Goal: Book appointment/travel/reservation

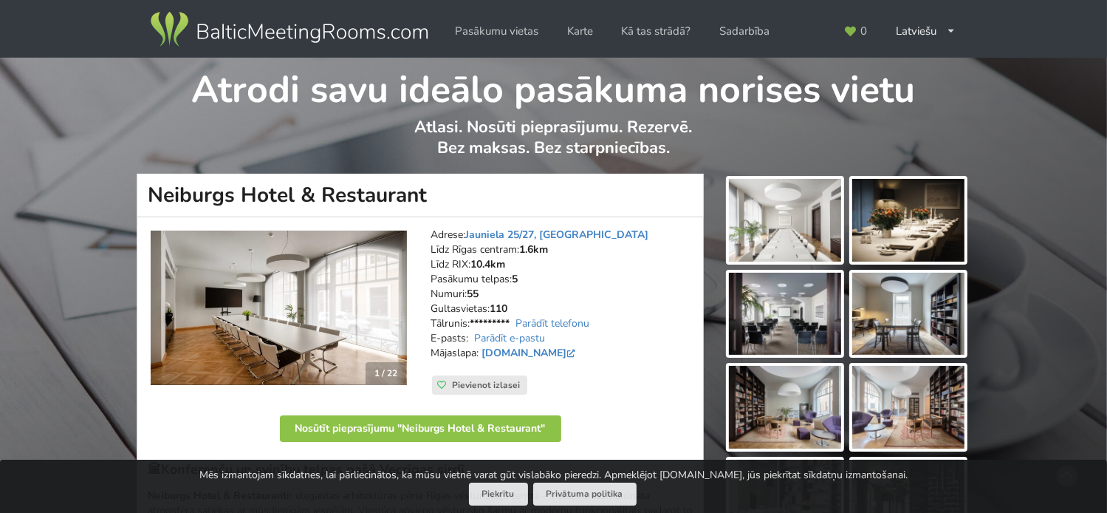
click at [792, 222] on img at bounding box center [785, 220] width 112 height 83
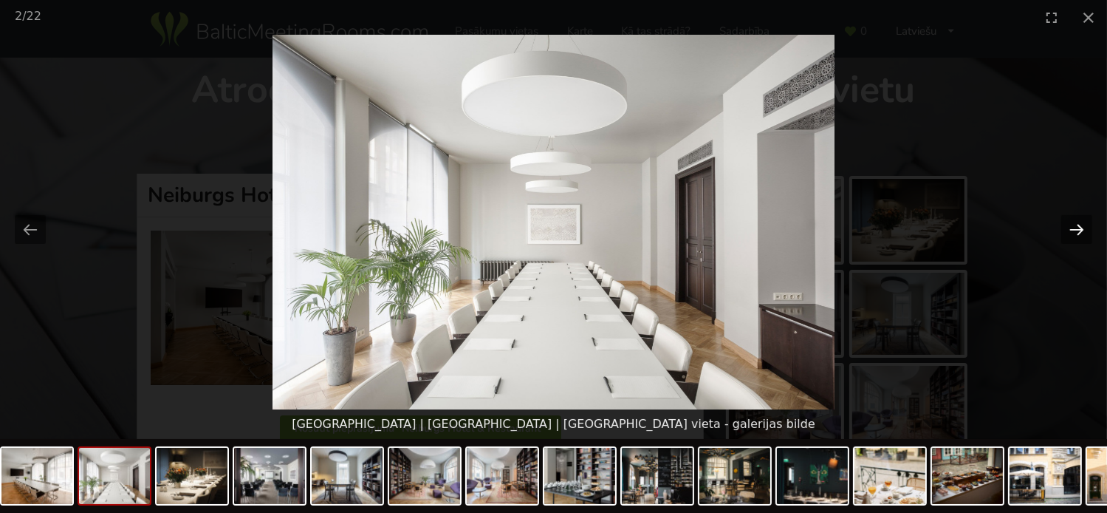
click at [1078, 231] on button "Next slide" at bounding box center [1076, 229] width 31 height 29
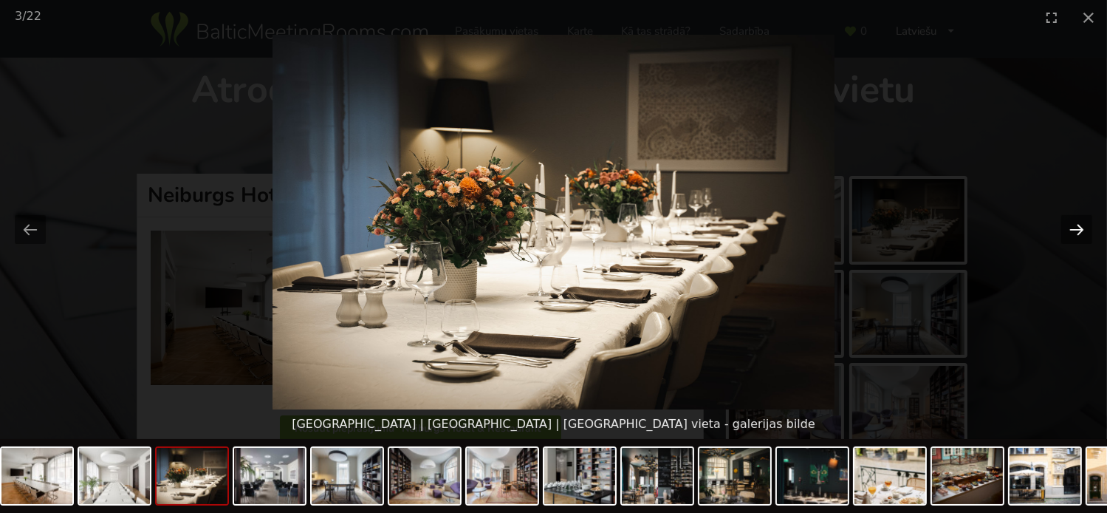
click at [1078, 231] on button "Next slide" at bounding box center [1076, 229] width 31 height 29
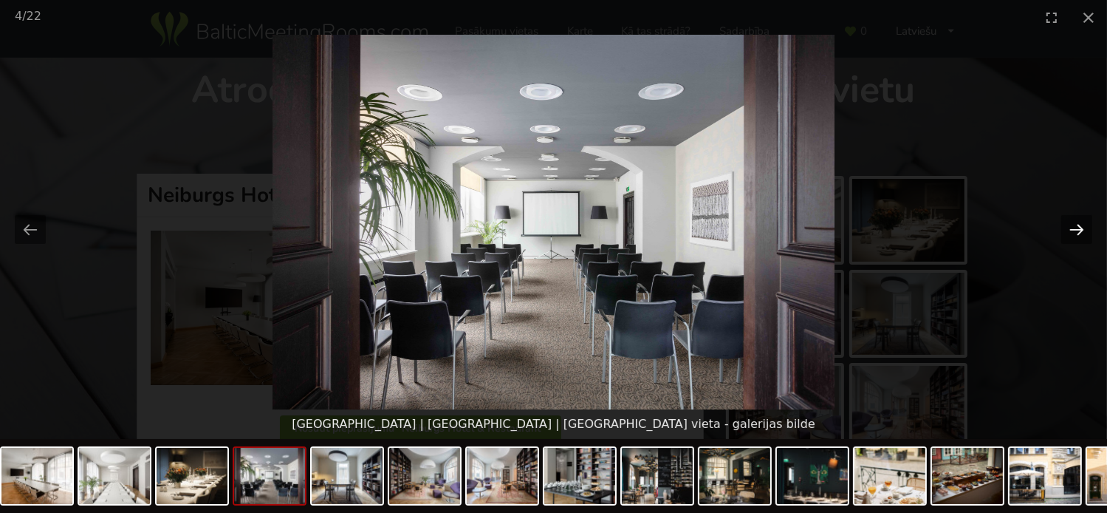
click at [1078, 231] on button "Next slide" at bounding box center [1076, 229] width 31 height 29
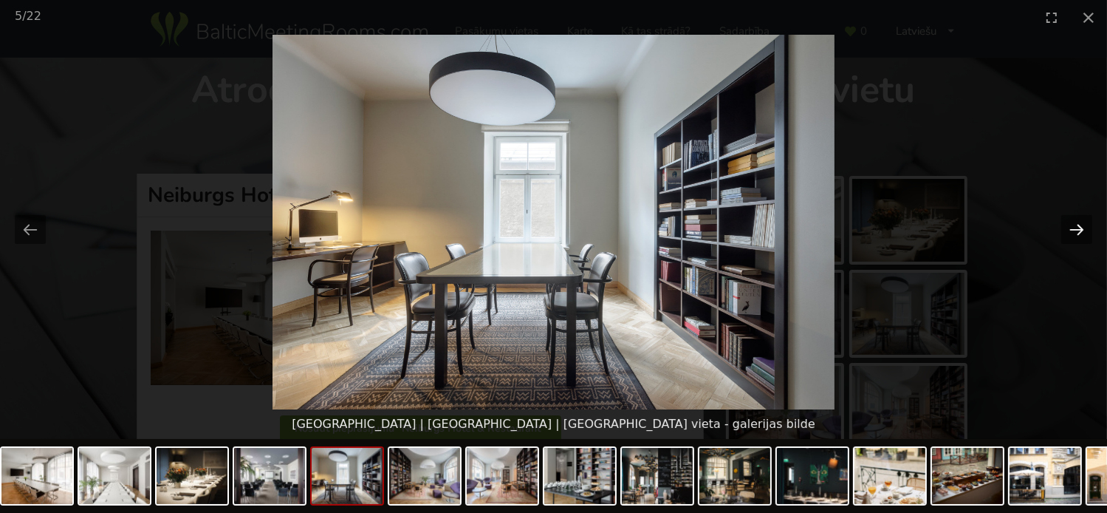
click at [1078, 231] on button "Next slide" at bounding box center [1076, 229] width 31 height 29
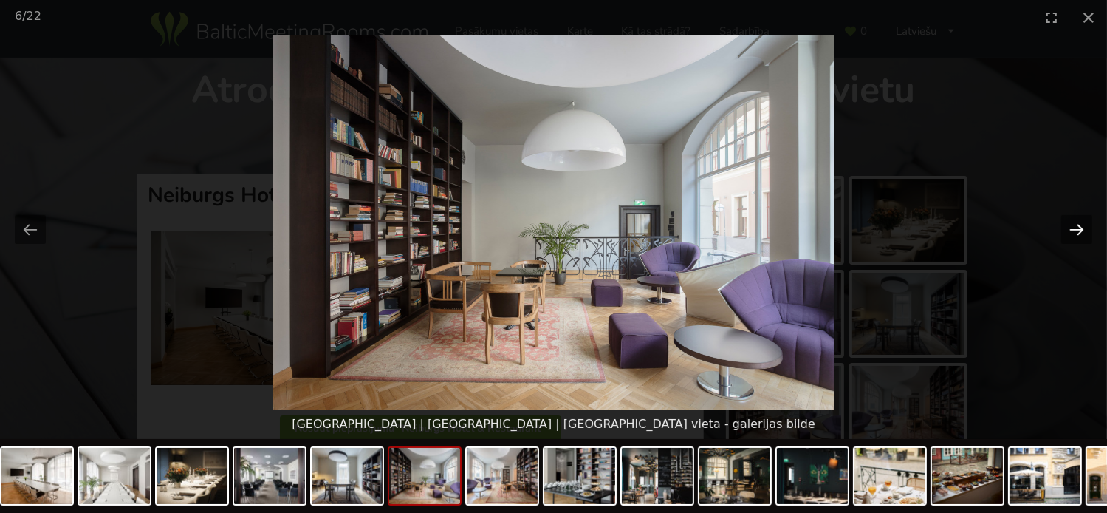
click at [1078, 231] on button "Next slide" at bounding box center [1076, 229] width 31 height 29
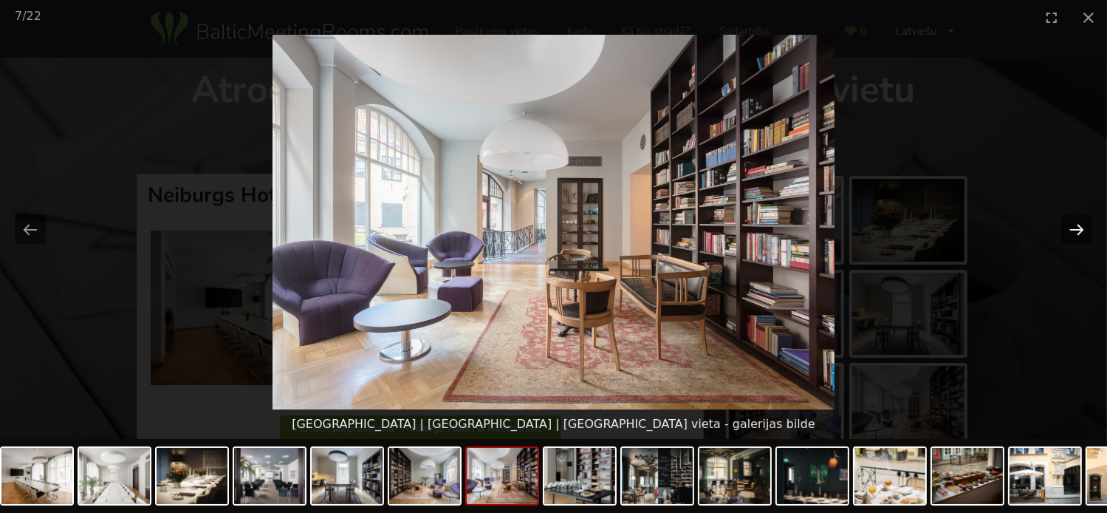
click at [1078, 231] on button "Next slide" at bounding box center [1076, 229] width 31 height 29
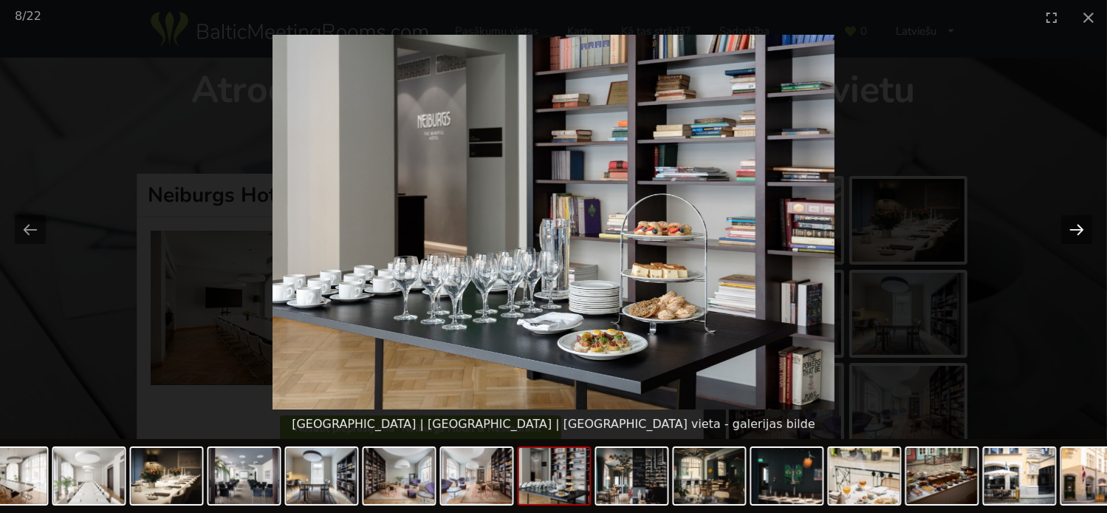
click at [1078, 231] on button "Next slide" at bounding box center [1076, 229] width 31 height 29
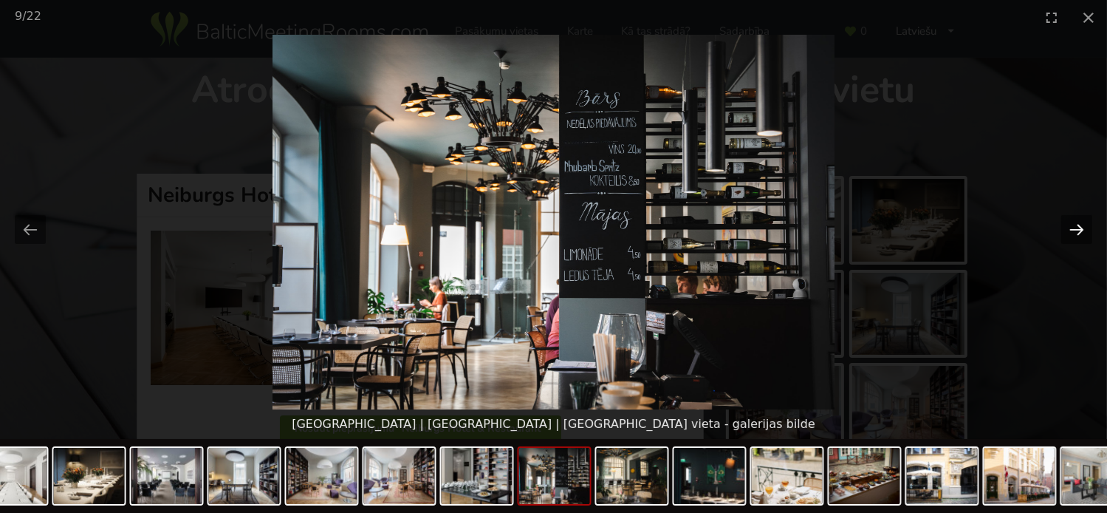
click at [1078, 231] on button "Next slide" at bounding box center [1076, 229] width 31 height 29
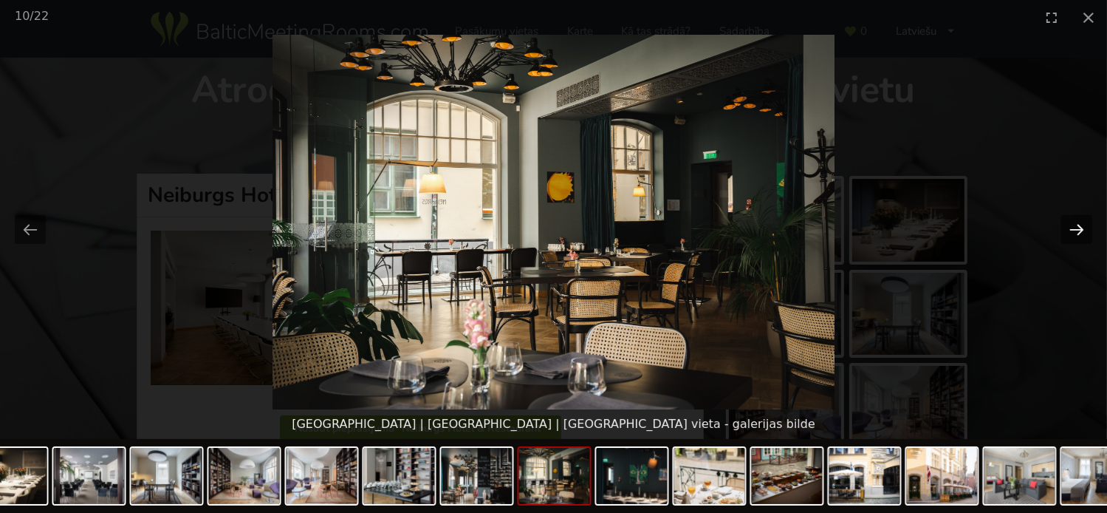
click at [1078, 231] on button "Next slide" at bounding box center [1076, 229] width 31 height 29
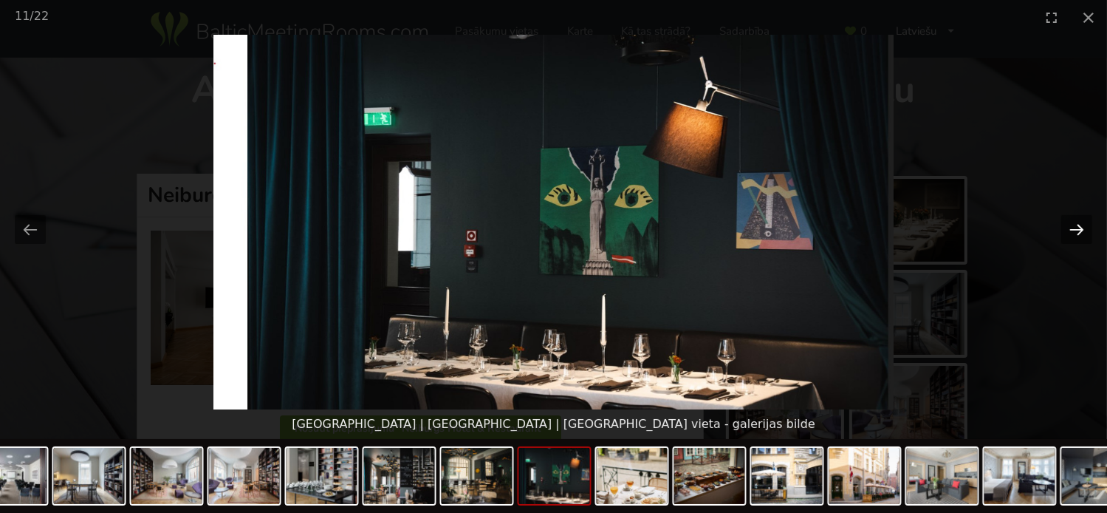
click at [1078, 231] on button "Next slide" at bounding box center [1076, 229] width 31 height 29
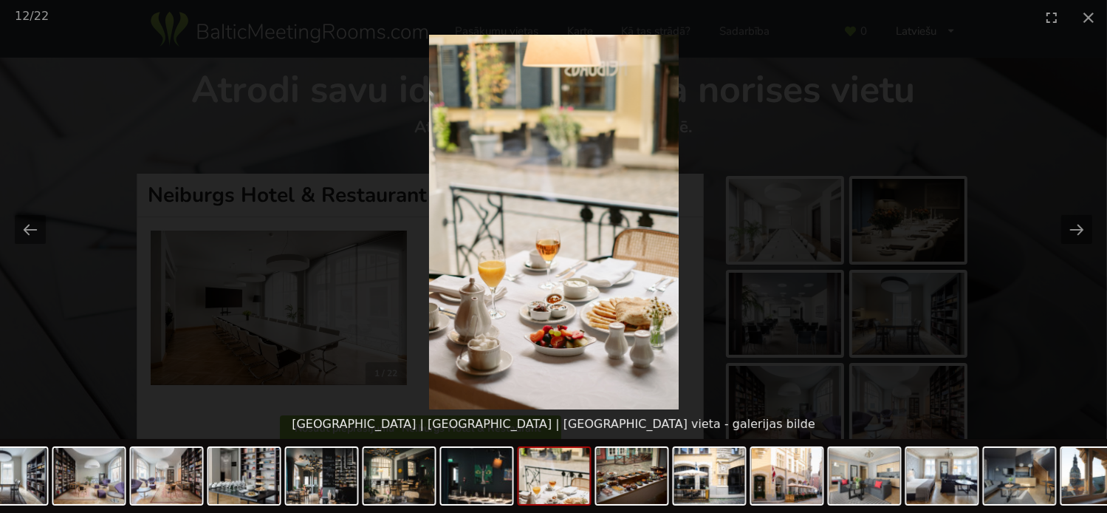
click at [89, 92] on picture at bounding box center [553, 222] width 1107 height 374
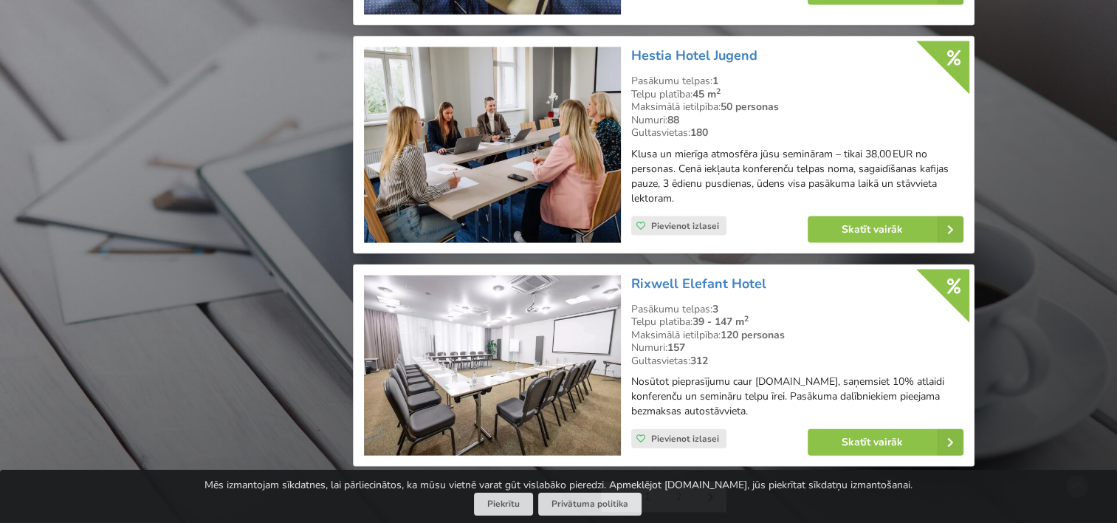
scroll to position [3285, 0]
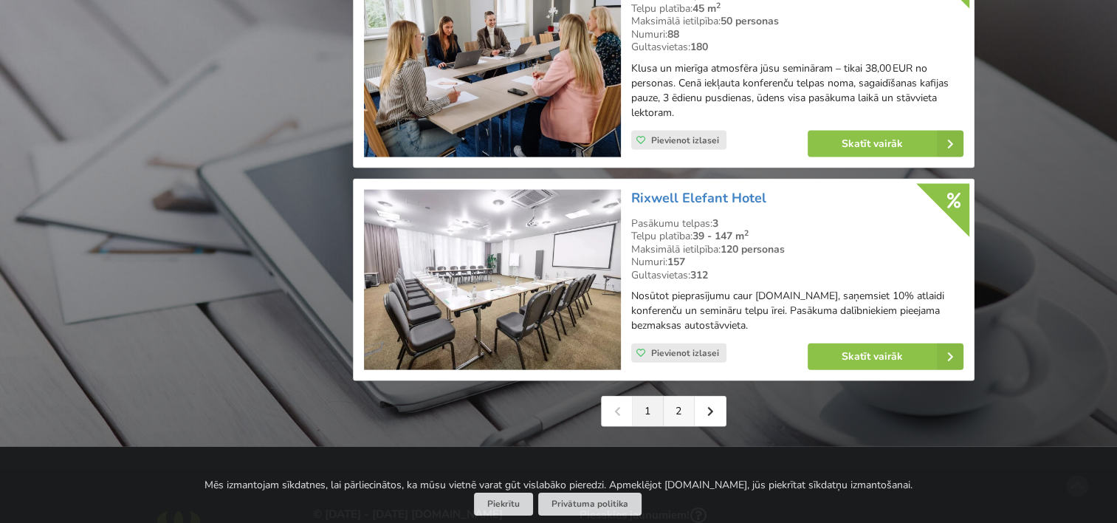
click at [679, 422] on link "2" at bounding box center [679, 412] width 31 height 30
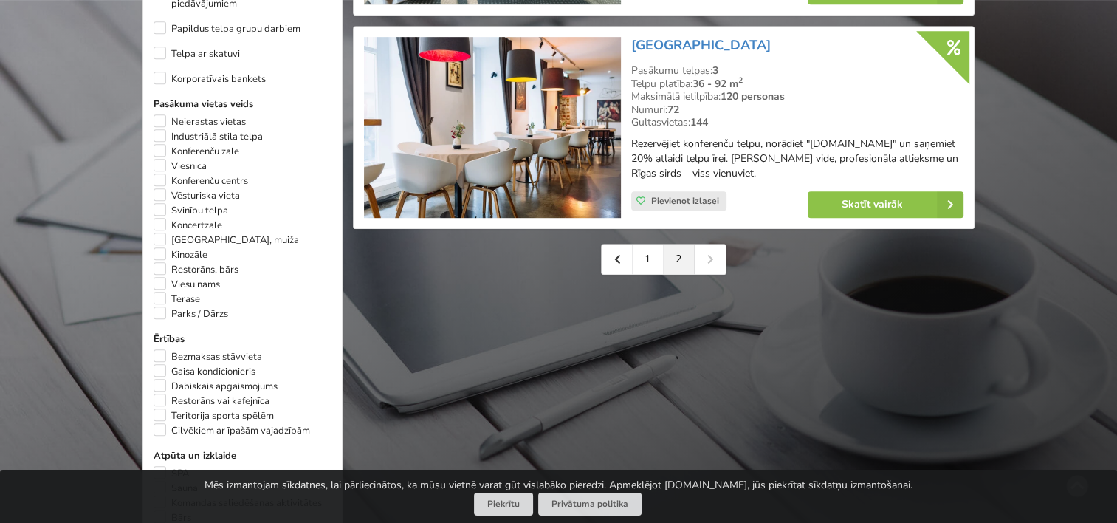
scroll to position [886, 0]
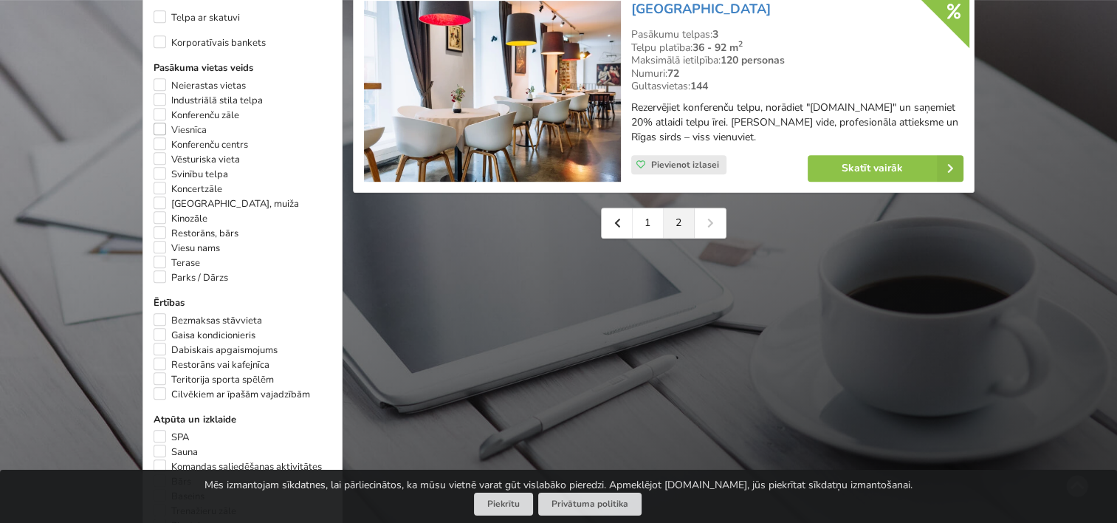
click at [158, 123] on label "Viesnīca" at bounding box center [180, 130] width 53 height 15
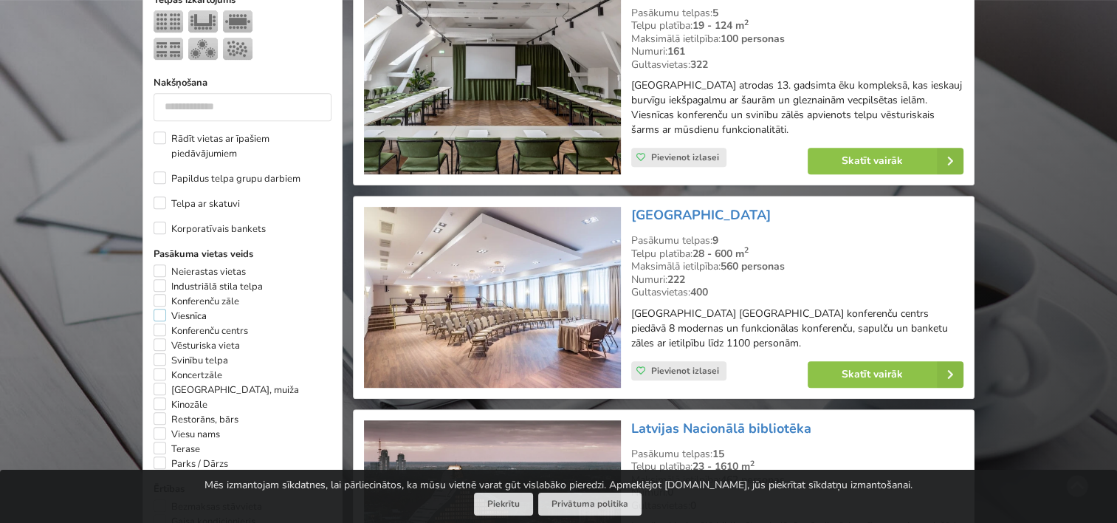
scroll to position [774, 0]
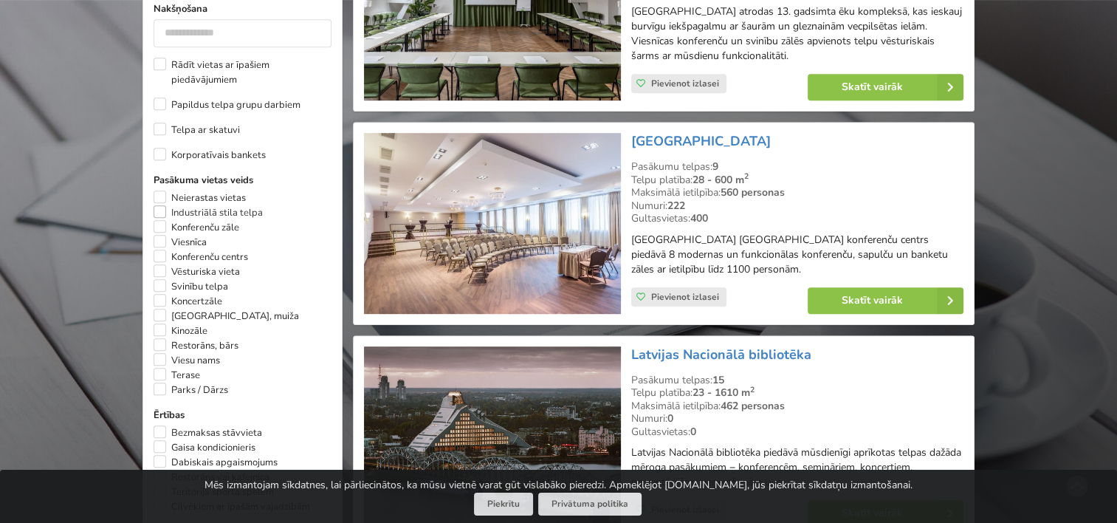
click at [160, 205] on label "Industriālā stila telpa" at bounding box center [208, 212] width 109 height 15
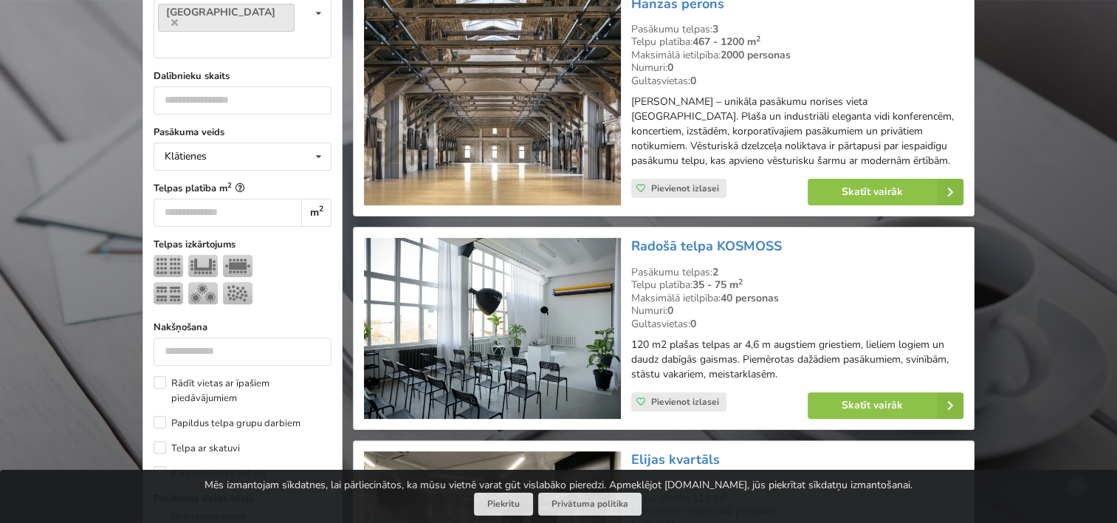
scroll to position [479, 0]
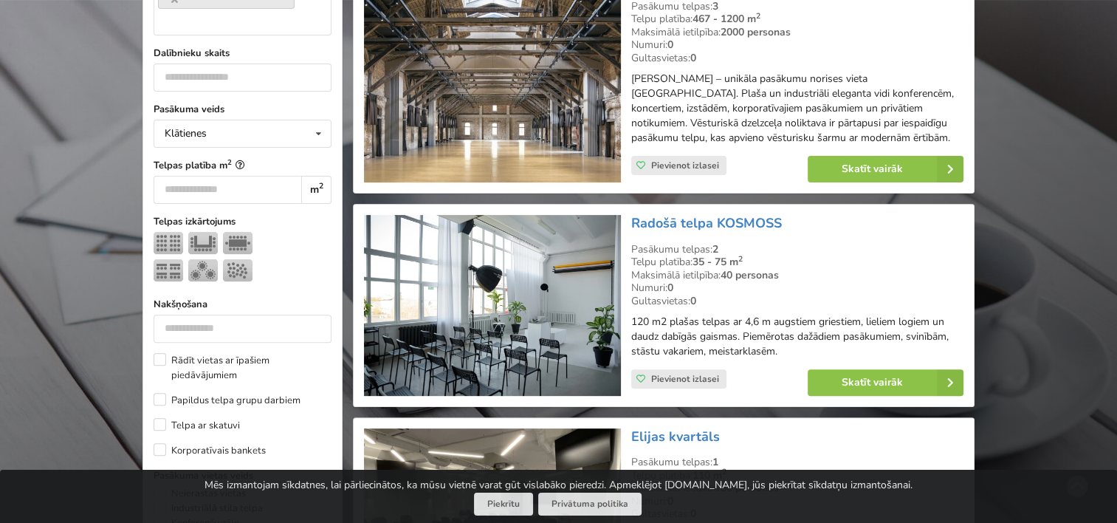
click at [515, 327] on img at bounding box center [492, 305] width 256 height 181
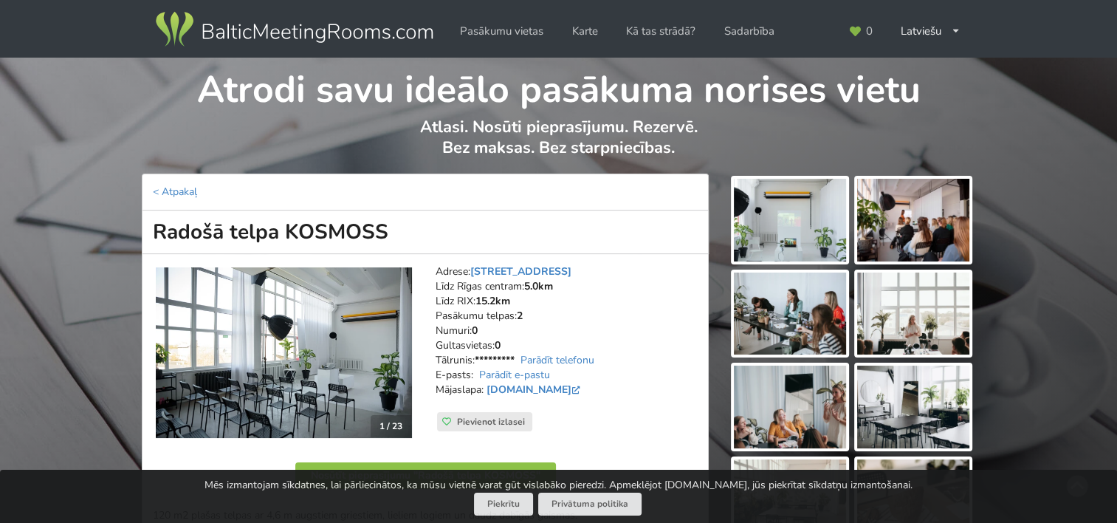
click at [789, 216] on img at bounding box center [790, 220] width 112 height 83
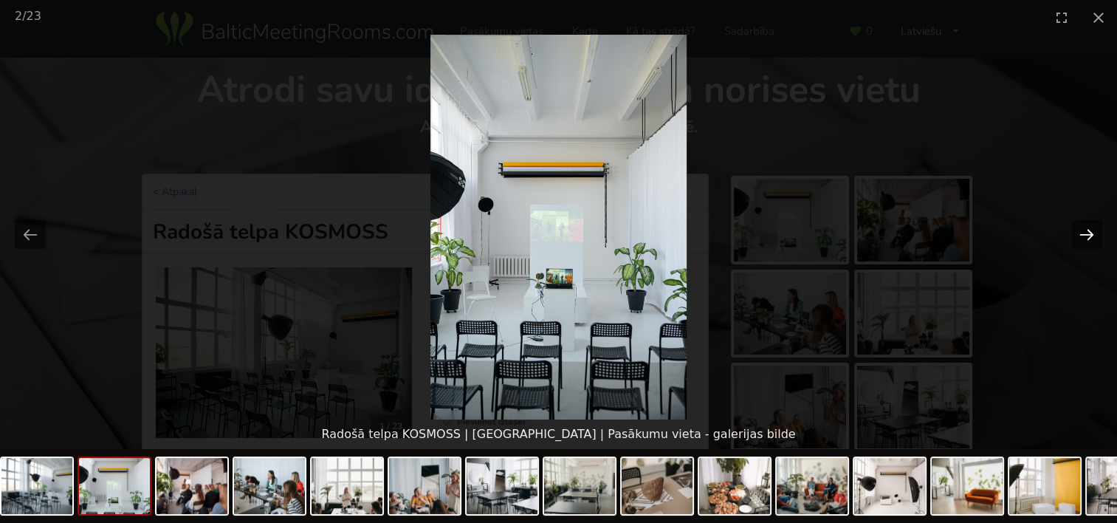
click at [1086, 241] on button "Next slide" at bounding box center [1087, 234] width 31 height 29
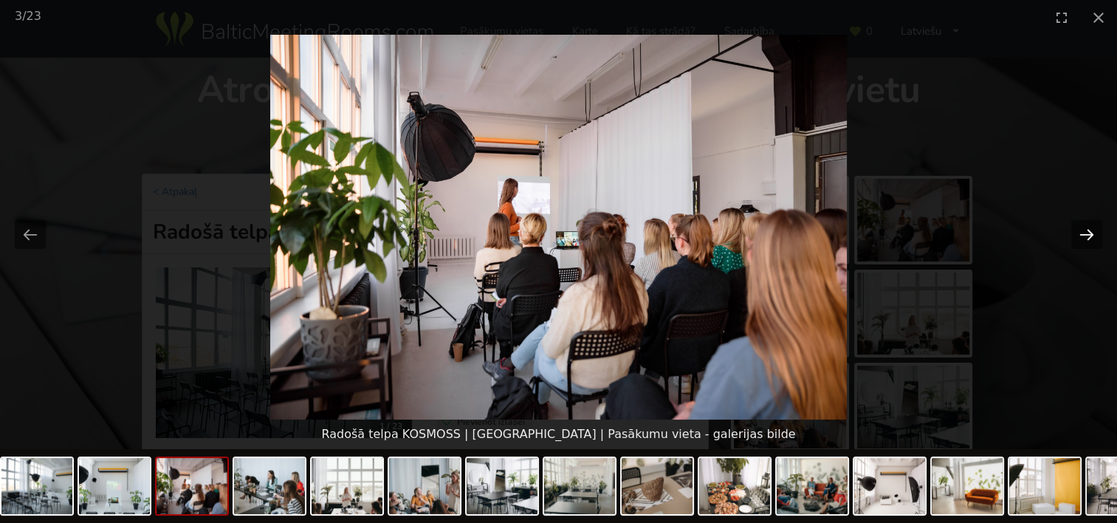
click at [1086, 241] on button "Next slide" at bounding box center [1087, 234] width 31 height 29
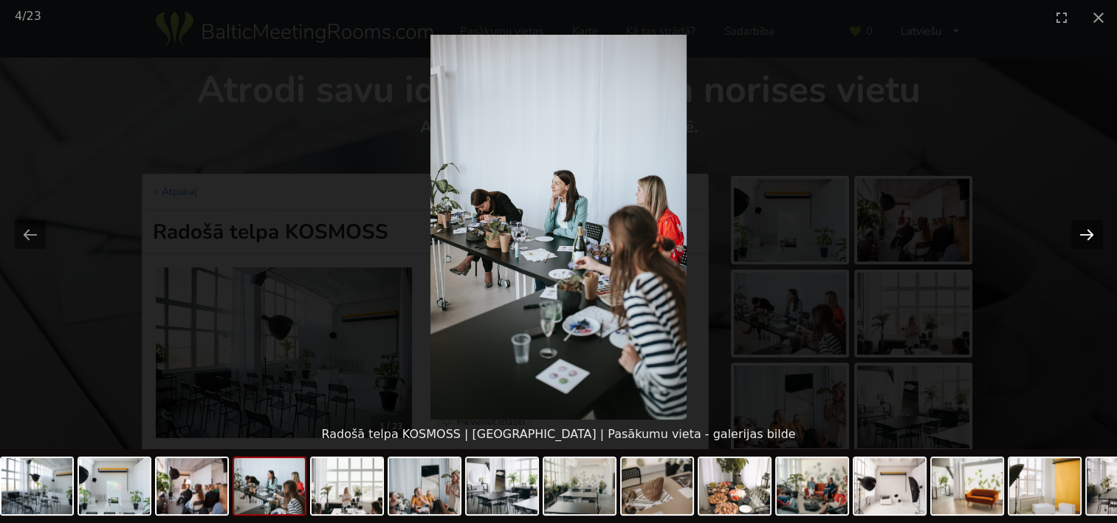
click at [1086, 241] on button "Next slide" at bounding box center [1087, 234] width 31 height 29
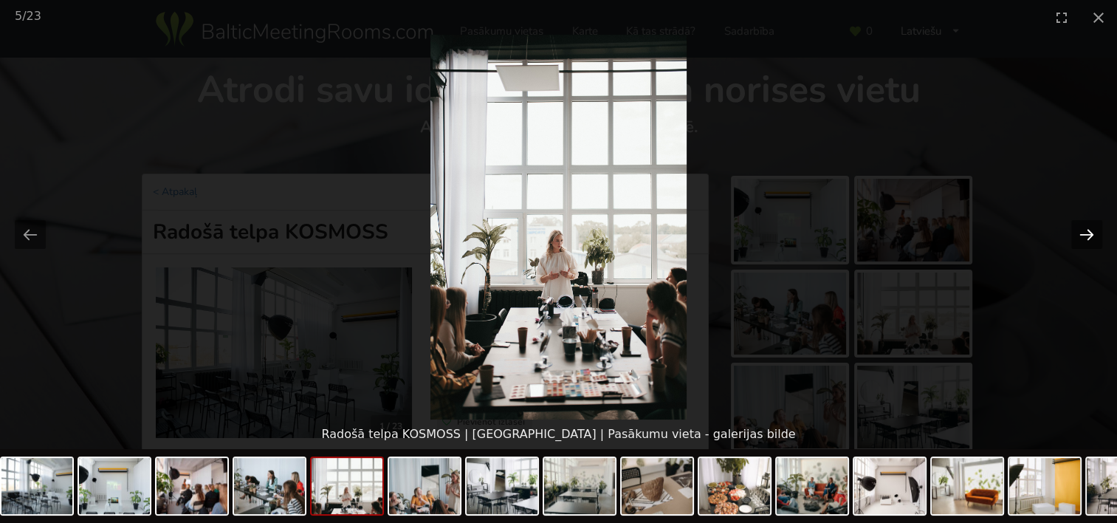
click at [1086, 241] on button "Next slide" at bounding box center [1087, 234] width 31 height 29
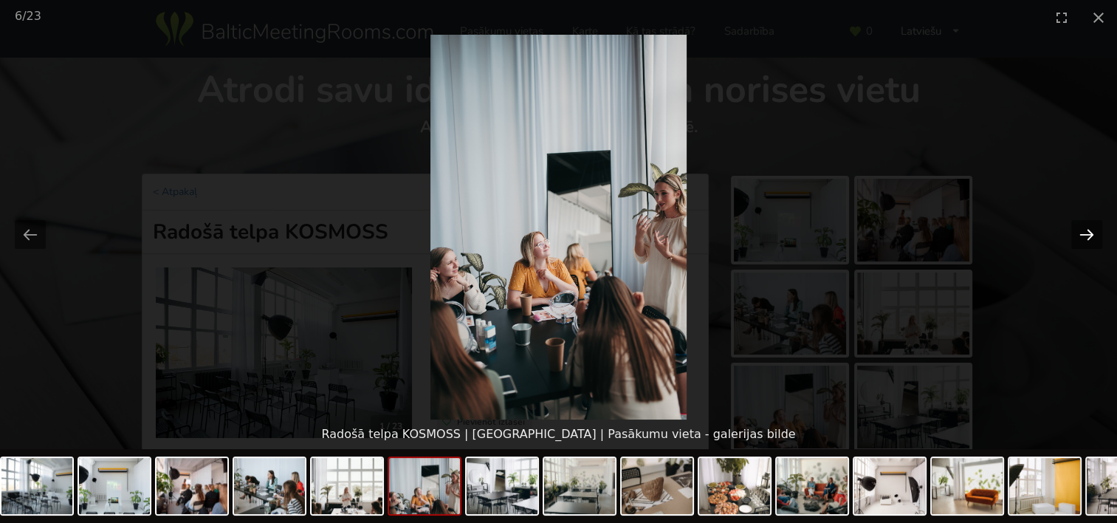
click at [1086, 241] on button "Next slide" at bounding box center [1087, 234] width 31 height 29
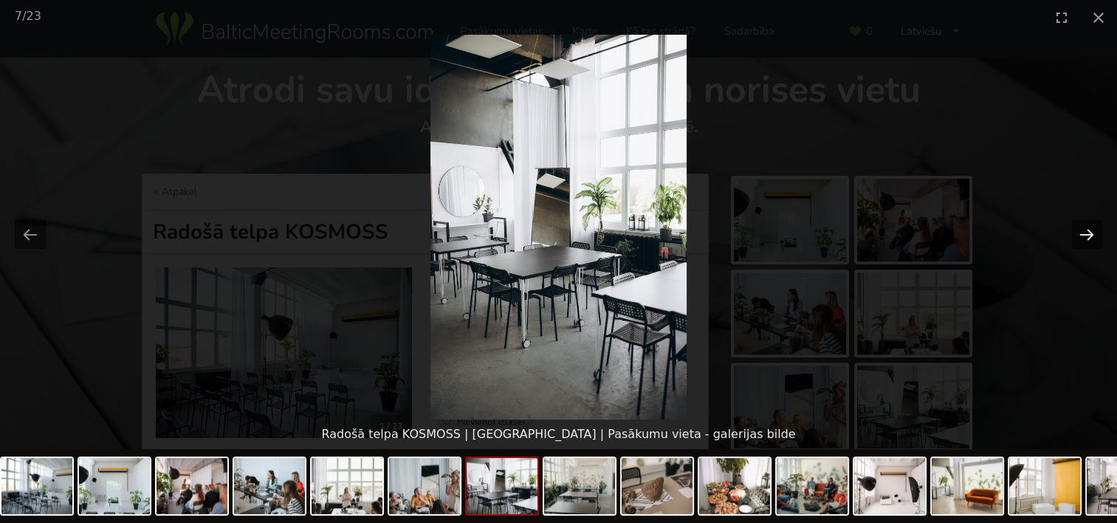
click at [1086, 241] on button "Next slide" at bounding box center [1087, 234] width 31 height 29
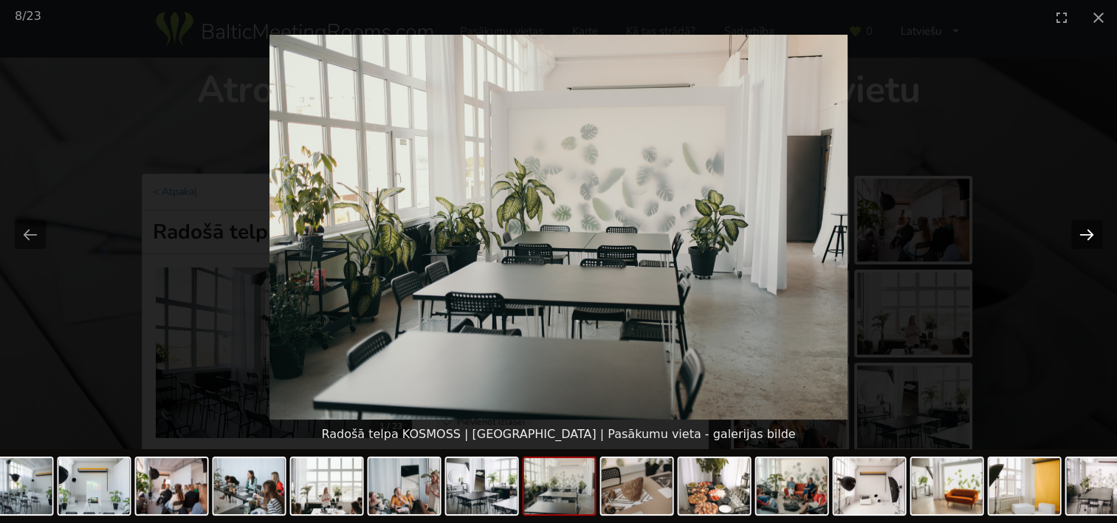
click at [1086, 241] on button "Next slide" at bounding box center [1087, 234] width 31 height 29
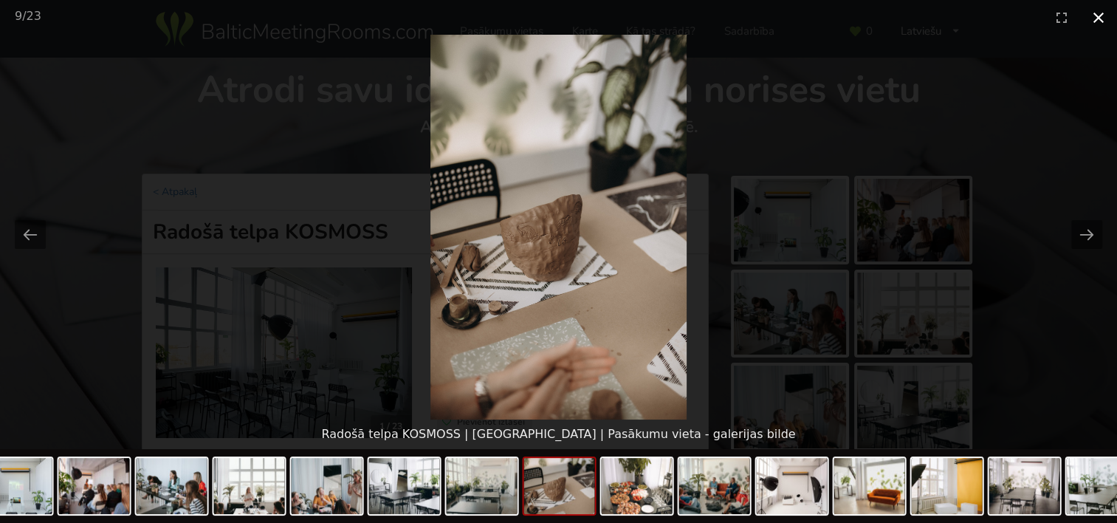
click at [1091, 24] on button "Close gallery" at bounding box center [1098, 17] width 37 height 35
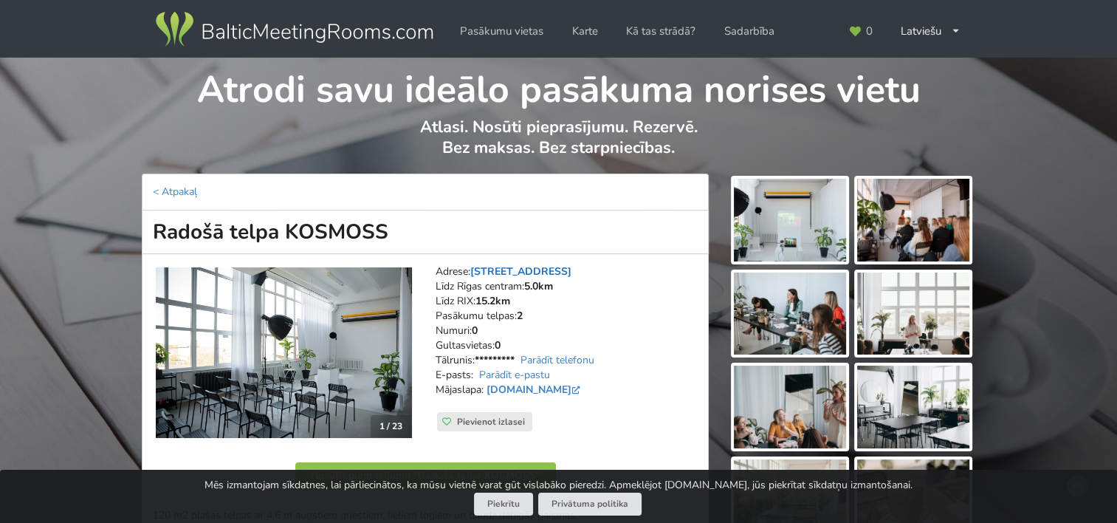
drag, startPoint x: 561, startPoint y: 267, endPoint x: 474, endPoint y: 270, distance: 87.2
click at [474, 270] on address "Adrese: Starta iela 2, Rīga Līdz Rīgas centram: 5.0km Līdz RIX: 15.2km Pasākumu…" at bounding box center [567, 338] width 262 height 148
copy link "Starta iela 2, Rīga"
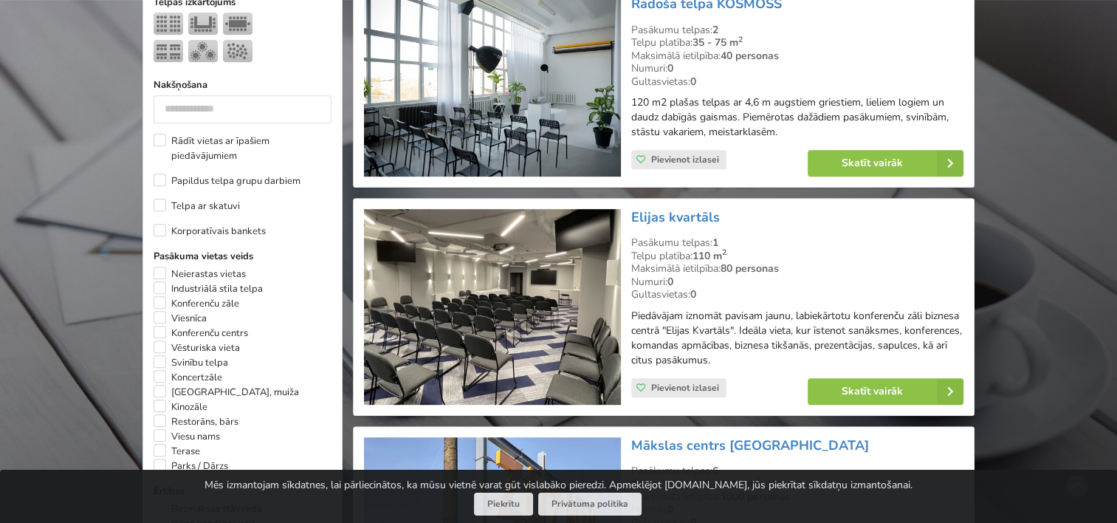
scroll to position [700, 0]
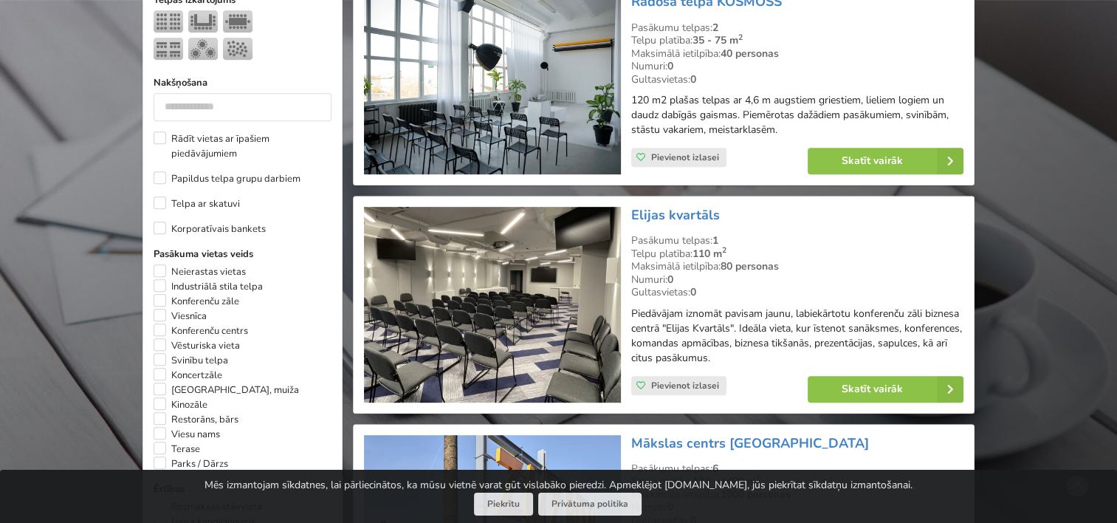
click at [538, 292] on img at bounding box center [492, 305] width 256 height 196
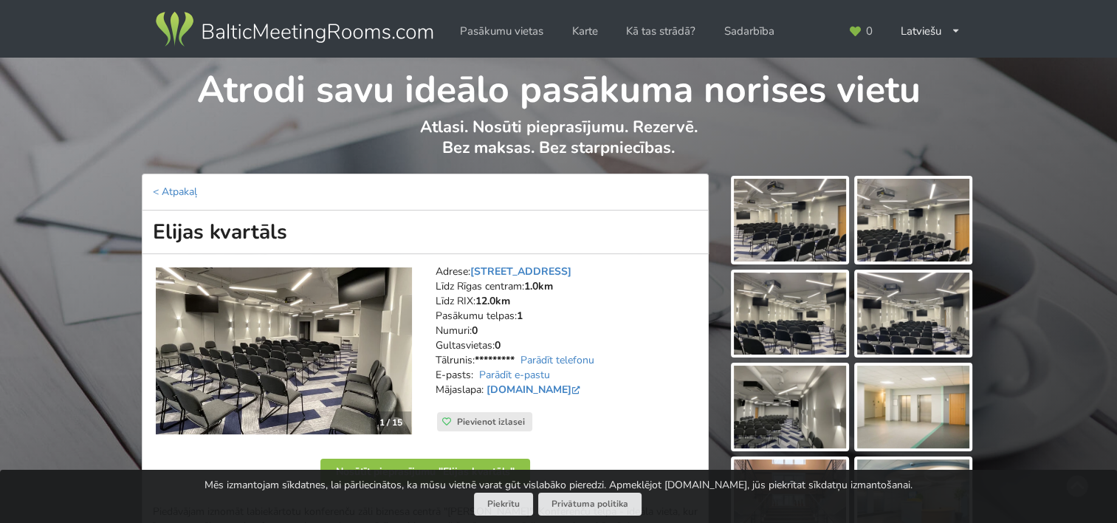
click at [788, 219] on img at bounding box center [790, 220] width 112 height 83
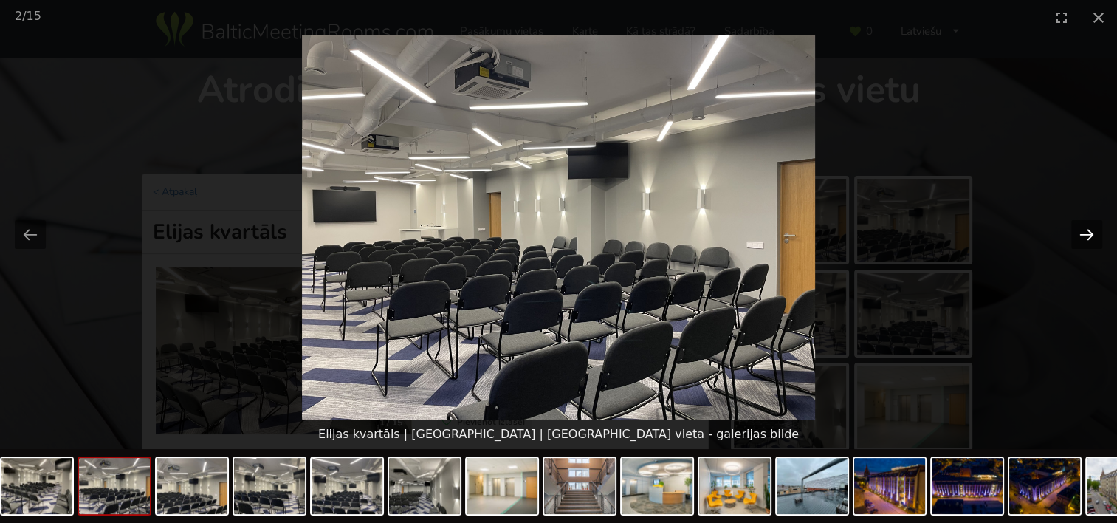
click at [1090, 237] on button "Next slide" at bounding box center [1087, 234] width 31 height 29
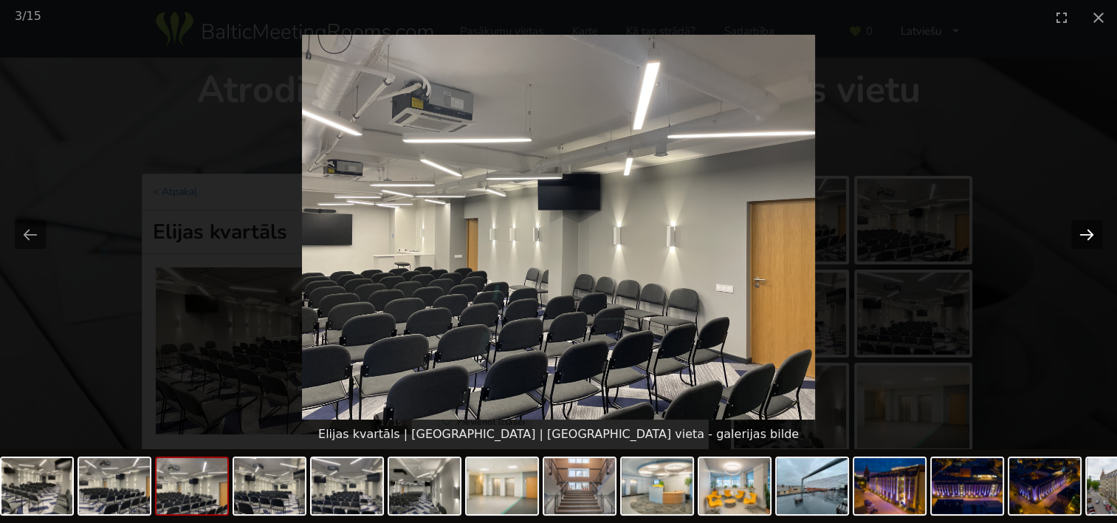
click at [1090, 237] on button "Next slide" at bounding box center [1087, 234] width 31 height 29
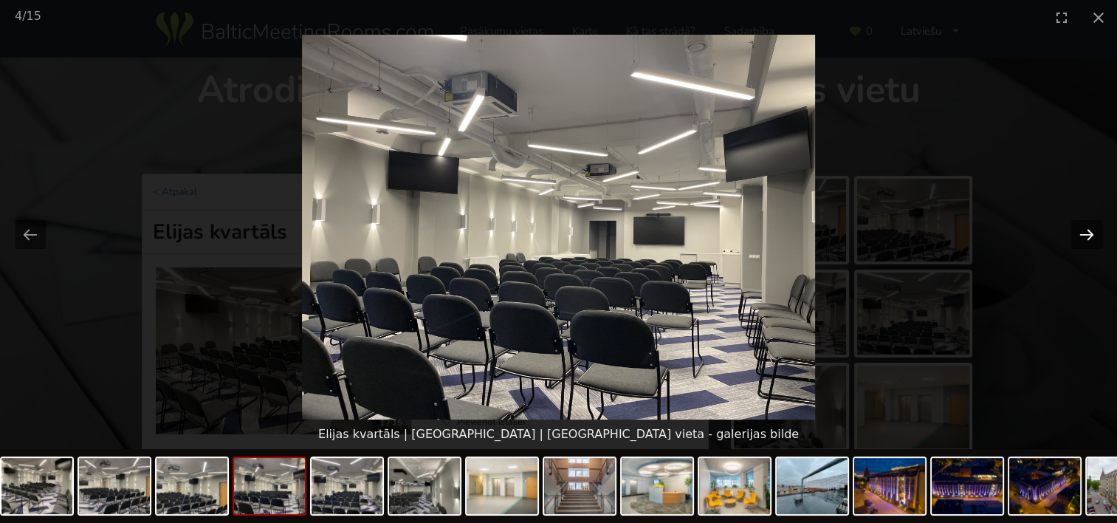
click at [1090, 237] on button "Next slide" at bounding box center [1087, 234] width 31 height 29
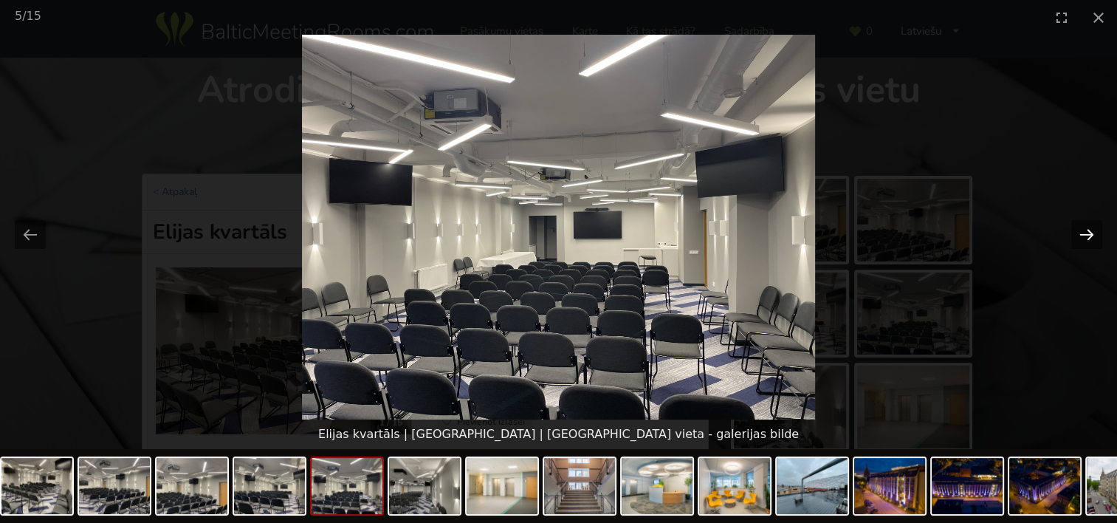
click at [1090, 237] on button "Next slide" at bounding box center [1087, 234] width 31 height 29
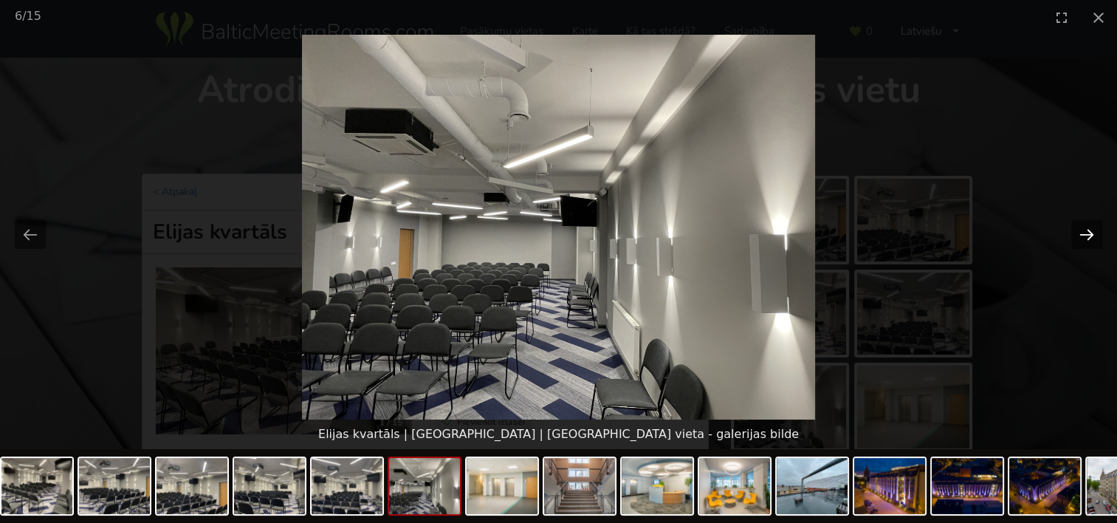
click at [1090, 237] on button "Next slide" at bounding box center [1087, 234] width 31 height 29
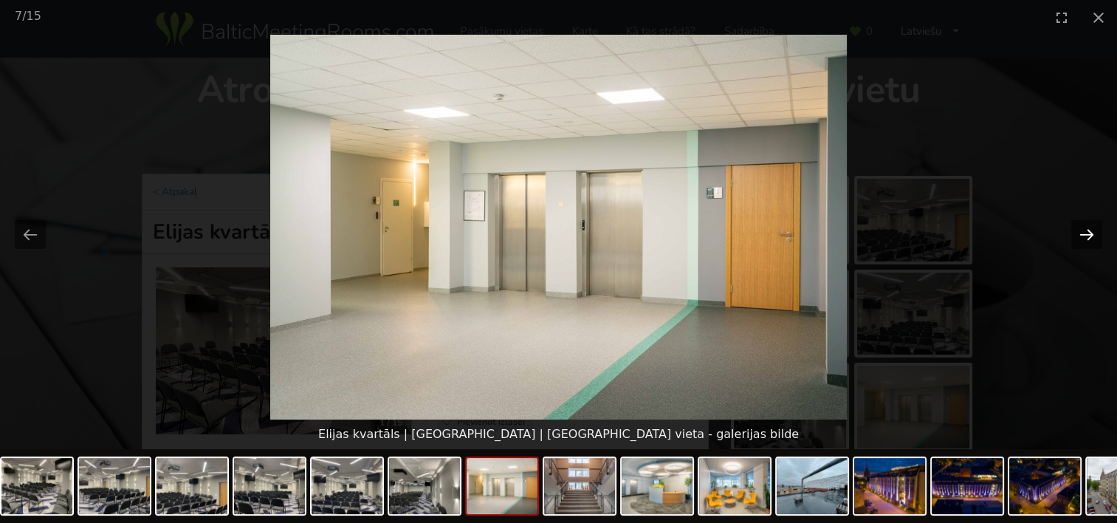
click at [1090, 237] on button "Next slide" at bounding box center [1087, 234] width 31 height 29
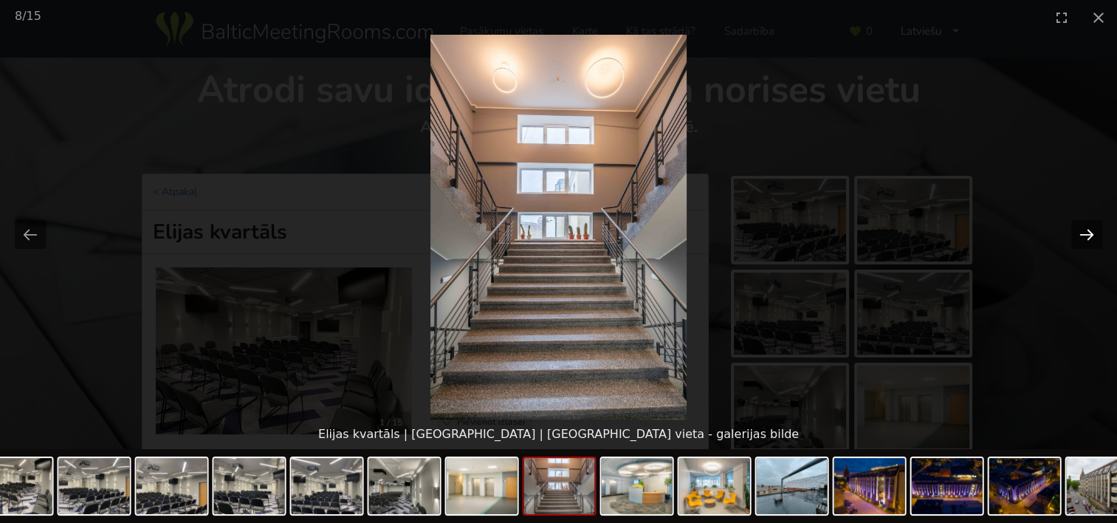
click at [1090, 237] on button "Next slide" at bounding box center [1087, 234] width 31 height 29
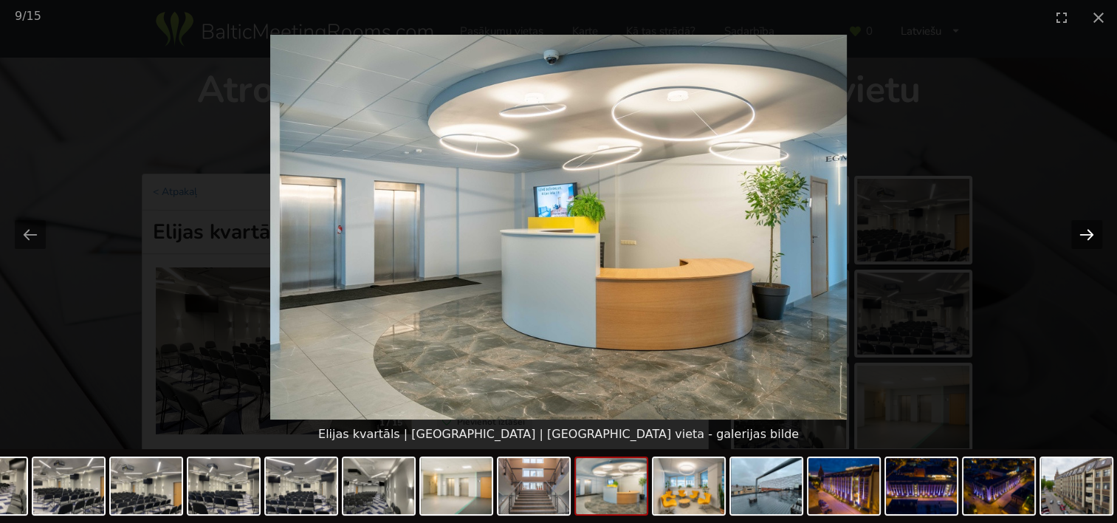
click at [1090, 237] on button "Next slide" at bounding box center [1087, 234] width 31 height 29
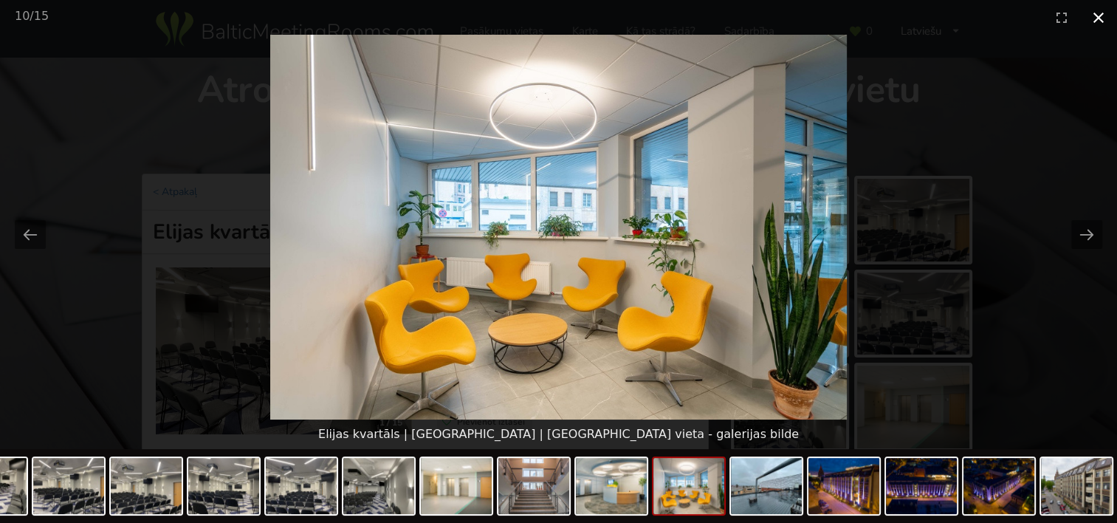
click at [1089, 18] on button "Close gallery" at bounding box center [1098, 17] width 37 height 35
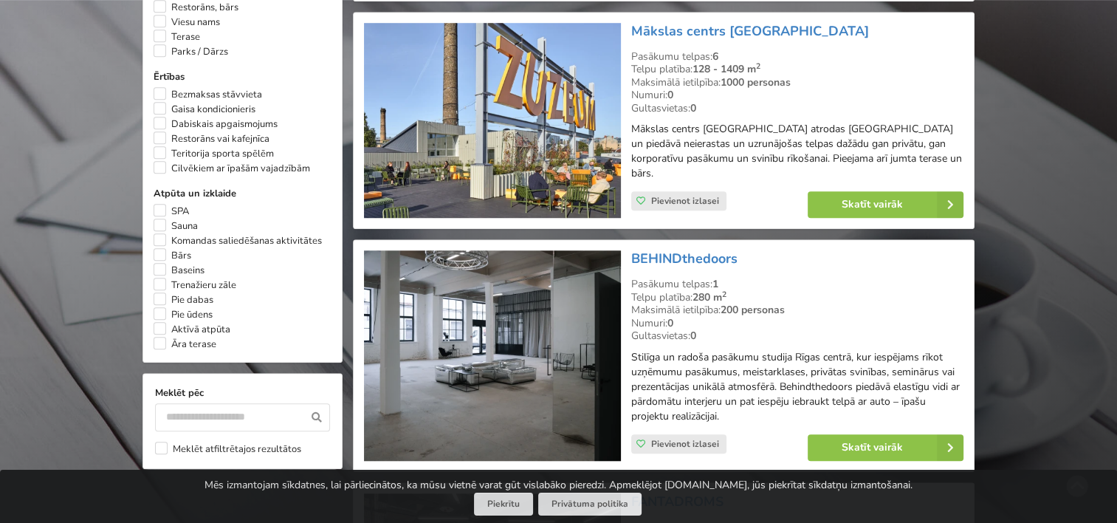
scroll to position [1217, 0]
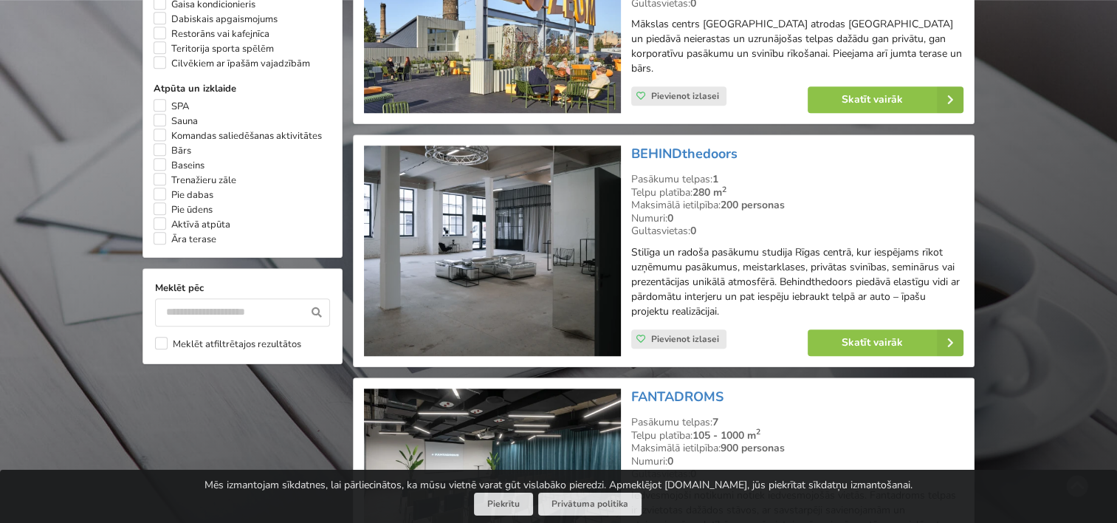
click at [503, 236] on img at bounding box center [492, 250] width 256 height 210
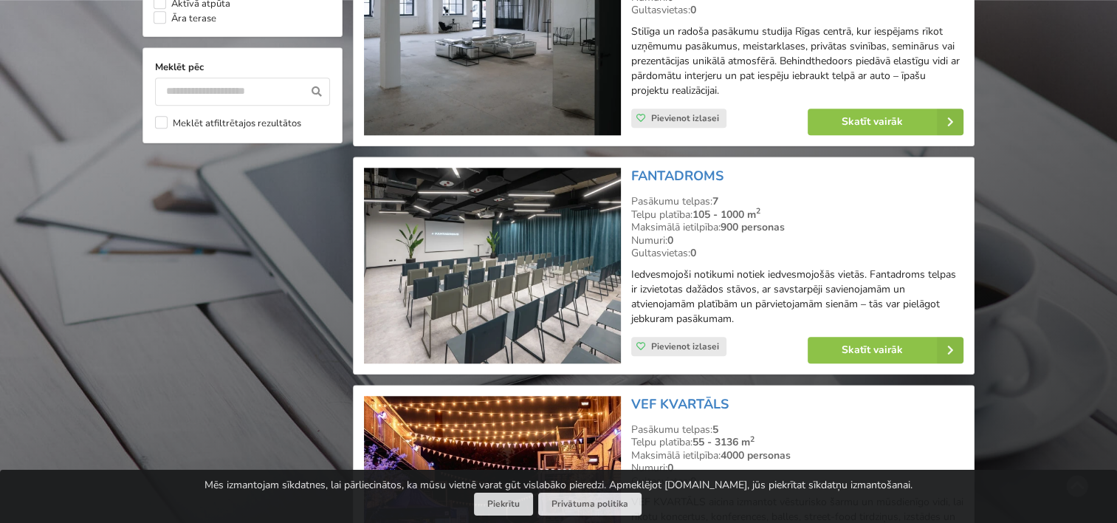
scroll to position [1439, 0]
click at [546, 249] on img at bounding box center [492, 265] width 256 height 196
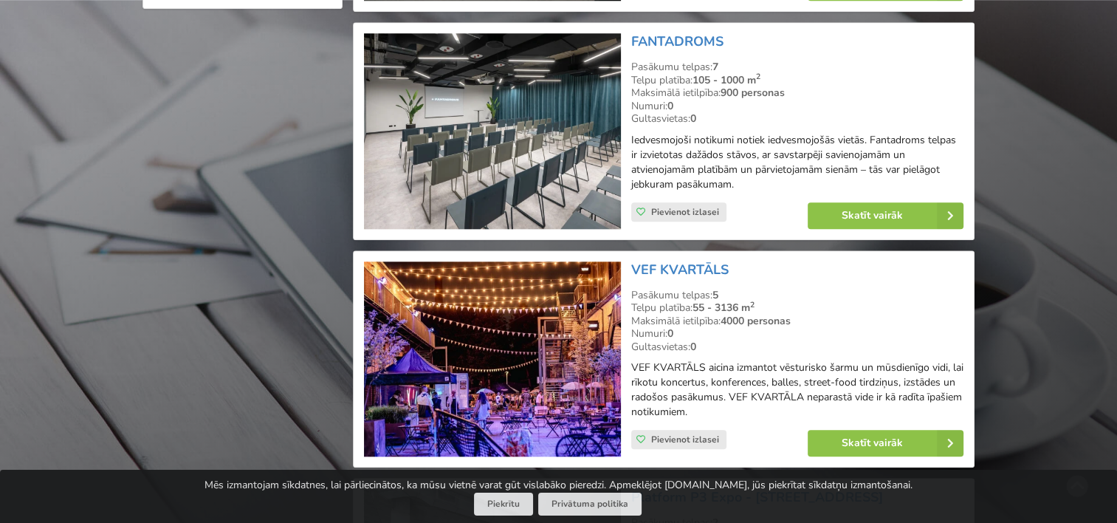
scroll to position [1586, 0]
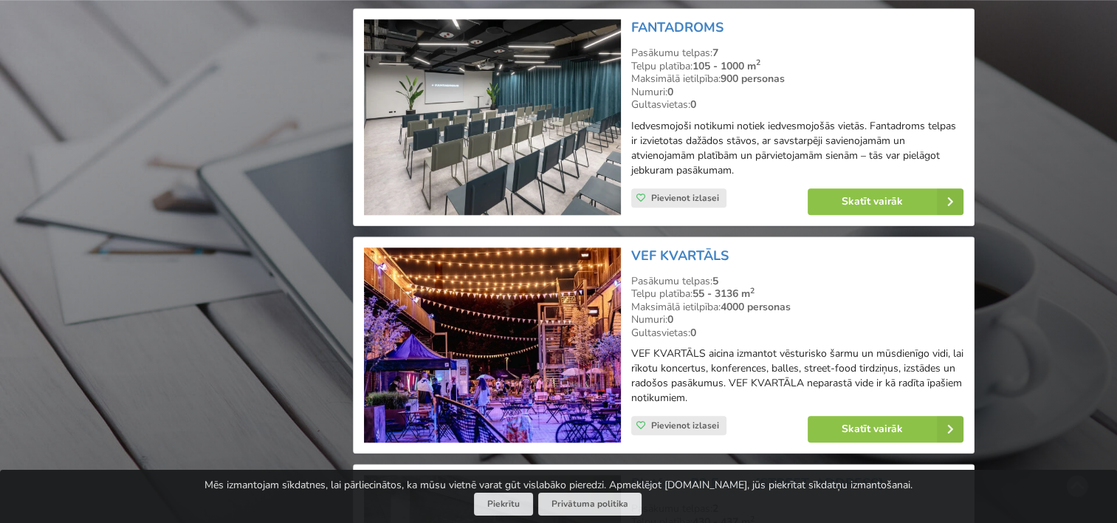
click at [517, 326] on img at bounding box center [492, 345] width 256 height 196
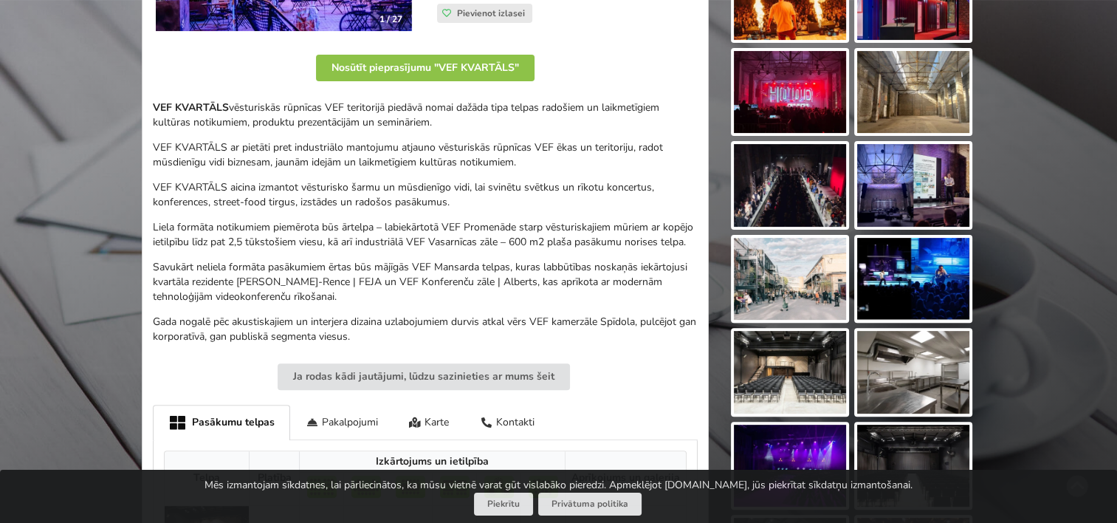
scroll to position [443, 0]
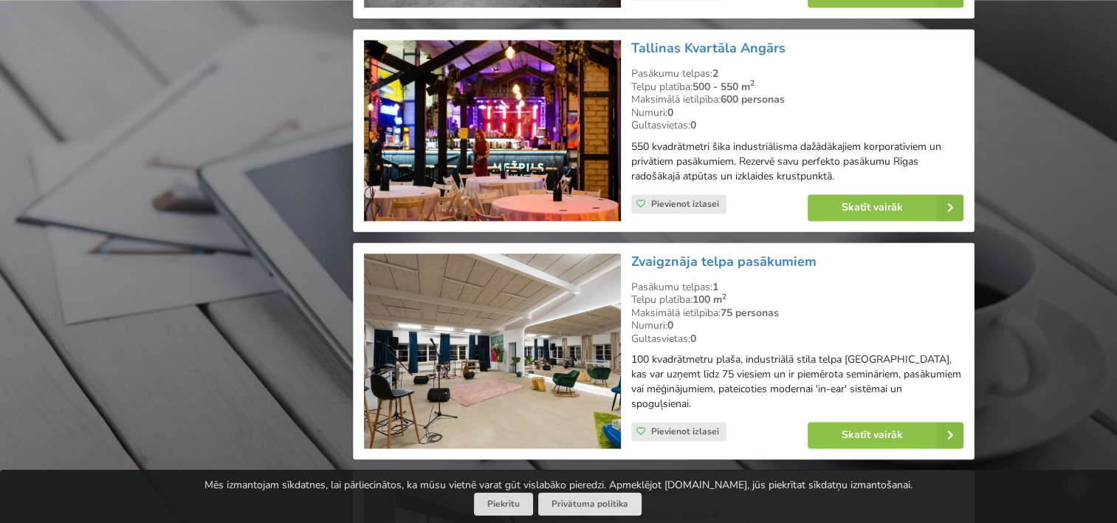
scroll to position [2251, 0]
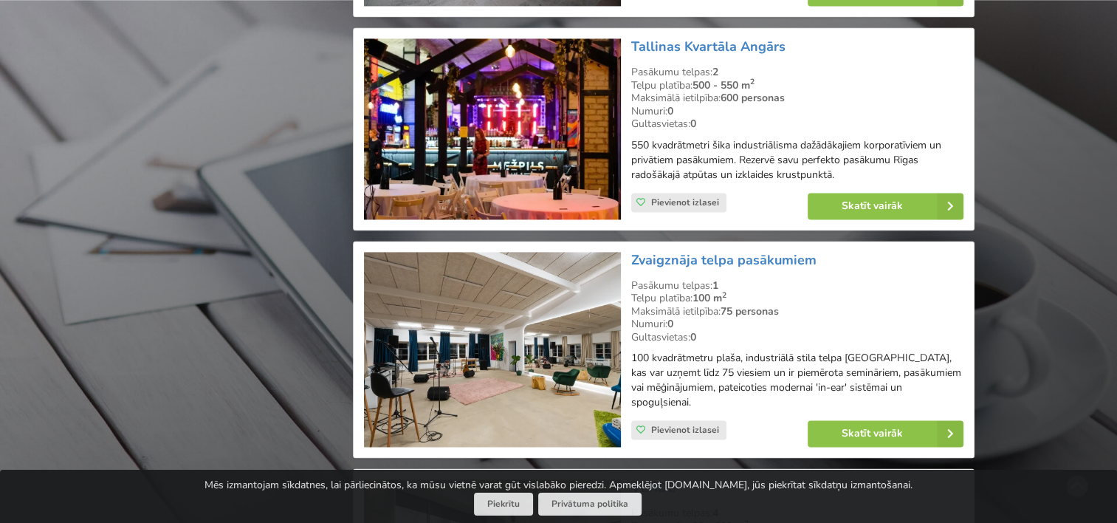
click at [571, 332] on img at bounding box center [492, 350] width 256 height 196
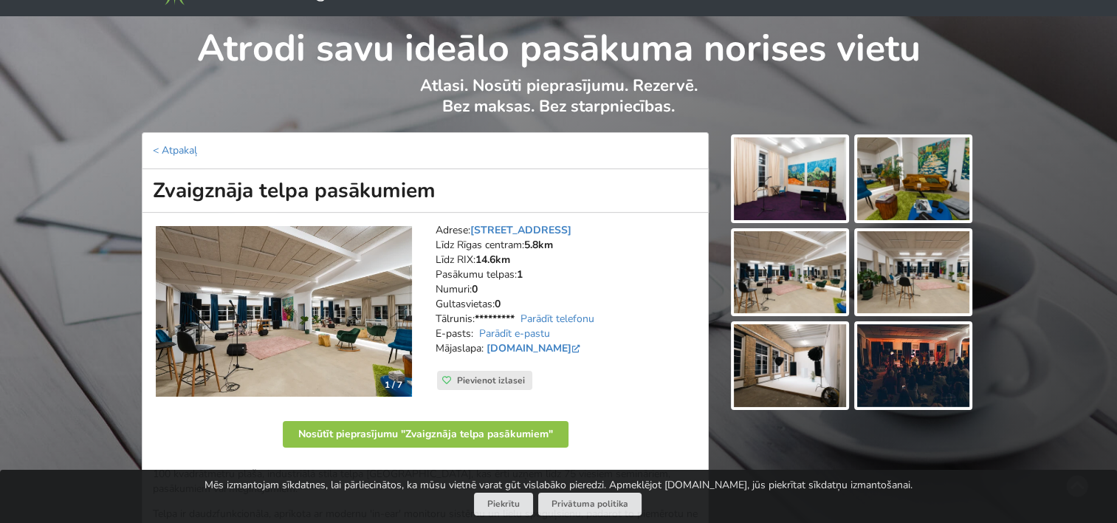
scroll to position [74, 0]
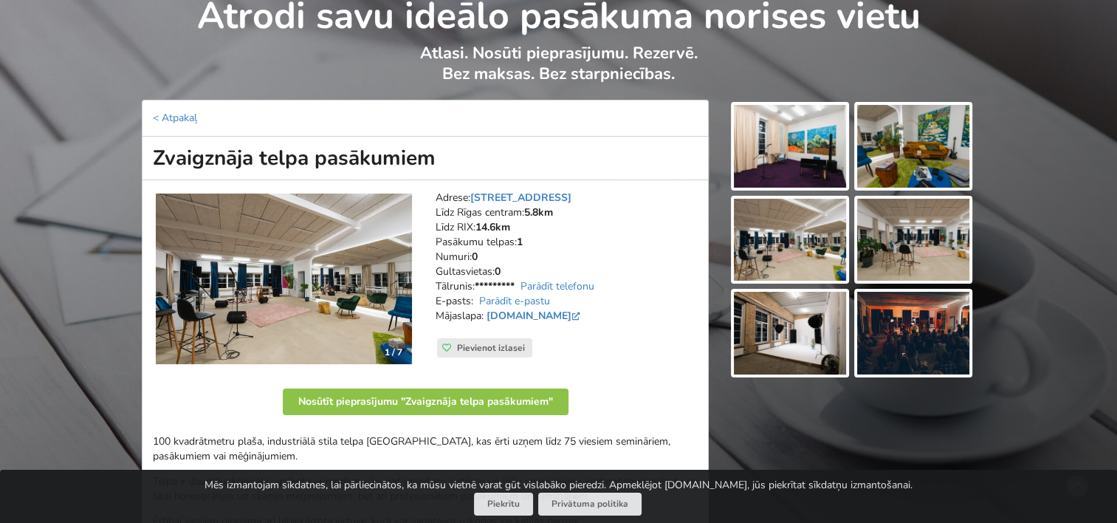
click at [782, 127] on img at bounding box center [790, 146] width 112 height 83
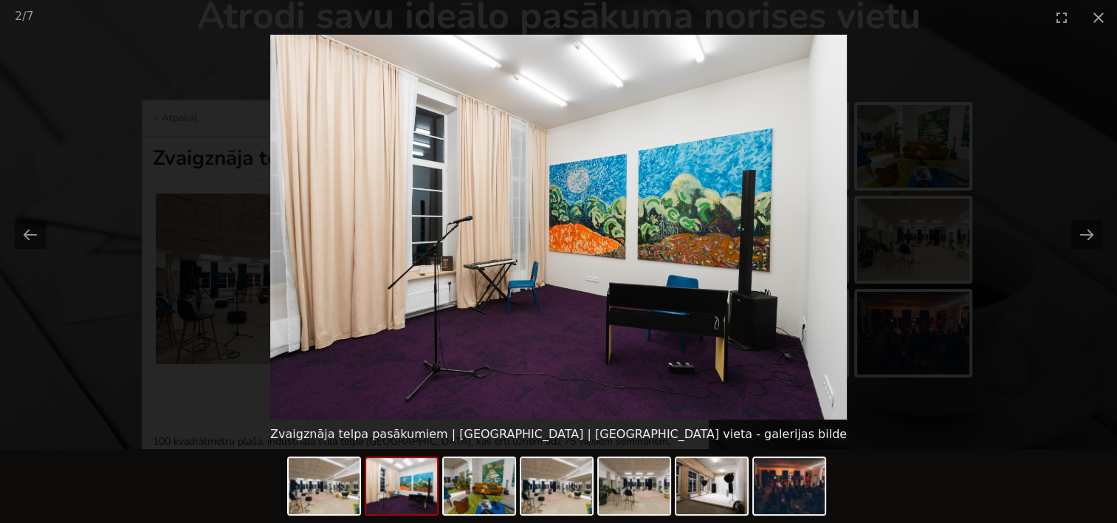
scroll to position [0, 0]
click at [1069, 227] on picture at bounding box center [558, 227] width 1117 height 385
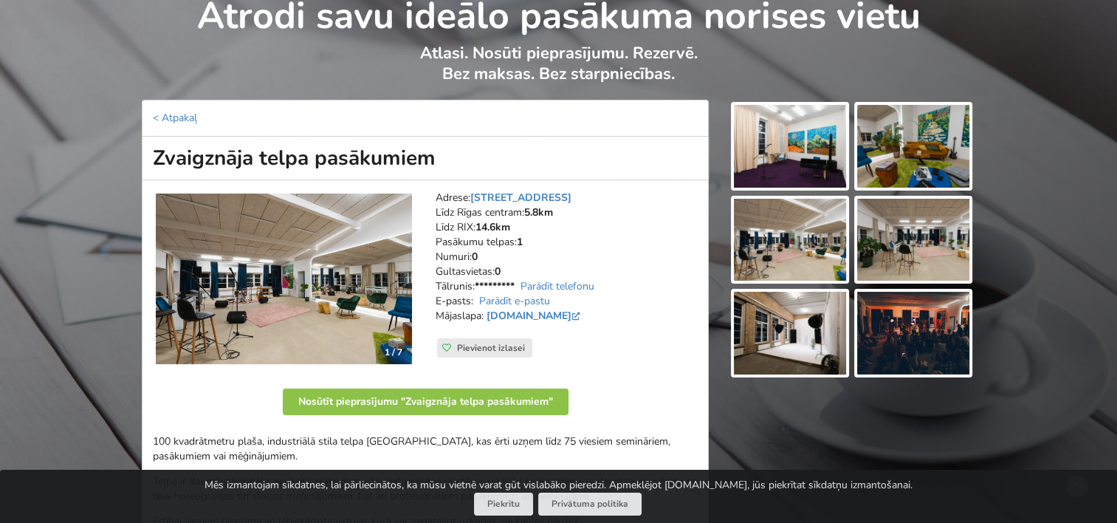
click at [914, 146] on img at bounding box center [913, 146] width 112 height 83
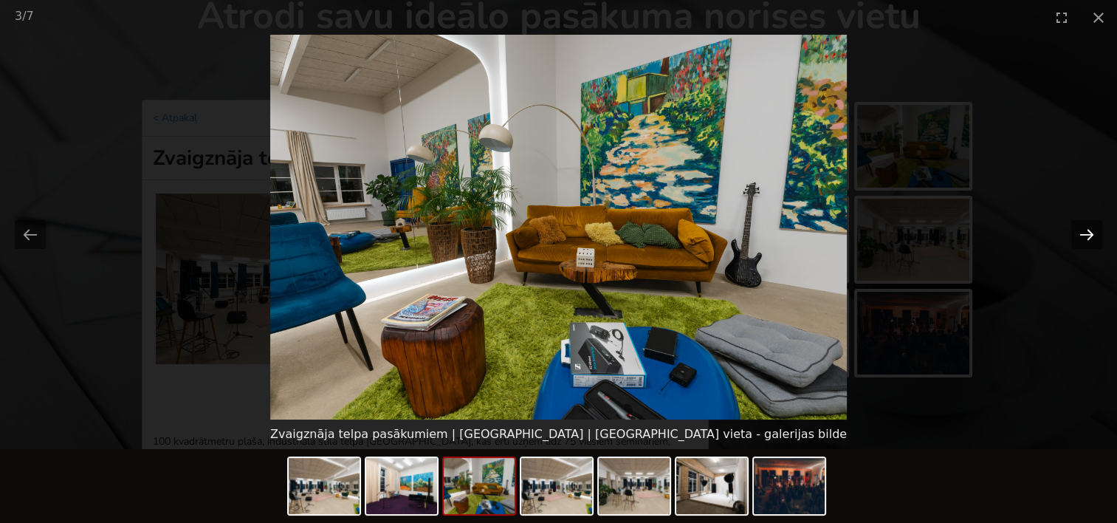
click at [1080, 232] on button "Next slide" at bounding box center [1087, 234] width 31 height 29
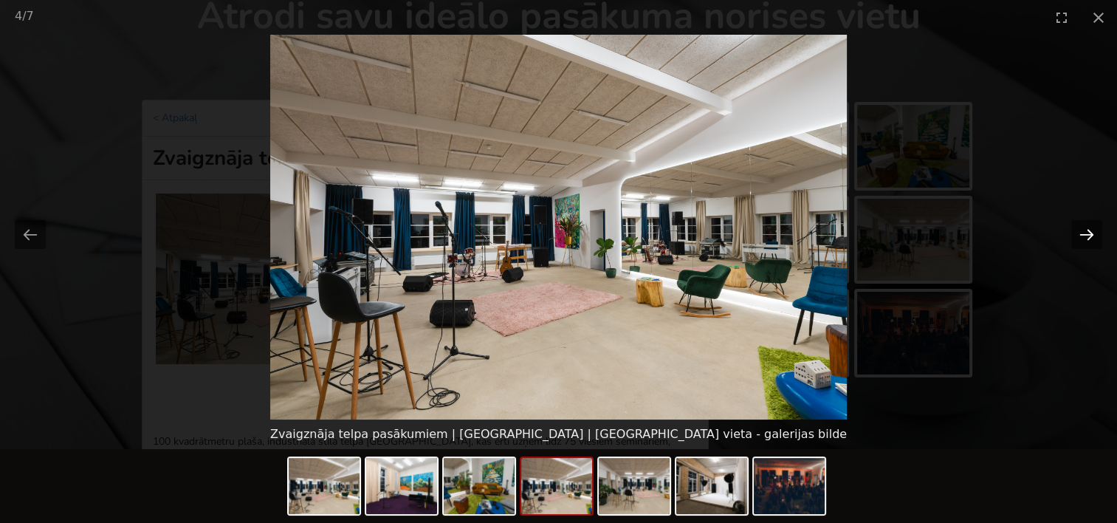
click at [1080, 232] on button "Next slide" at bounding box center [1087, 234] width 31 height 29
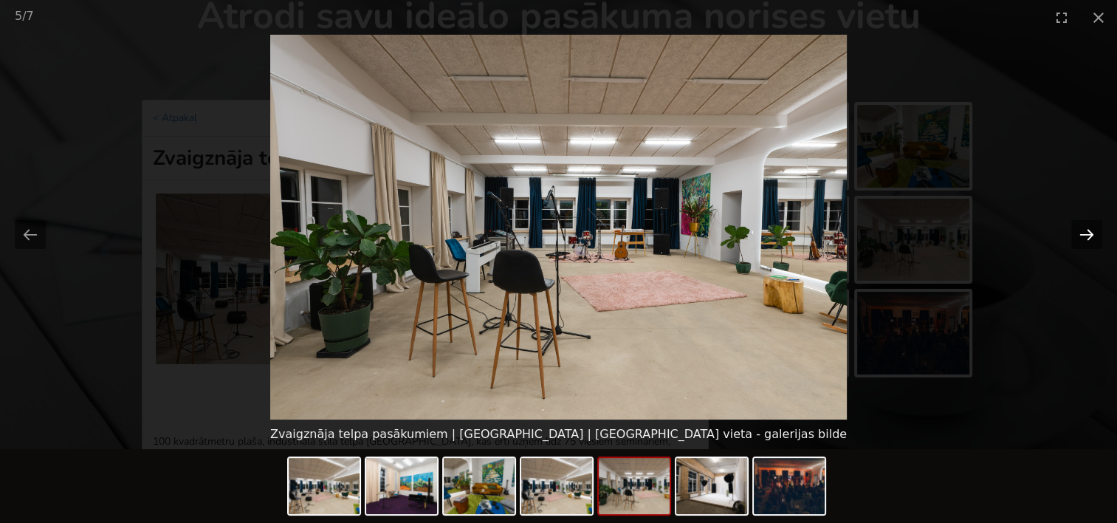
click at [1080, 232] on button "Next slide" at bounding box center [1087, 234] width 31 height 29
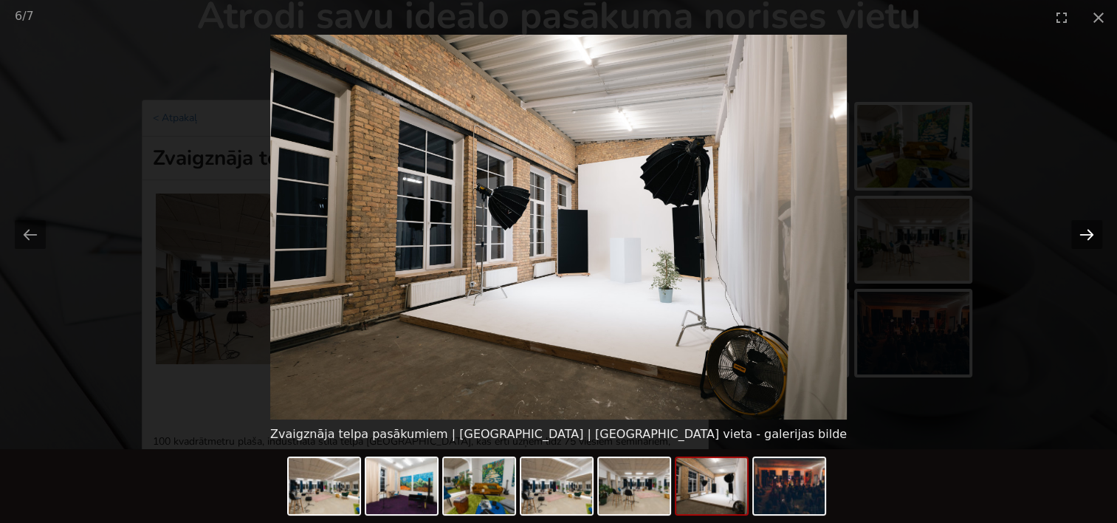
click at [1080, 232] on button "Next slide" at bounding box center [1087, 234] width 31 height 29
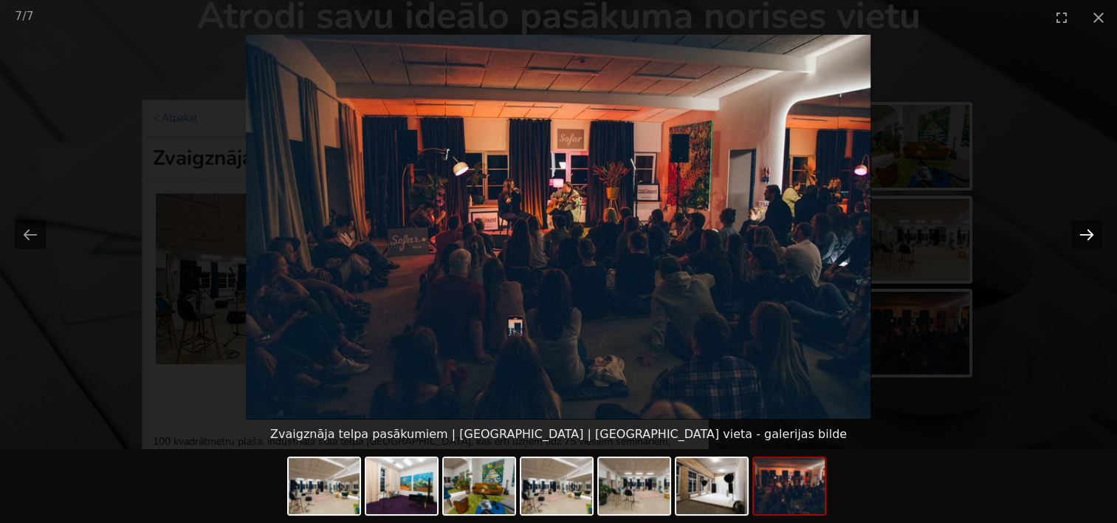
click at [1080, 232] on button "Next slide" at bounding box center [1087, 234] width 31 height 29
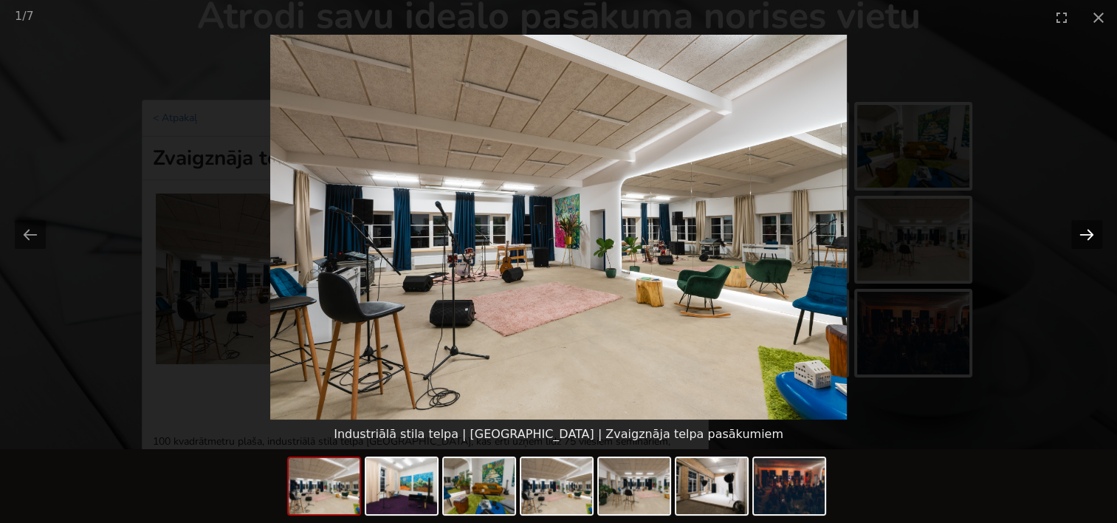
click at [1080, 232] on button "Next slide" at bounding box center [1087, 234] width 31 height 29
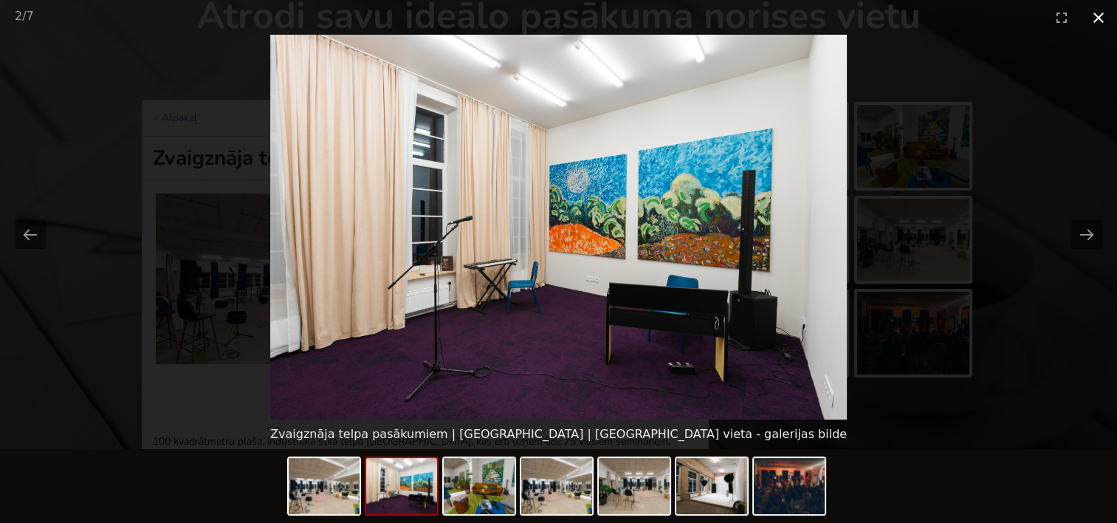
click at [1108, 11] on button "Close gallery" at bounding box center [1098, 17] width 37 height 35
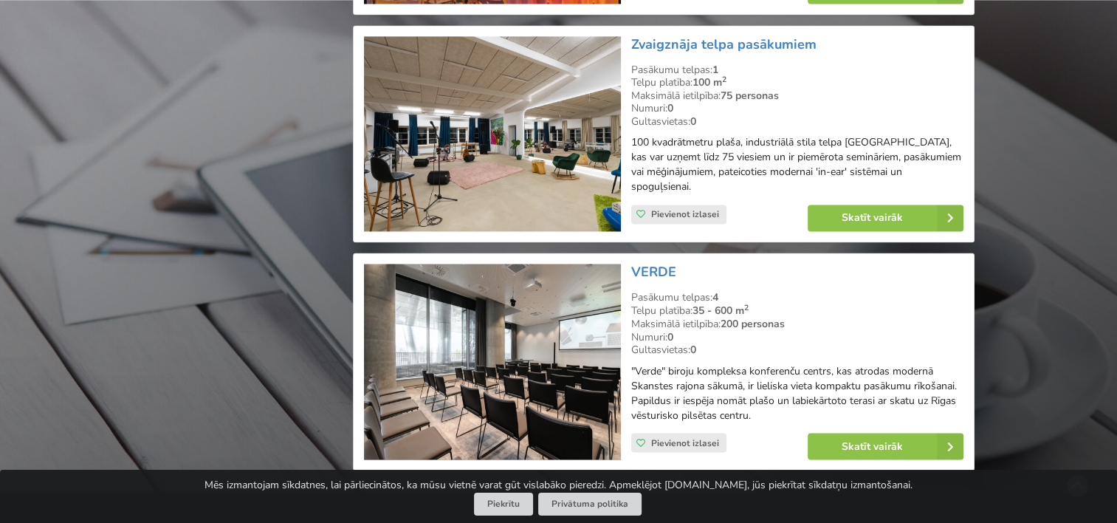
scroll to position [2472, 0]
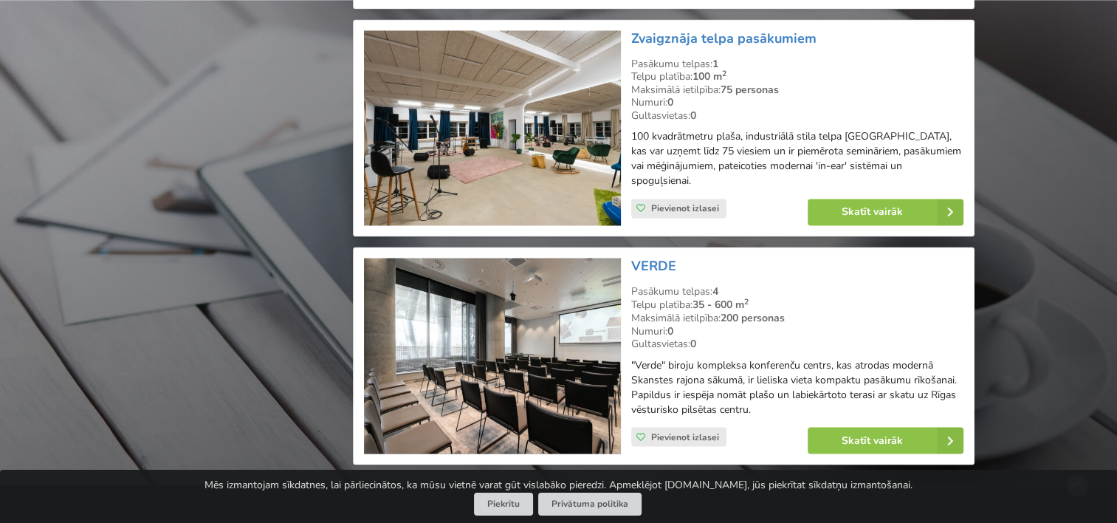
click at [555, 293] on img at bounding box center [492, 356] width 256 height 196
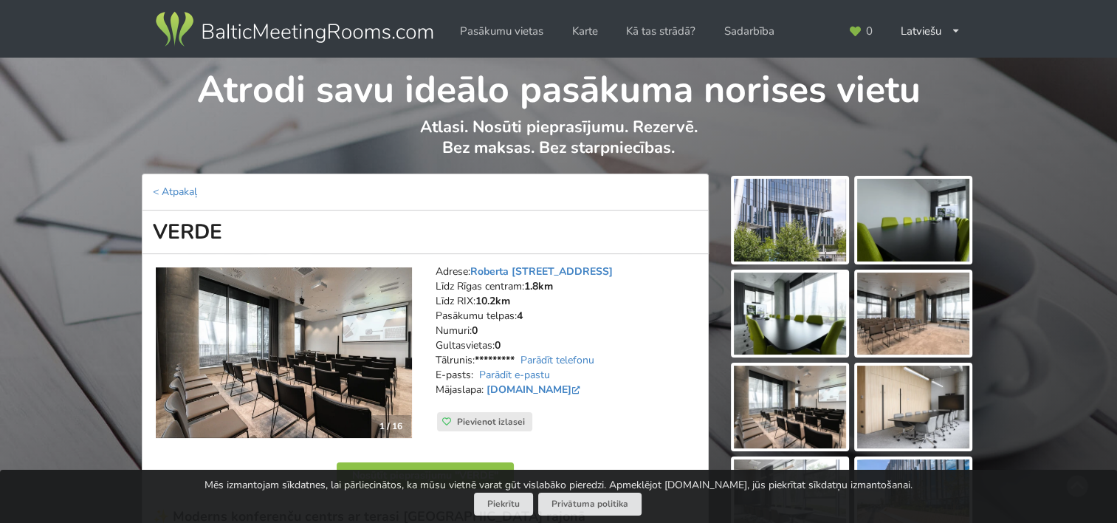
click at [818, 219] on img at bounding box center [790, 220] width 112 height 83
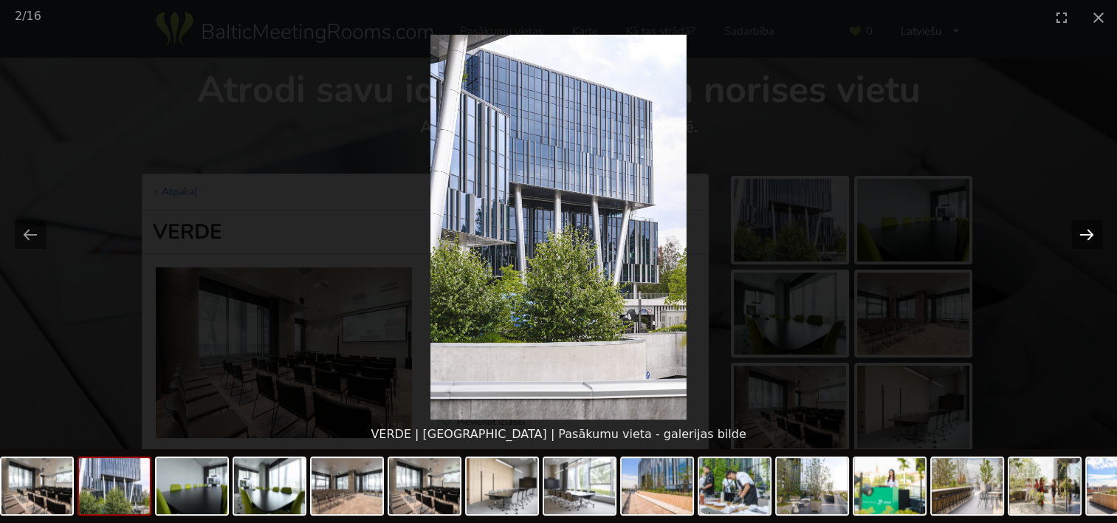
click at [1075, 228] on button "Next slide" at bounding box center [1087, 234] width 31 height 29
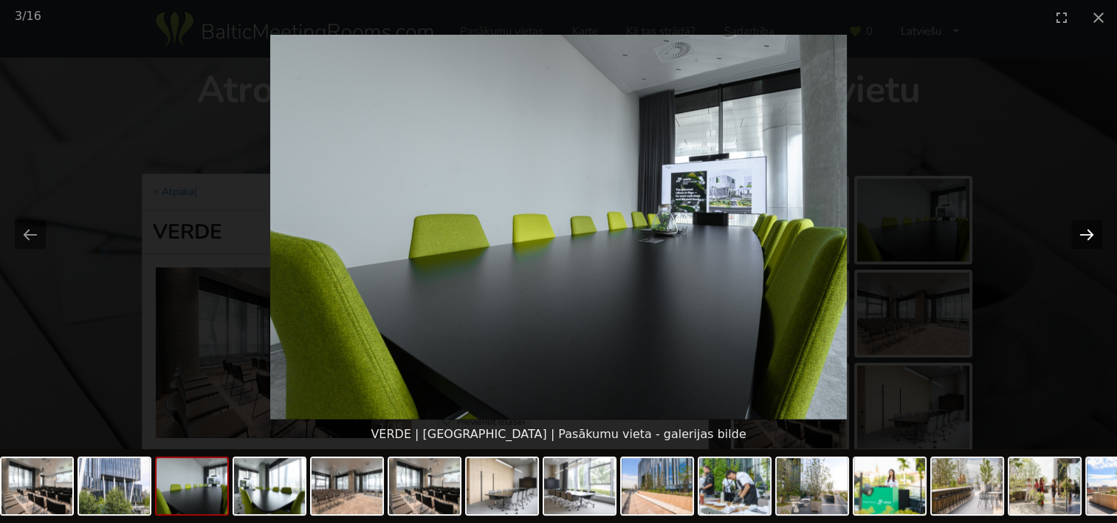
click at [1075, 228] on button "Next slide" at bounding box center [1087, 234] width 31 height 29
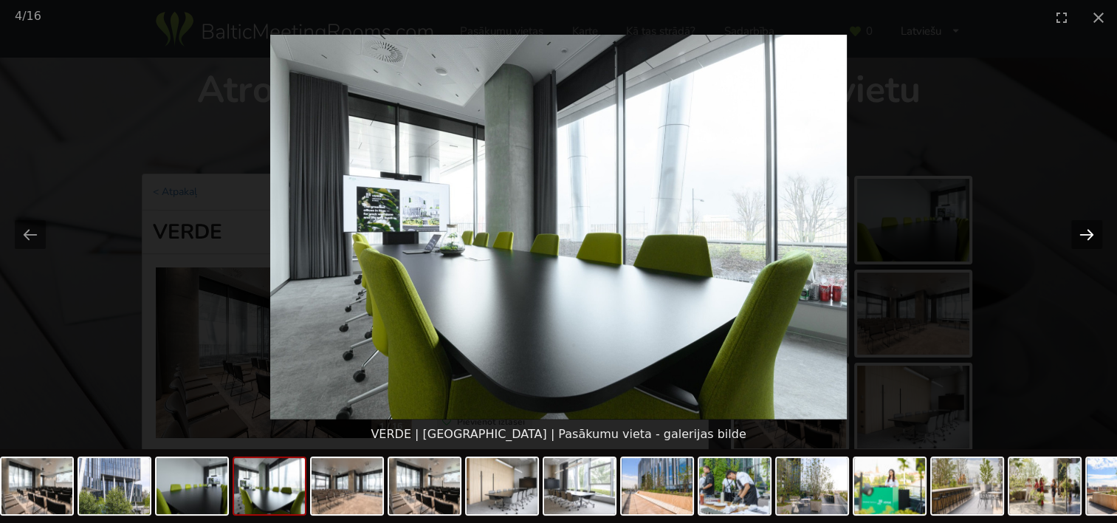
click at [1075, 228] on button "Next slide" at bounding box center [1087, 234] width 31 height 29
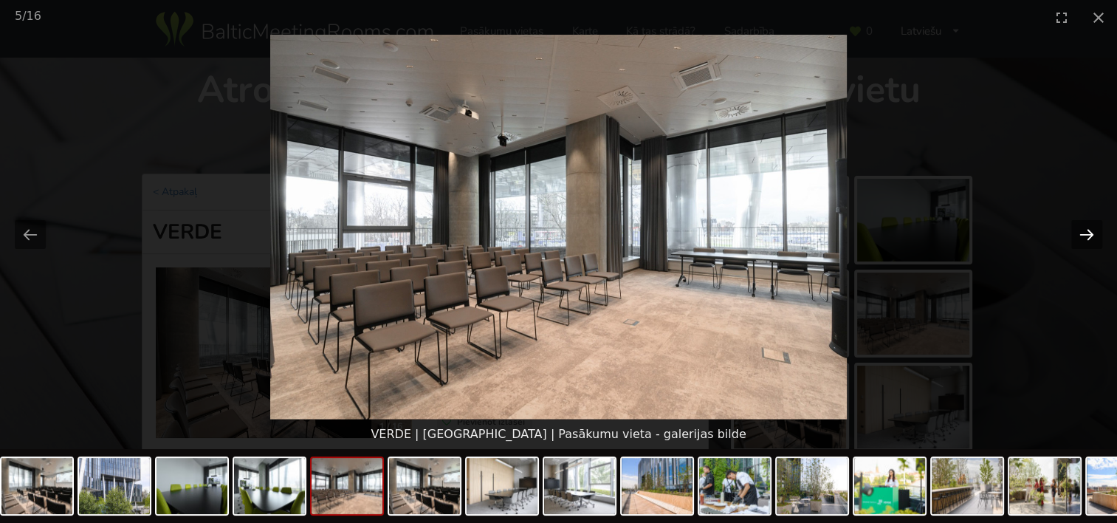
click at [1075, 228] on button "Next slide" at bounding box center [1087, 234] width 31 height 29
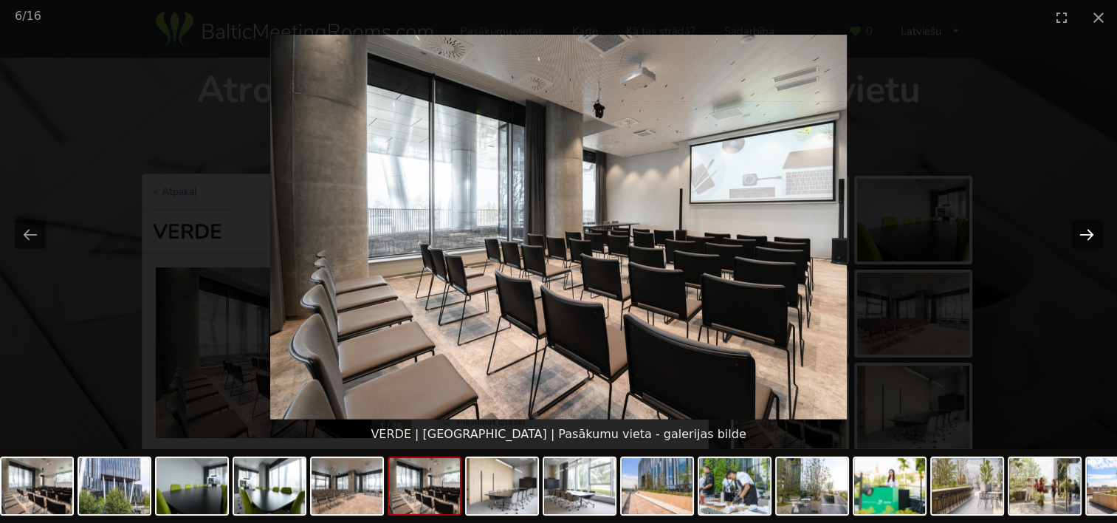
click at [1075, 228] on button "Next slide" at bounding box center [1087, 234] width 31 height 29
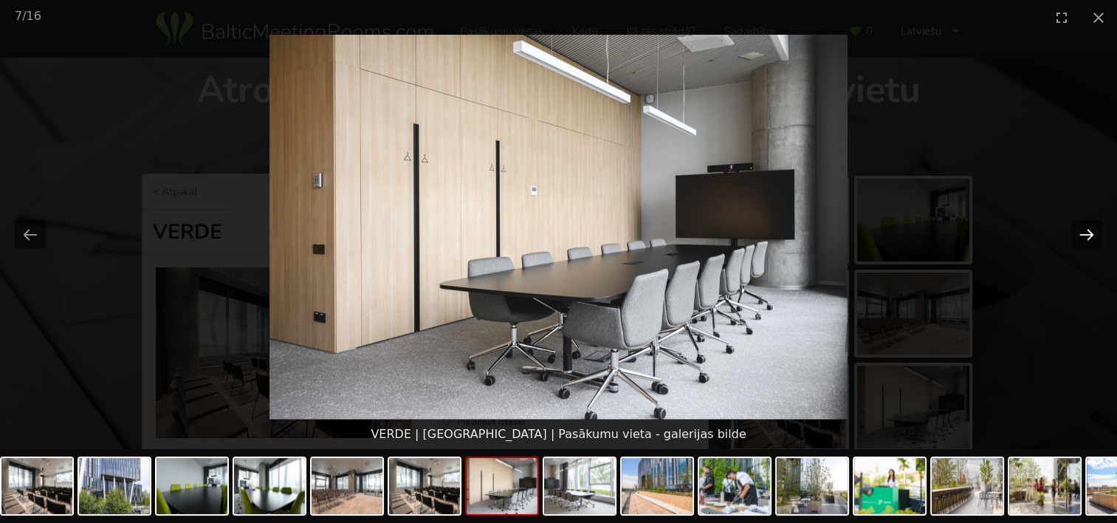
click at [1075, 228] on button "Next slide" at bounding box center [1087, 234] width 31 height 29
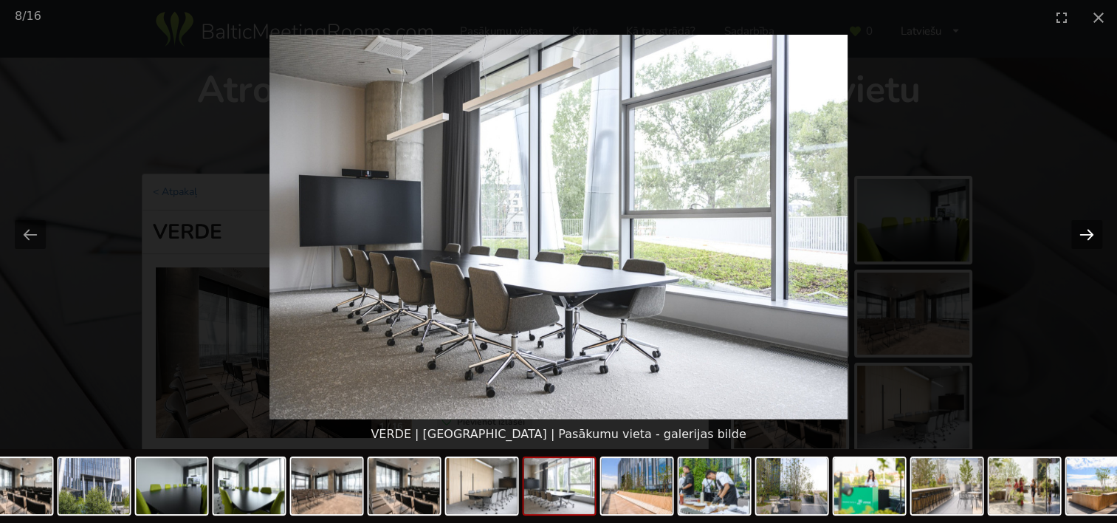
click at [1075, 228] on button "Next slide" at bounding box center [1087, 234] width 31 height 29
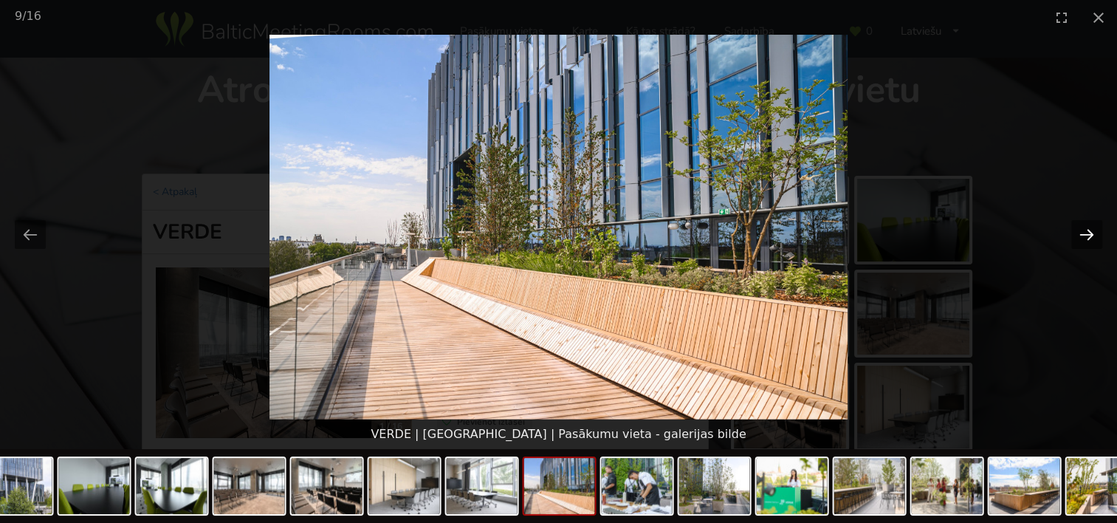
click at [1075, 228] on button "Next slide" at bounding box center [1087, 234] width 31 height 29
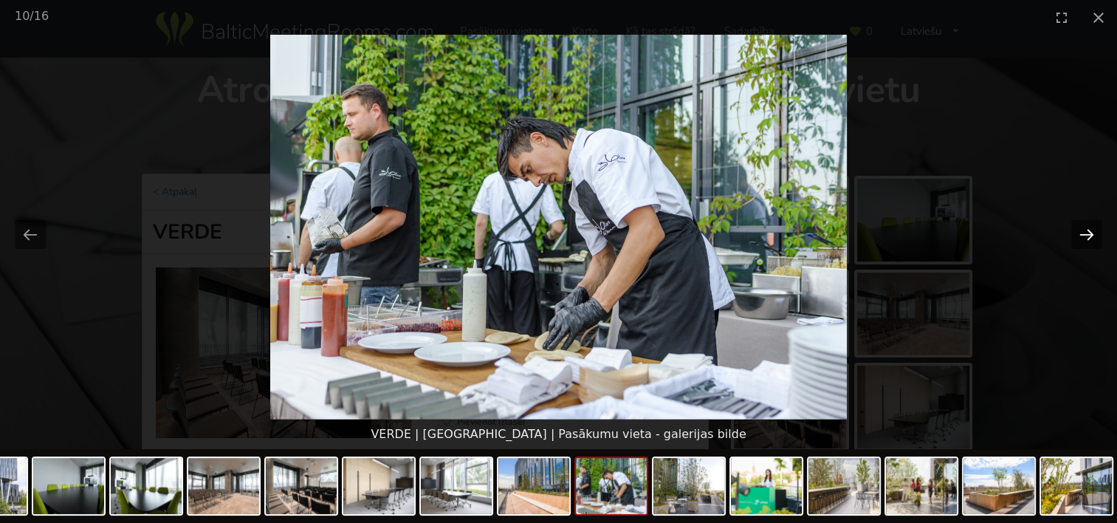
click at [1075, 228] on button "Next slide" at bounding box center [1087, 234] width 31 height 29
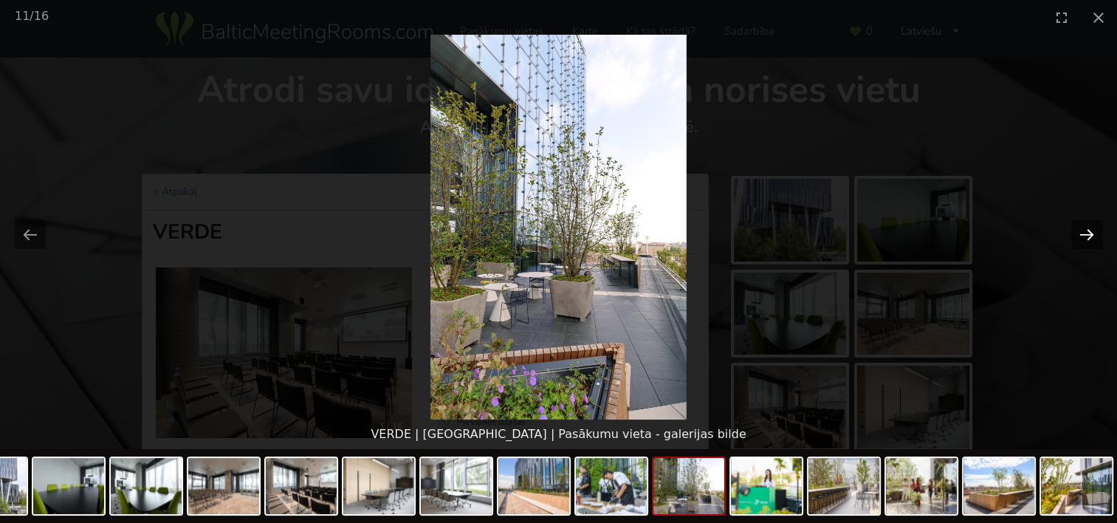
click at [1075, 228] on button "Next slide" at bounding box center [1087, 234] width 31 height 29
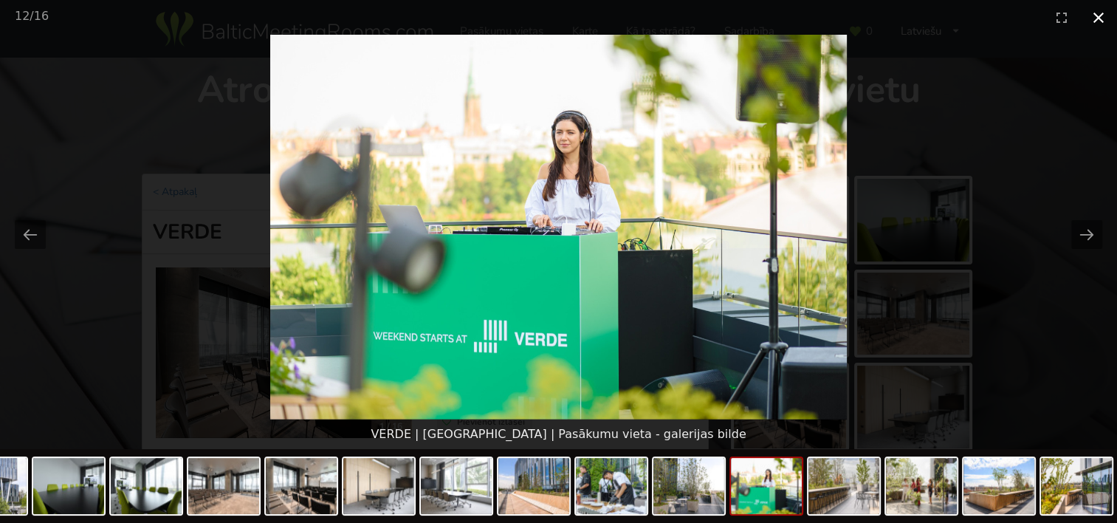
click at [1096, 18] on button "Close gallery" at bounding box center [1098, 17] width 37 height 35
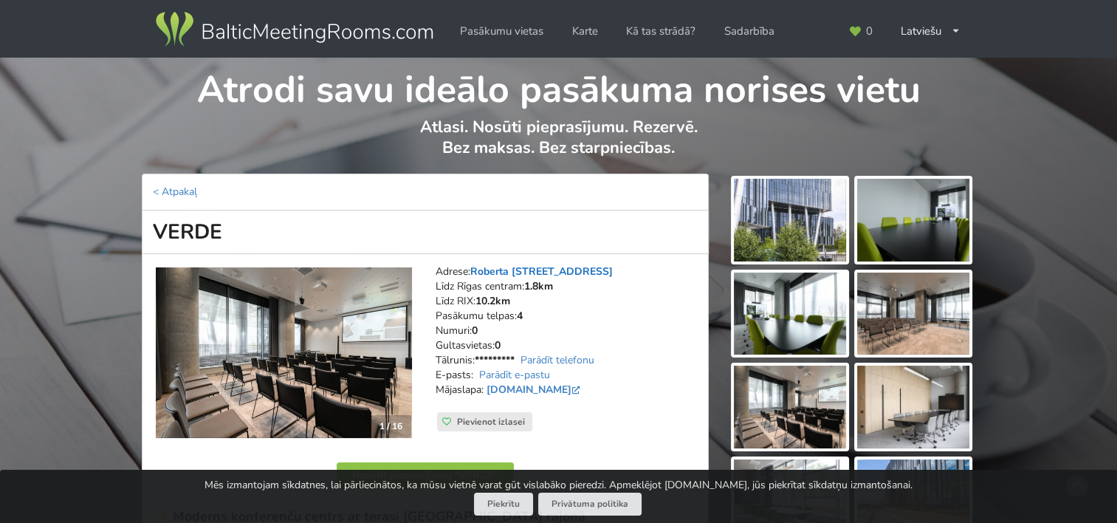
drag, startPoint x: 605, startPoint y: 267, endPoint x: 475, endPoint y: 270, distance: 130.0
click at [475, 270] on address "Adrese: Roberta Hirša iela 1, Rīga Līdz Rīgas centram: 1.8km Līdz RIX: 10.2km P…" at bounding box center [567, 338] width 262 height 148
copy link "Roberta Hirša iela 1, Rīga"
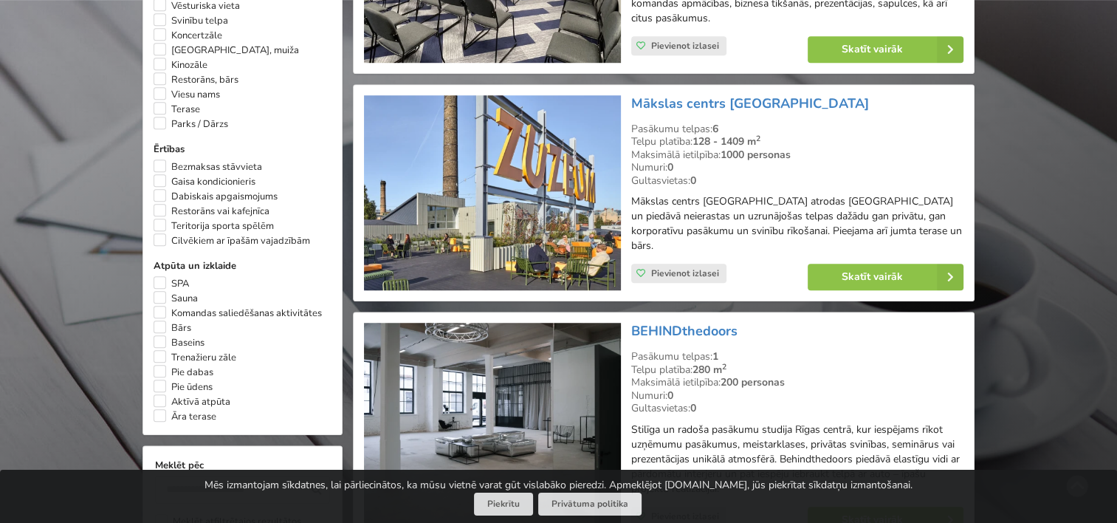
scroll to position [848, 0]
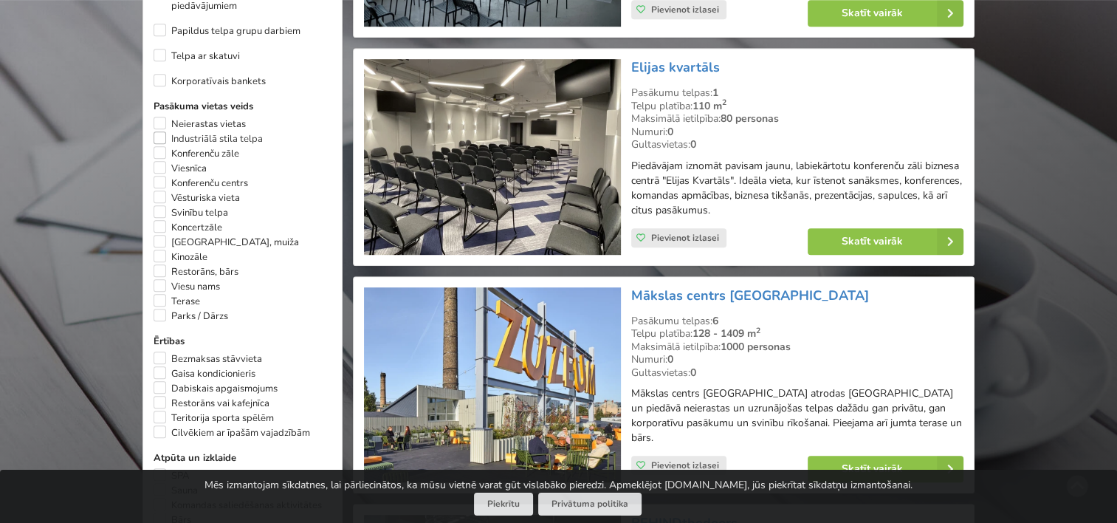
click at [160, 131] on label "Industriālā stila telpa" at bounding box center [208, 138] width 109 height 15
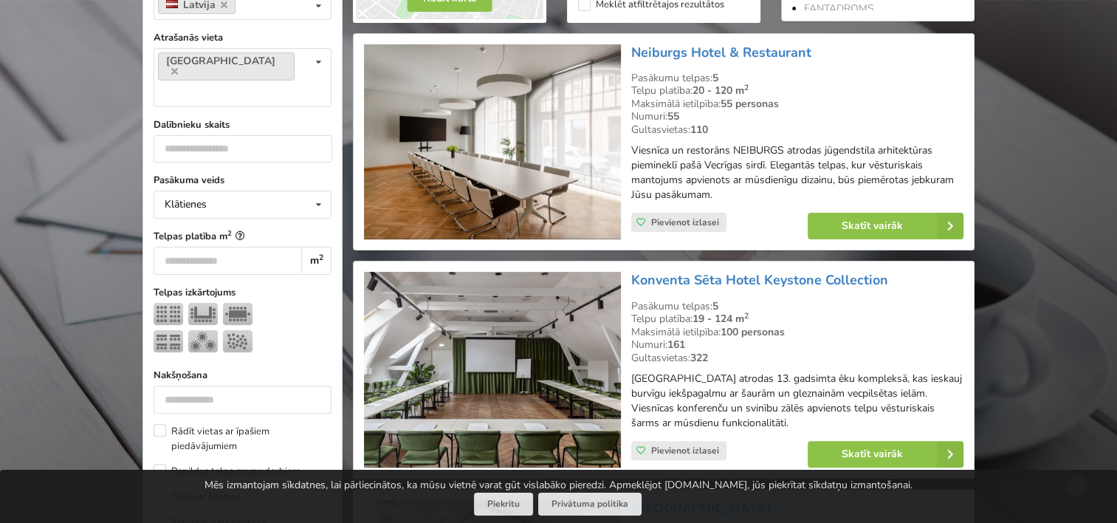
scroll to position [700, 0]
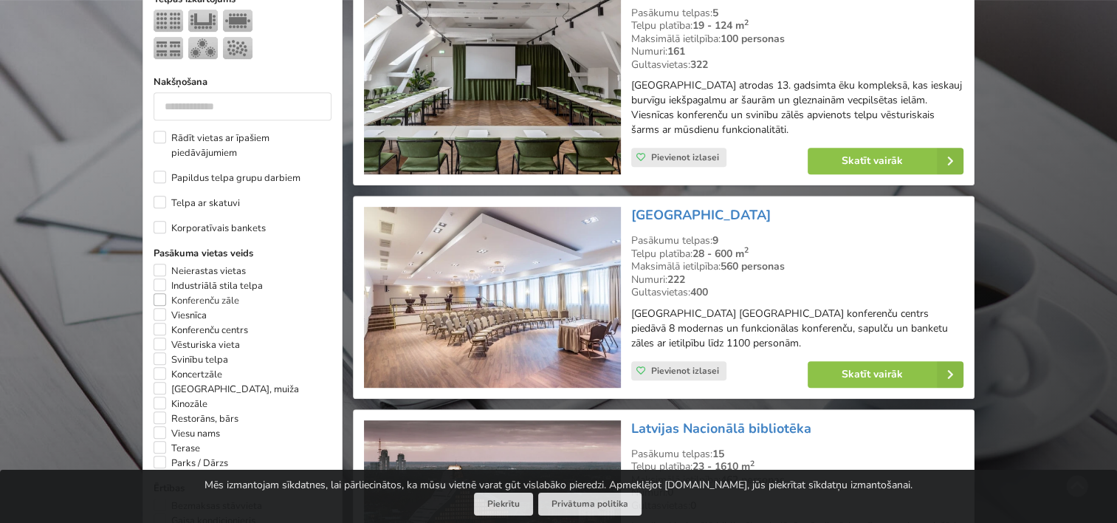
click at [161, 293] on label "Konferenču zāle" at bounding box center [197, 300] width 86 height 15
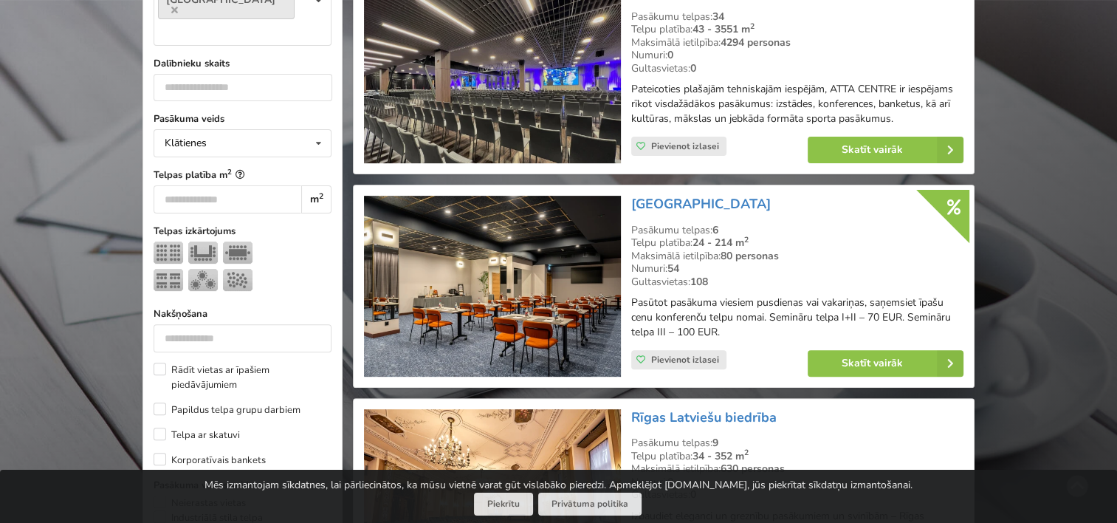
scroll to position [479, 0]
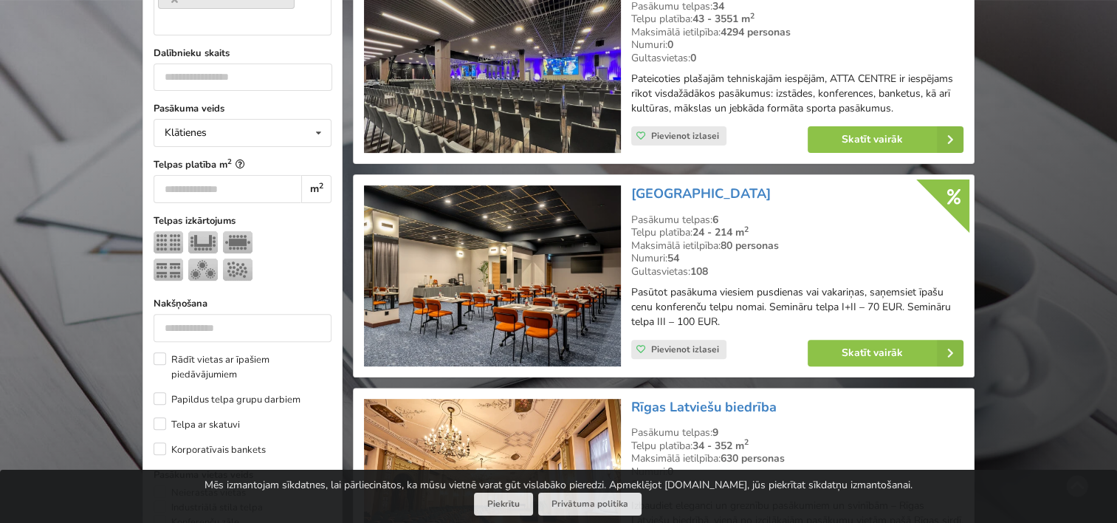
click at [518, 261] on img at bounding box center [492, 275] width 256 height 181
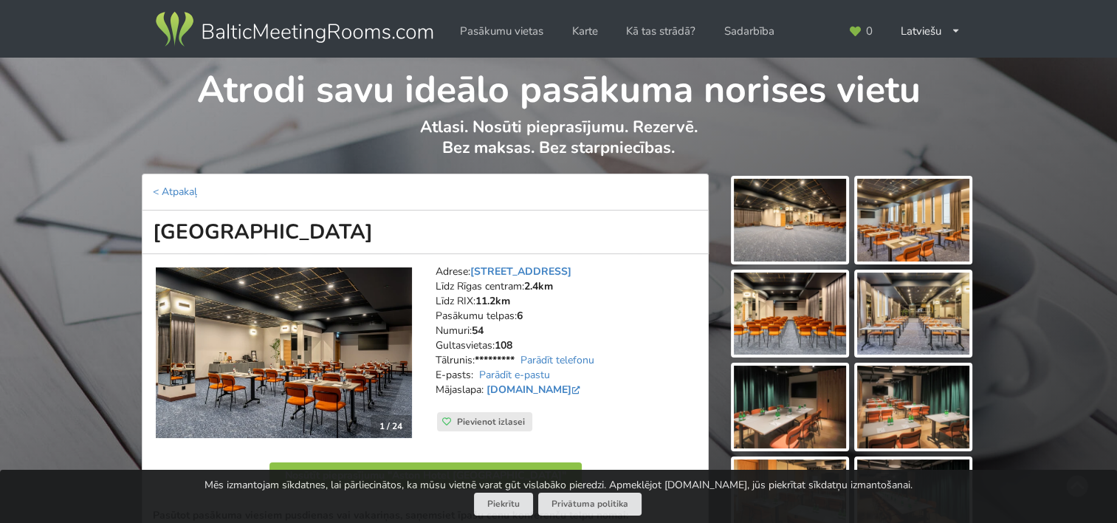
click at [801, 216] on img at bounding box center [790, 220] width 112 height 83
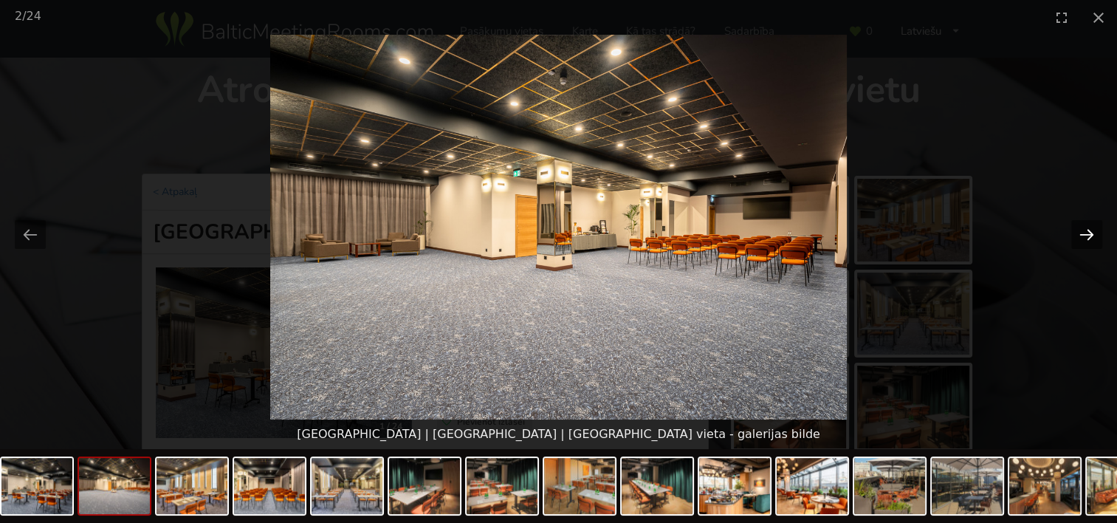
click at [1085, 230] on button "Next slide" at bounding box center [1087, 234] width 31 height 29
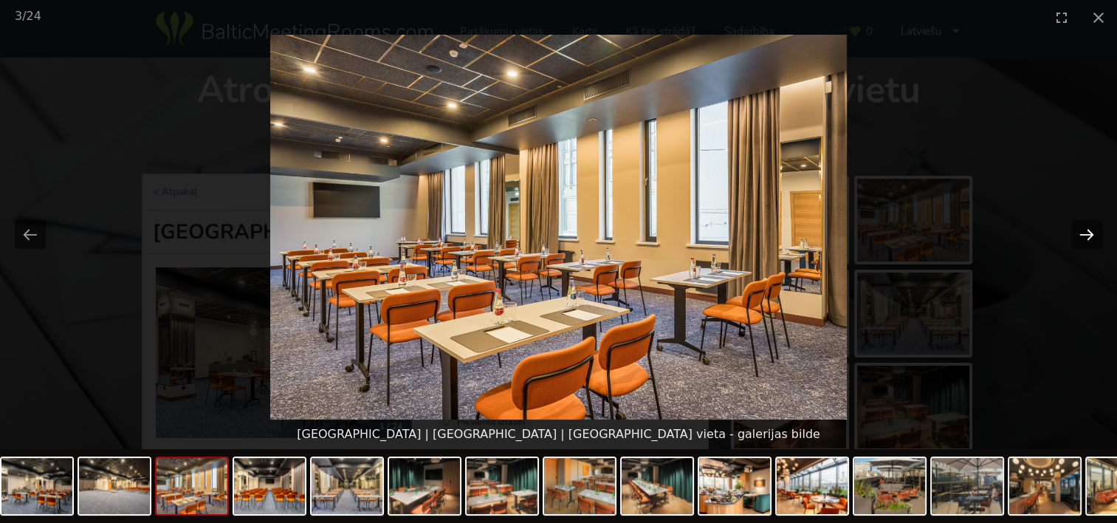
click at [1085, 230] on button "Next slide" at bounding box center [1087, 234] width 31 height 29
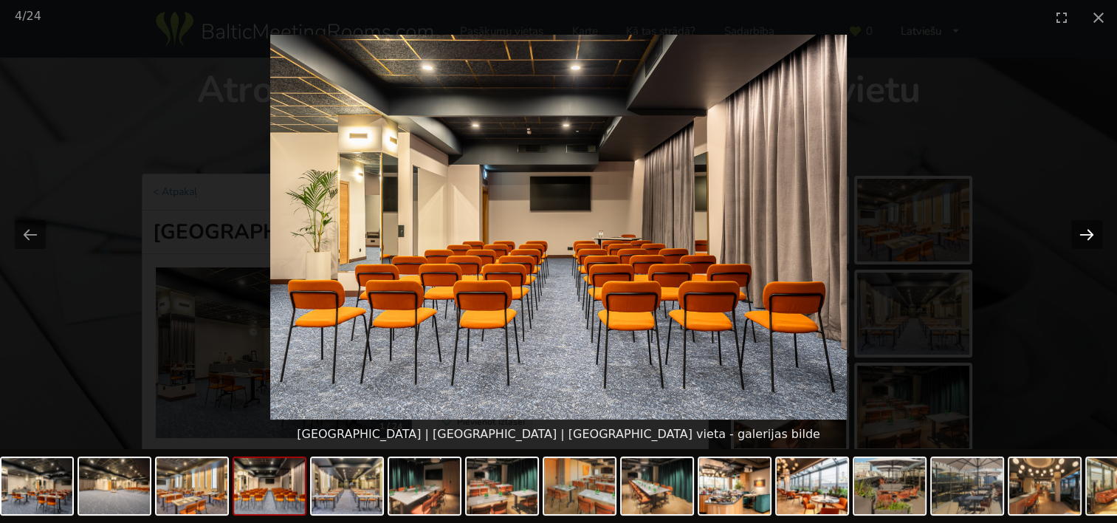
click at [1085, 230] on button "Next slide" at bounding box center [1087, 234] width 31 height 29
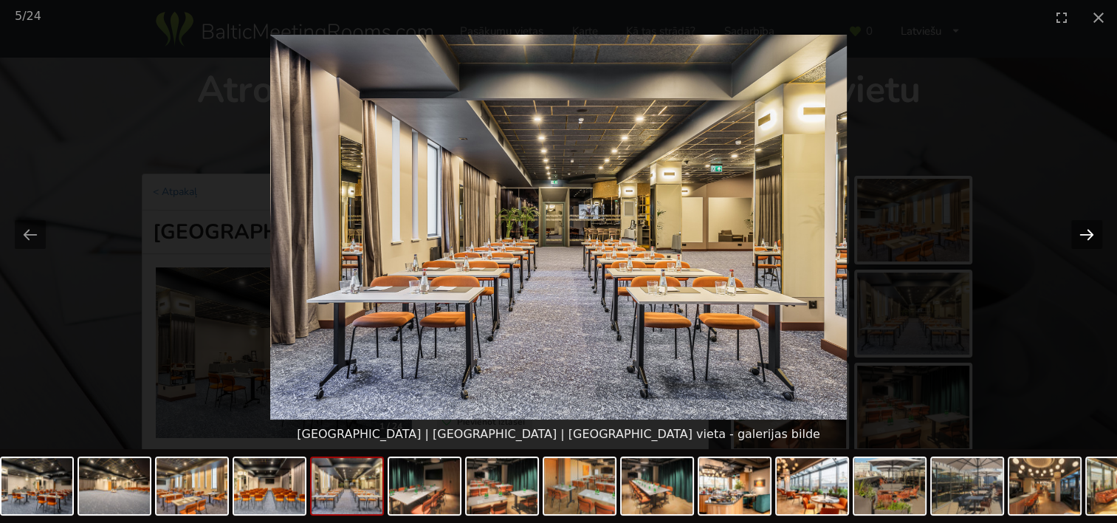
click at [1085, 230] on button "Next slide" at bounding box center [1087, 234] width 31 height 29
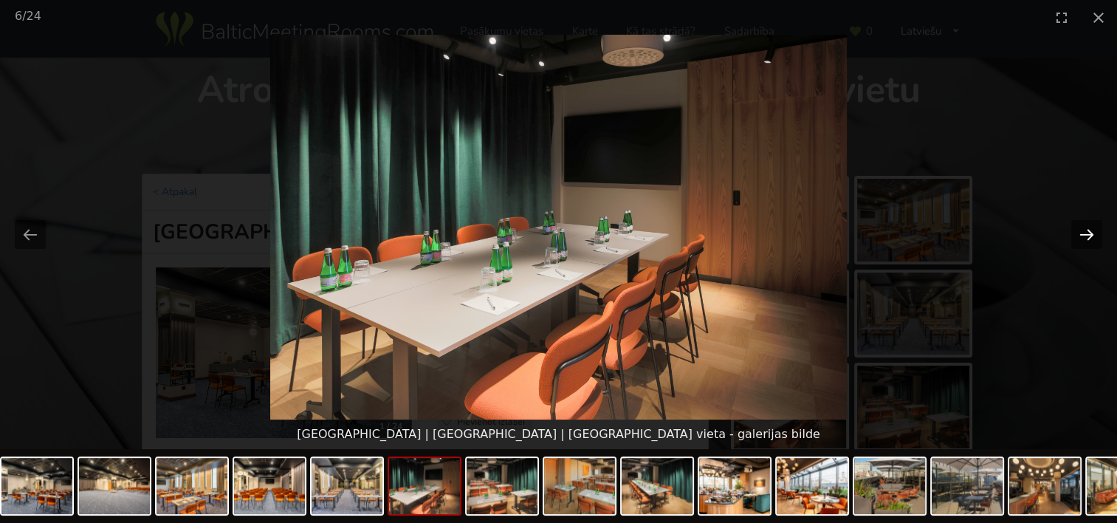
click at [1085, 230] on button "Next slide" at bounding box center [1087, 234] width 31 height 29
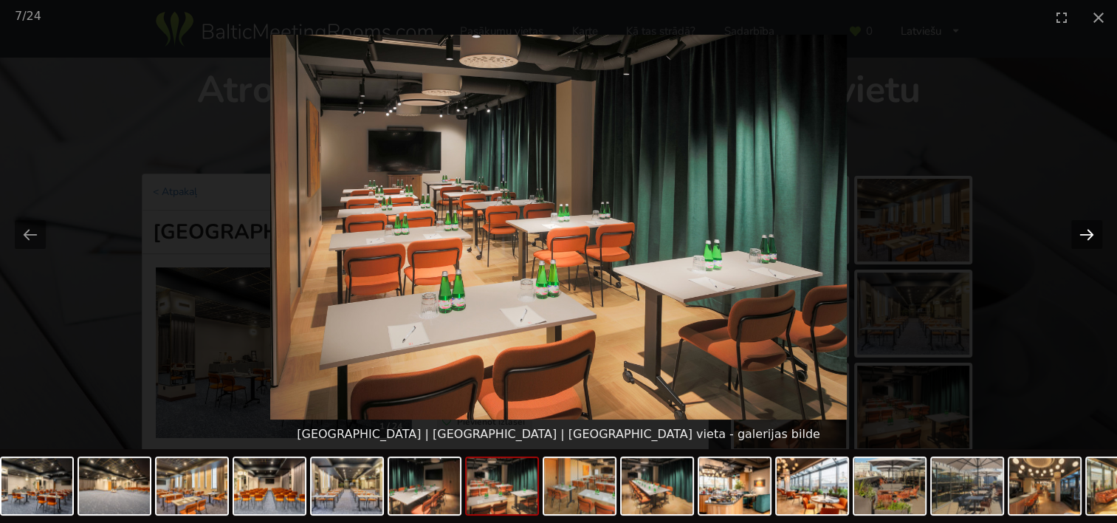
click at [1085, 230] on button "Next slide" at bounding box center [1087, 234] width 31 height 29
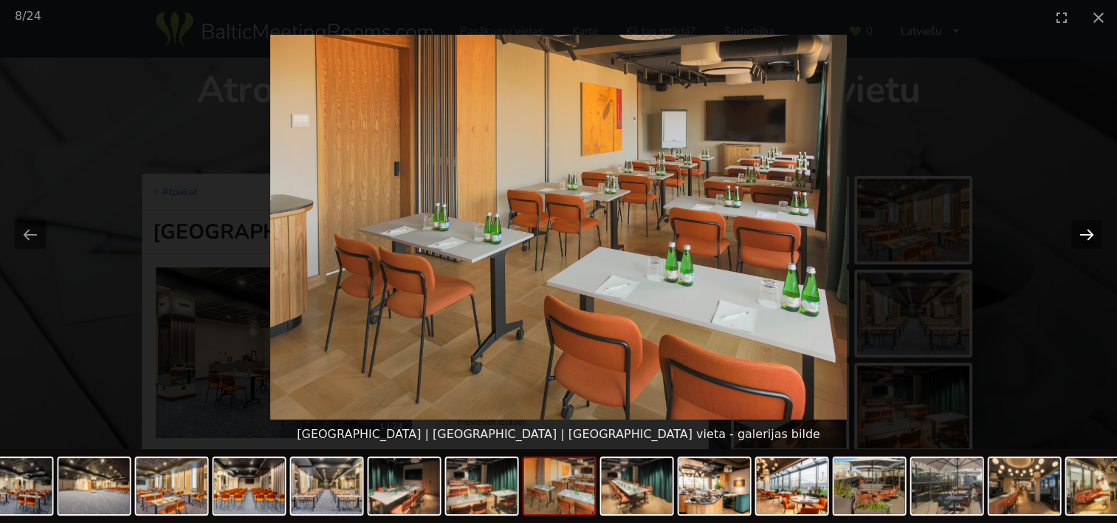
click at [1085, 230] on button "Next slide" at bounding box center [1087, 234] width 31 height 29
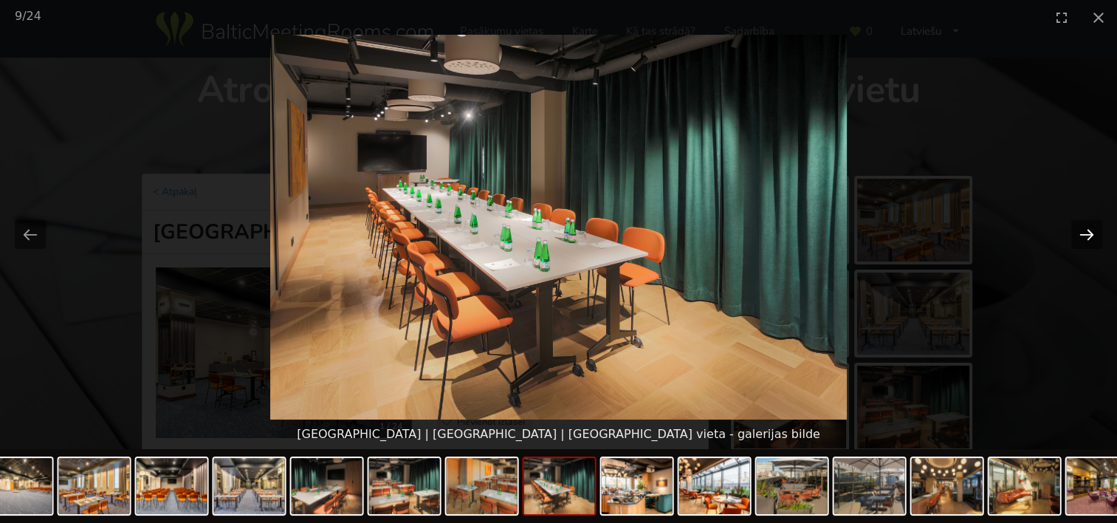
click at [1085, 230] on button "Next slide" at bounding box center [1087, 234] width 31 height 29
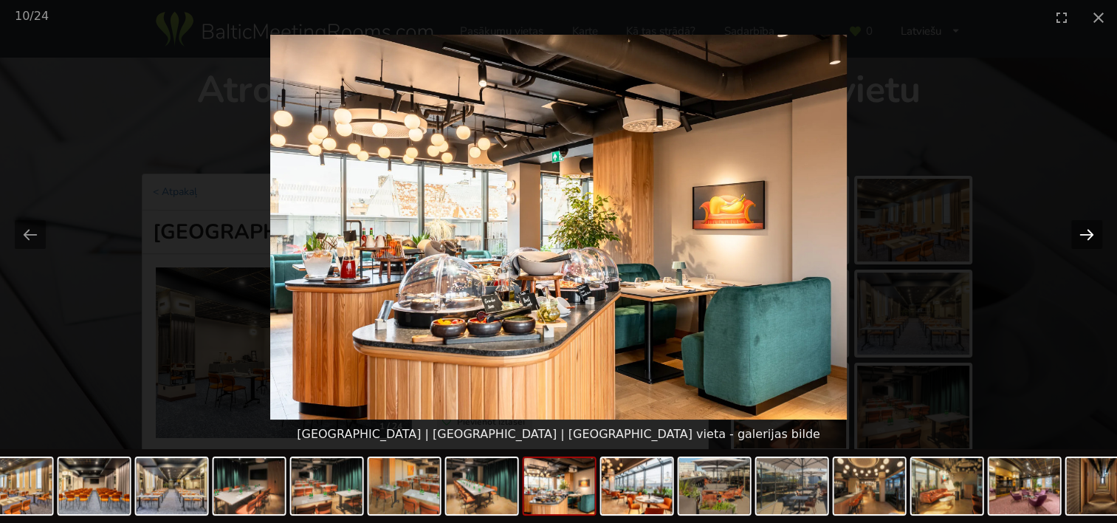
click at [1085, 230] on button "Next slide" at bounding box center [1087, 234] width 31 height 29
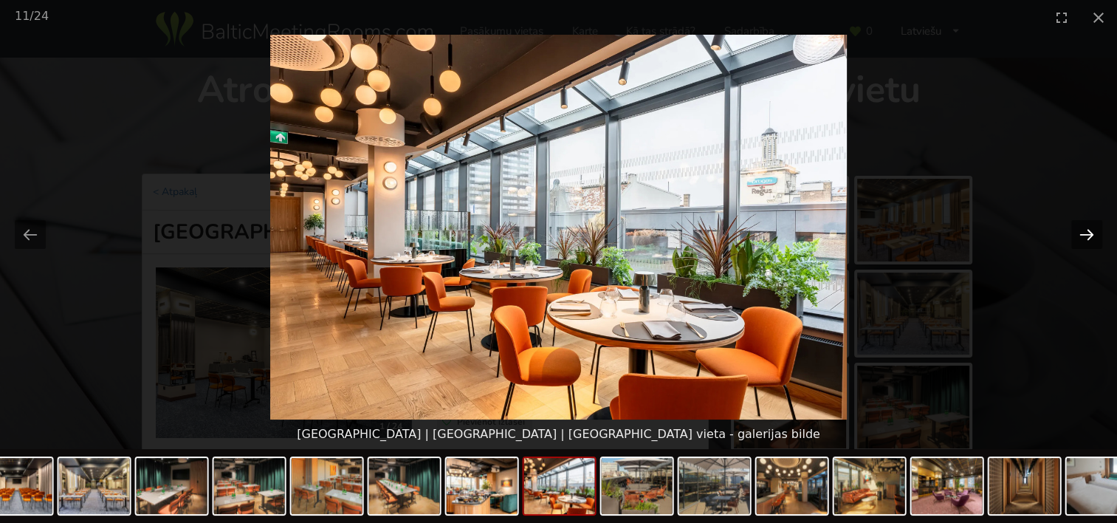
click at [1085, 230] on button "Next slide" at bounding box center [1087, 234] width 31 height 29
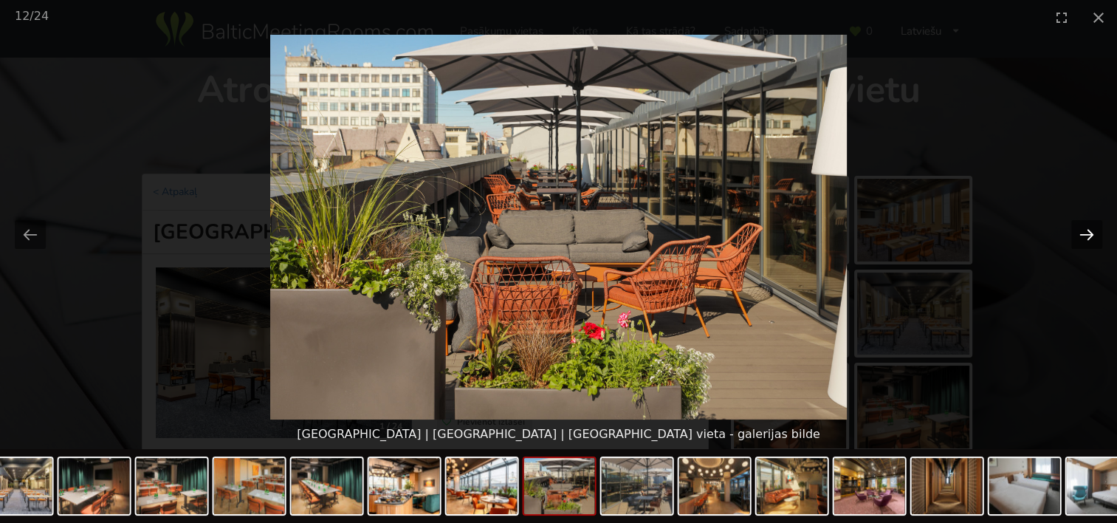
click at [1085, 230] on button "Next slide" at bounding box center [1087, 234] width 31 height 29
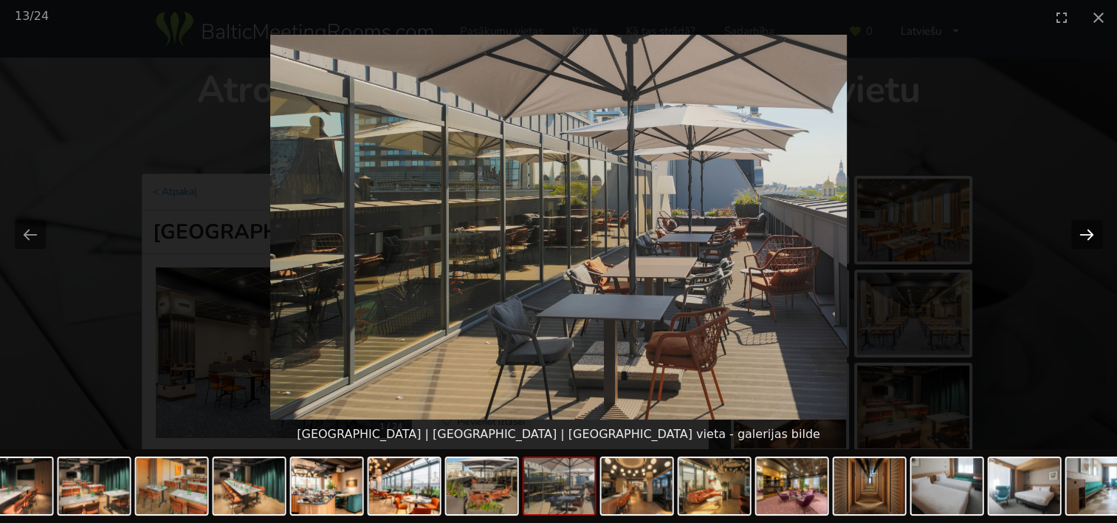
click at [1085, 230] on button "Next slide" at bounding box center [1087, 234] width 31 height 29
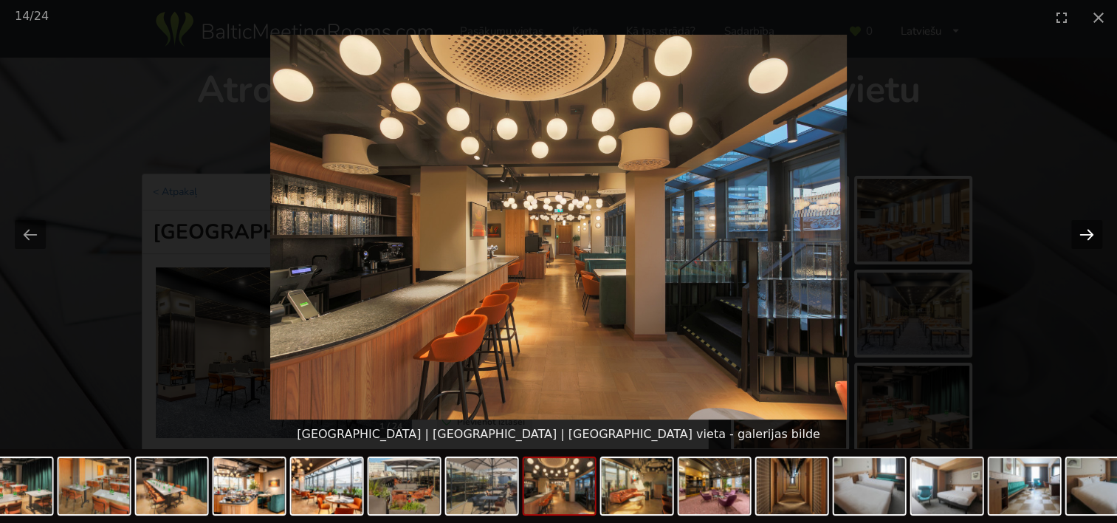
click at [1085, 230] on button "Next slide" at bounding box center [1087, 234] width 31 height 29
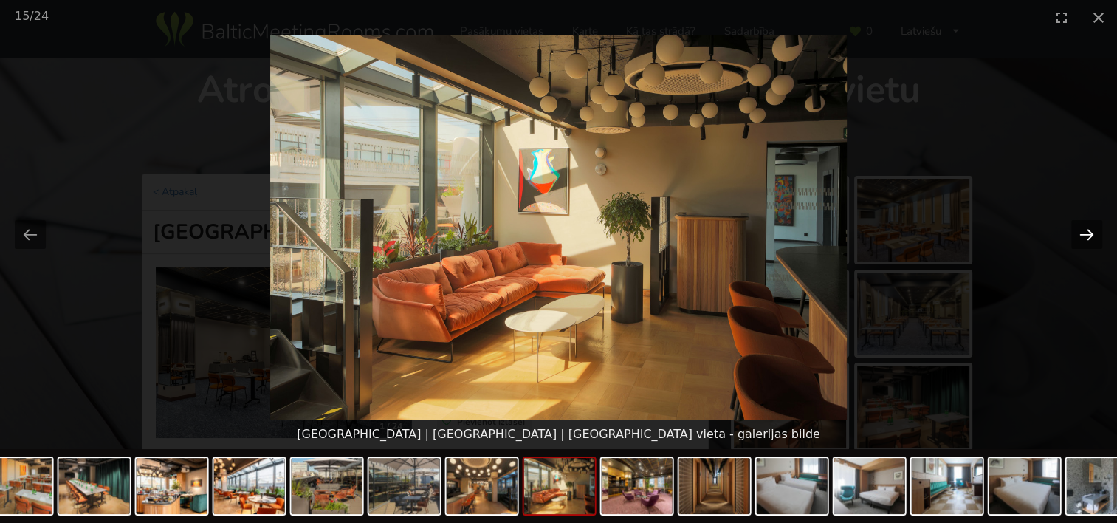
click at [1085, 230] on button "Next slide" at bounding box center [1087, 234] width 31 height 29
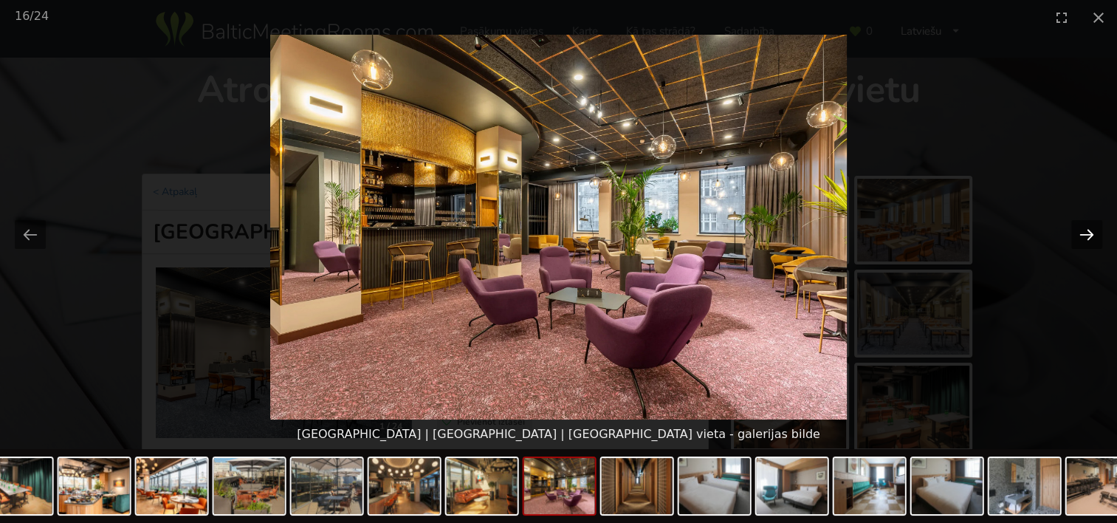
click at [1085, 230] on button "Next slide" at bounding box center [1087, 234] width 31 height 29
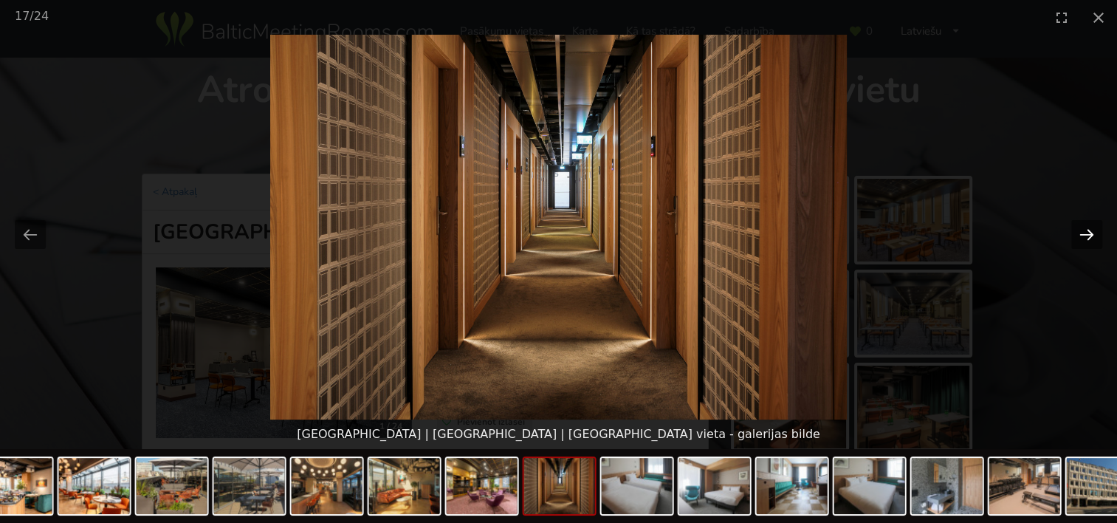
click at [1085, 230] on button "Next slide" at bounding box center [1087, 234] width 31 height 29
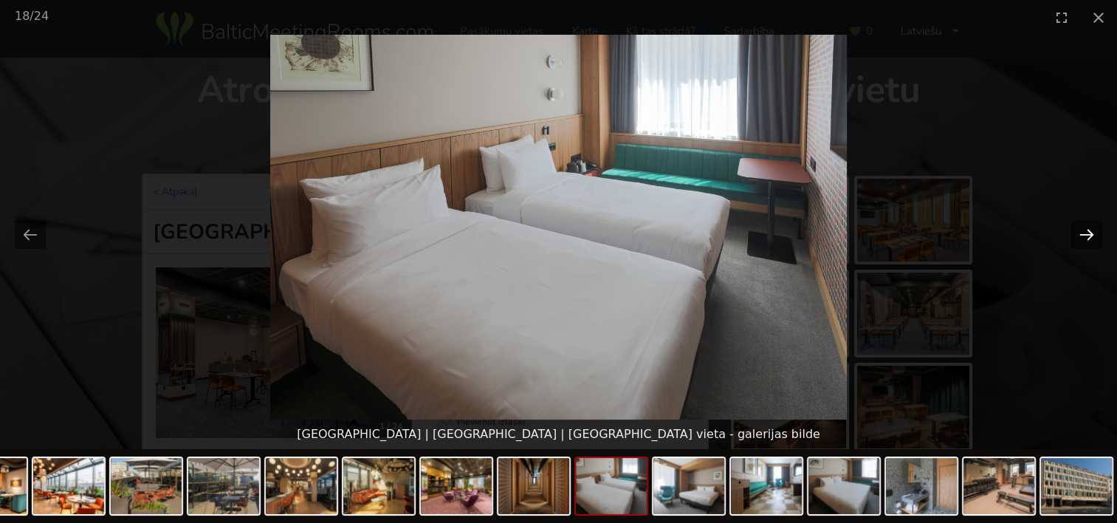
click at [1085, 230] on button "Next slide" at bounding box center [1087, 234] width 31 height 29
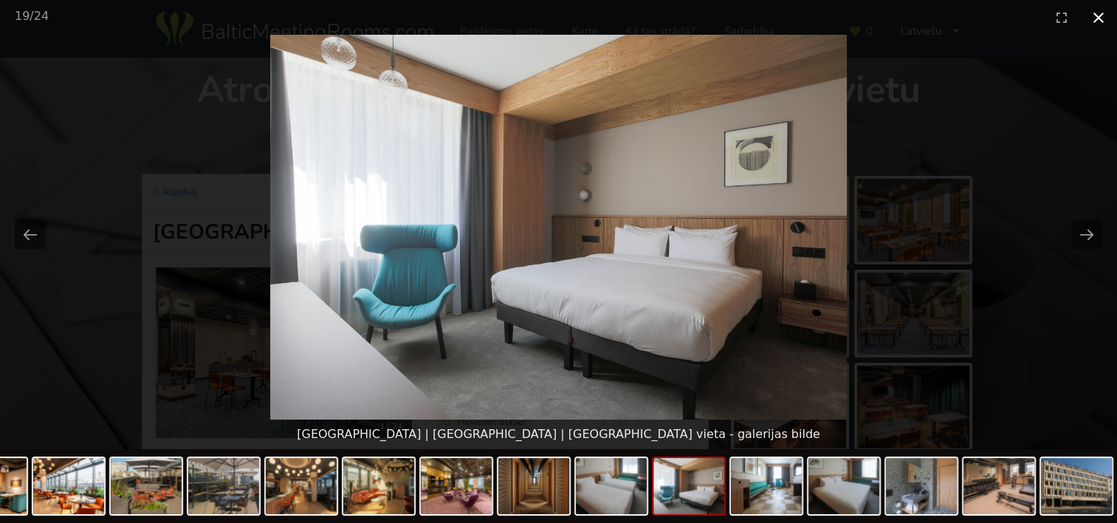
click at [1098, 20] on button "Close gallery" at bounding box center [1098, 17] width 37 height 35
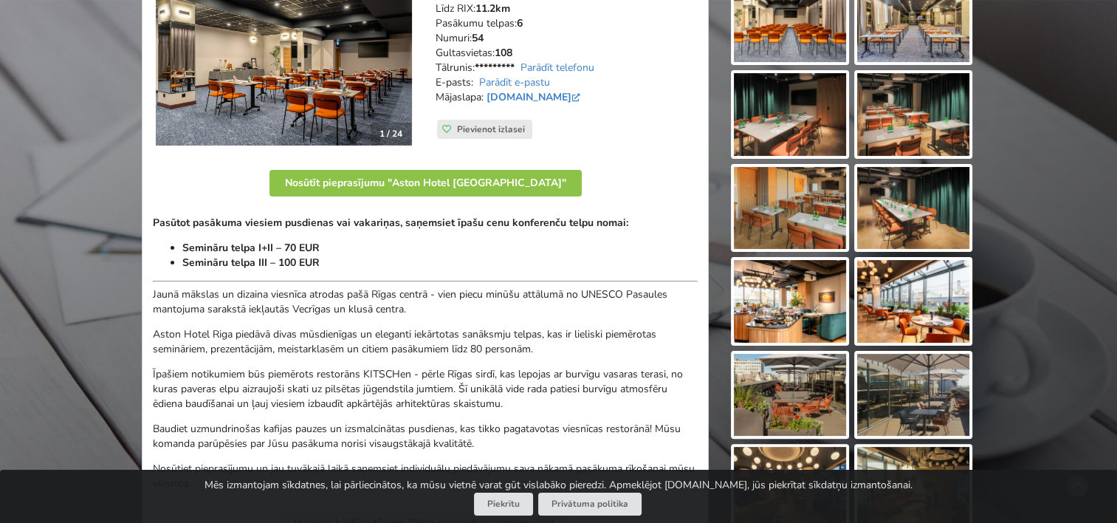
scroll to position [295, 0]
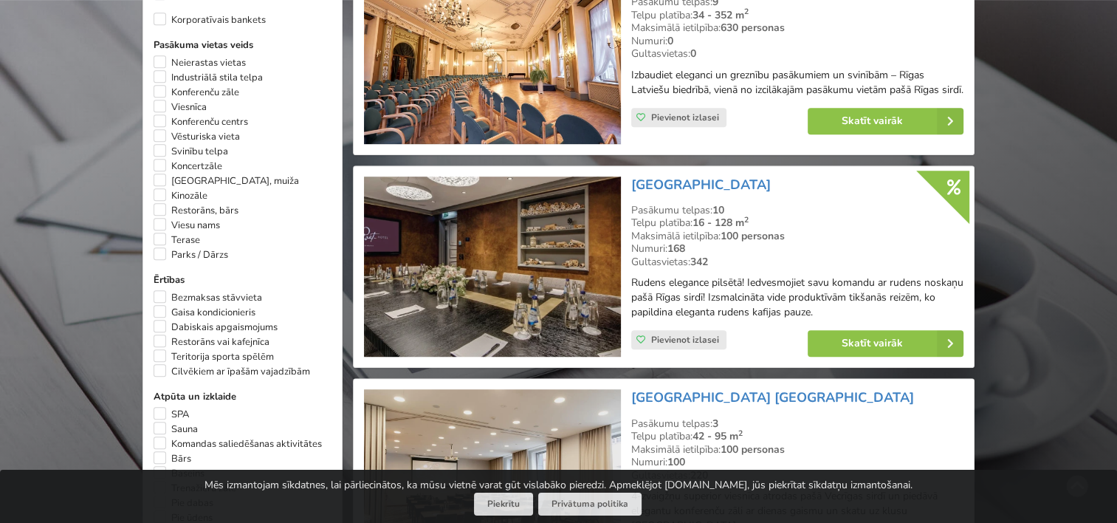
scroll to position [922, 0]
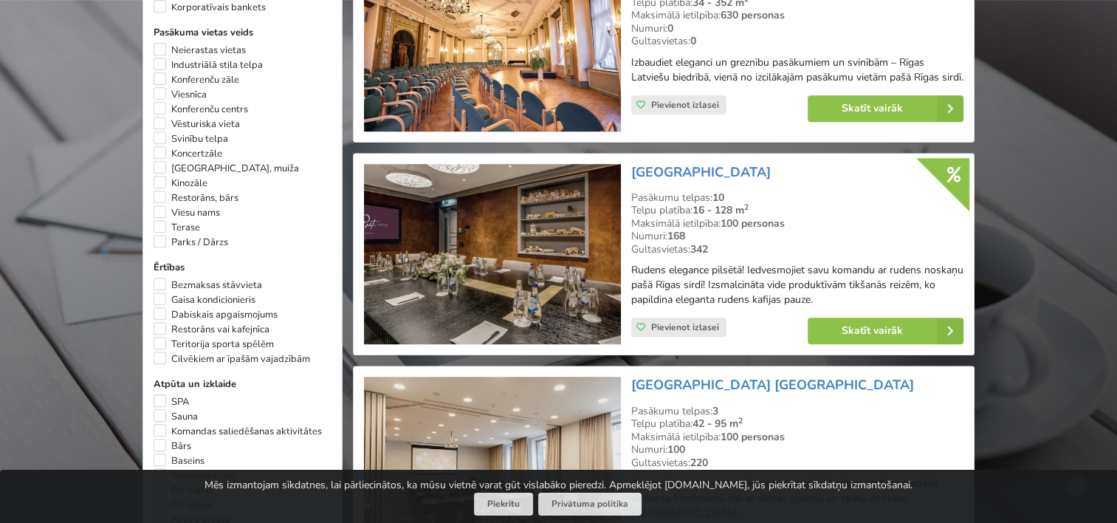
click at [531, 253] on img at bounding box center [492, 254] width 256 height 181
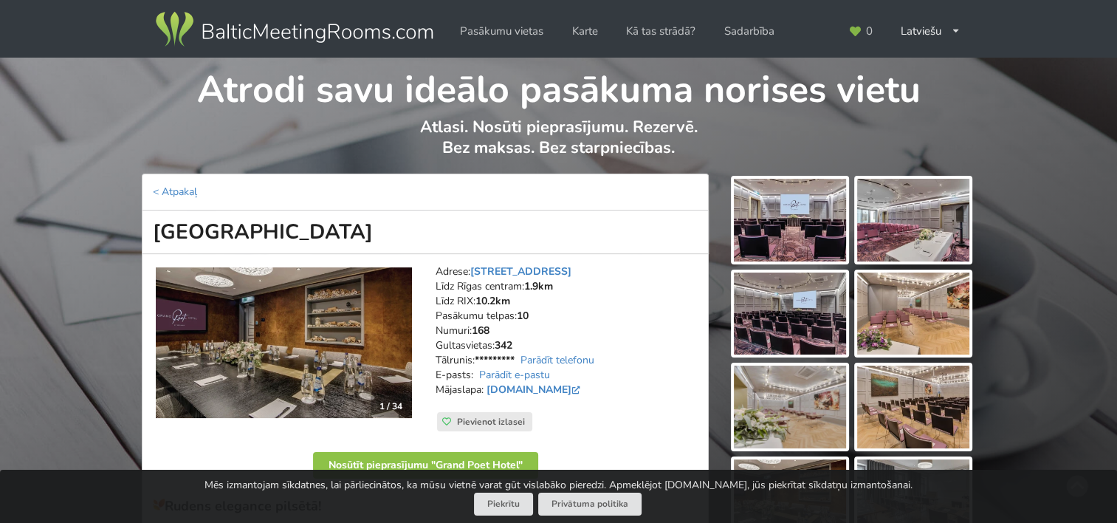
click at [807, 216] on img at bounding box center [790, 220] width 112 height 83
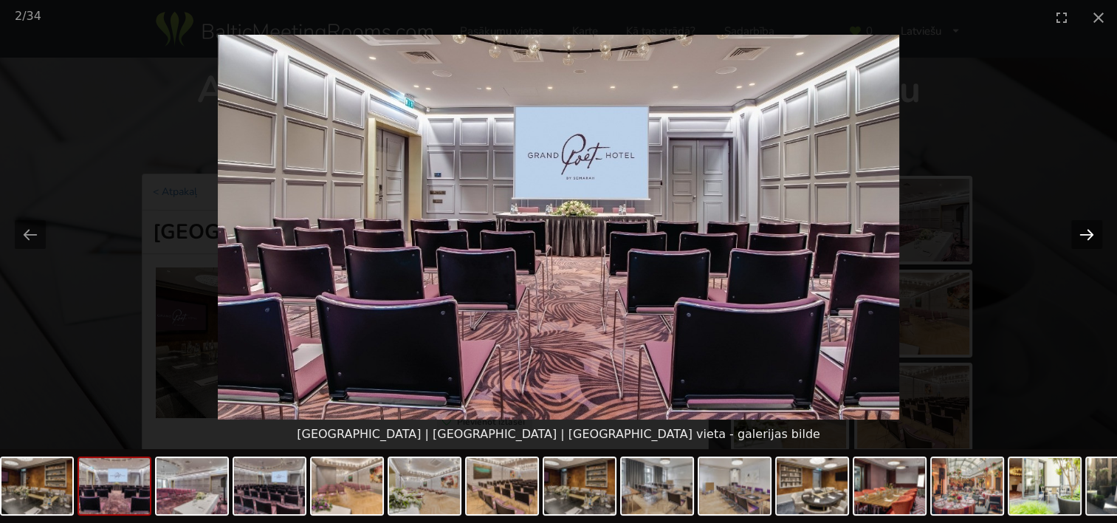
click at [1077, 231] on button "Next slide" at bounding box center [1087, 234] width 31 height 29
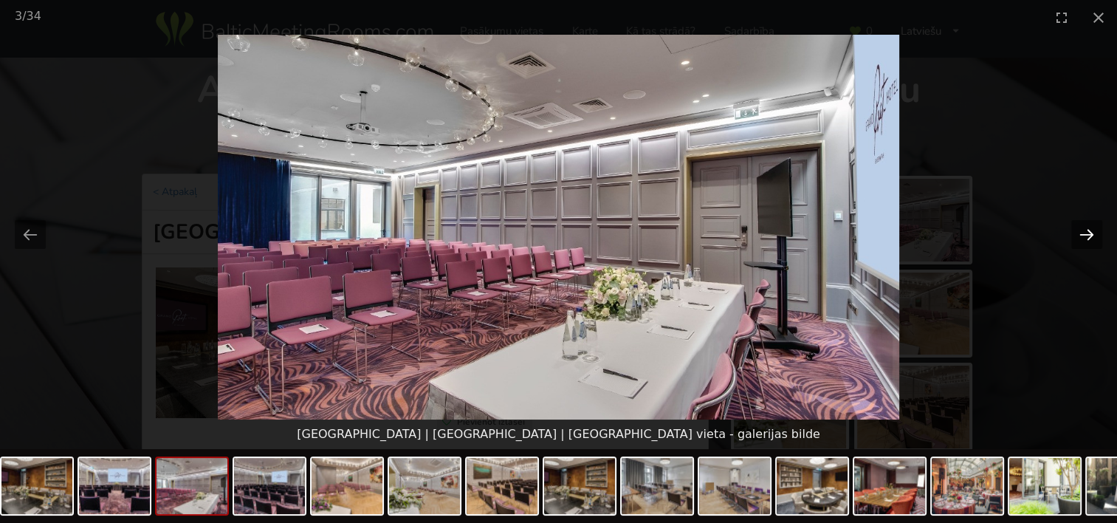
click at [1077, 231] on button "Next slide" at bounding box center [1087, 234] width 31 height 29
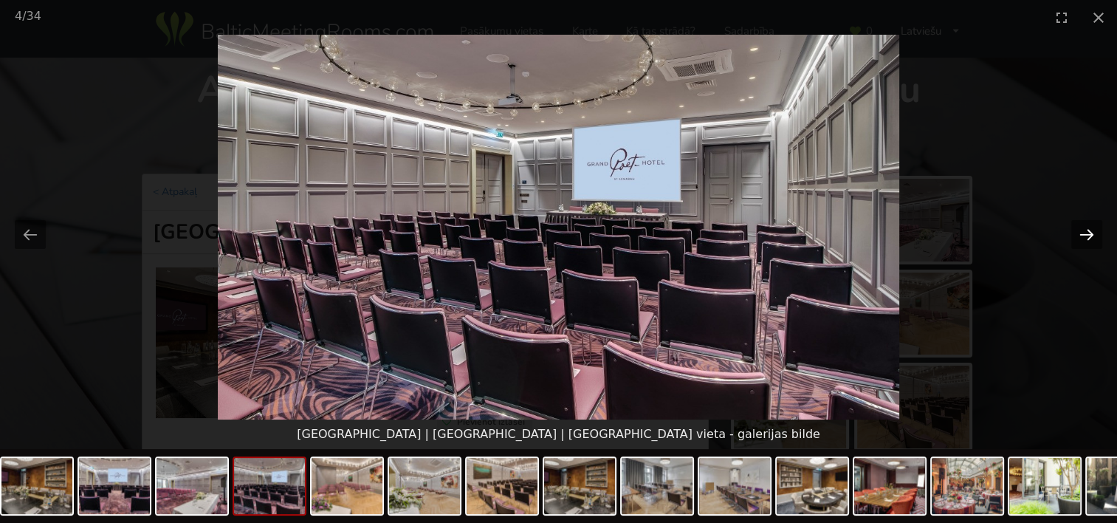
click at [1077, 231] on button "Next slide" at bounding box center [1087, 234] width 31 height 29
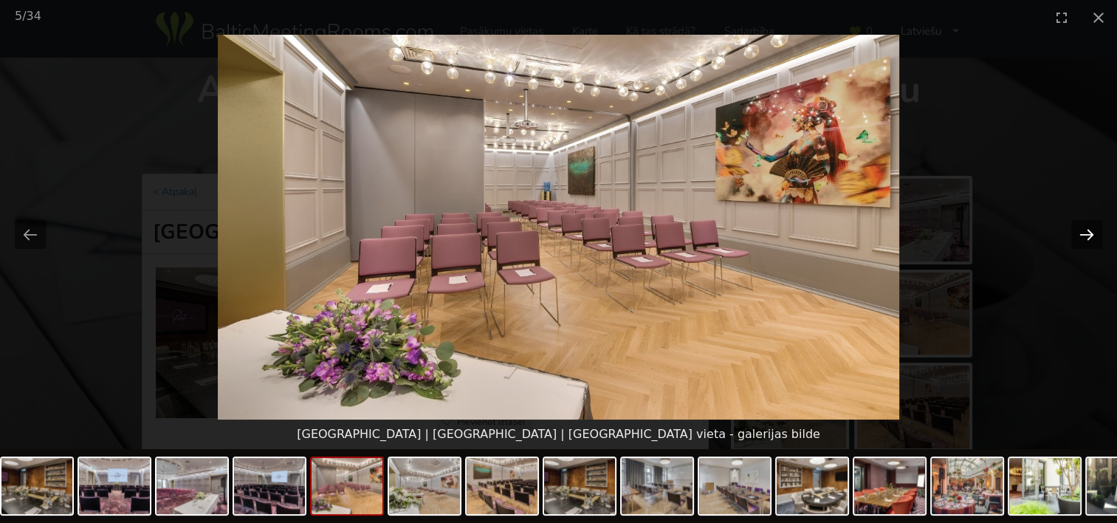
click at [1077, 231] on button "Next slide" at bounding box center [1087, 234] width 31 height 29
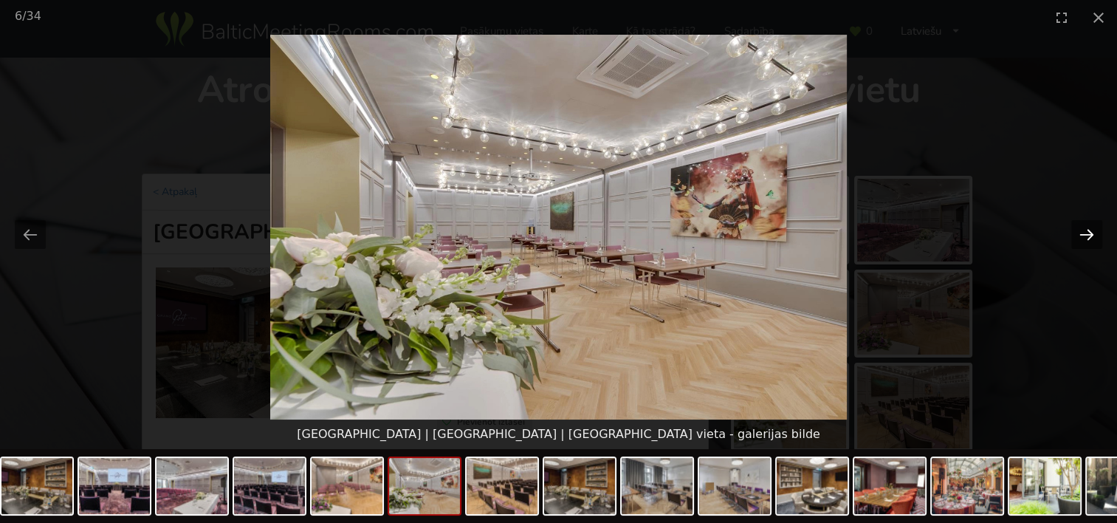
click at [1077, 231] on button "Next slide" at bounding box center [1087, 234] width 31 height 29
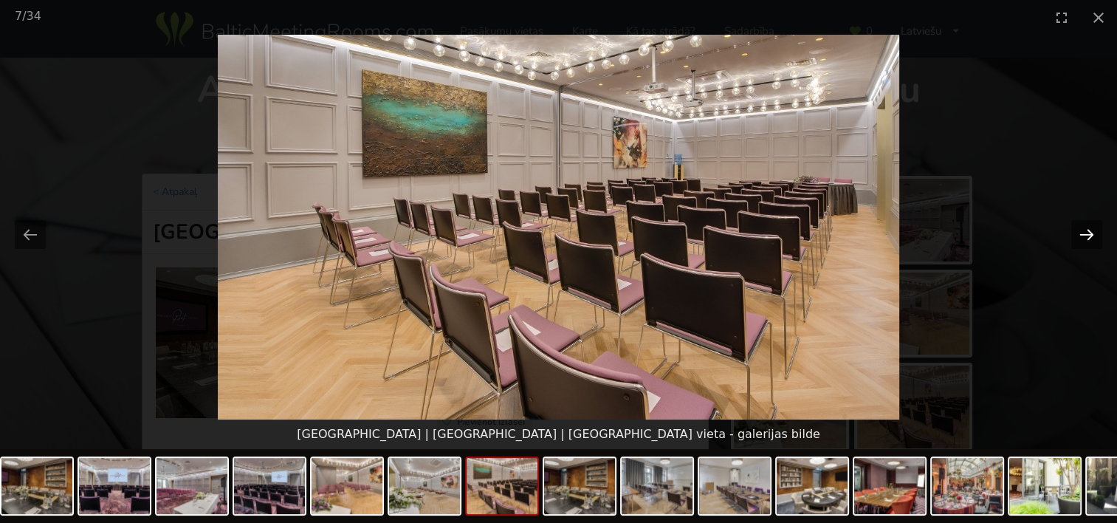
click at [1077, 231] on button "Next slide" at bounding box center [1087, 234] width 31 height 29
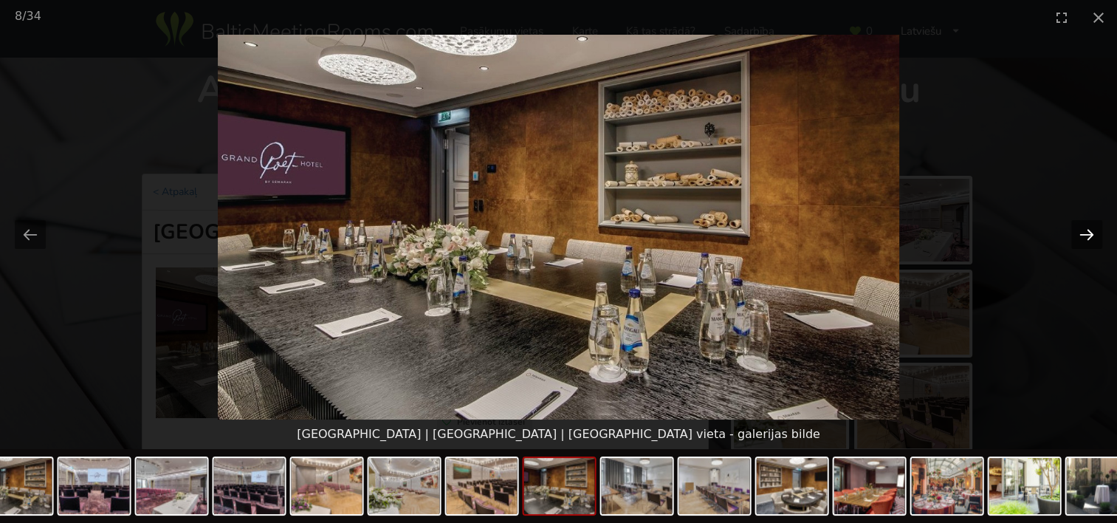
click at [1077, 231] on button "Next slide" at bounding box center [1087, 234] width 31 height 29
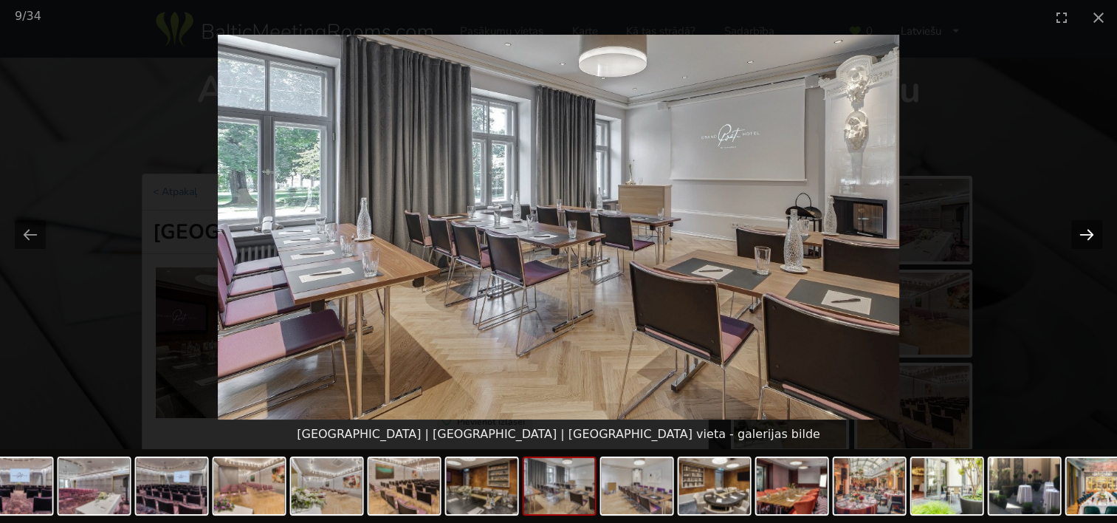
click at [1077, 231] on button "Next slide" at bounding box center [1087, 234] width 31 height 29
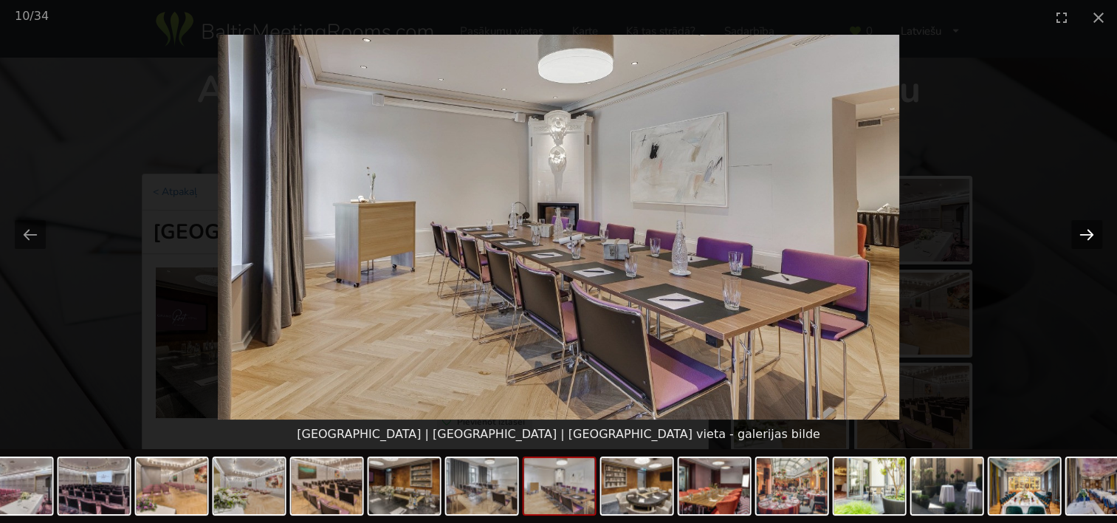
click at [1077, 231] on button "Next slide" at bounding box center [1087, 234] width 31 height 29
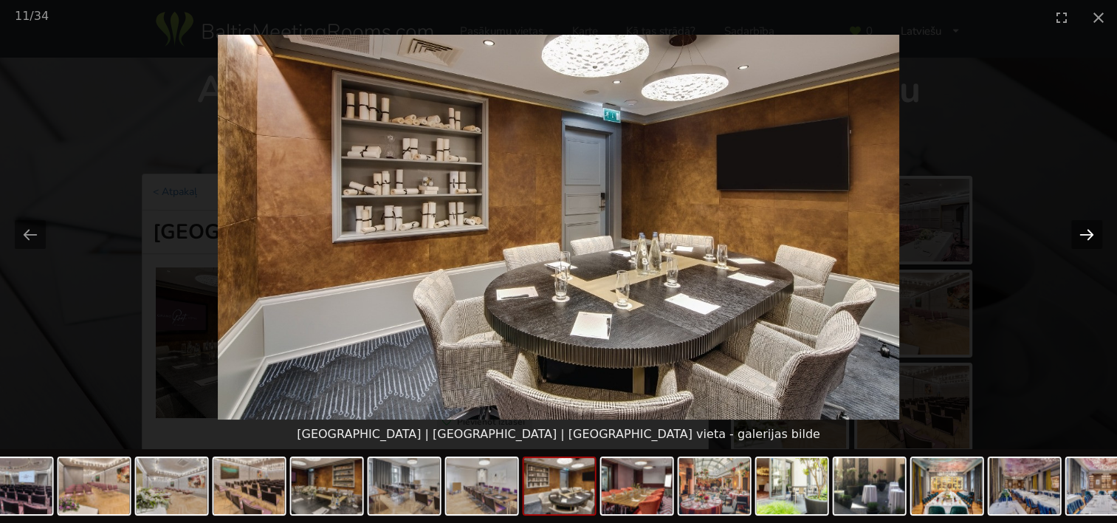
click at [1077, 231] on button "Next slide" at bounding box center [1087, 234] width 31 height 29
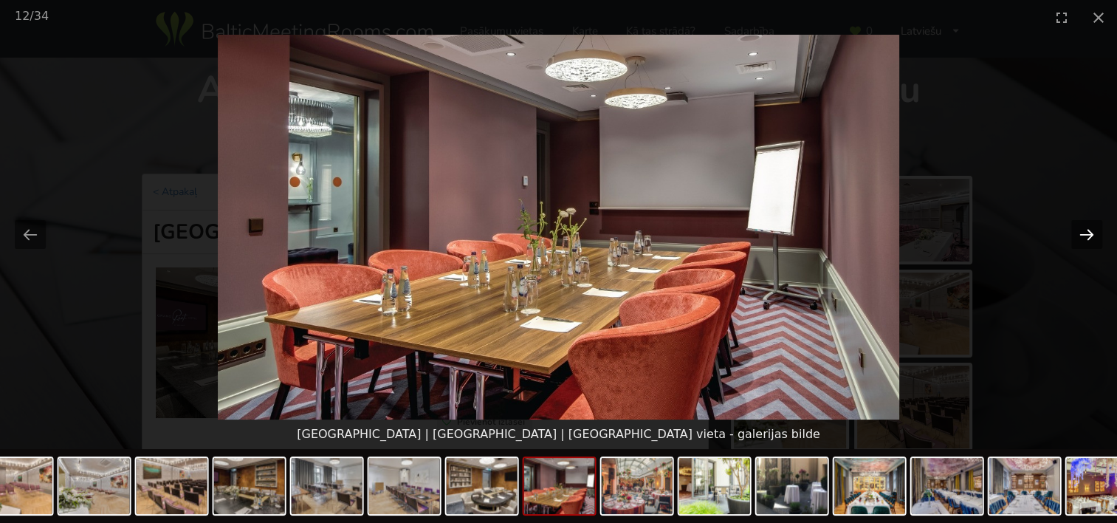
click at [1077, 231] on button "Next slide" at bounding box center [1087, 234] width 31 height 29
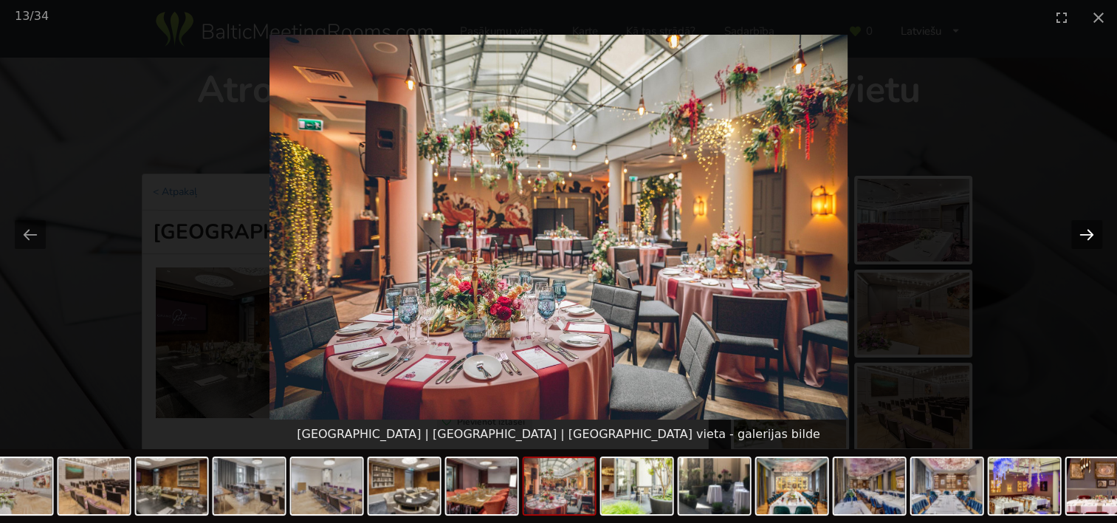
click at [1077, 231] on button "Next slide" at bounding box center [1087, 234] width 31 height 29
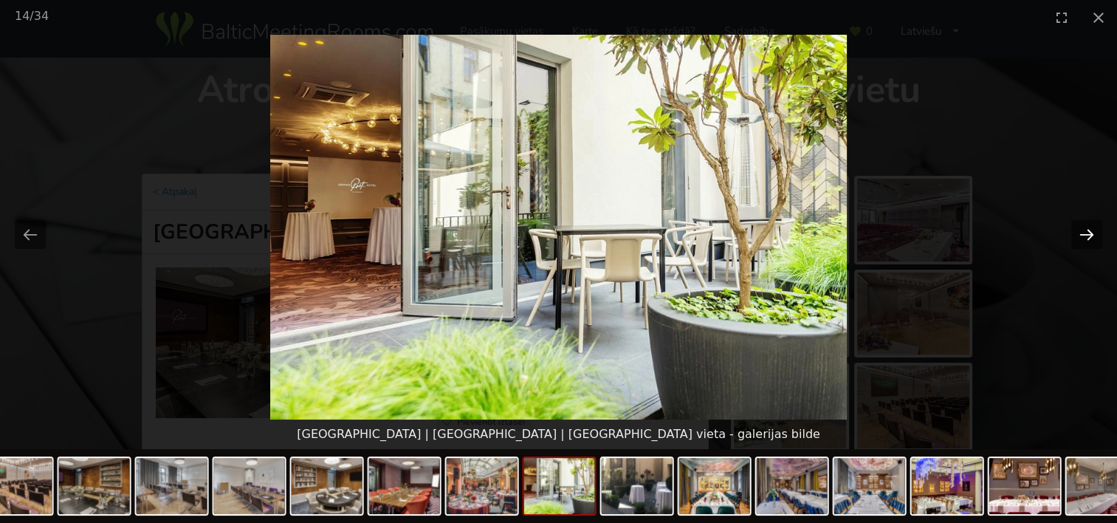
click at [1077, 231] on button "Next slide" at bounding box center [1087, 234] width 31 height 29
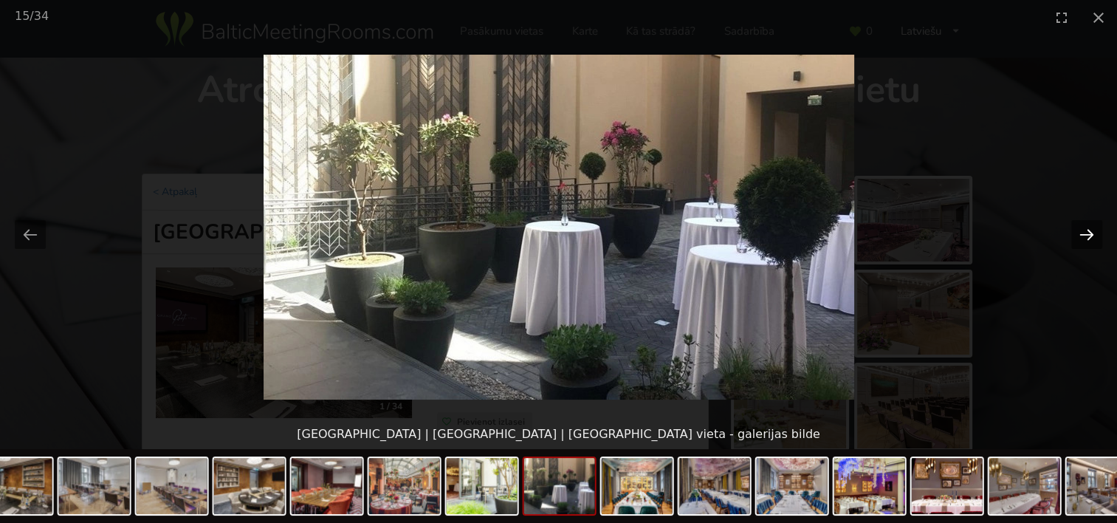
click at [1077, 231] on button "Next slide" at bounding box center [1087, 234] width 31 height 29
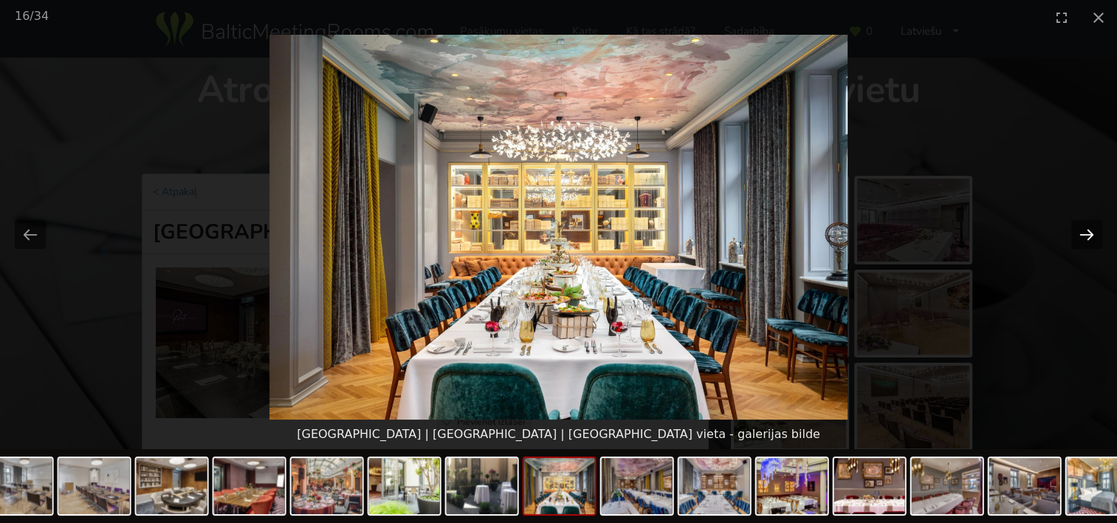
click at [1086, 232] on button "Next slide" at bounding box center [1087, 234] width 31 height 29
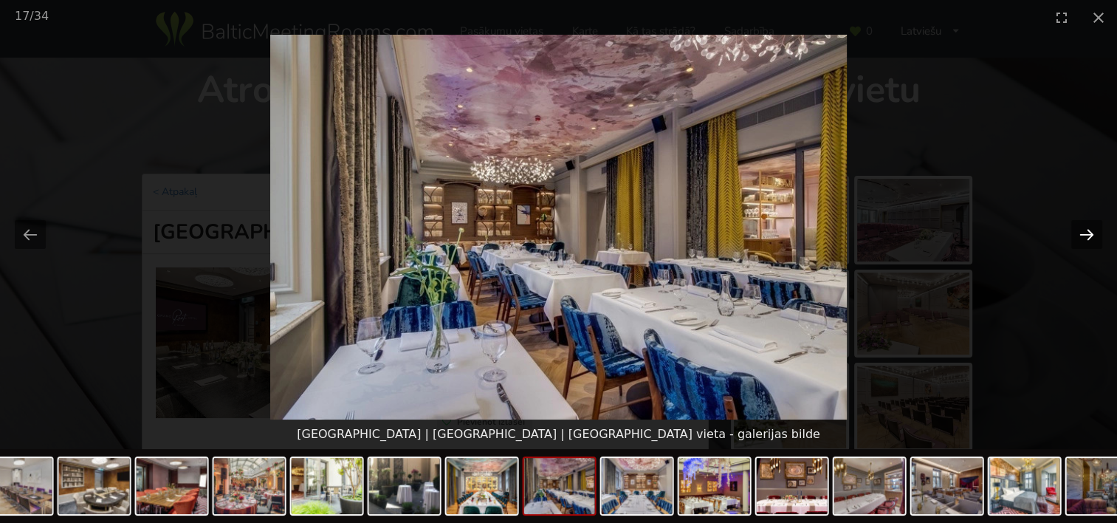
click at [1086, 232] on button "Next slide" at bounding box center [1087, 234] width 31 height 29
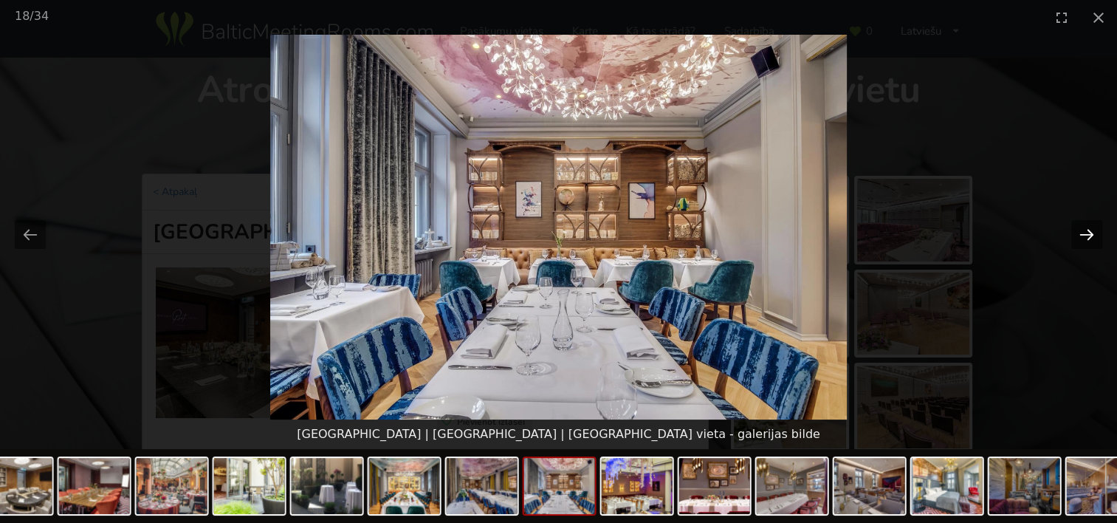
click at [1086, 232] on button "Next slide" at bounding box center [1087, 234] width 31 height 29
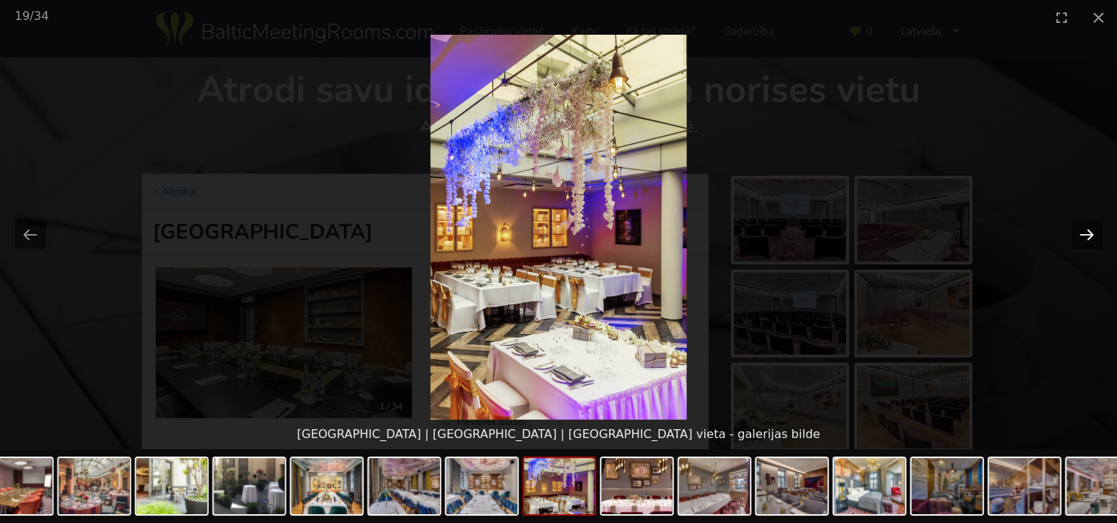
click at [1086, 232] on button "Next slide" at bounding box center [1087, 234] width 31 height 29
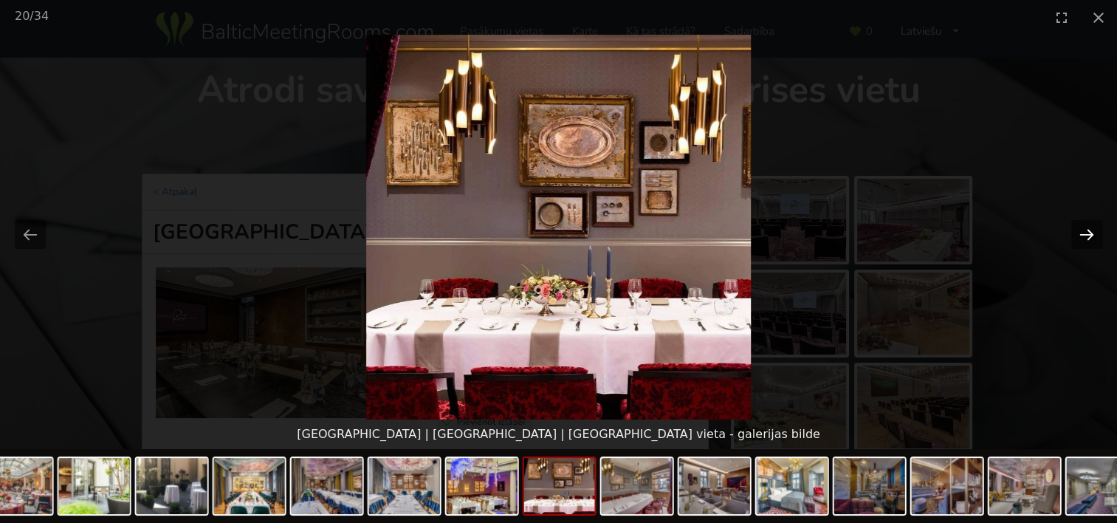
click at [1086, 232] on button "Next slide" at bounding box center [1087, 234] width 31 height 29
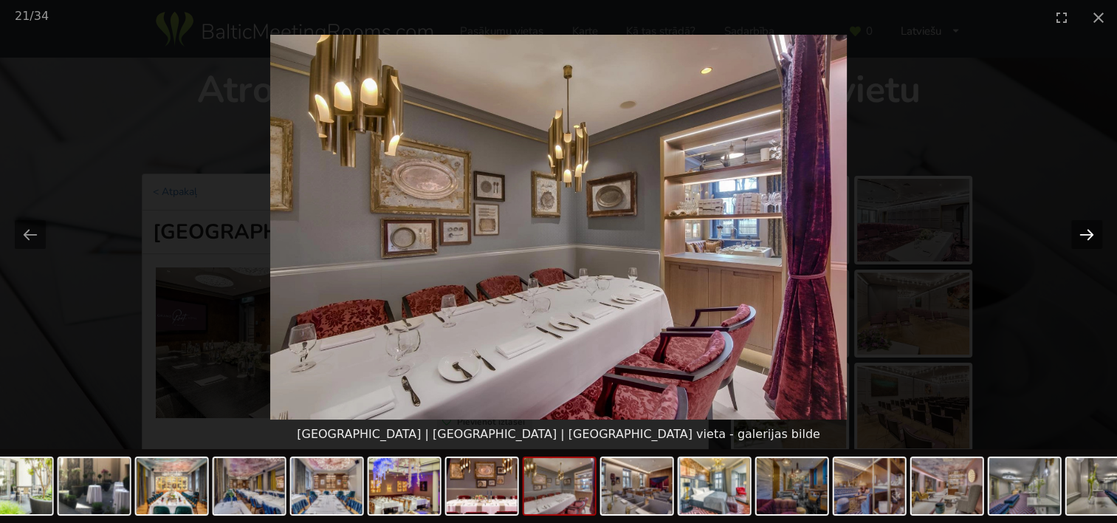
click at [1086, 232] on button "Next slide" at bounding box center [1087, 234] width 31 height 29
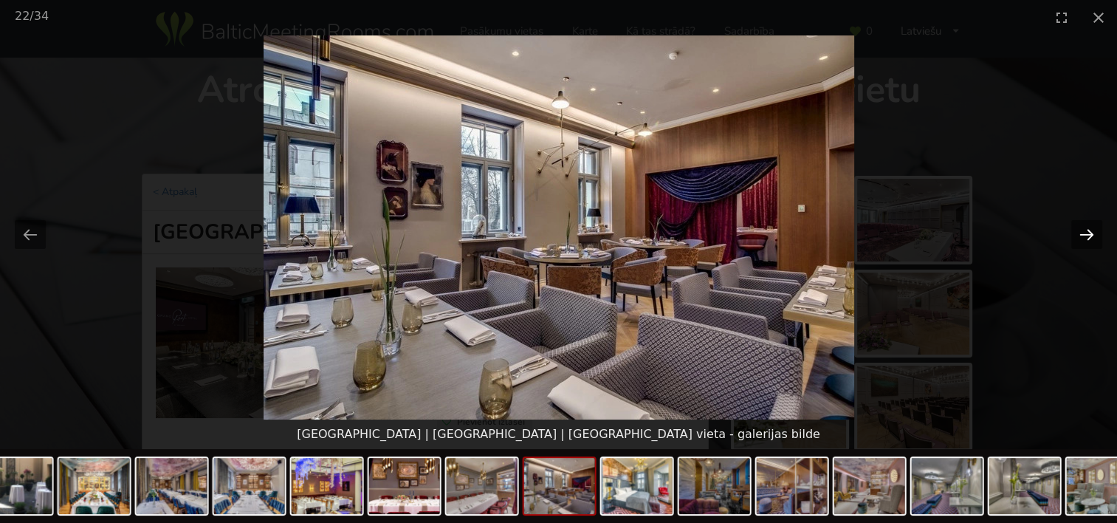
click at [1086, 232] on button "Next slide" at bounding box center [1087, 234] width 31 height 29
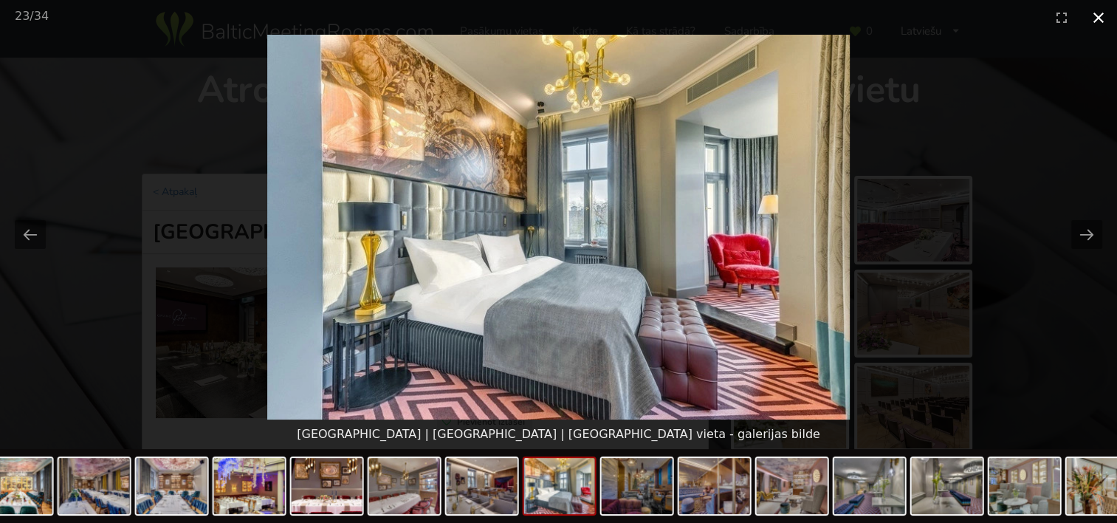
click at [1100, 15] on button "Close gallery" at bounding box center [1098, 17] width 37 height 35
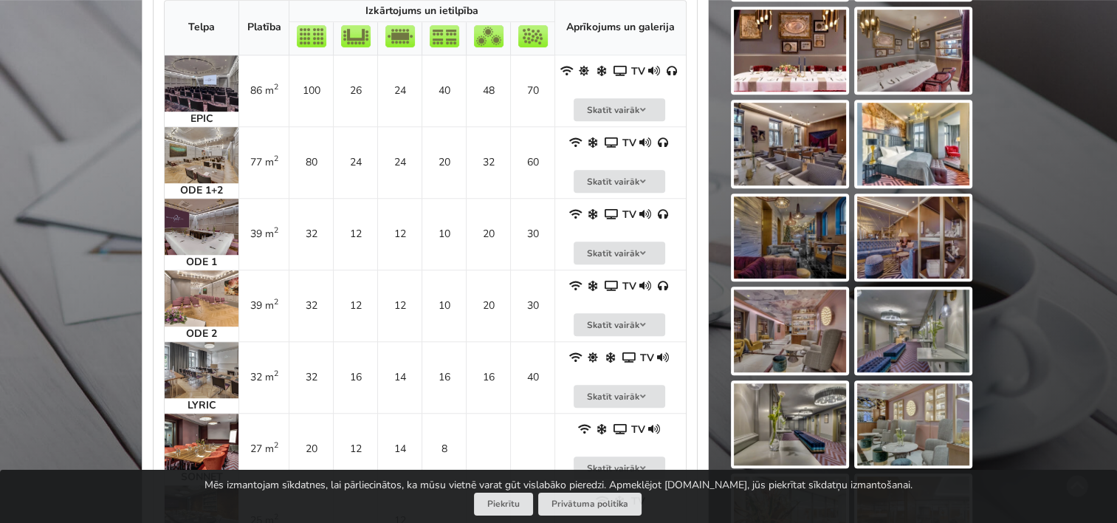
scroll to position [886, 0]
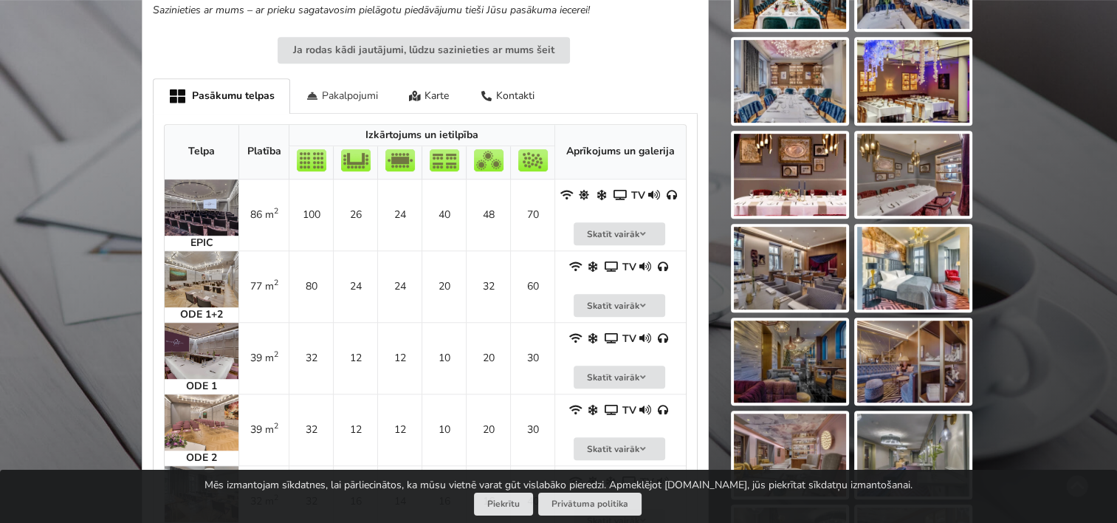
click at [342, 95] on div "Pakalpojumi" at bounding box center [341, 95] width 103 height 35
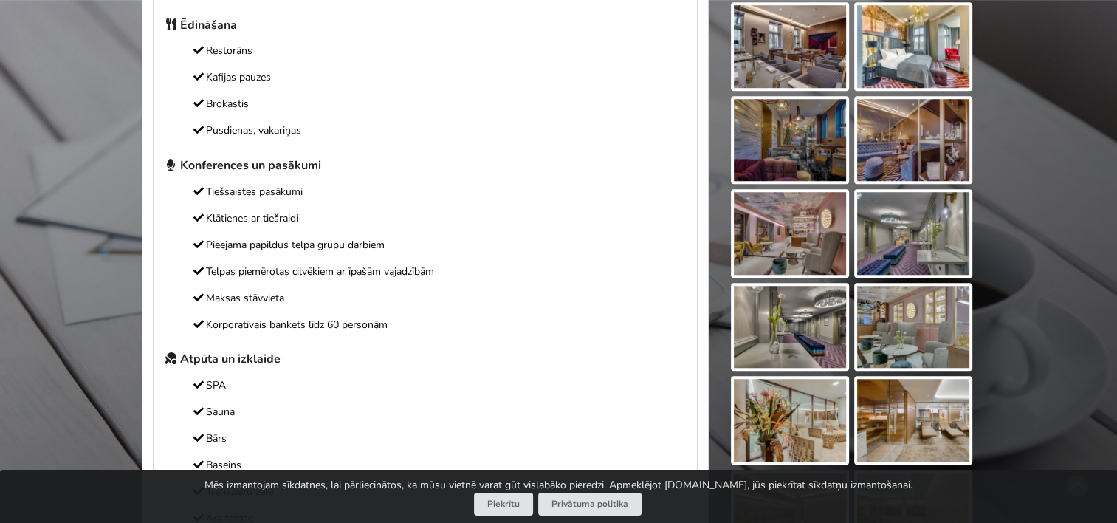
scroll to position [738, 0]
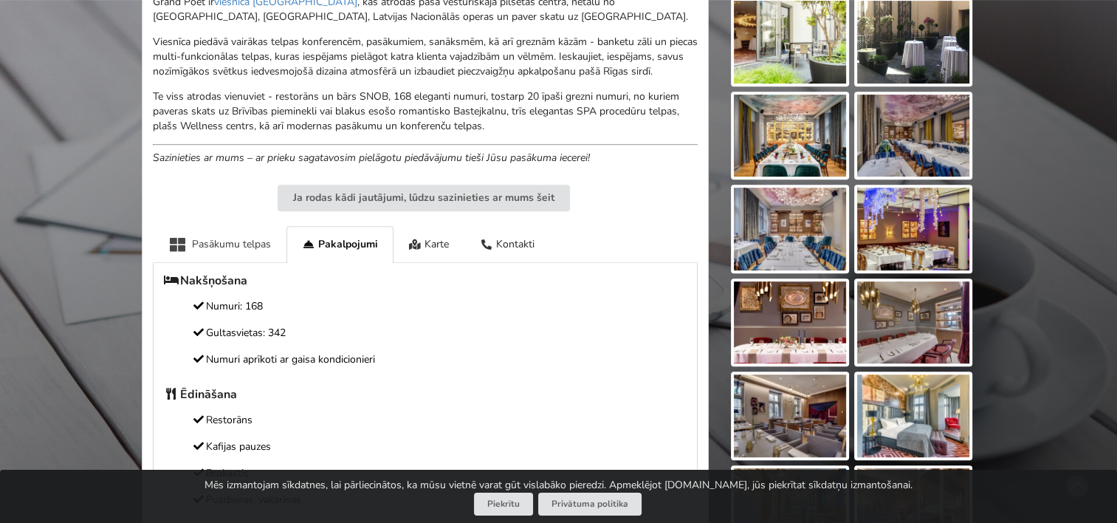
click at [222, 241] on div "Pasākumu telpas" at bounding box center [220, 244] width 134 height 36
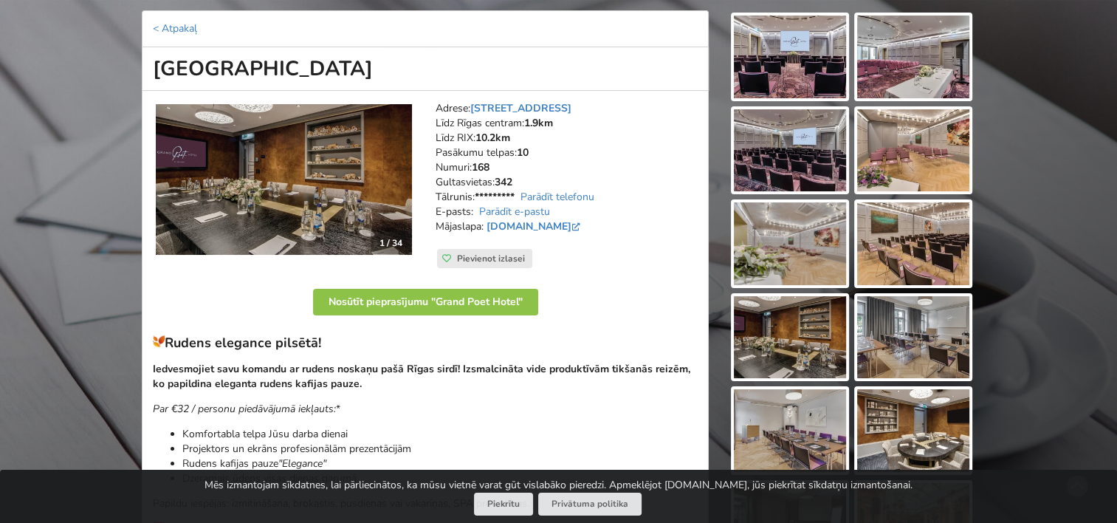
scroll to position [0, 0]
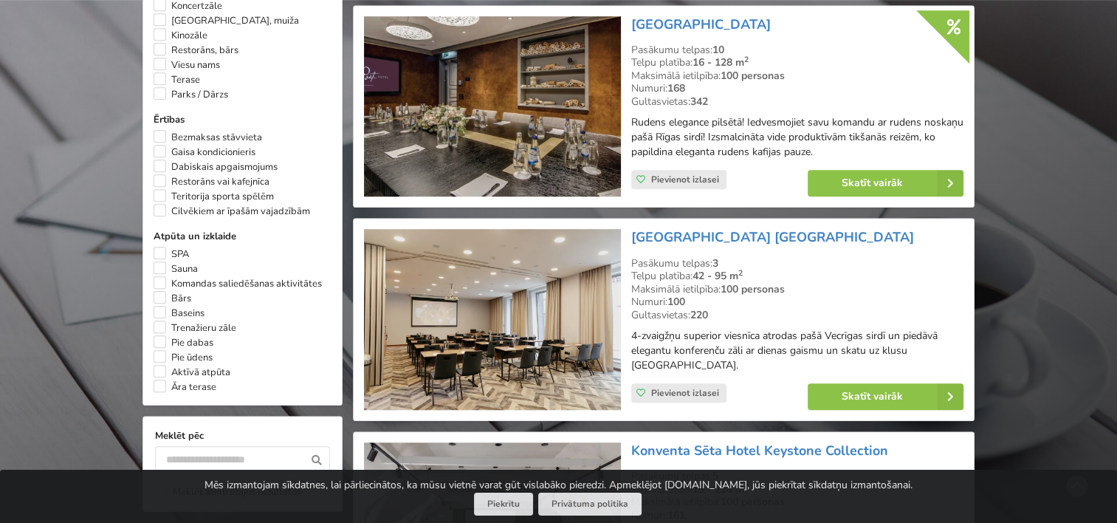
scroll to position [1143, 0]
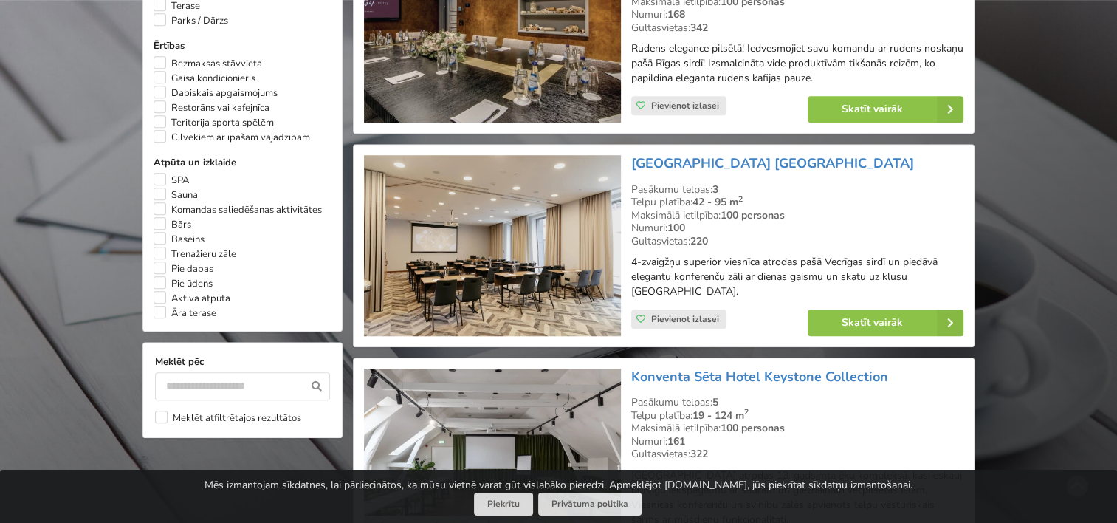
click at [532, 249] on img at bounding box center [492, 245] width 256 height 181
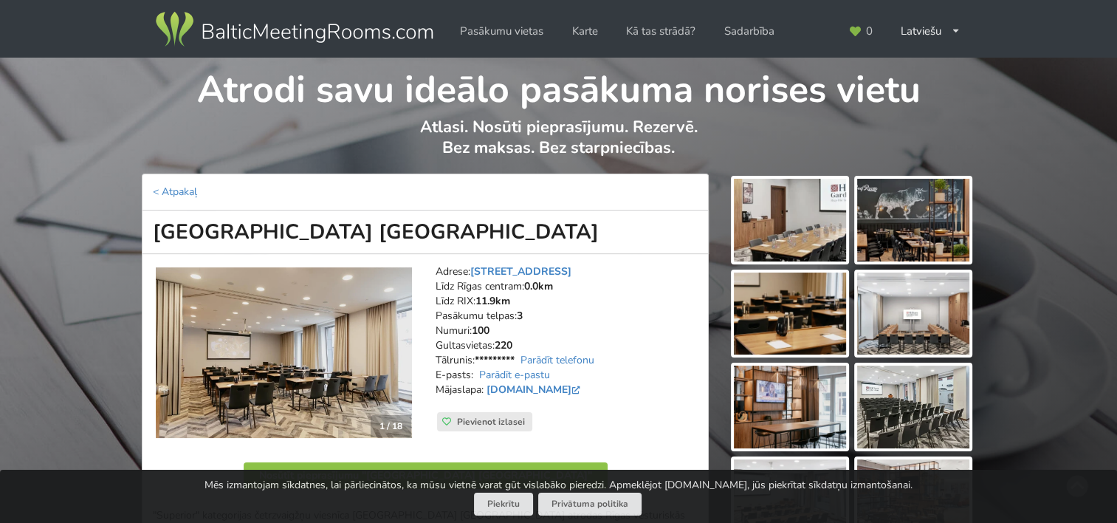
click at [818, 219] on img at bounding box center [790, 220] width 112 height 83
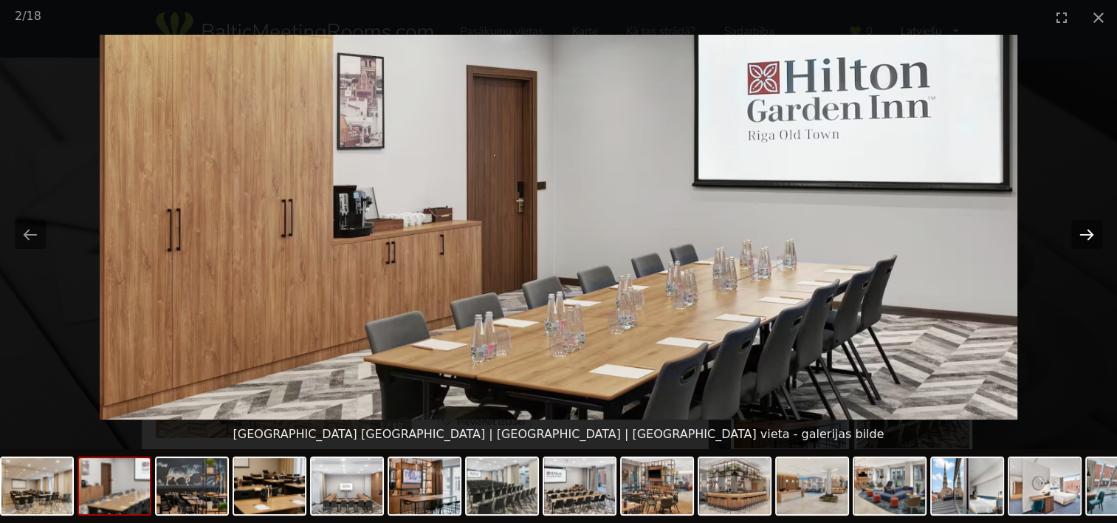
click at [1077, 237] on button "Next slide" at bounding box center [1087, 234] width 31 height 29
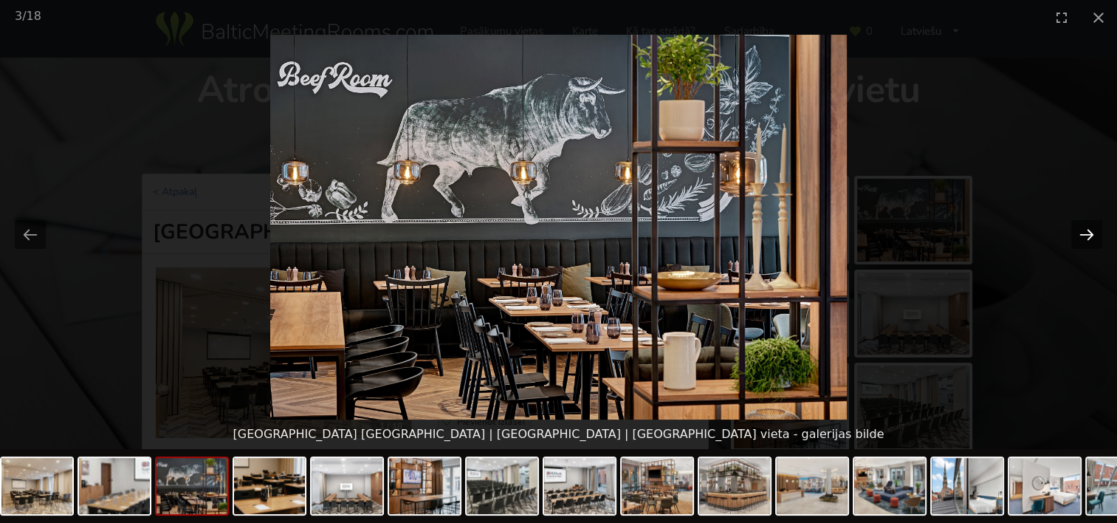
click at [1077, 237] on button "Next slide" at bounding box center [1087, 234] width 31 height 29
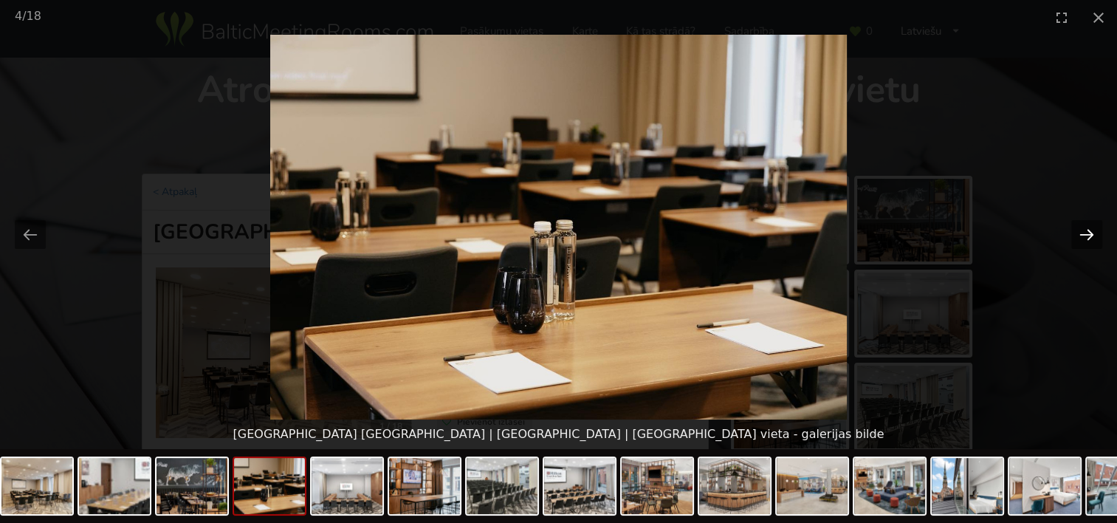
click at [1077, 237] on button "Next slide" at bounding box center [1087, 234] width 31 height 29
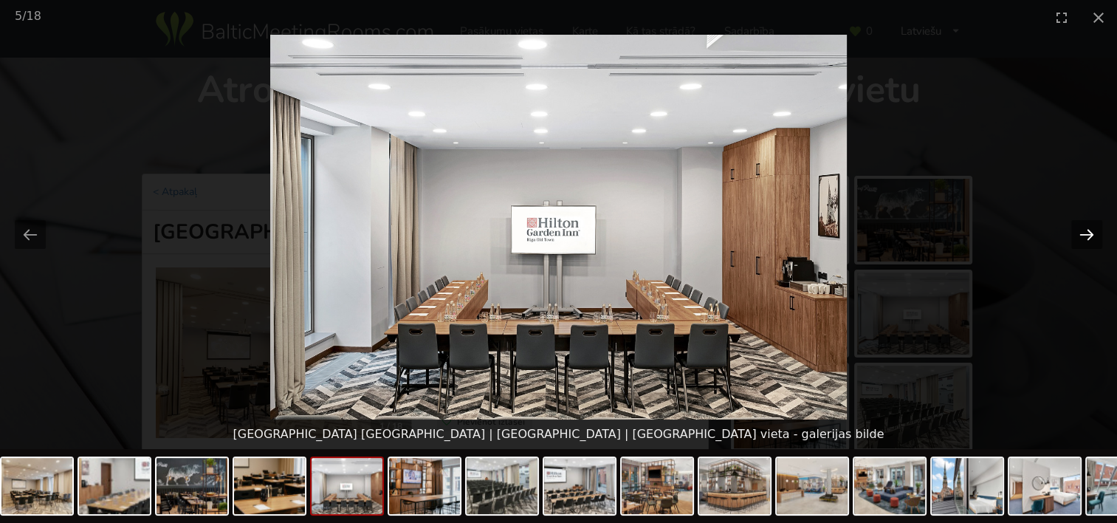
click at [1077, 237] on button "Next slide" at bounding box center [1087, 234] width 31 height 29
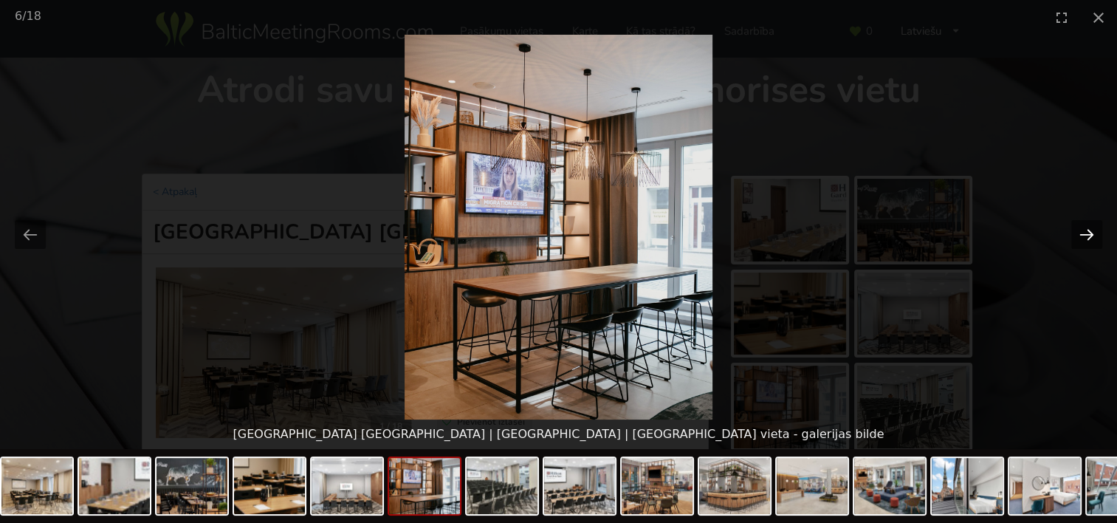
click at [1077, 237] on button "Next slide" at bounding box center [1087, 234] width 31 height 29
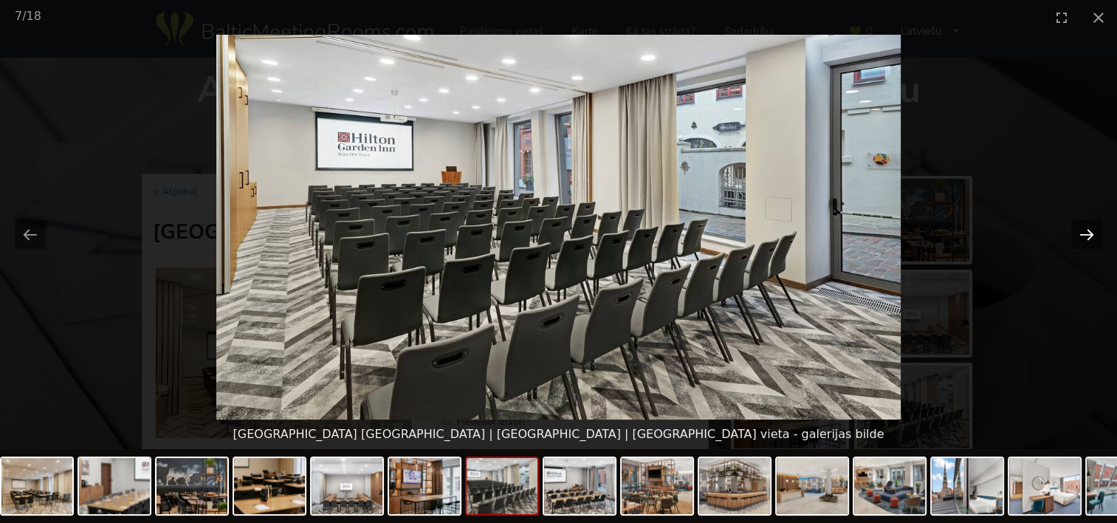
click at [1077, 237] on button "Next slide" at bounding box center [1087, 234] width 31 height 29
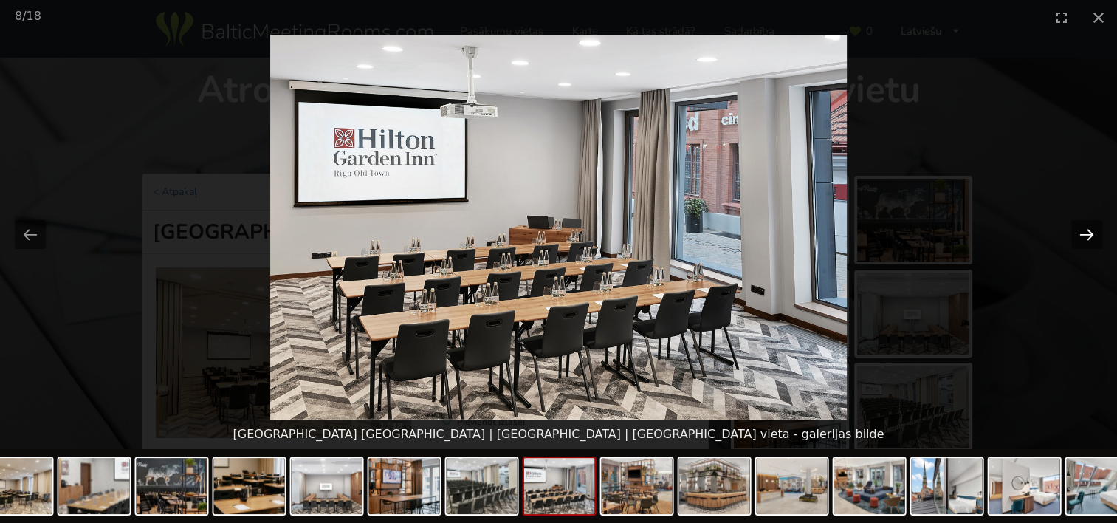
click at [1077, 237] on button "Next slide" at bounding box center [1087, 234] width 31 height 29
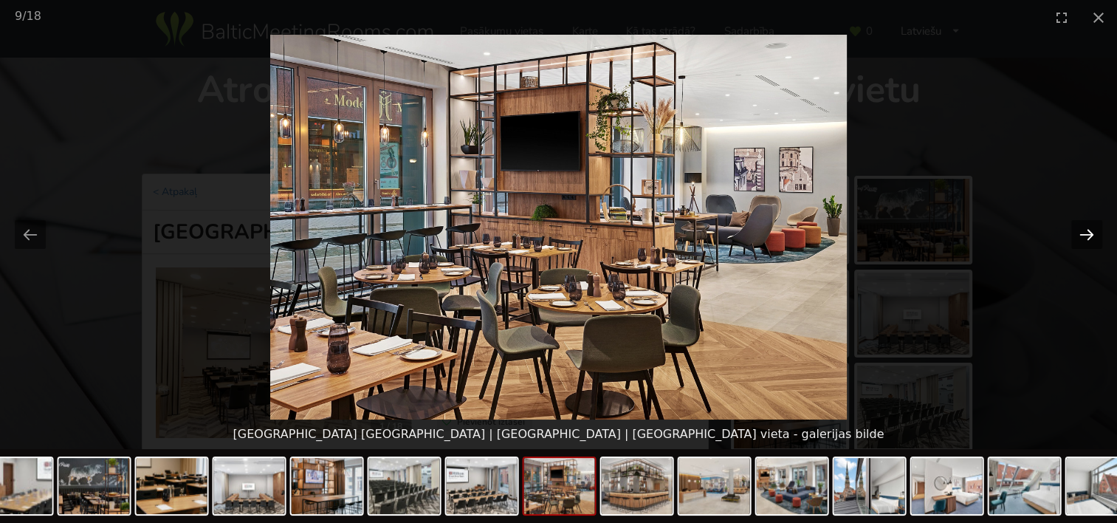
click at [1077, 237] on button "Next slide" at bounding box center [1087, 234] width 31 height 29
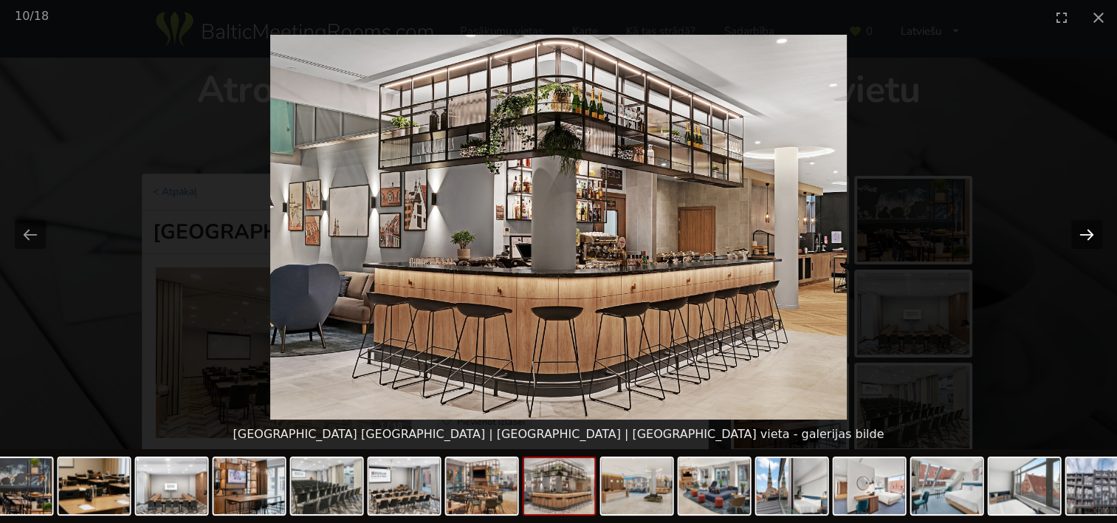
click at [1077, 237] on button "Next slide" at bounding box center [1087, 234] width 31 height 29
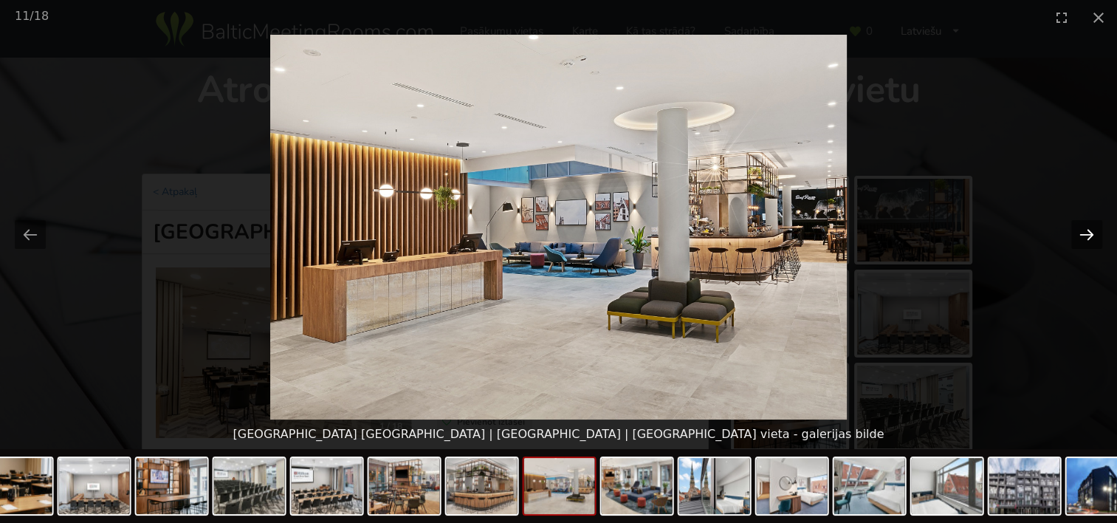
click at [1077, 237] on button "Next slide" at bounding box center [1087, 234] width 31 height 29
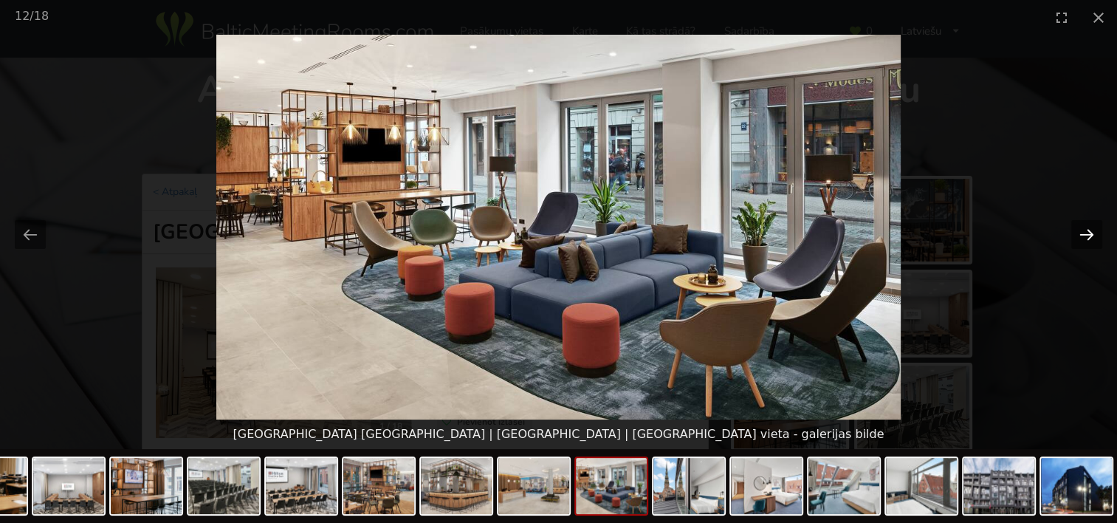
click at [1077, 237] on button "Next slide" at bounding box center [1087, 234] width 31 height 29
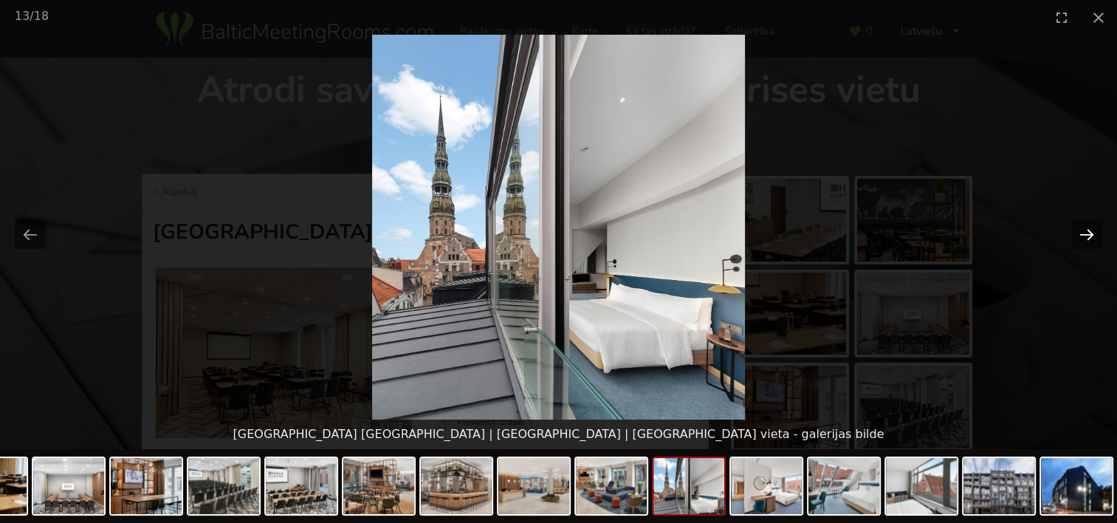
click at [1077, 237] on button "Next slide" at bounding box center [1087, 234] width 31 height 29
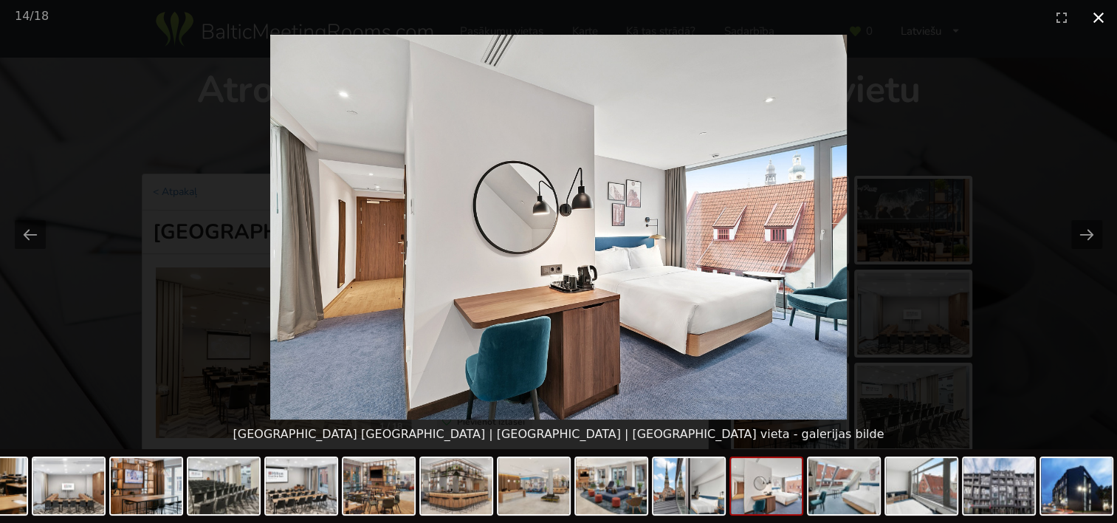
click at [1102, 20] on button "Close gallery" at bounding box center [1098, 17] width 37 height 35
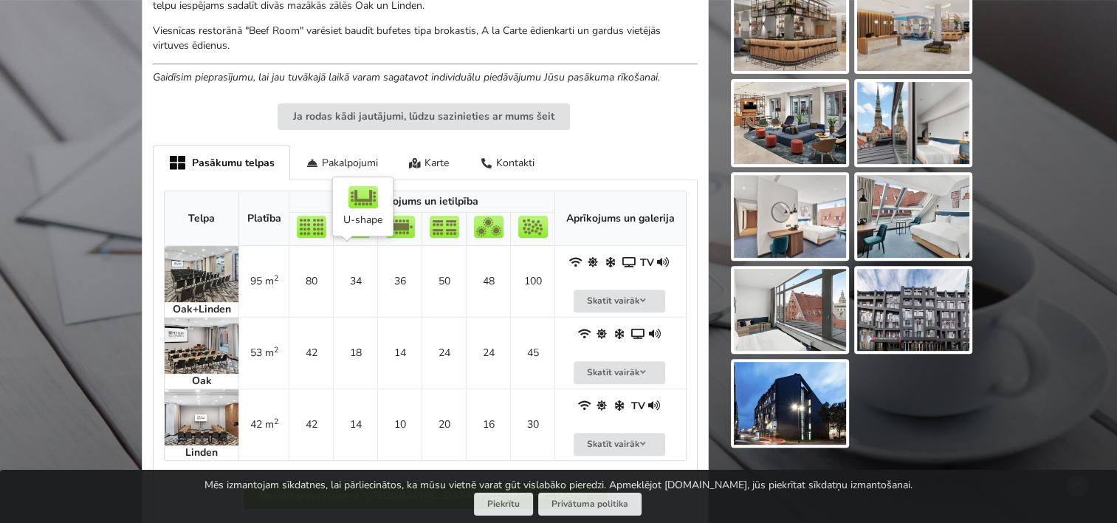
scroll to position [591, 0]
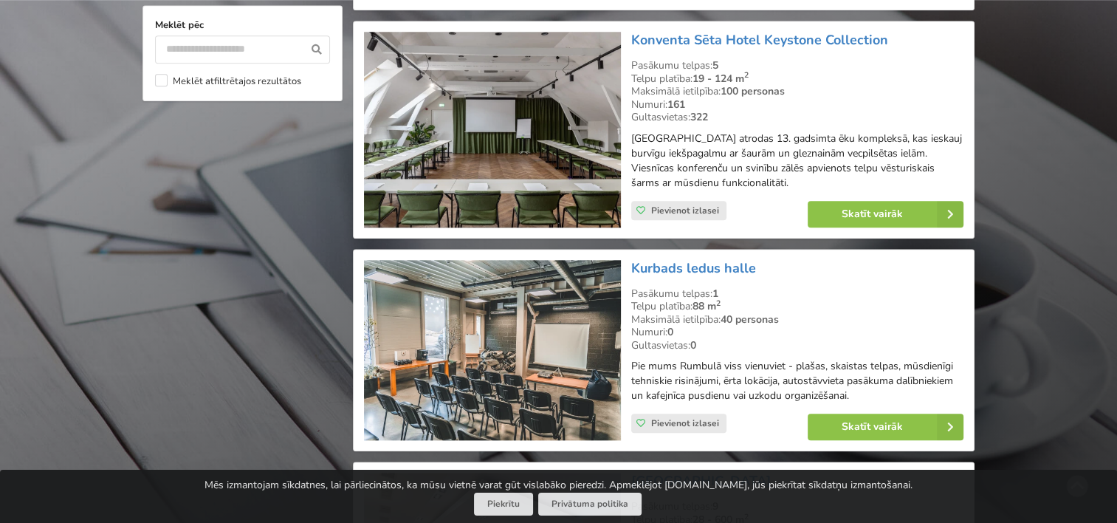
scroll to position [1512, 0]
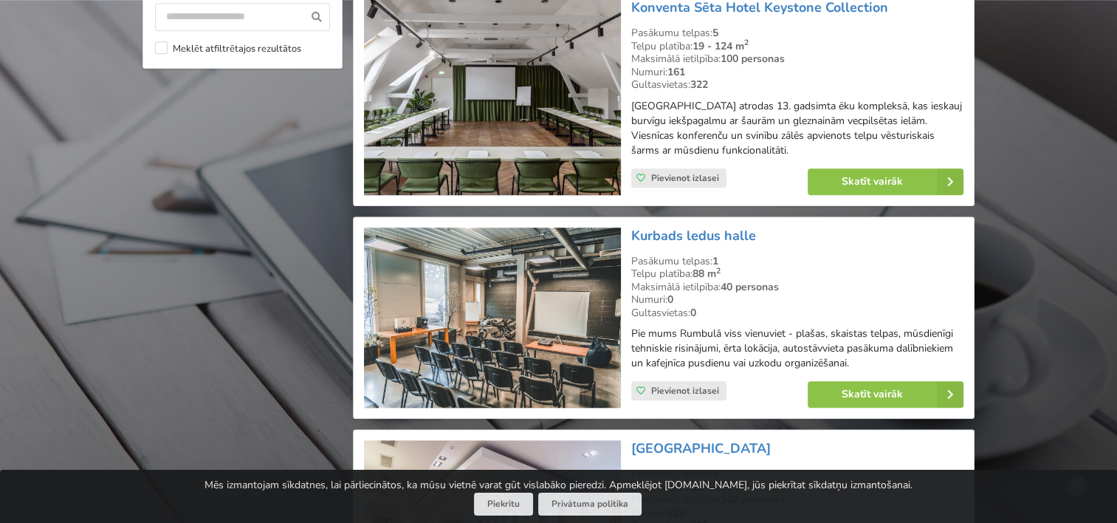
click at [538, 298] on img at bounding box center [492, 317] width 256 height 181
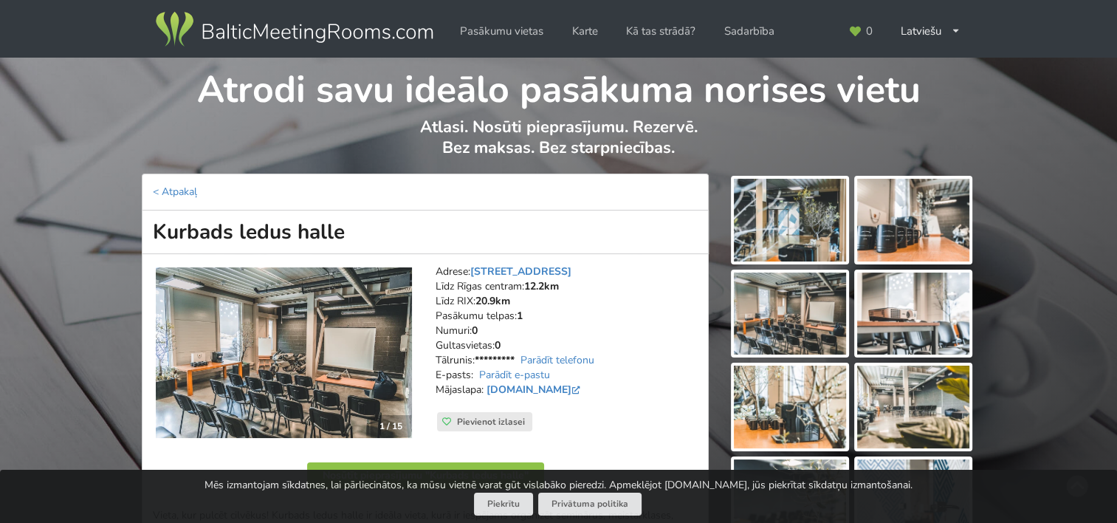
click at [780, 215] on img at bounding box center [790, 220] width 112 height 83
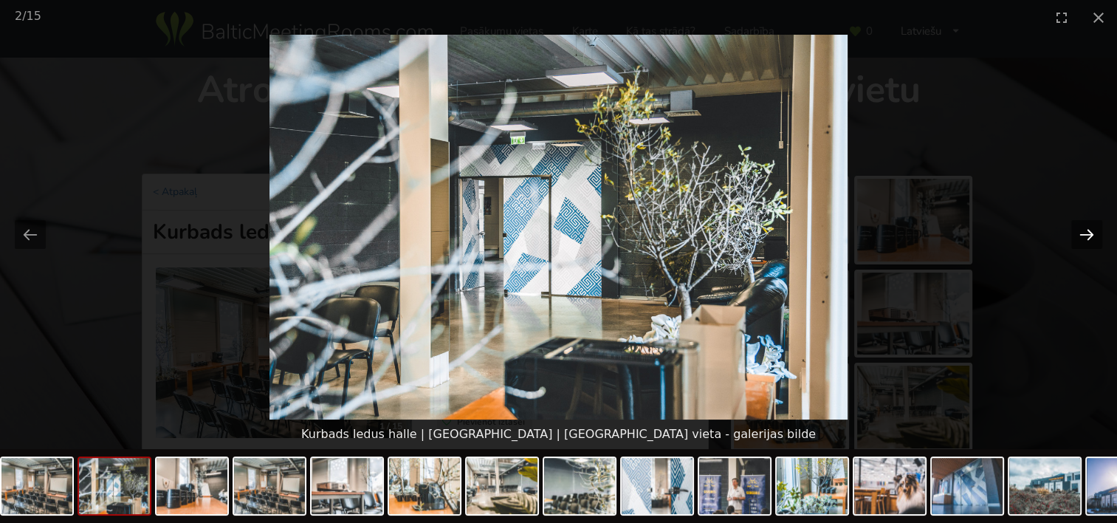
click at [1083, 236] on button "Next slide" at bounding box center [1087, 234] width 31 height 29
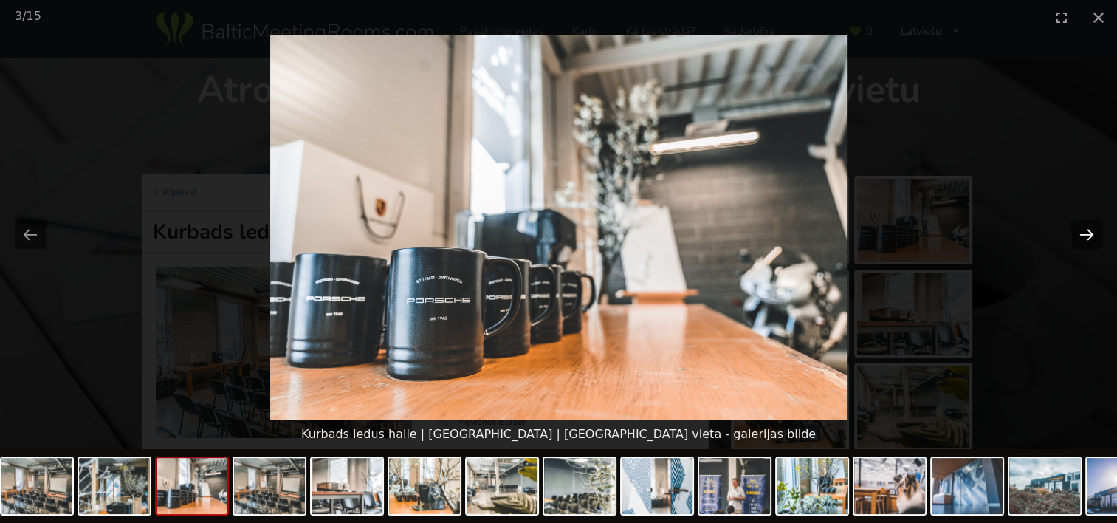
click at [1083, 236] on button "Next slide" at bounding box center [1087, 234] width 31 height 29
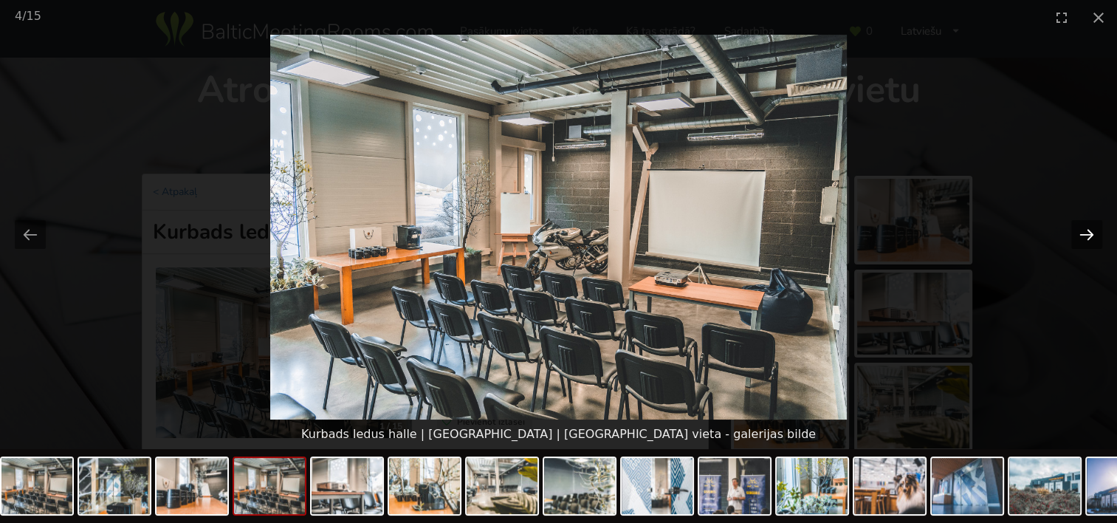
click at [1083, 236] on button "Next slide" at bounding box center [1087, 234] width 31 height 29
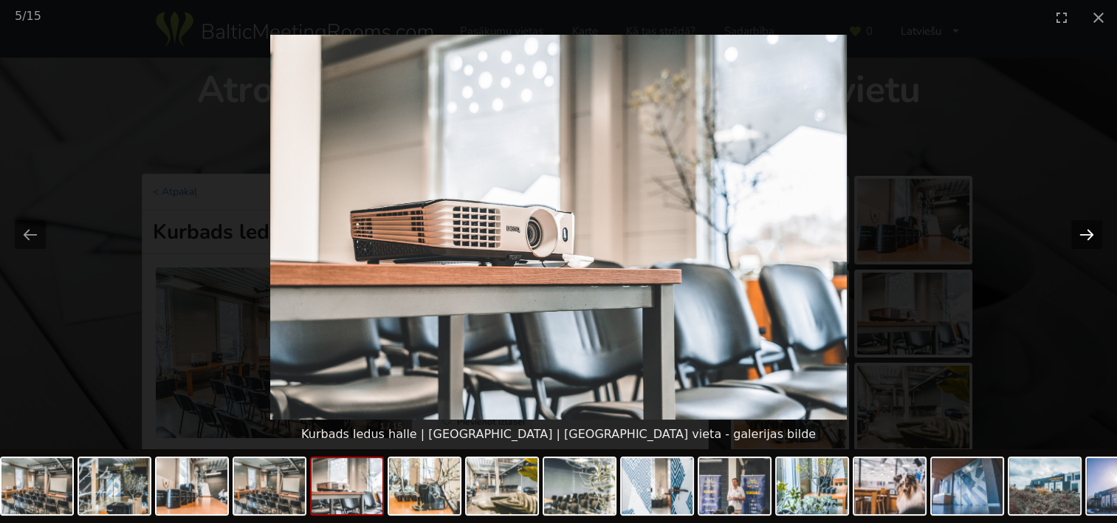
click at [1083, 236] on button "Next slide" at bounding box center [1087, 234] width 31 height 29
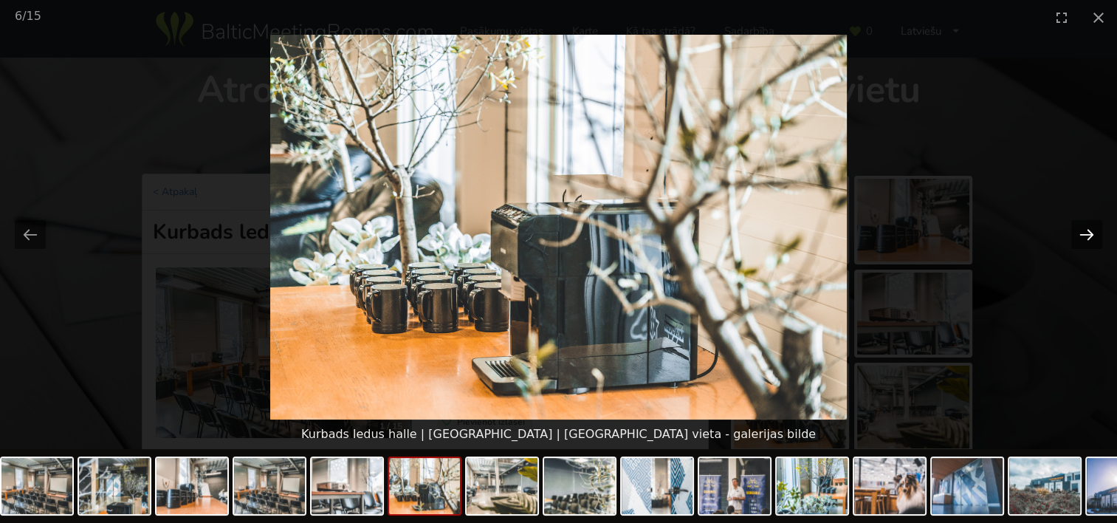
click at [1083, 236] on button "Next slide" at bounding box center [1087, 234] width 31 height 29
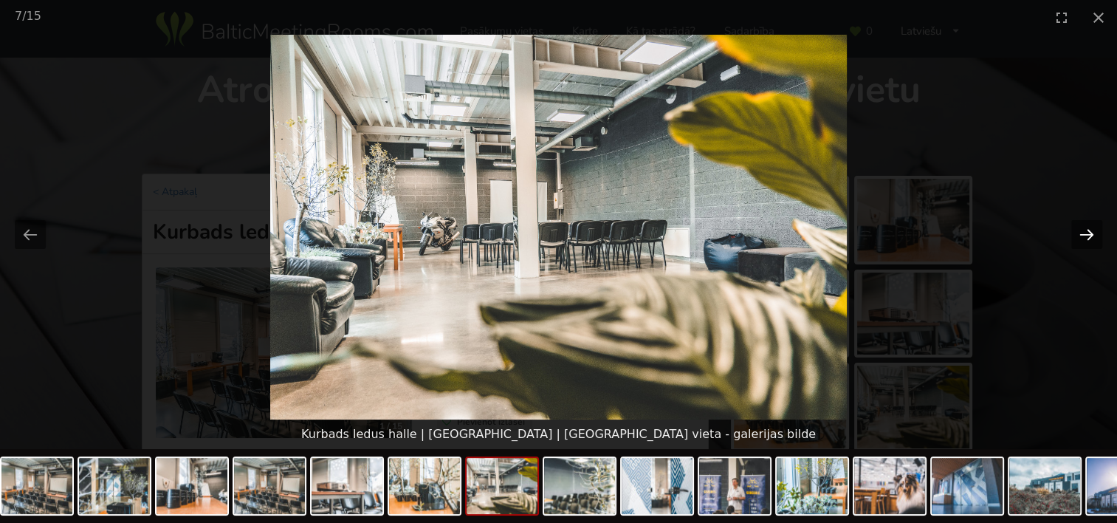
click at [1083, 236] on button "Next slide" at bounding box center [1087, 234] width 31 height 29
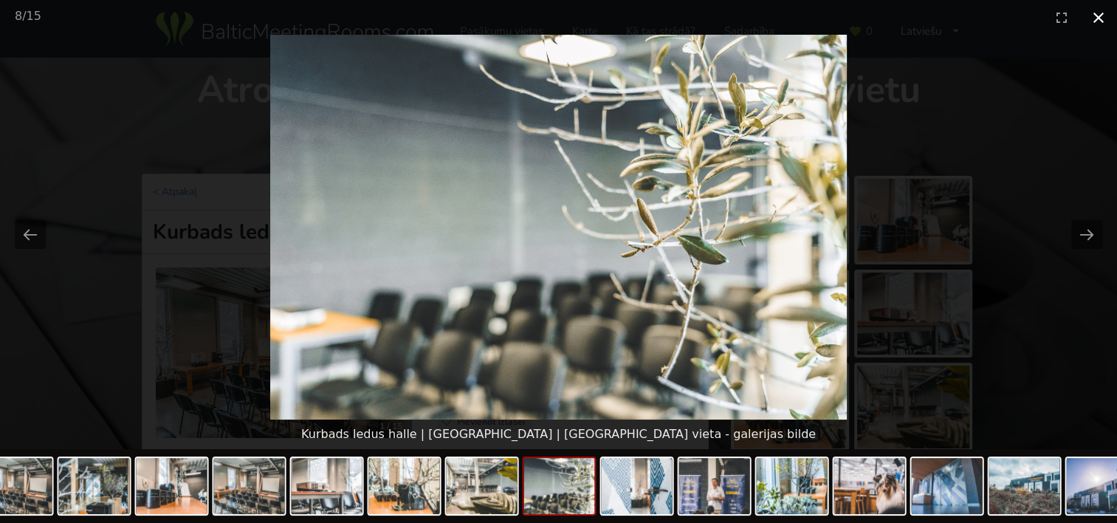
click at [1097, 18] on button "Close gallery" at bounding box center [1098, 17] width 37 height 35
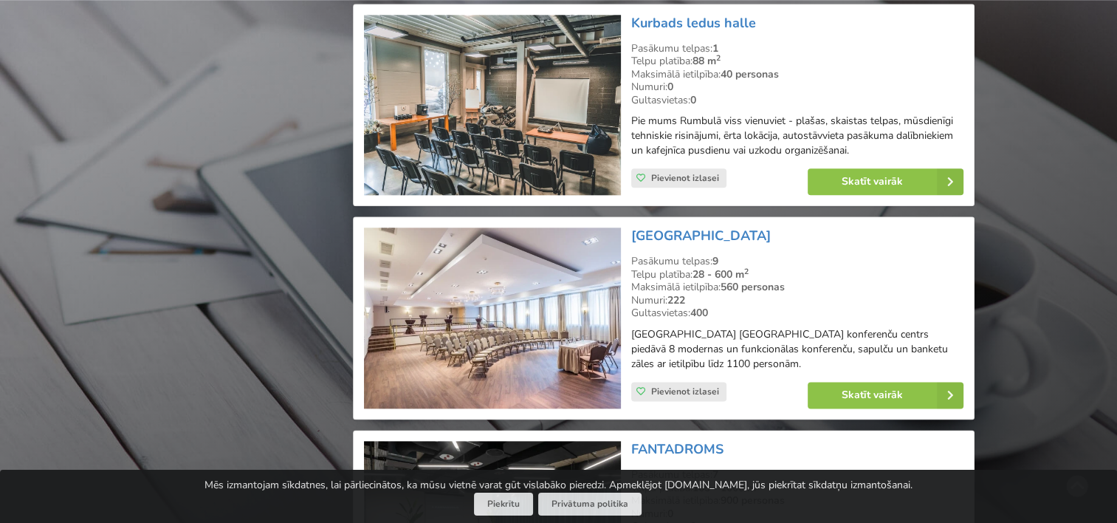
scroll to position [1734, 0]
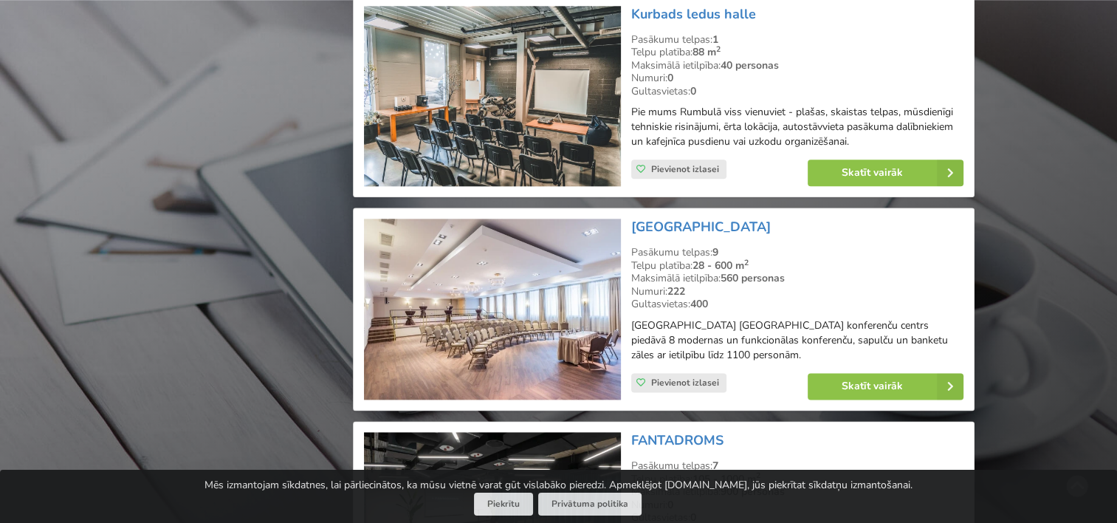
click at [477, 308] on img at bounding box center [492, 309] width 256 height 181
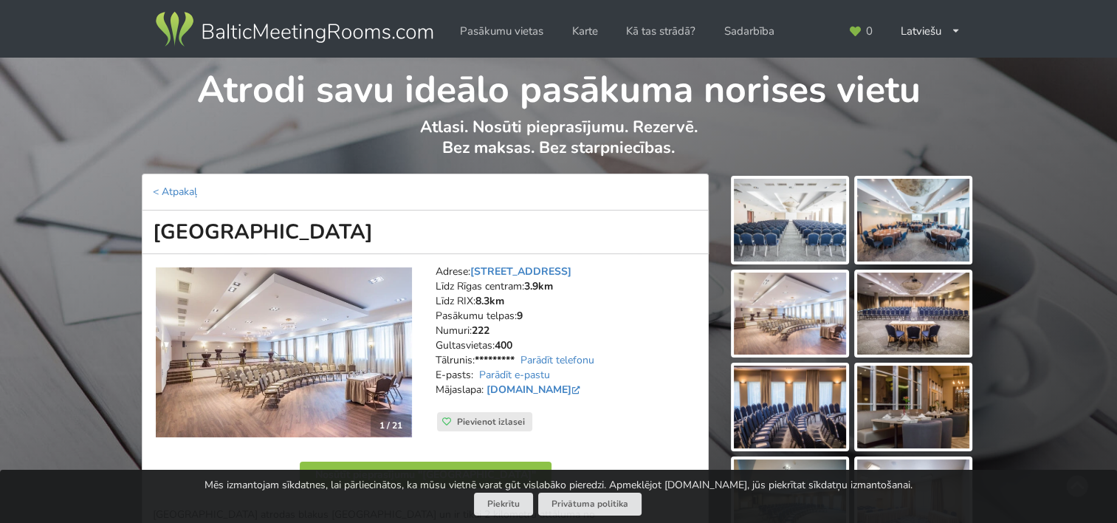
click at [784, 211] on img at bounding box center [790, 220] width 112 height 83
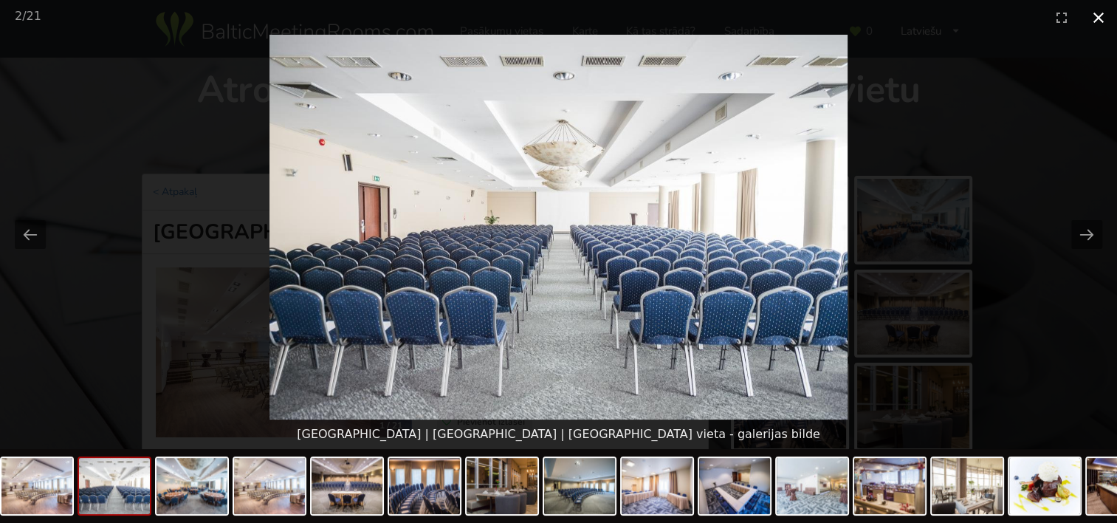
click at [1091, 20] on button "Close gallery" at bounding box center [1098, 17] width 37 height 35
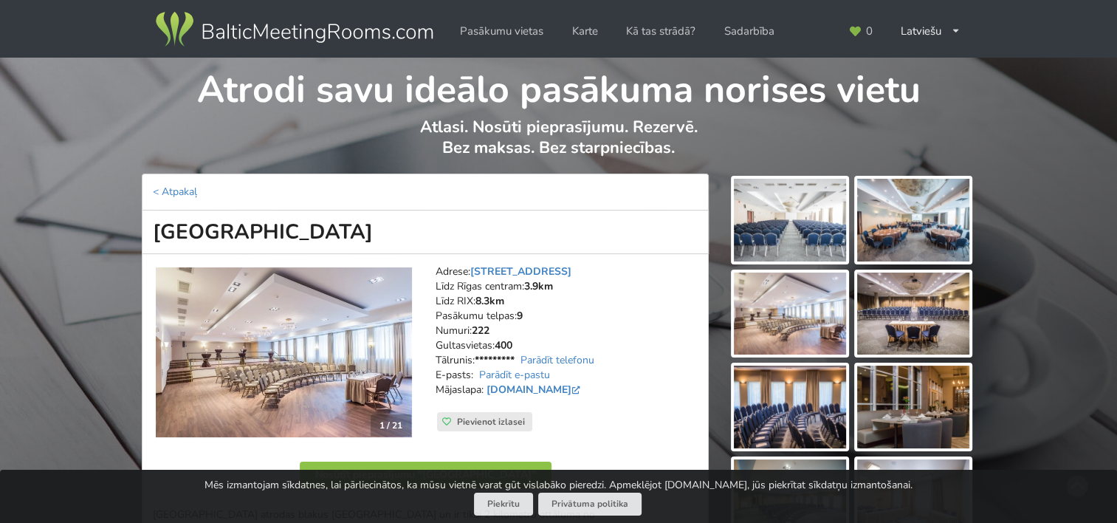
drag, startPoint x: 572, startPoint y: 269, endPoint x: 473, endPoint y: 278, distance: 98.6
click at [473, 278] on address "Adrese: Slokas iela 1, Rīga Līdz Rīgas centram: 3.9km Līdz RIX: 8.3km Pasākumu …" at bounding box center [567, 338] width 262 height 148
copy link "Slokas iela 1, Rīga"
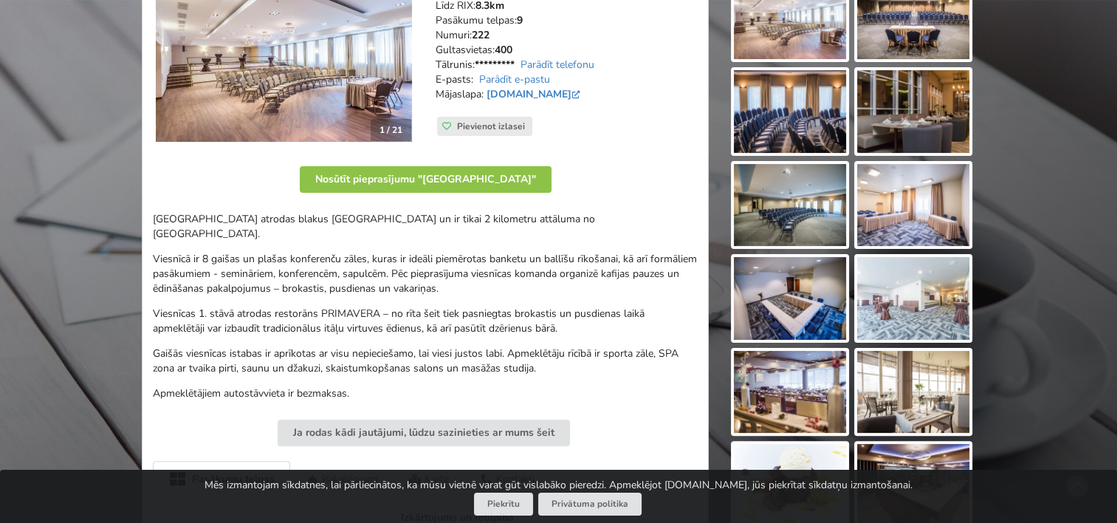
scroll to position [369, 0]
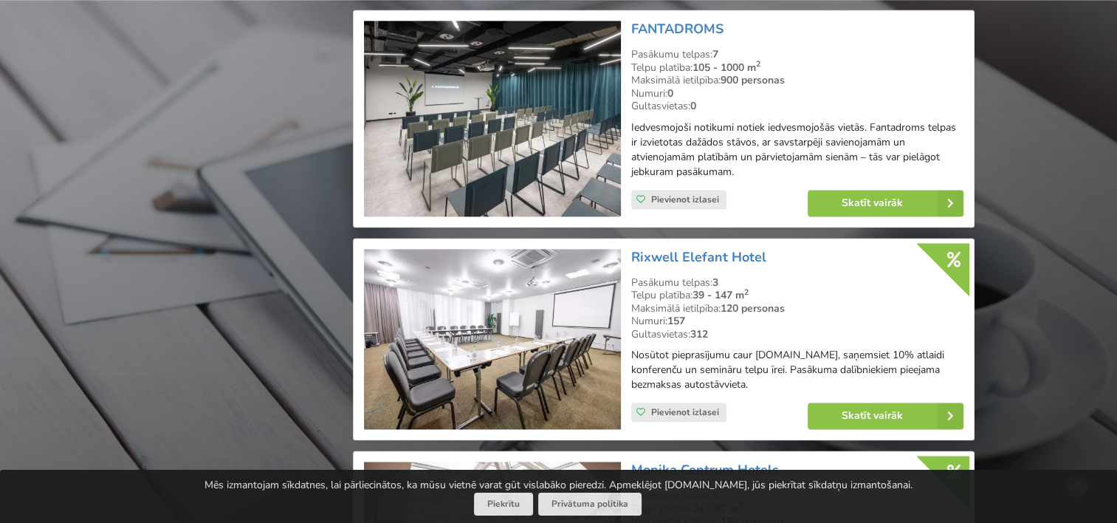
scroll to position [2177, 0]
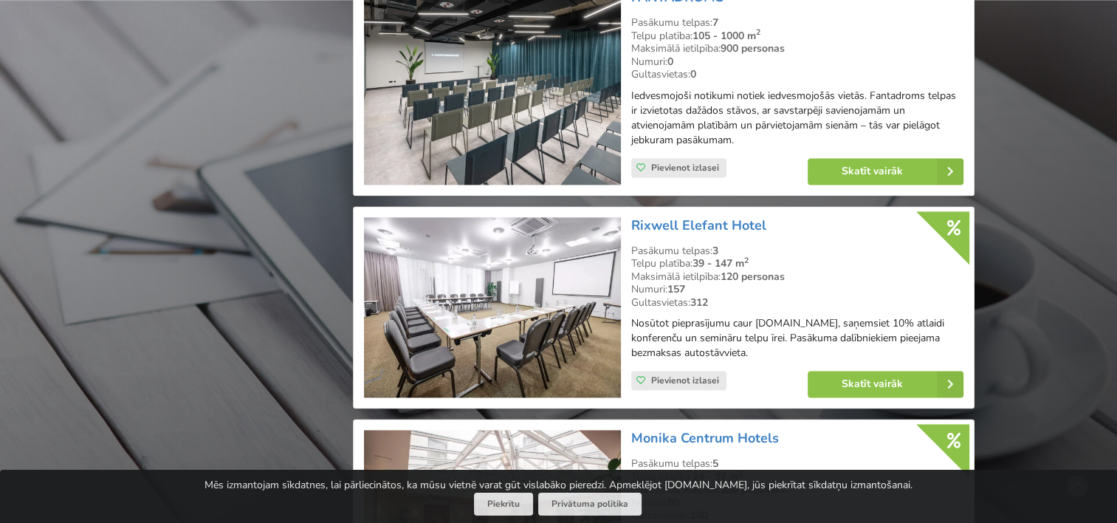
click at [507, 278] on img at bounding box center [492, 307] width 256 height 181
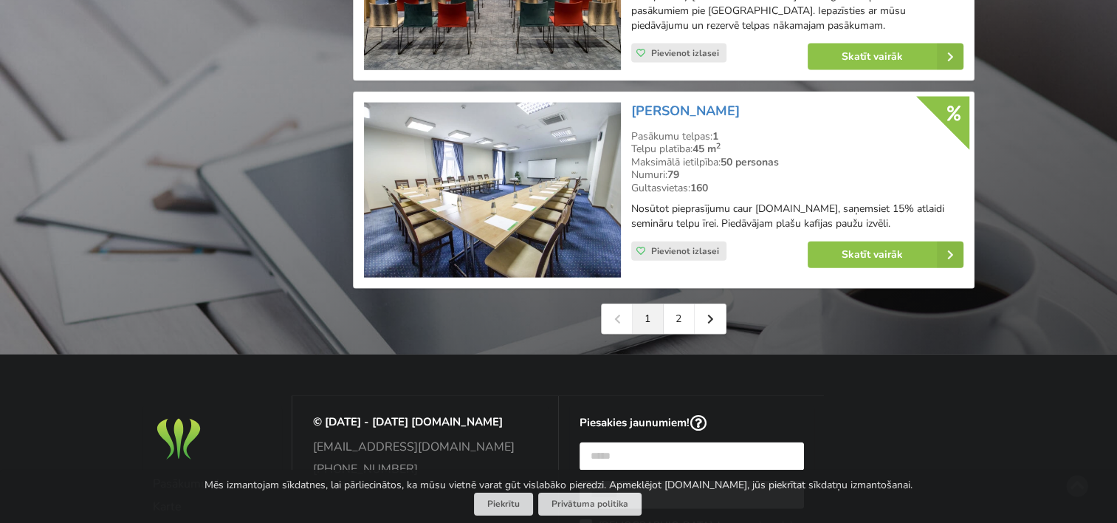
scroll to position [3359, 0]
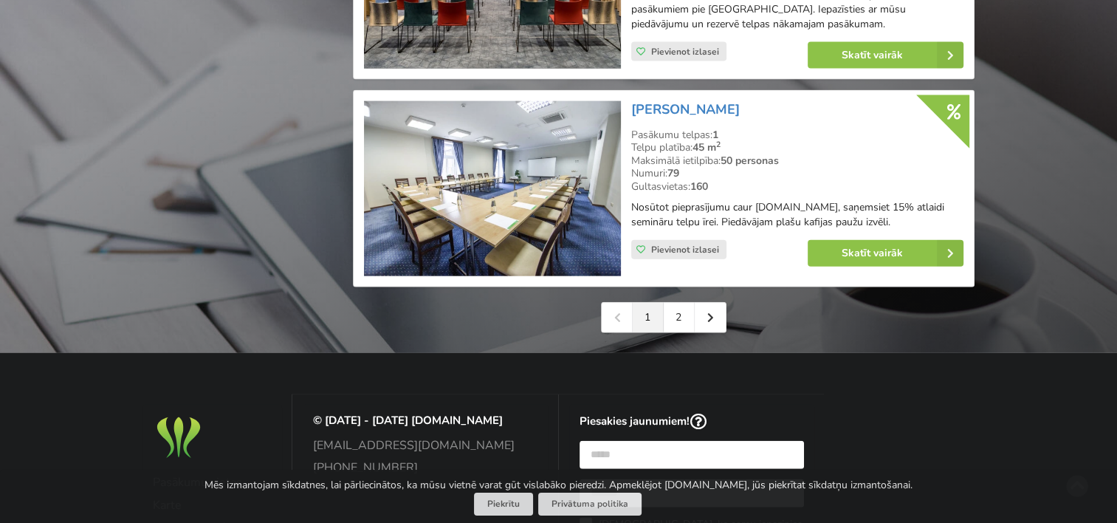
click at [487, 211] on img at bounding box center [492, 189] width 256 height 176
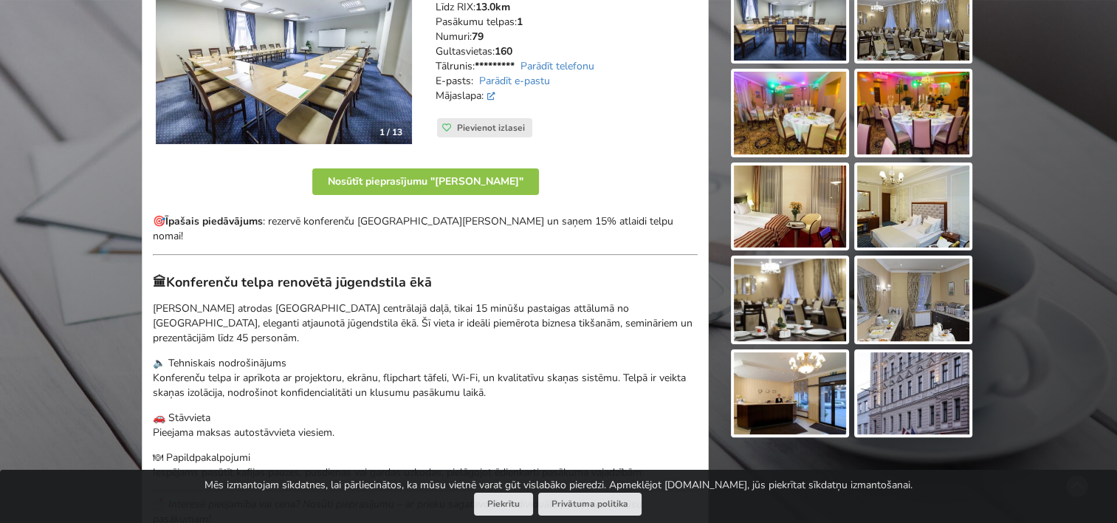
scroll to position [295, 0]
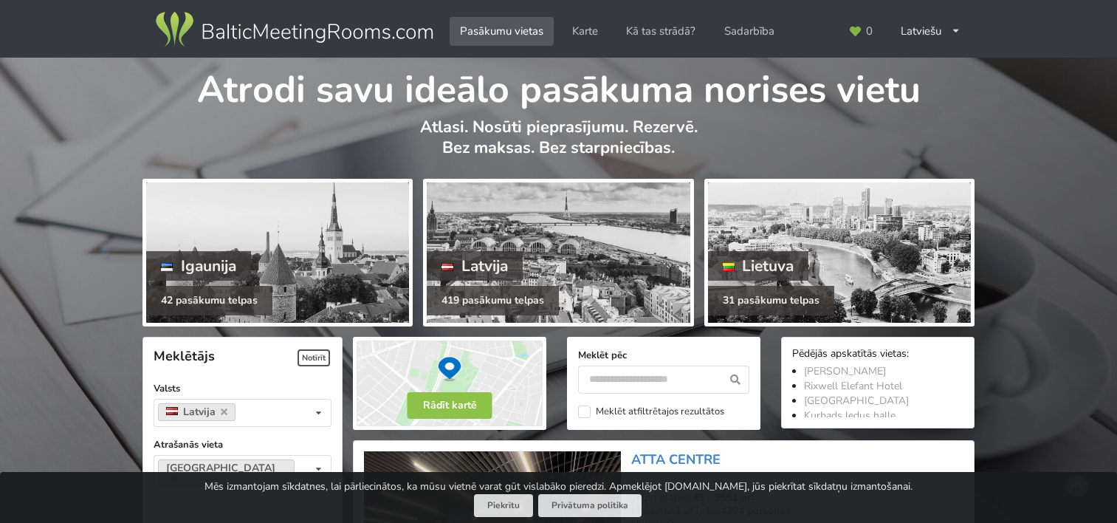
scroll to position [3359, 0]
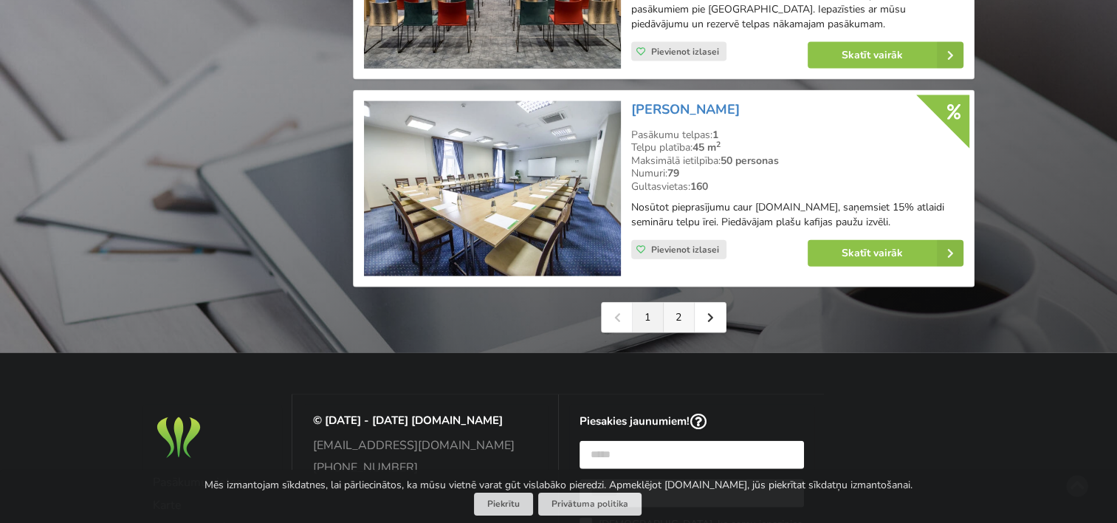
click at [690, 332] on link "2" at bounding box center [679, 318] width 31 height 30
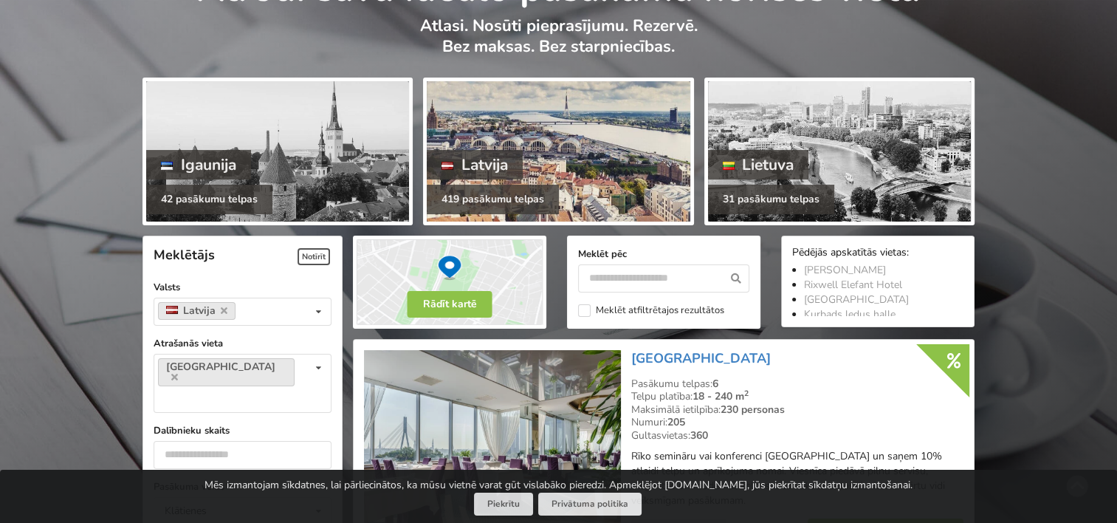
scroll to position [295, 0]
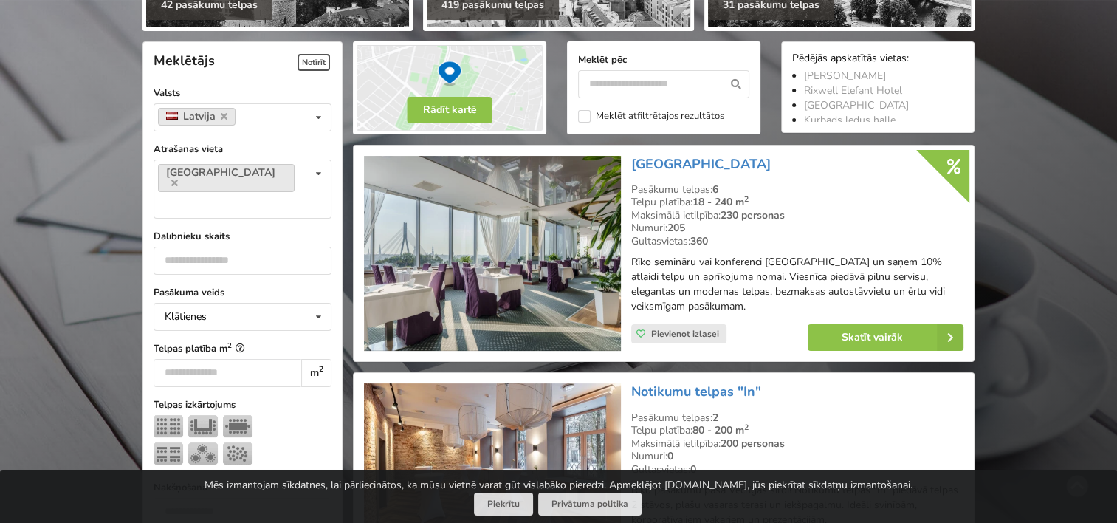
click at [507, 239] on img at bounding box center [492, 254] width 256 height 196
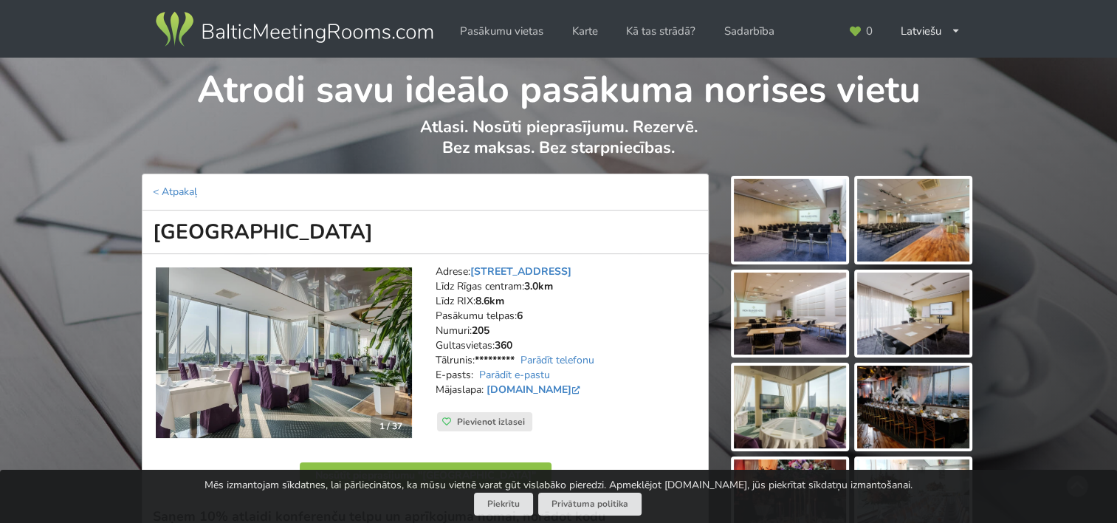
click at [808, 226] on img at bounding box center [790, 220] width 112 height 83
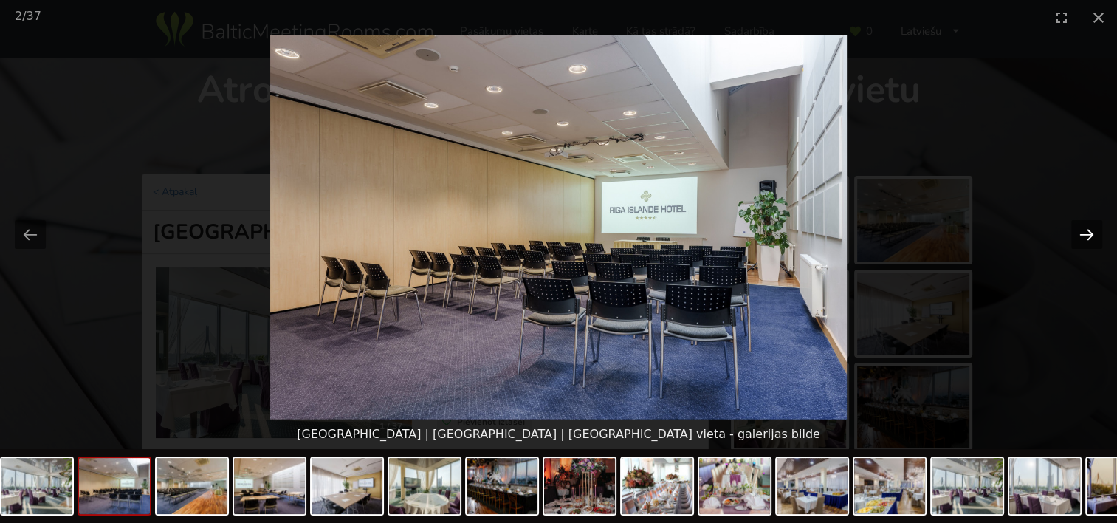
click at [1074, 230] on button "Next slide" at bounding box center [1087, 234] width 31 height 29
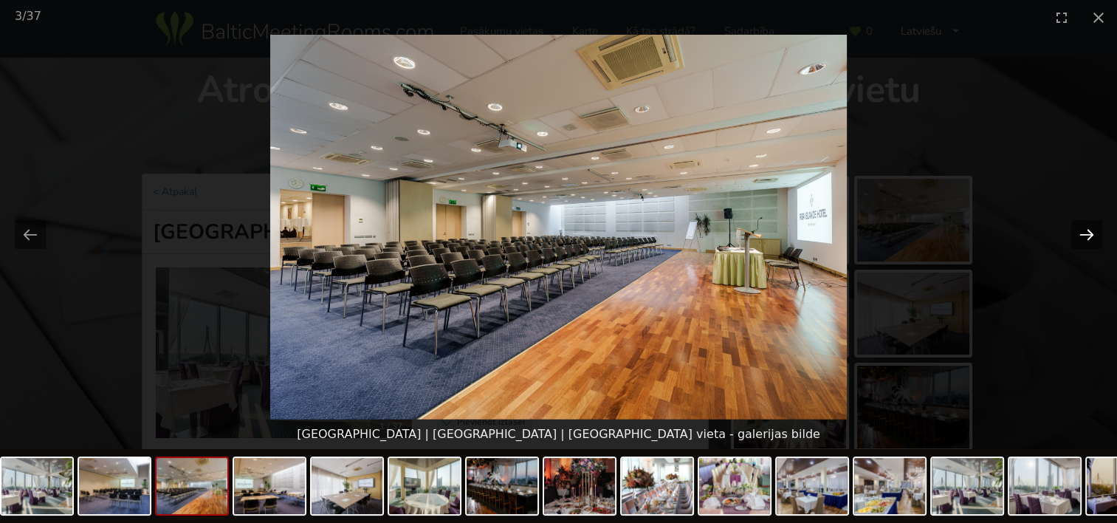
click at [1074, 230] on button "Next slide" at bounding box center [1087, 234] width 31 height 29
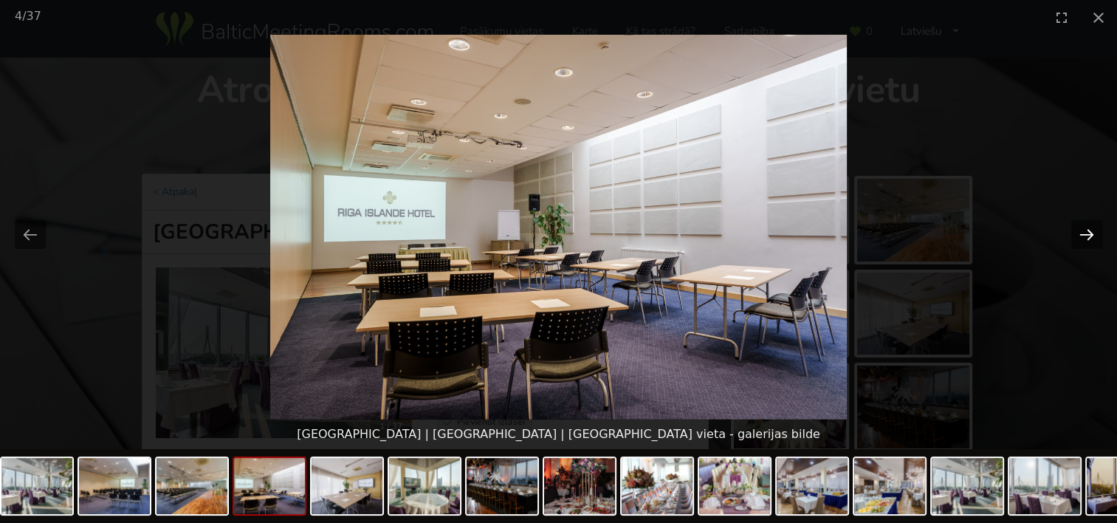
click at [1074, 230] on button "Next slide" at bounding box center [1087, 234] width 31 height 29
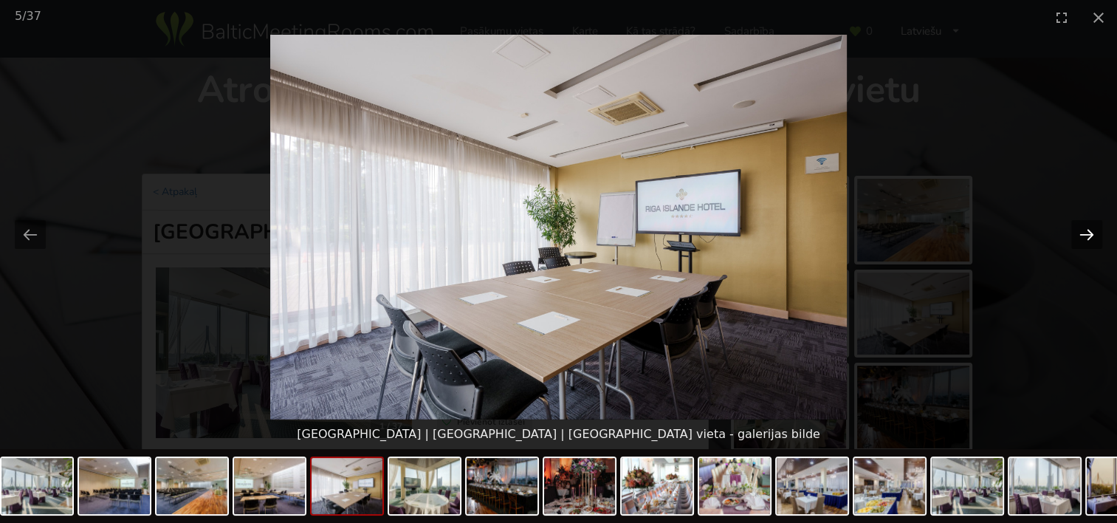
click at [1074, 230] on button "Next slide" at bounding box center [1087, 234] width 31 height 29
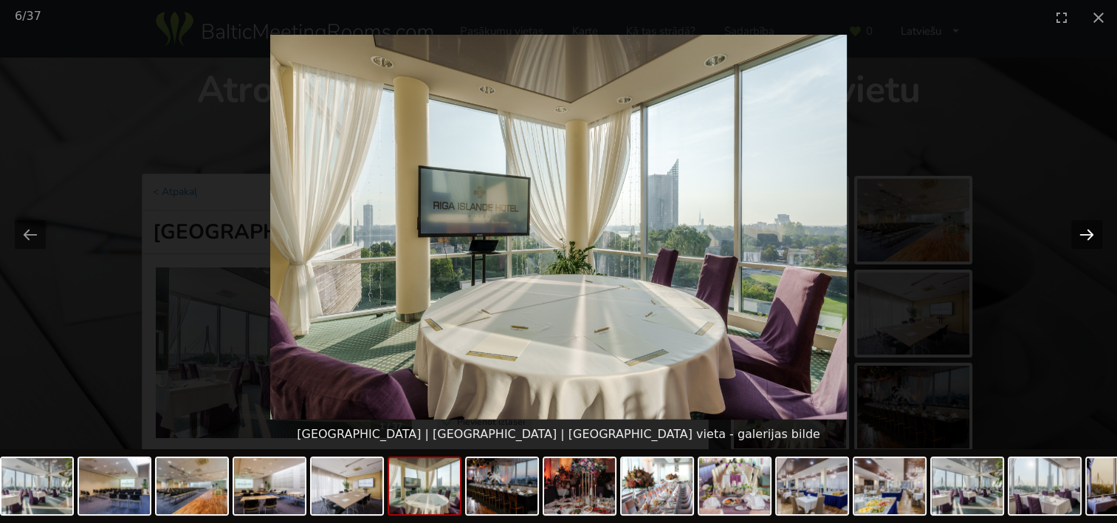
click at [1074, 230] on button "Next slide" at bounding box center [1087, 234] width 31 height 29
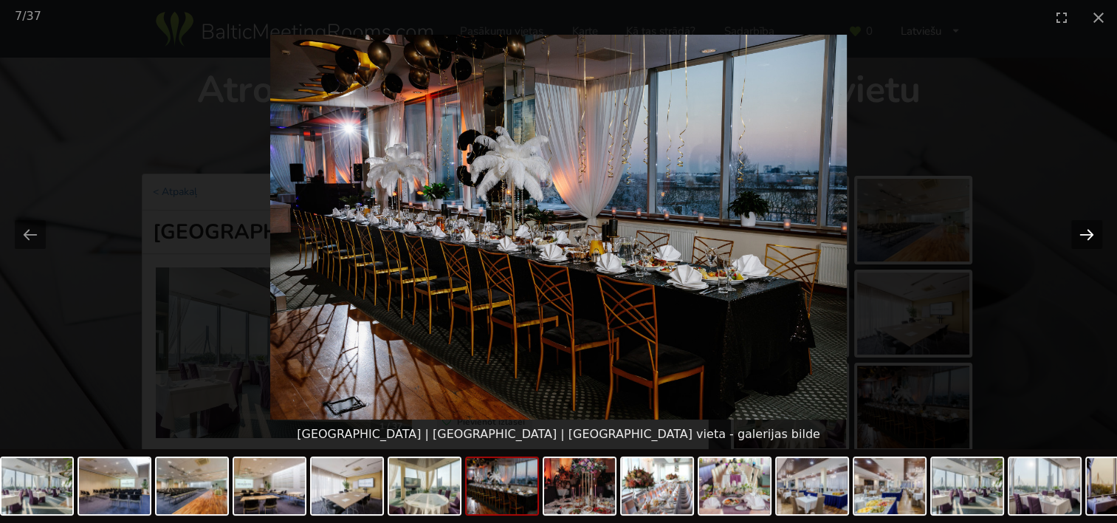
click at [1074, 230] on button "Next slide" at bounding box center [1087, 234] width 31 height 29
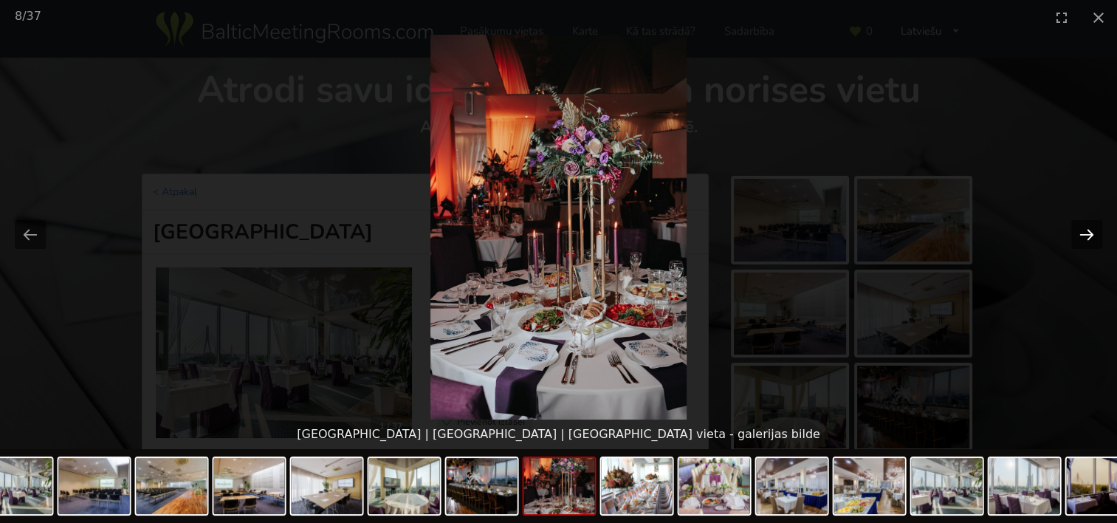
click at [1074, 230] on button "Next slide" at bounding box center [1087, 234] width 31 height 29
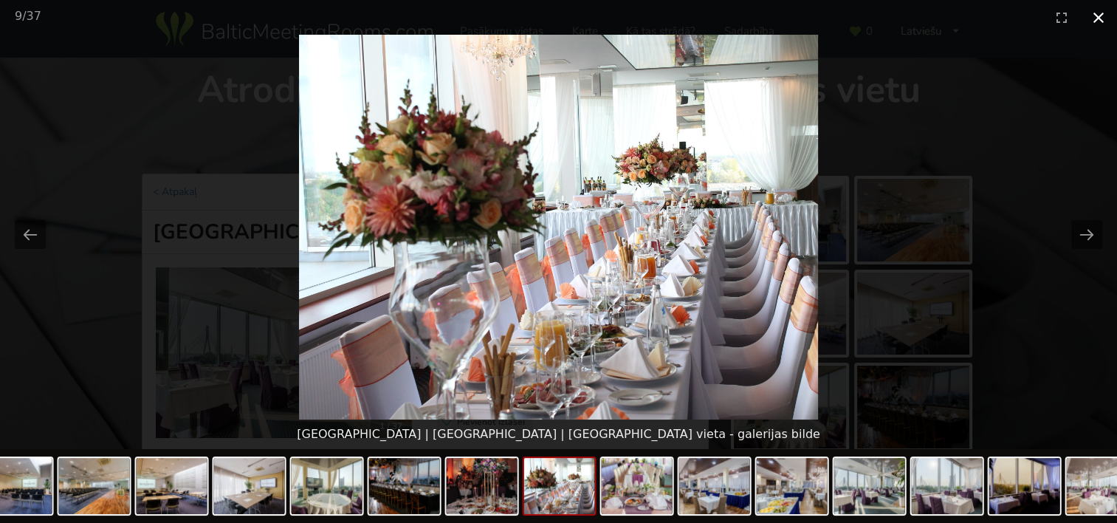
click at [1094, 18] on button "Close gallery" at bounding box center [1098, 17] width 37 height 35
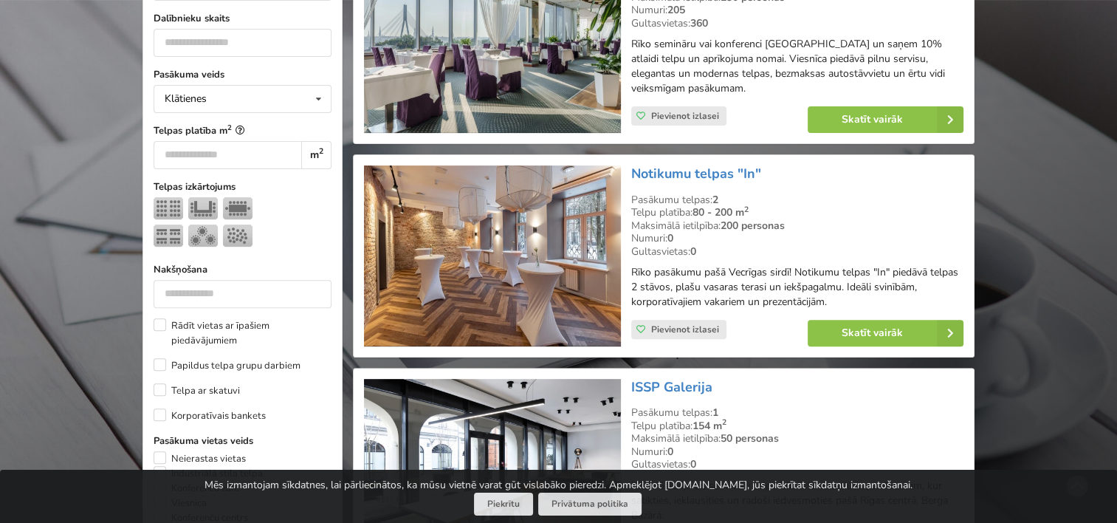
scroll to position [517, 0]
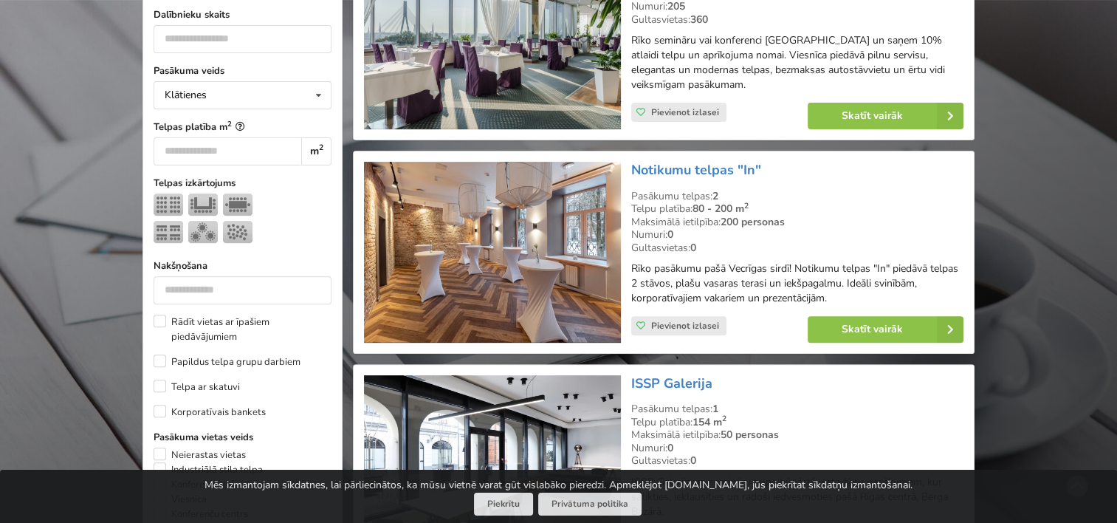
click at [490, 256] on img at bounding box center [492, 252] width 256 height 181
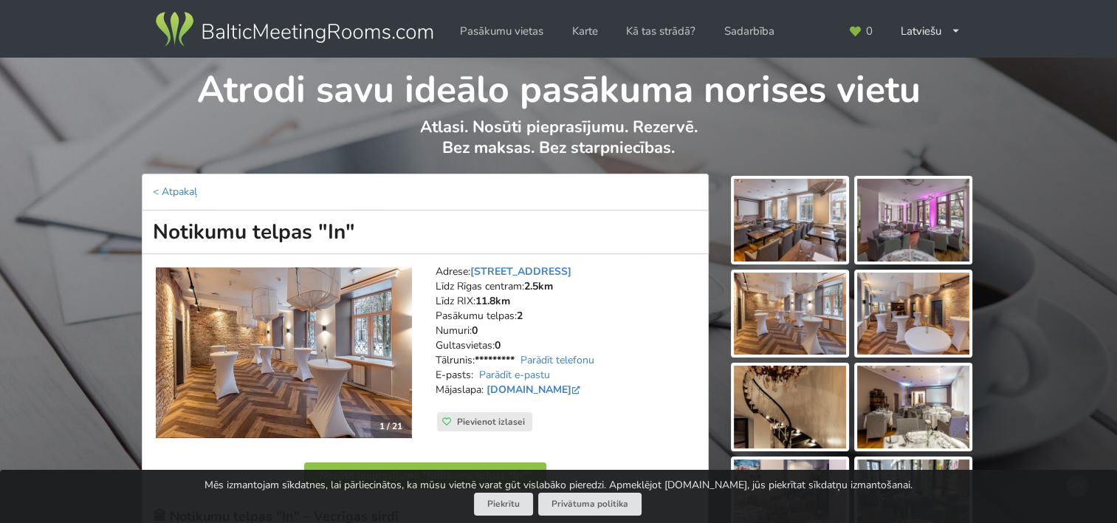
click at [816, 224] on img at bounding box center [790, 220] width 112 height 83
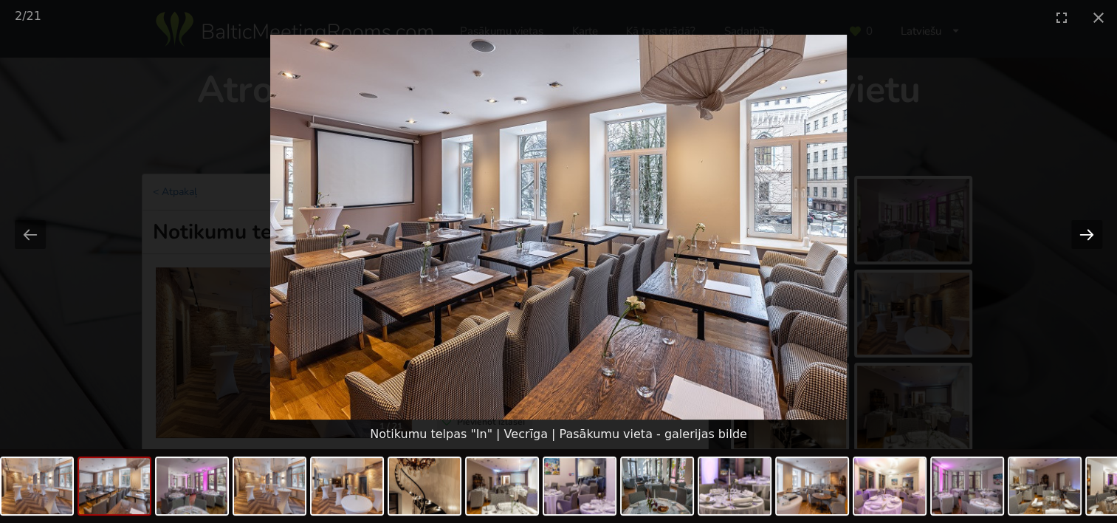
click at [1072, 239] on button "Next slide" at bounding box center [1087, 234] width 31 height 29
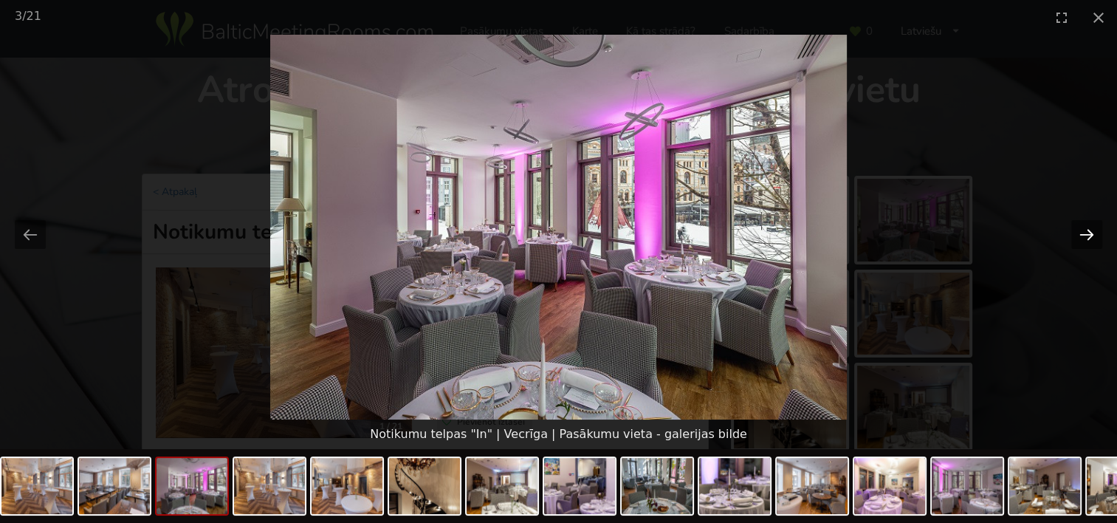
click at [1072, 239] on button "Next slide" at bounding box center [1087, 234] width 31 height 29
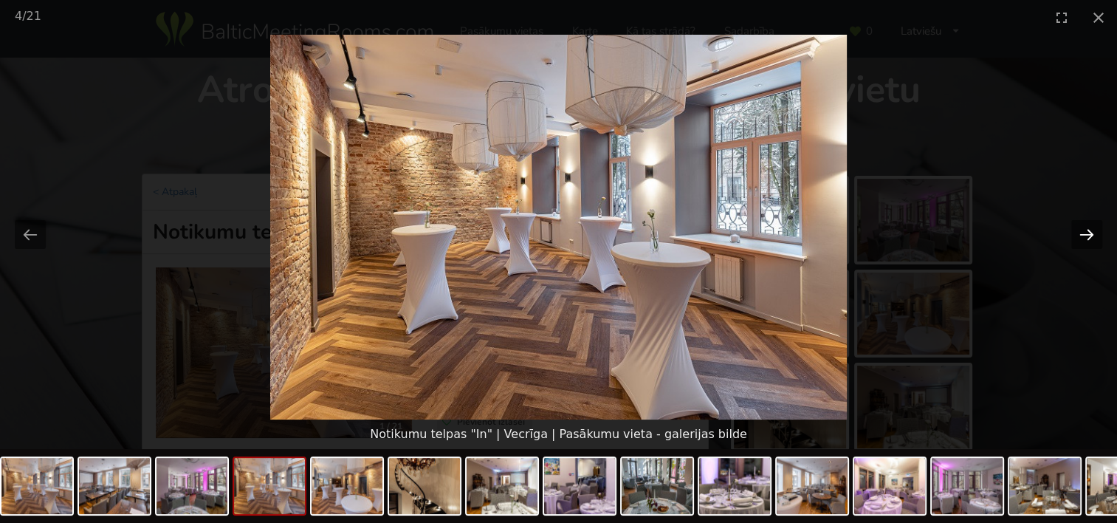
click at [1072, 239] on button "Next slide" at bounding box center [1087, 234] width 31 height 29
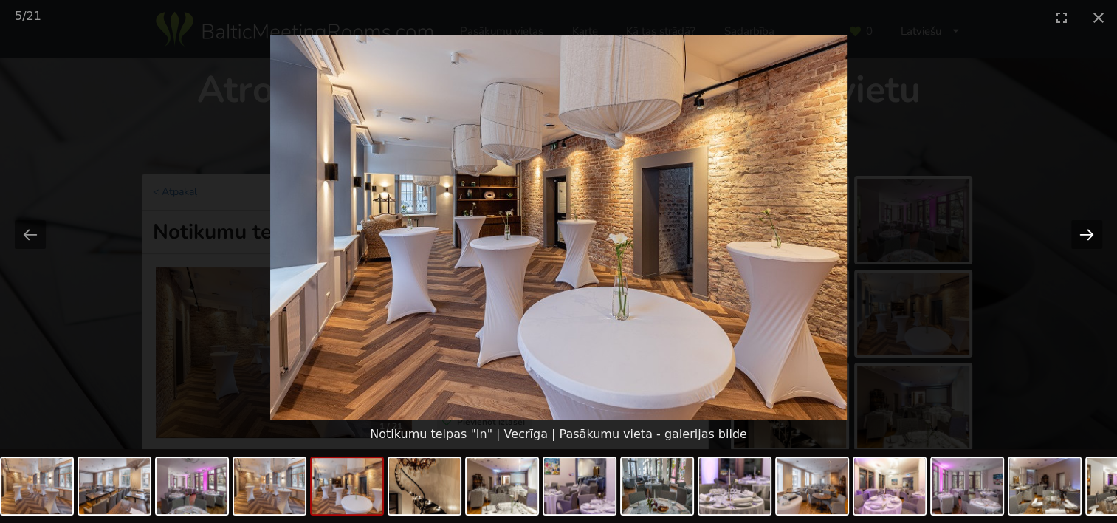
click at [1072, 239] on button "Next slide" at bounding box center [1087, 234] width 31 height 29
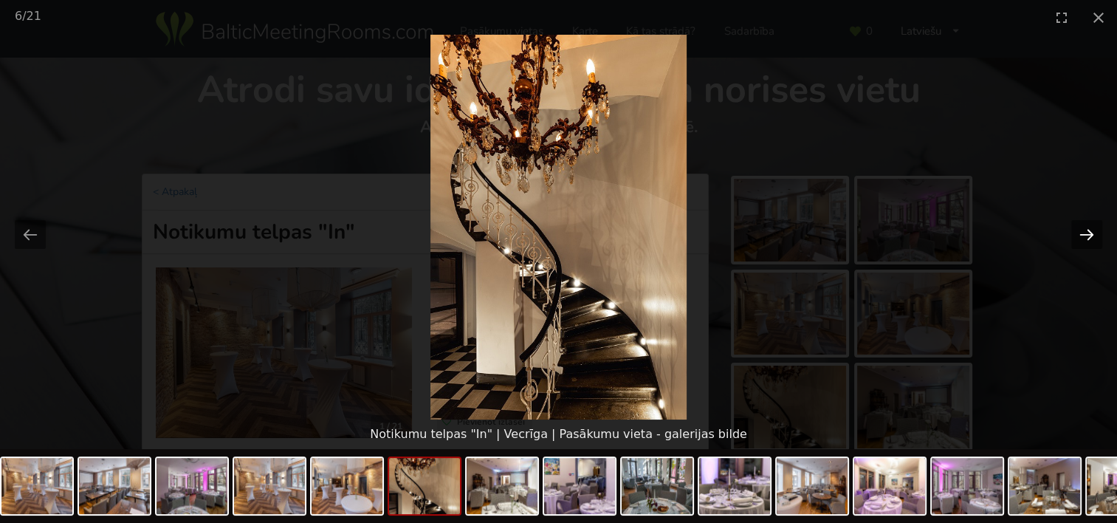
click at [1072, 239] on button "Next slide" at bounding box center [1087, 234] width 31 height 29
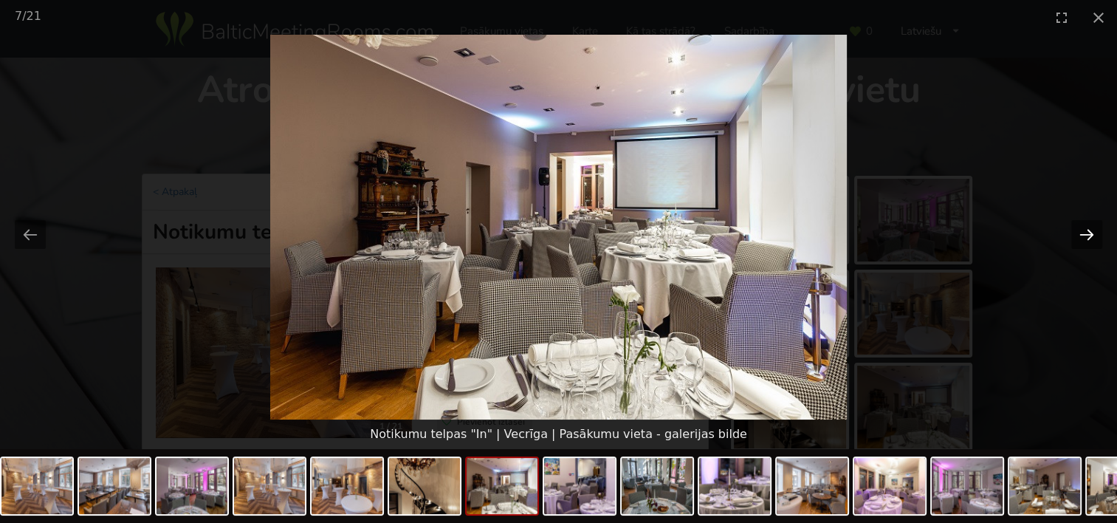
click at [1072, 239] on button "Next slide" at bounding box center [1087, 234] width 31 height 29
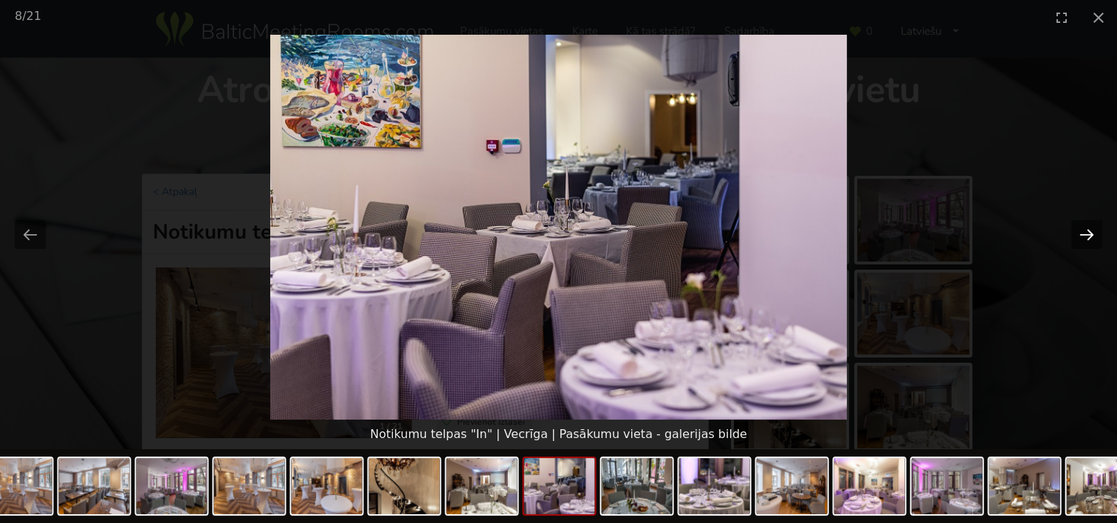
click at [1072, 239] on button "Next slide" at bounding box center [1087, 234] width 31 height 29
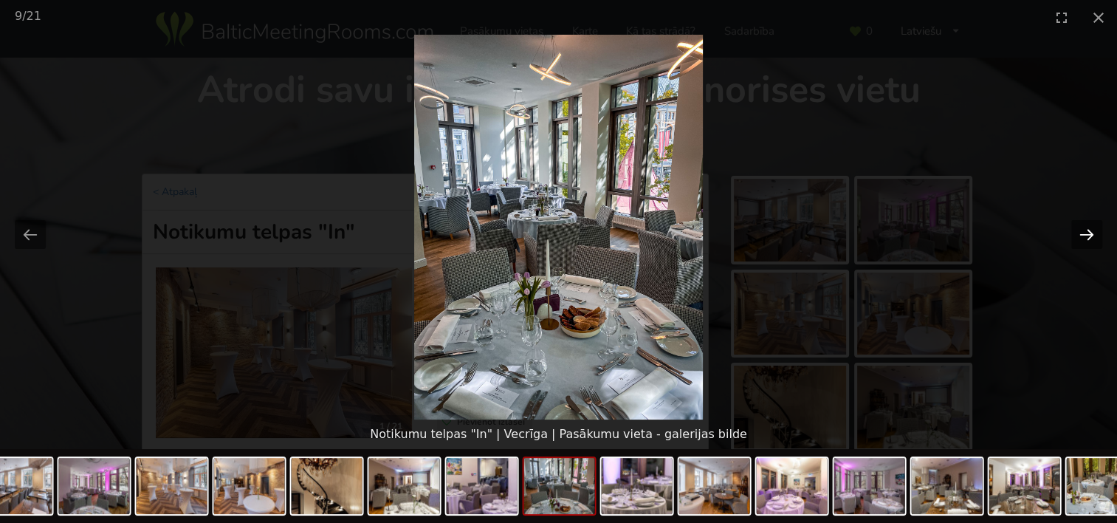
click at [1072, 239] on button "Next slide" at bounding box center [1087, 234] width 31 height 29
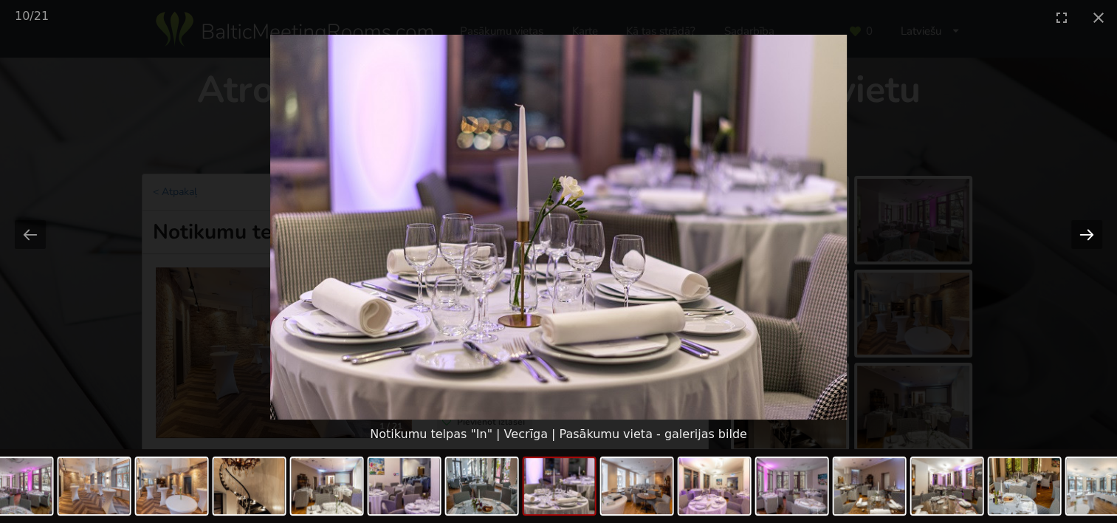
click at [1072, 239] on button "Next slide" at bounding box center [1087, 234] width 31 height 29
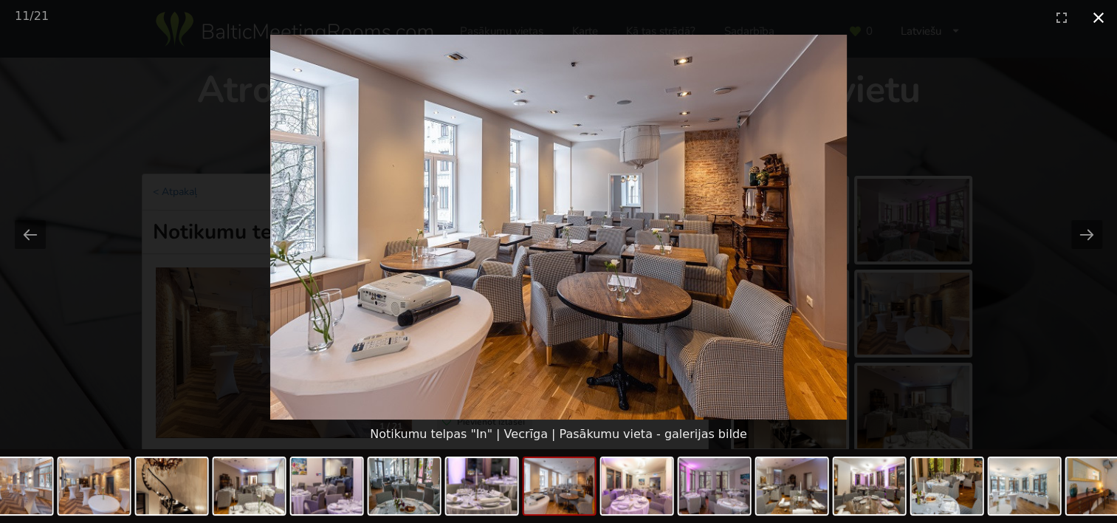
click at [1099, 16] on button "Close gallery" at bounding box center [1098, 17] width 37 height 35
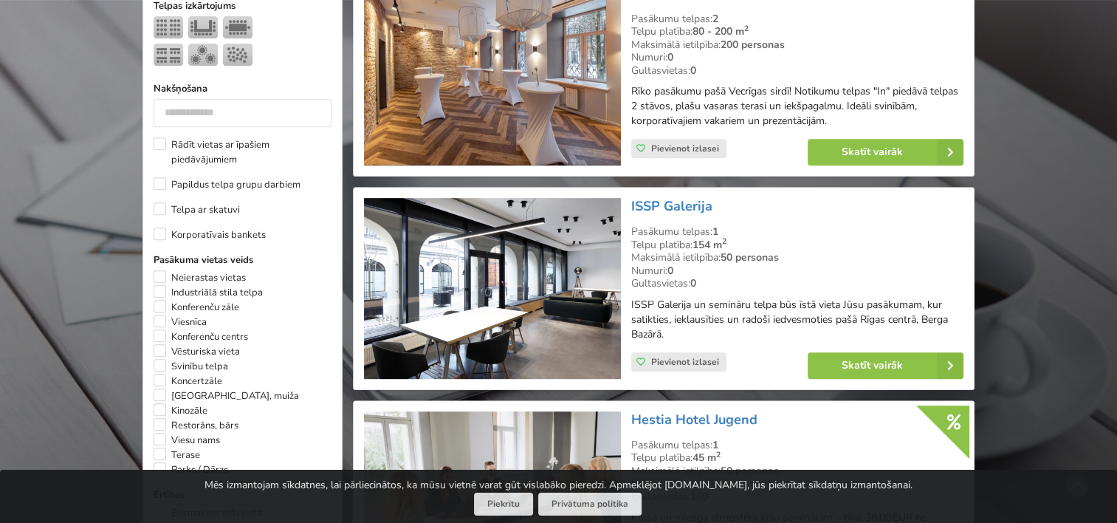
scroll to position [738, 0]
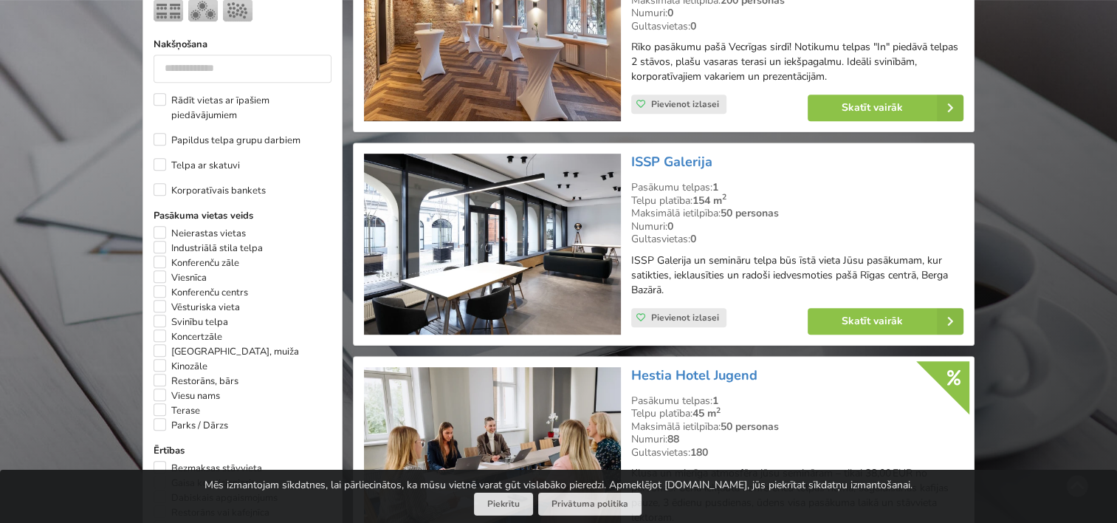
click at [495, 223] on img at bounding box center [492, 244] width 256 height 181
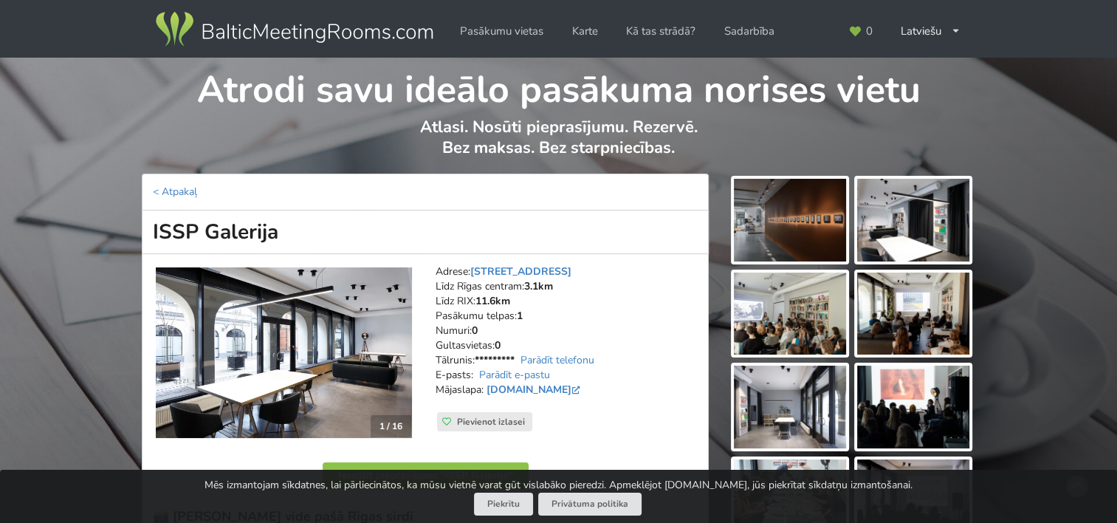
click at [772, 219] on img at bounding box center [790, 220] width 112 height 83
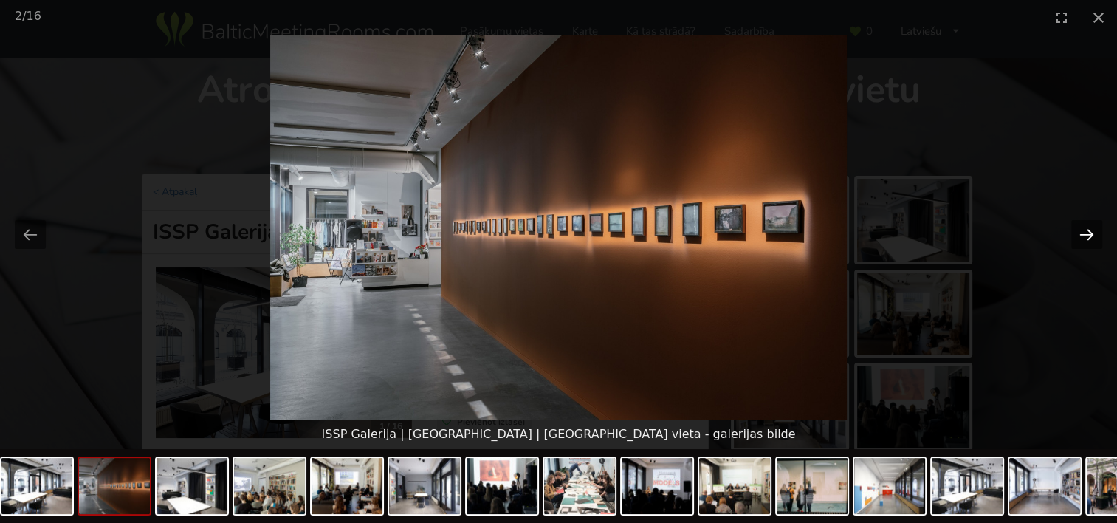
click at [1082, 234] on button "Next slide" at bounding box center [1087, 234] width 31 height 29
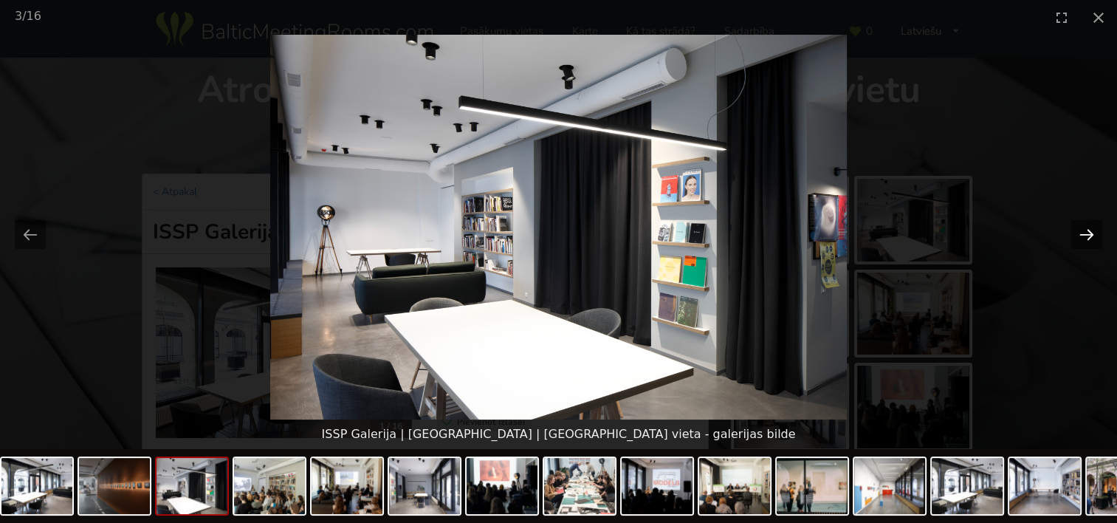
click at [1082, 234] on button "Next slide" at bounding box center [1087, 234] width 31 height 29
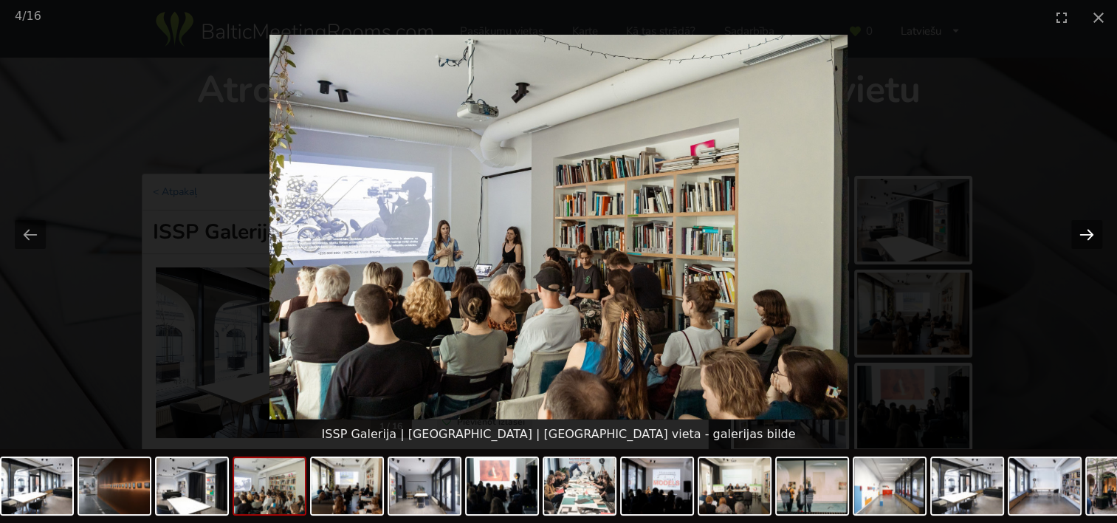
click at [1082, 234] on button "Next slide" at bounding box center [1087, 234] width 31 height 29
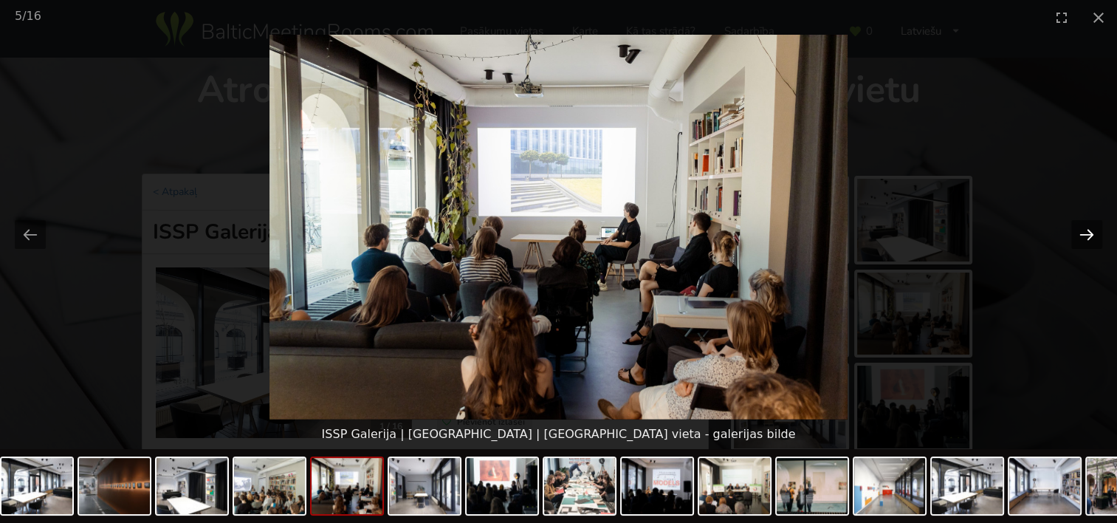
click at [1082, 234] on button "Next slide" at bounding box center [1087, 234] width 31 height 29
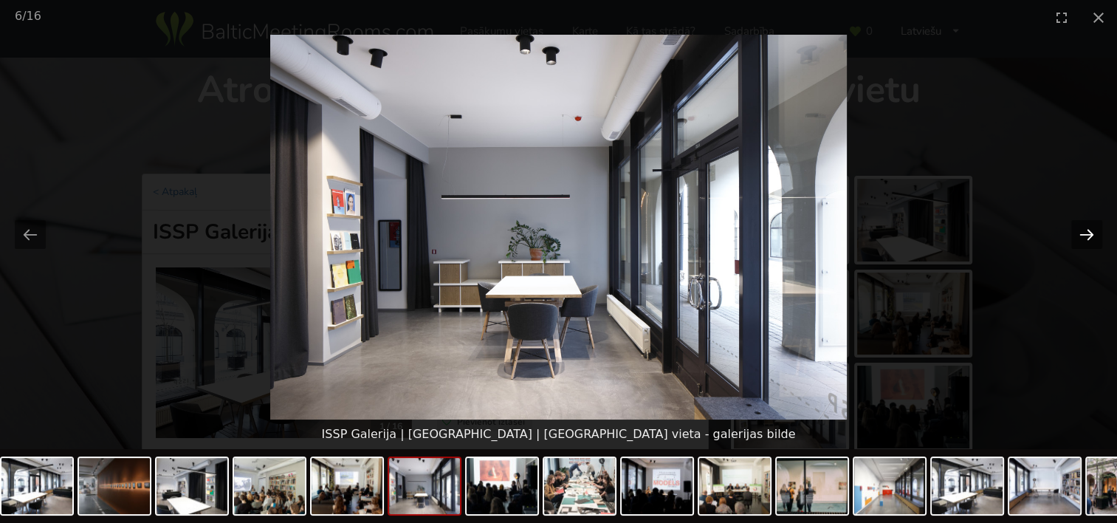
click at [1082, 234] on button "Next slide" at bounding box center [1087, 234] width 31 height 29
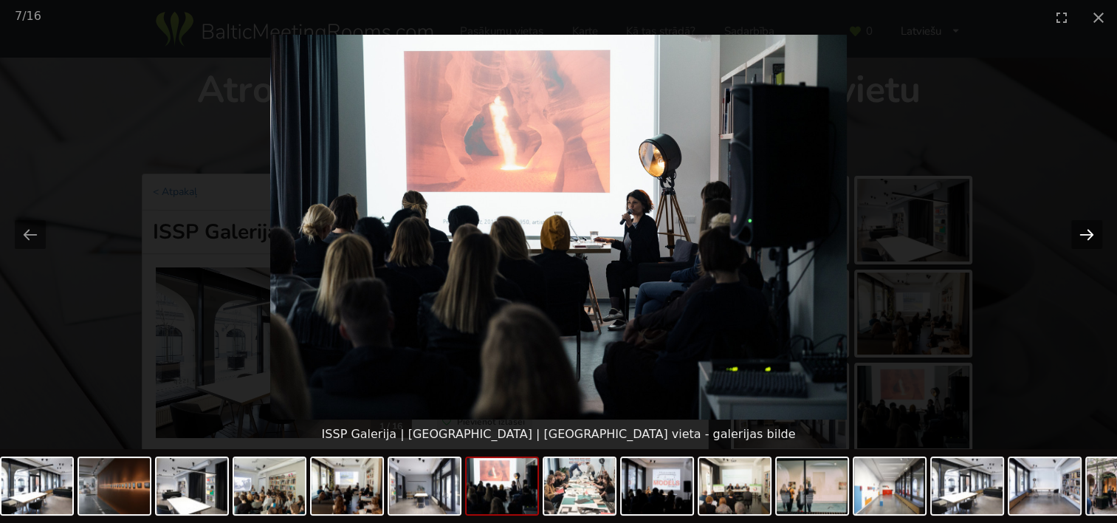
click at [1082, 234] on button "Next slide" at bounding box center [1087, 234] width 31 height 29
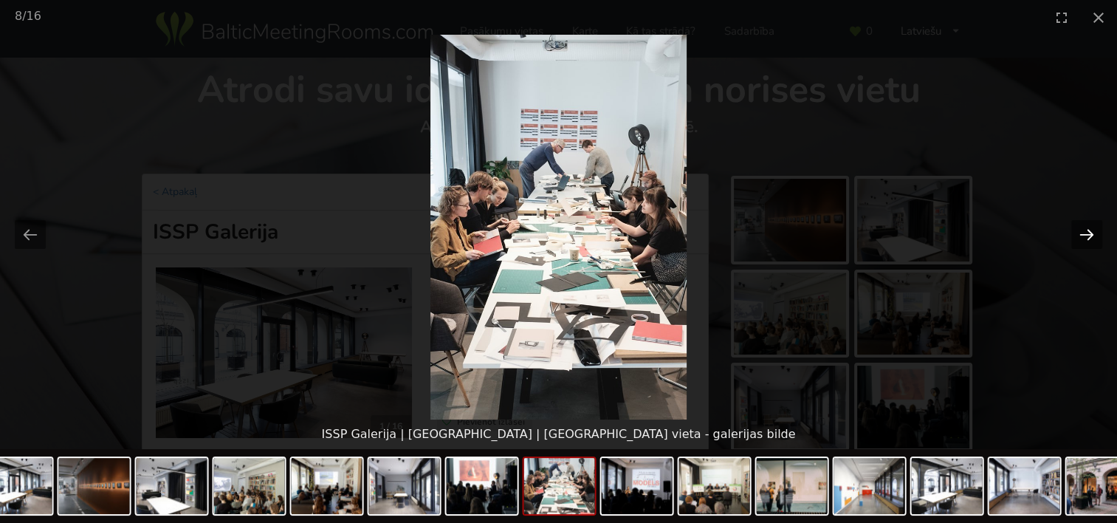
click at [1082, 234] on button "Next slide" at bounding box center [1087, 234] width 31 height 29
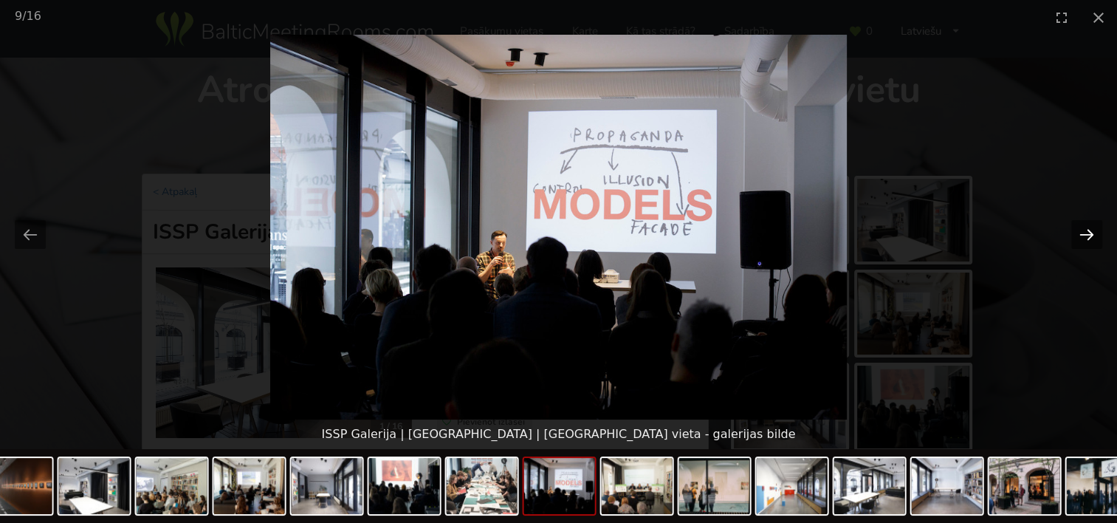
click at [1082, 234] on button "Next slide" at bounding box center [1087, 234] width 31 height 29
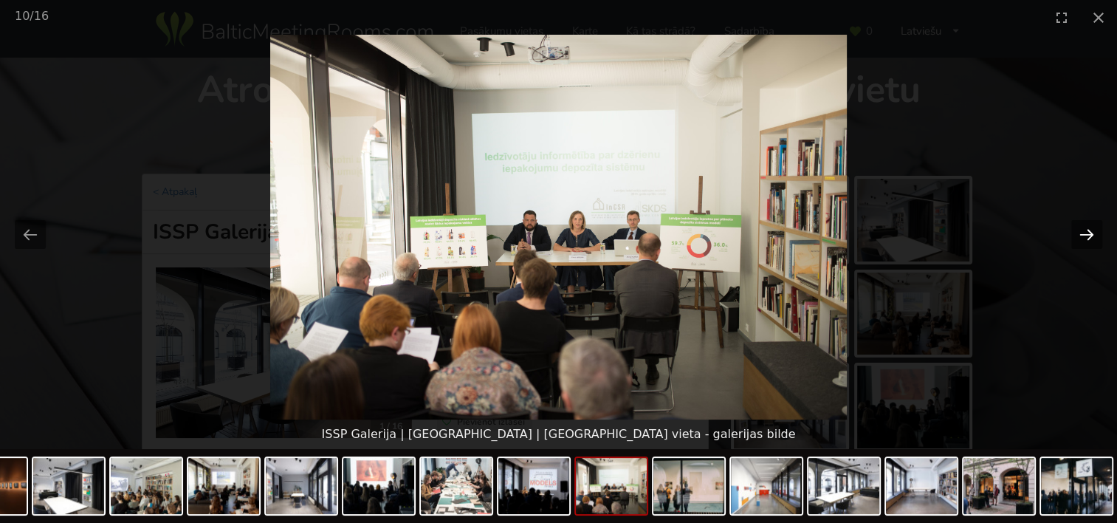
click at [1082, 234] on button "Next slide" at bounding box center [1087, 234] width 31 height 29
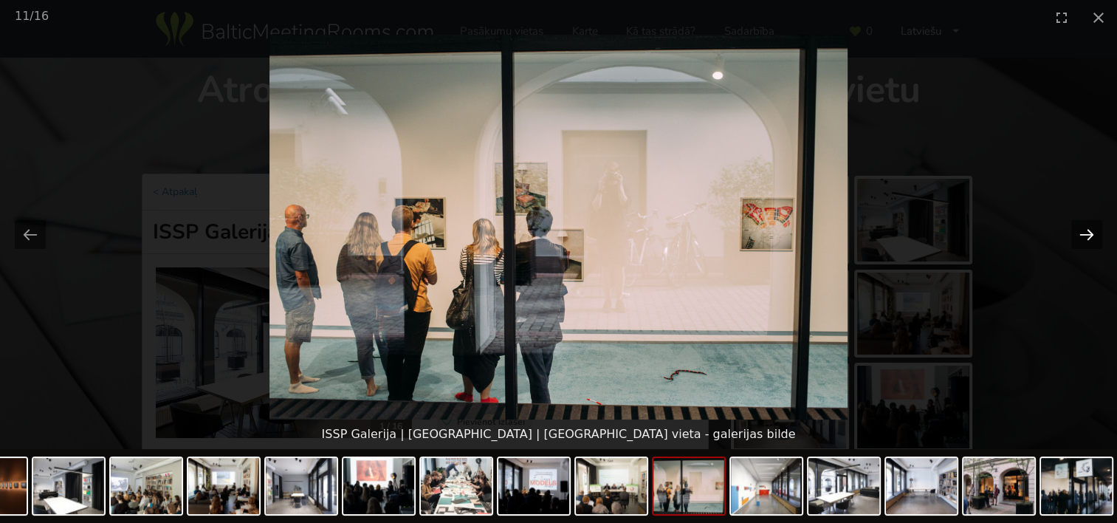
click at [1082, 234] on button "Next slide" at bounding box center [1087, 234] width 31 height 29
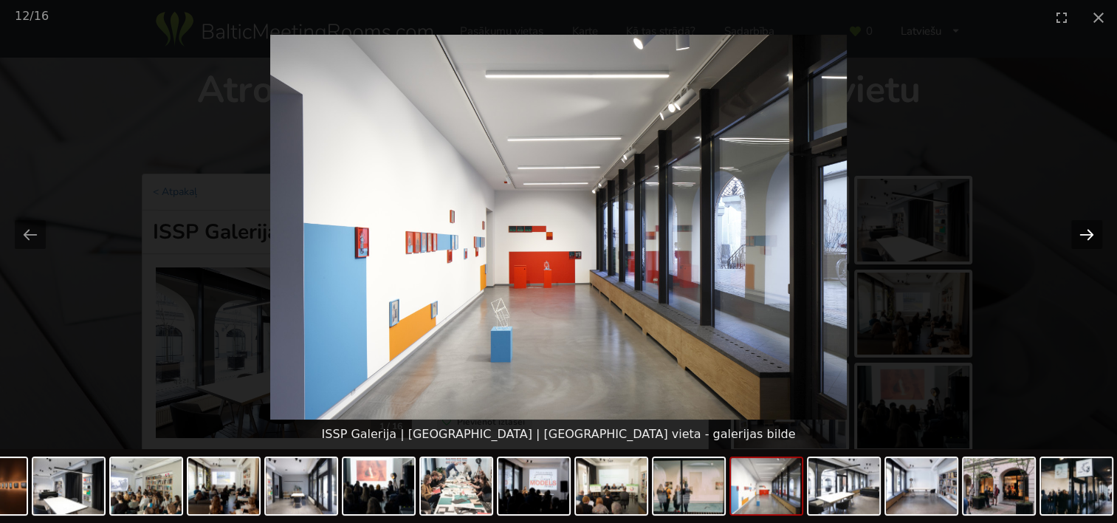
click at [1082, 234] on button "Next slide" at bounding box center [1087, 234] width 31 height 29
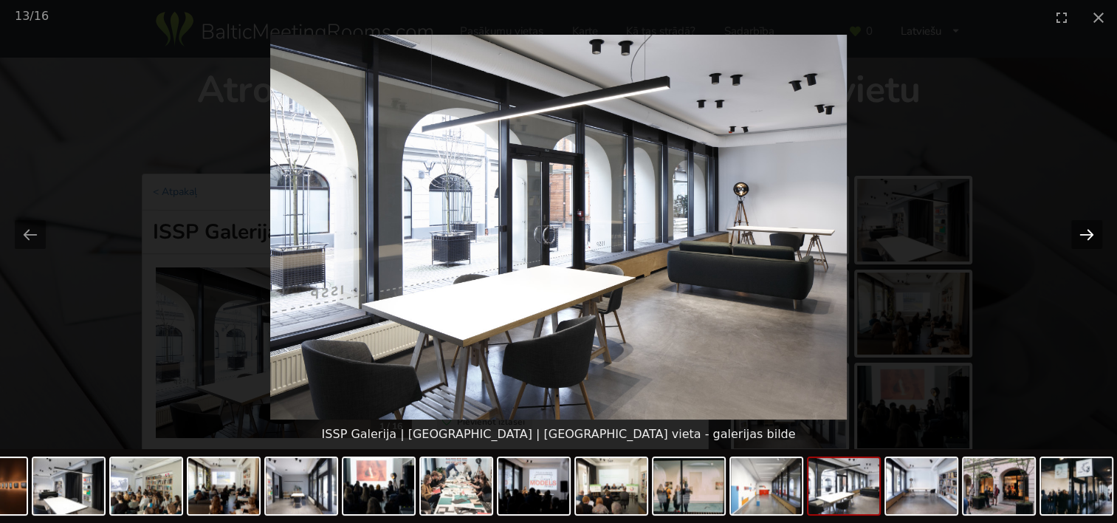
click at [1082, 234] on button "Next slide" at bounding box center [1087, 234] width 31 height 29
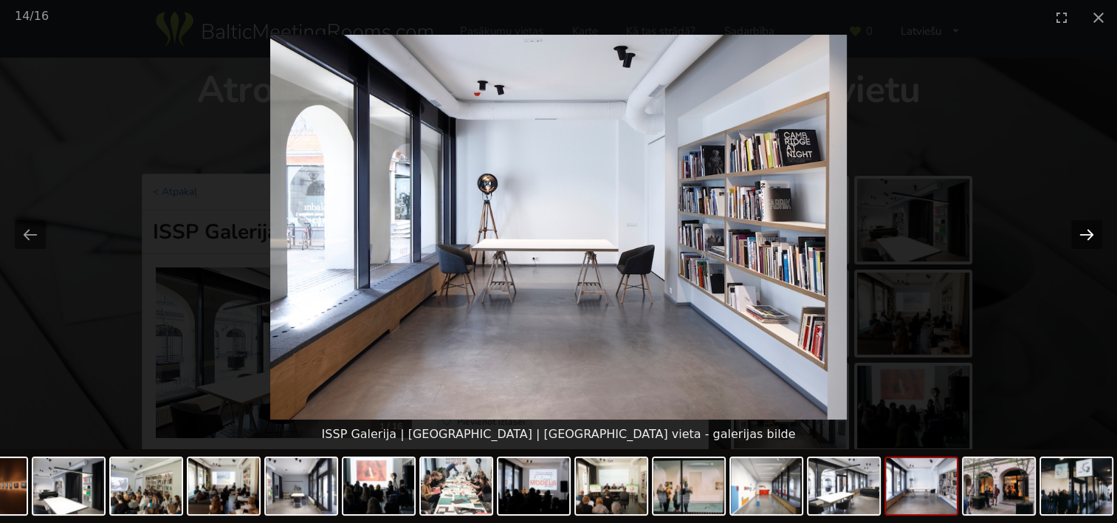
click at [1082, 234] on button "Next slide" at bounding box center [1087, 234] width 31 height 29
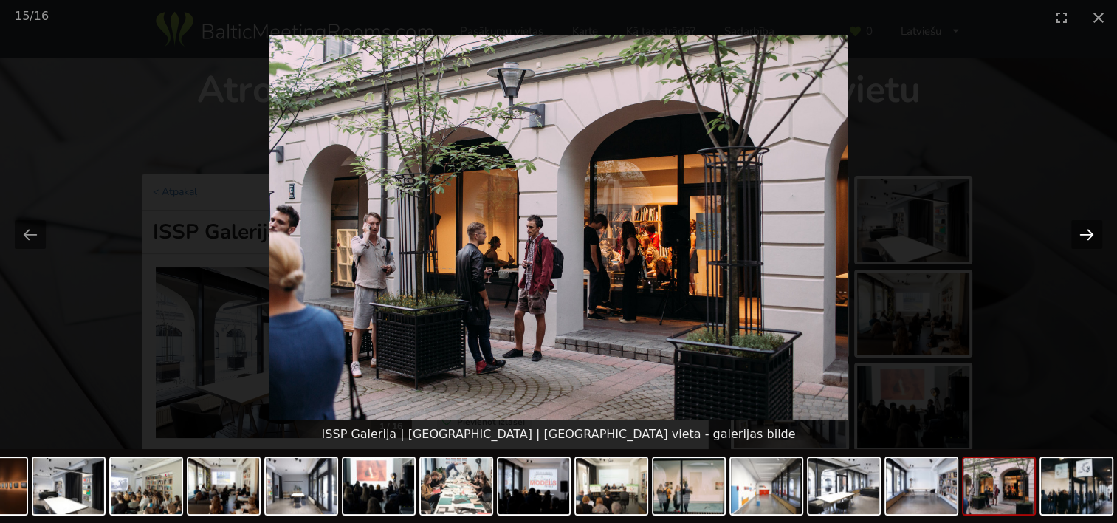
click at [1082, 234] on button "Next slide" at bounding box center [1087, 234] width 31 height 29
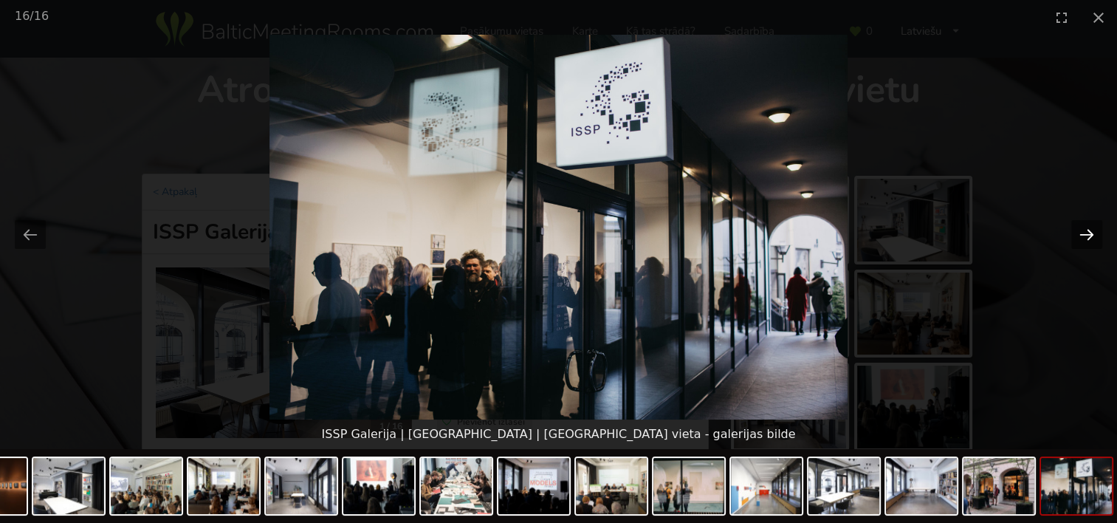
click at [1082, 234] on button "Next slide" at bounding box center [1087, 234] width 31 height 29
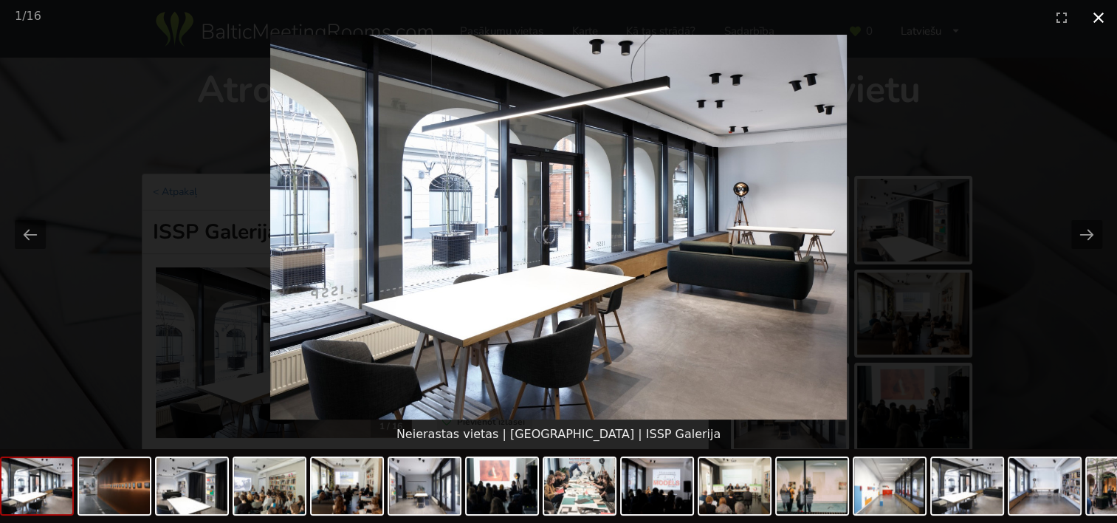
drag, startPoint x: 1103, startPoint y: 9, endPoint x: 1099, endPoint y: 18, distance: 9.6
click at [1102, 9] on button "Close gallery" at bounding box center [1098, 17] width 37 height 35
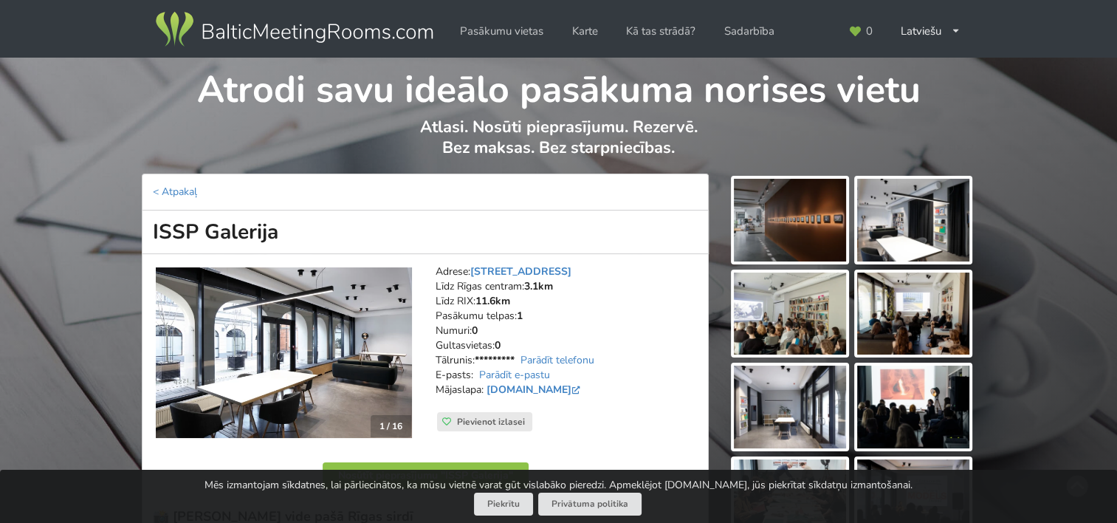
click at [779, 222] on img at bounding box center [790, 220] width 112 height 83
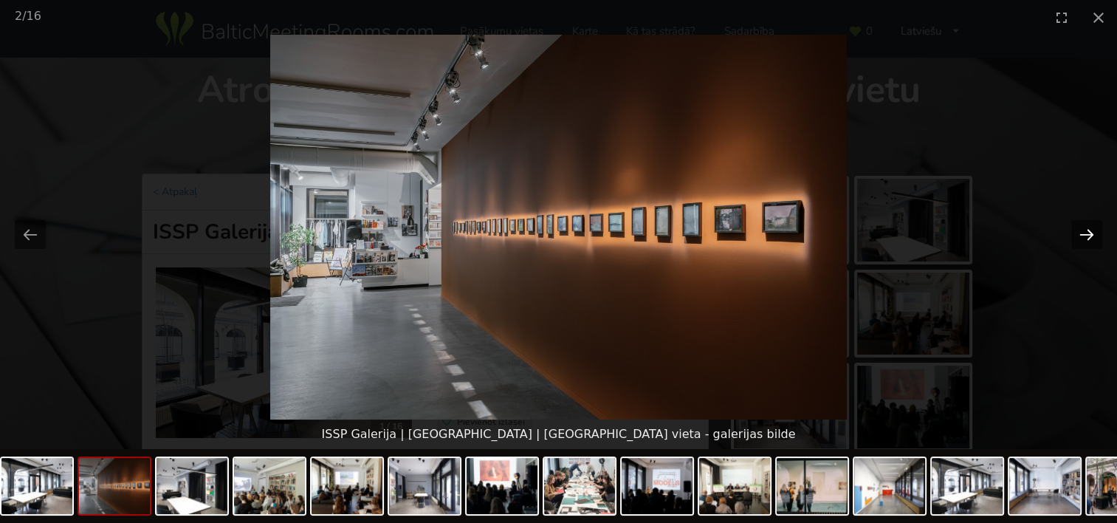
click at [1073, 231] on button "Next slide" at bounding box center [1087, 234] width 31 height 29
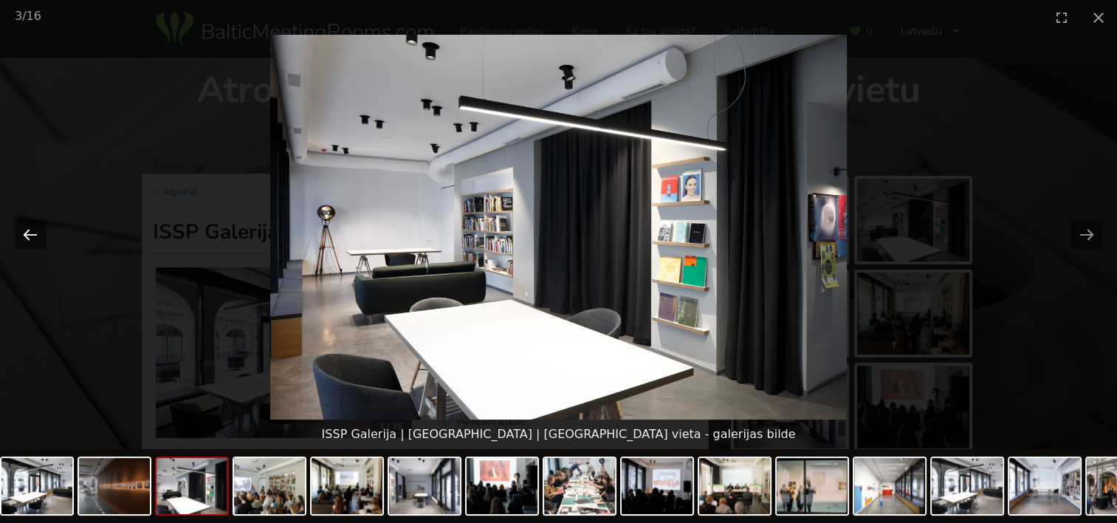
click at [21, 230] on button "Previous slide" at bounding box center [30, 234] width 31 height 29
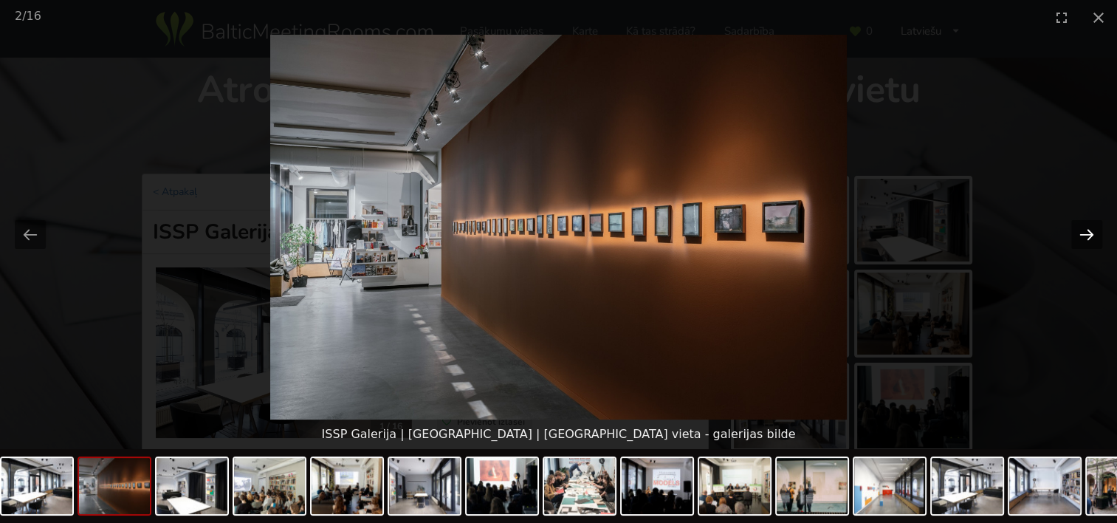
click at [1091, 225] on button "Next slide" at bounding box center [1087, 234] width 31 height 29
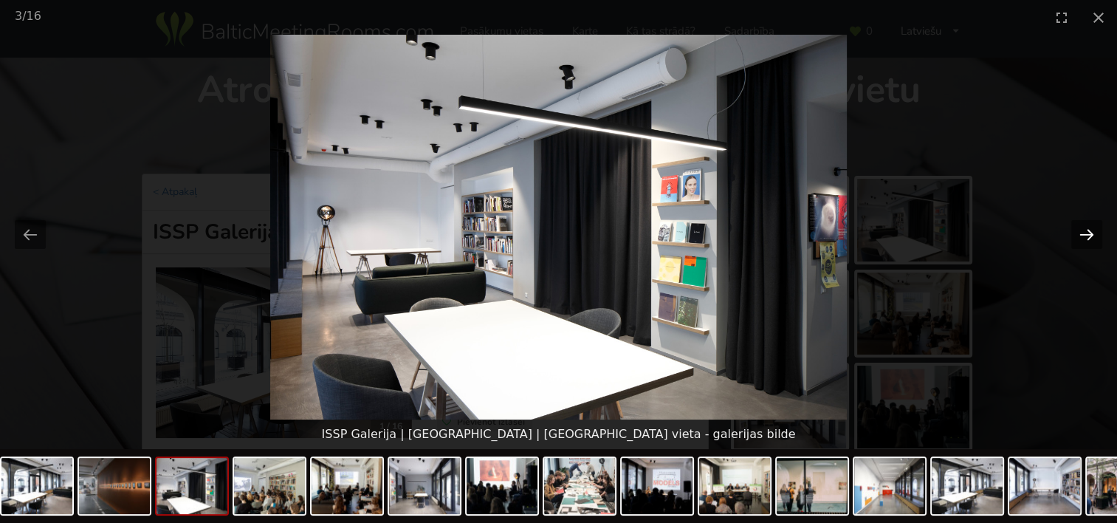
click at [1088, 228] on button "Next slide" at bounding box center [1087, 234] width 31 height 29
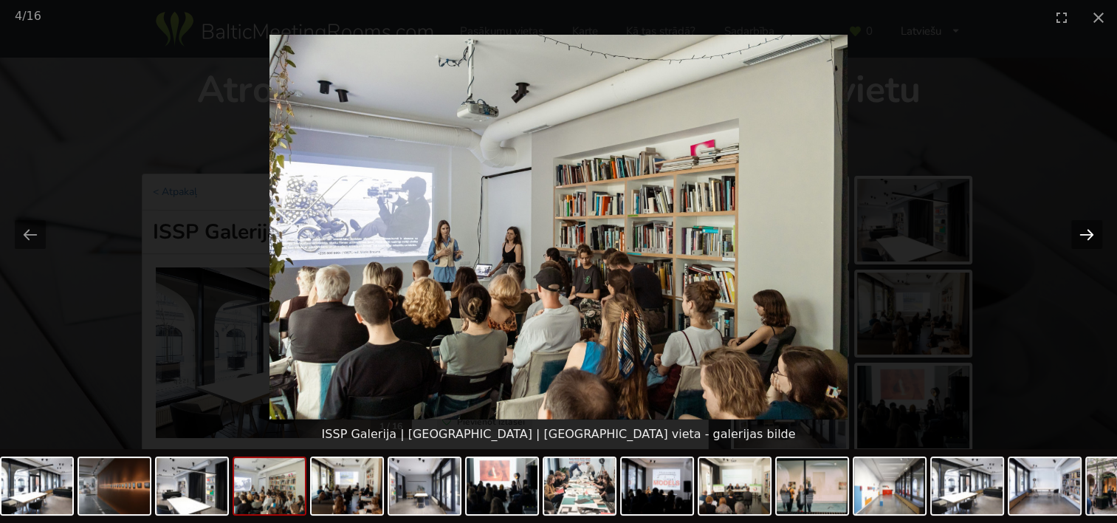
click at [1088, 228] on button "Next slide" at bounding box center [1087, 234] width 31 height 29
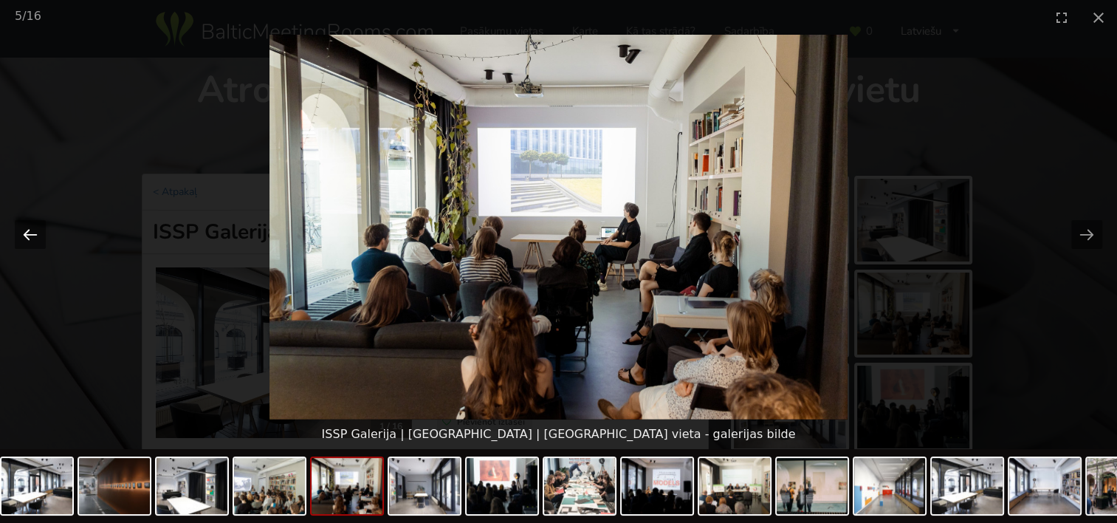
click at [21, 227] on button "Previous slide" at bounding box center [30, 234] width 31 height 29
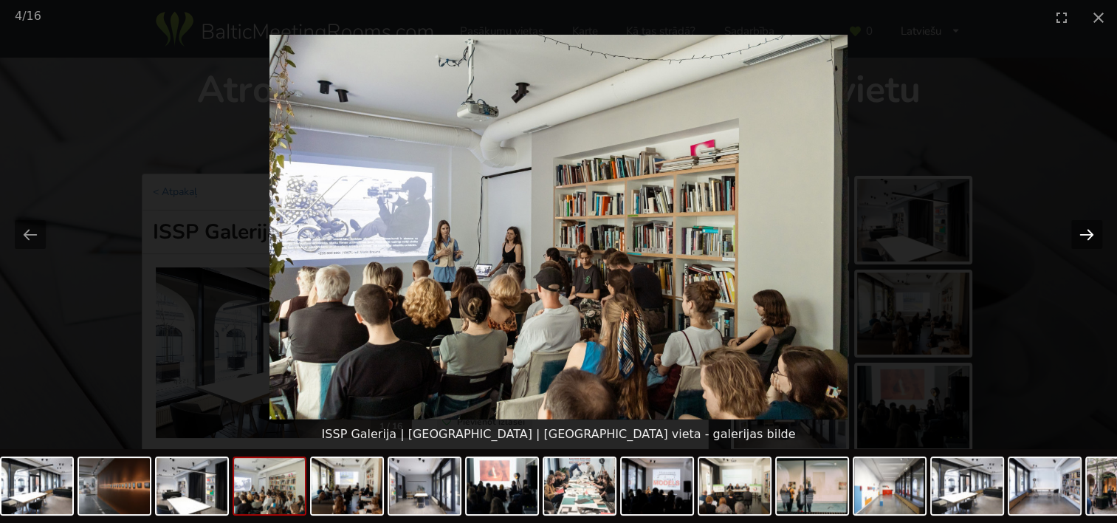
click at [1082, 227] on button "Next slide" at bounding box center [1087, 234] width 31 height 29
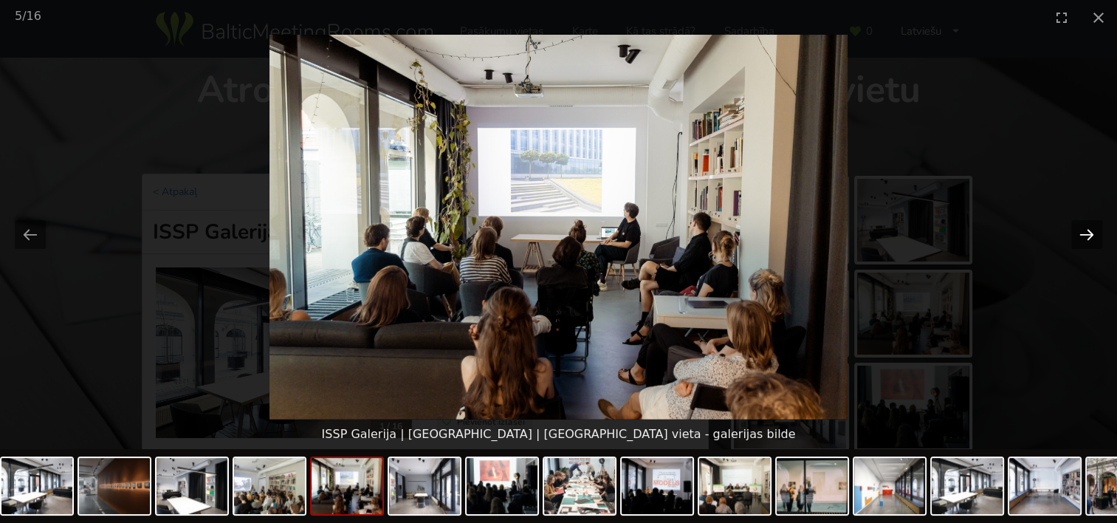
click at [1082, 227] on button "Next slide" at bounding box center [1087, 234] width 31 height 29
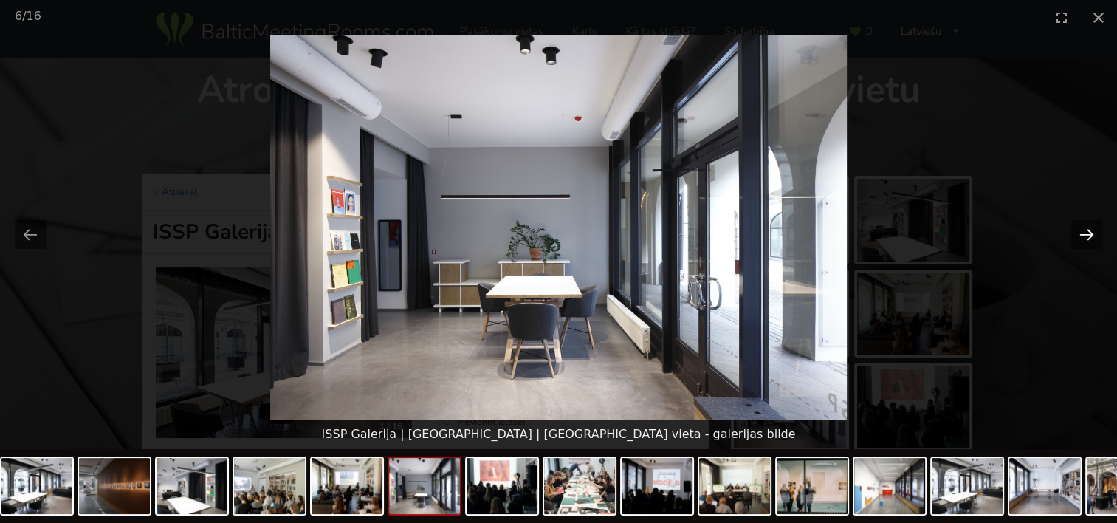
click at [1086, 229] on button "Next slide" at bounding box center [1087, 234] width 31 height 29
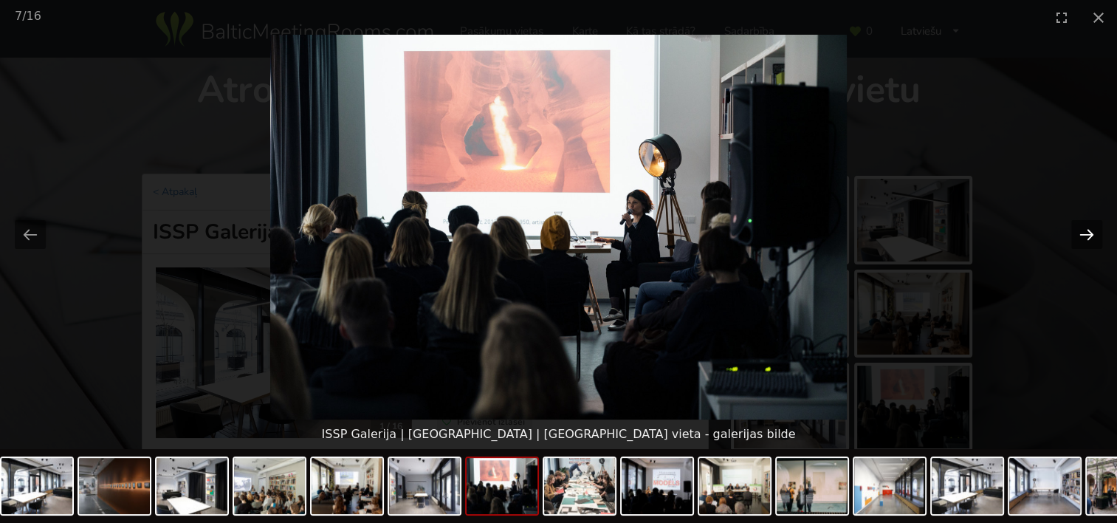
click at [1086, 229] on button "Next slide" at bounding box center [1087, 234] width 31 height 29
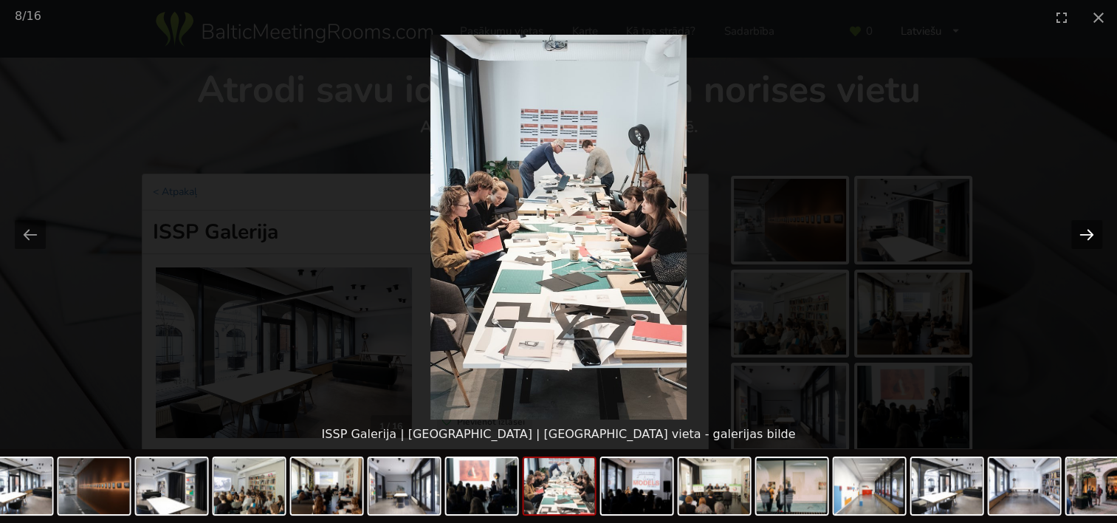
click at [1086, 233] on button "Next slide" at bounding box center [1087, 234] width 31 height 29
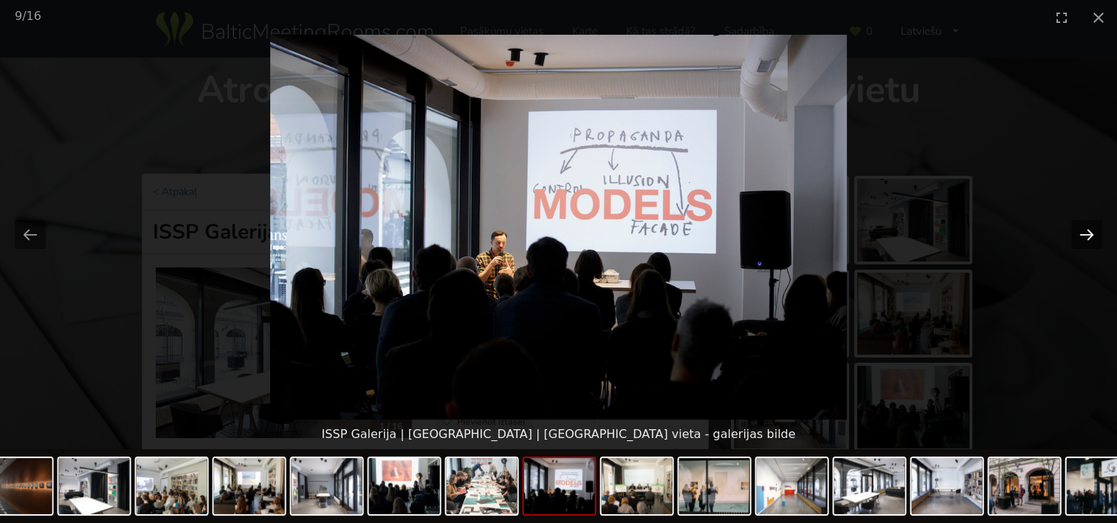
click at [1083, 233] on button "Next slide" at bounding box center [1087, 234] width 31 height 29
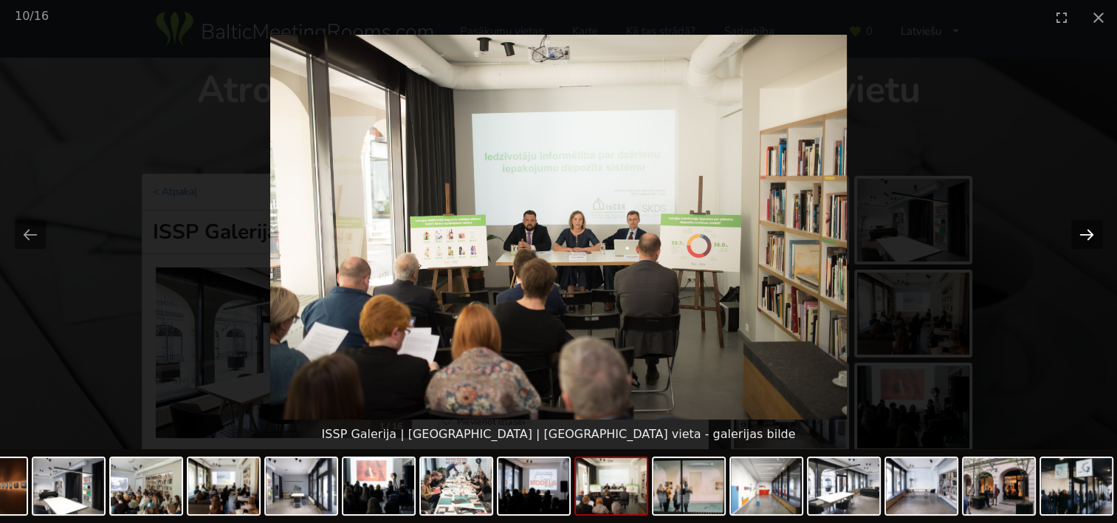
click at [1080, 233] on button "Next slide" at bounding box center [1087, 234] width 31 height 29
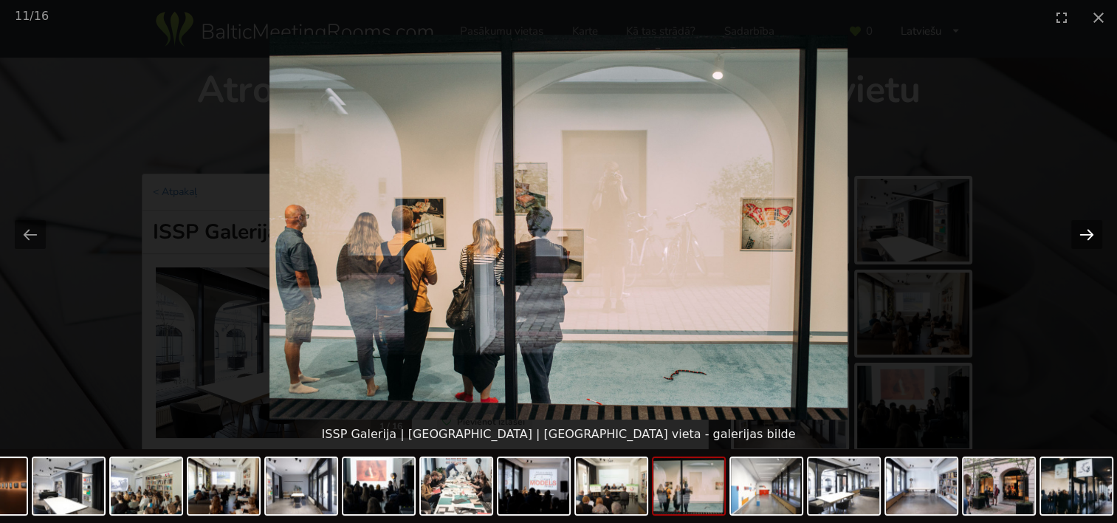
click at [1080, 233] on button "Next slide" at bounding box center [1087, 234] width 31 height 29
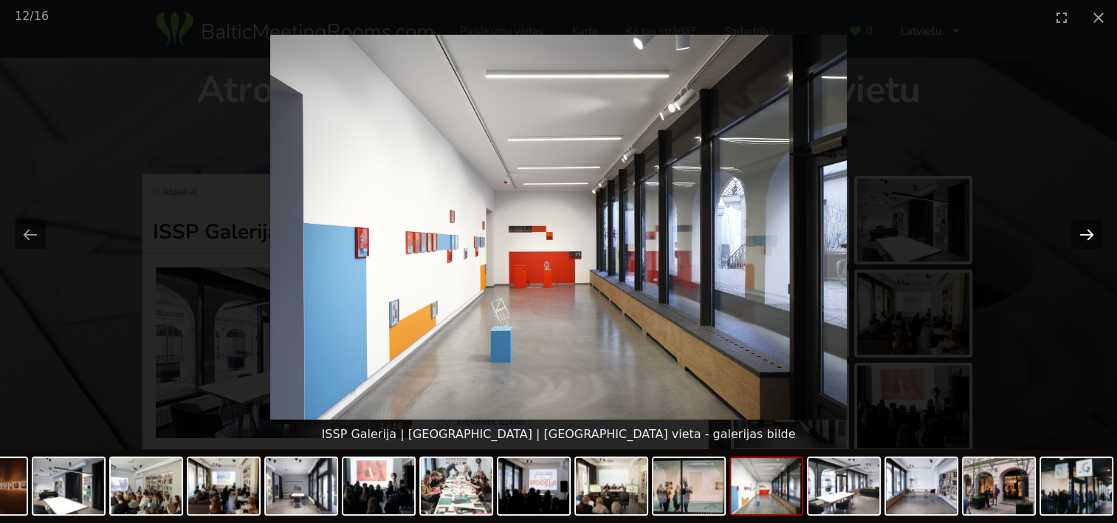
click at [1080, 233] on button "Next slide" at bounding box center [1087, 234] width 31 height 29
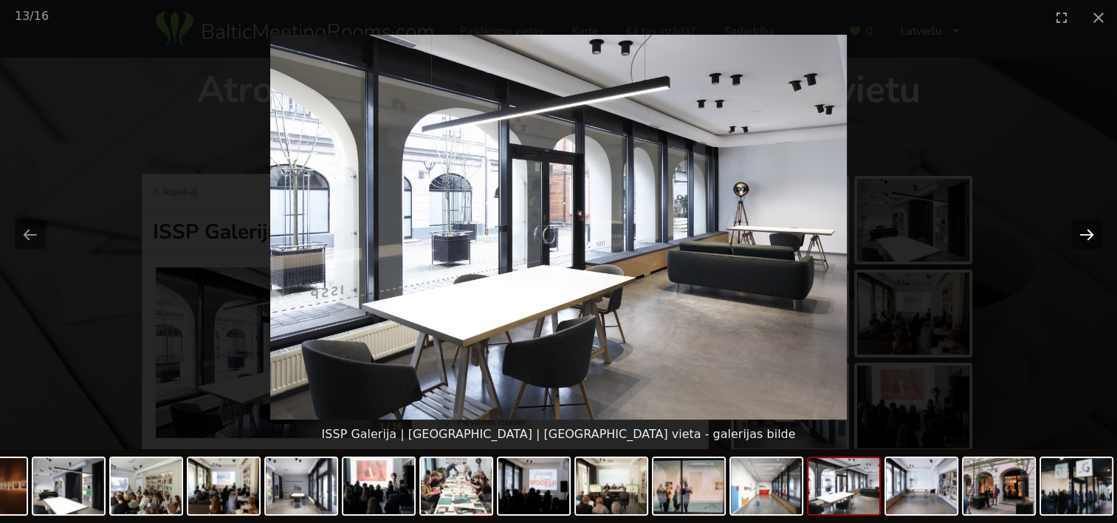
click at [1080, 233] on button "Next slide" at bounding box center [1087, 234] width 31 height 29
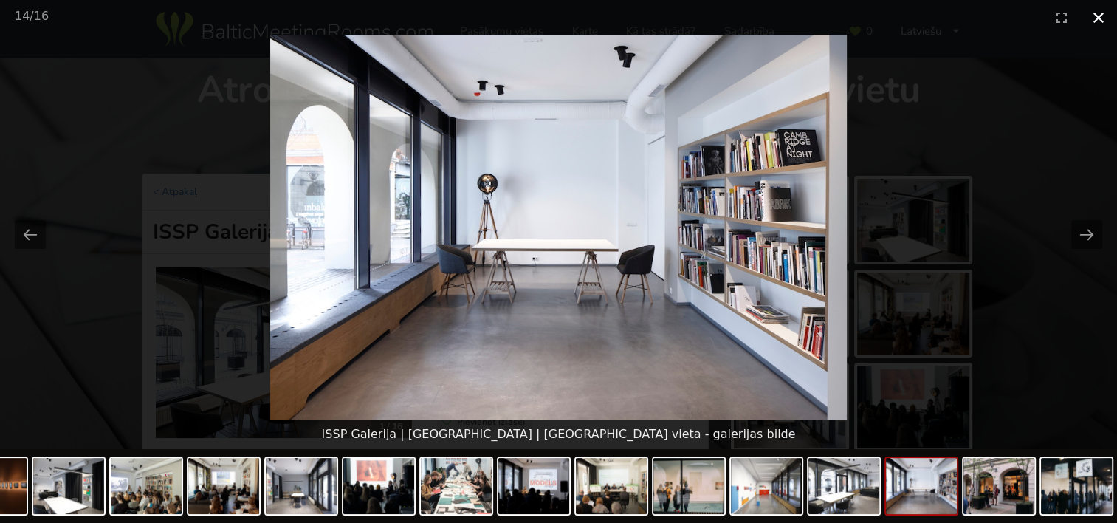
click at [1093, 21] on button "Close gallery" at bounding box center [1098, 17] width 37 height 35
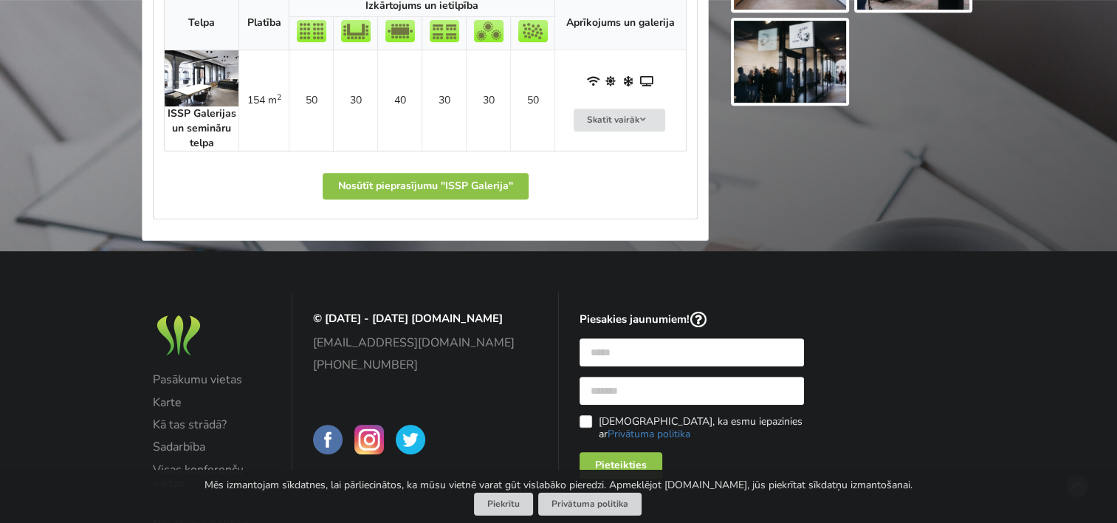
scroll to position [295, 0]
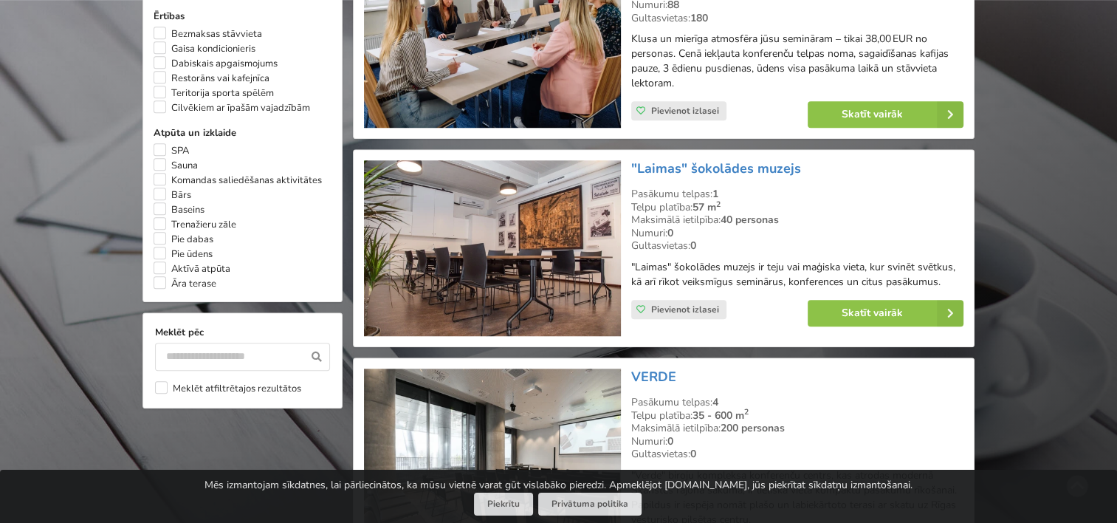
scroll to position [1182, 0]
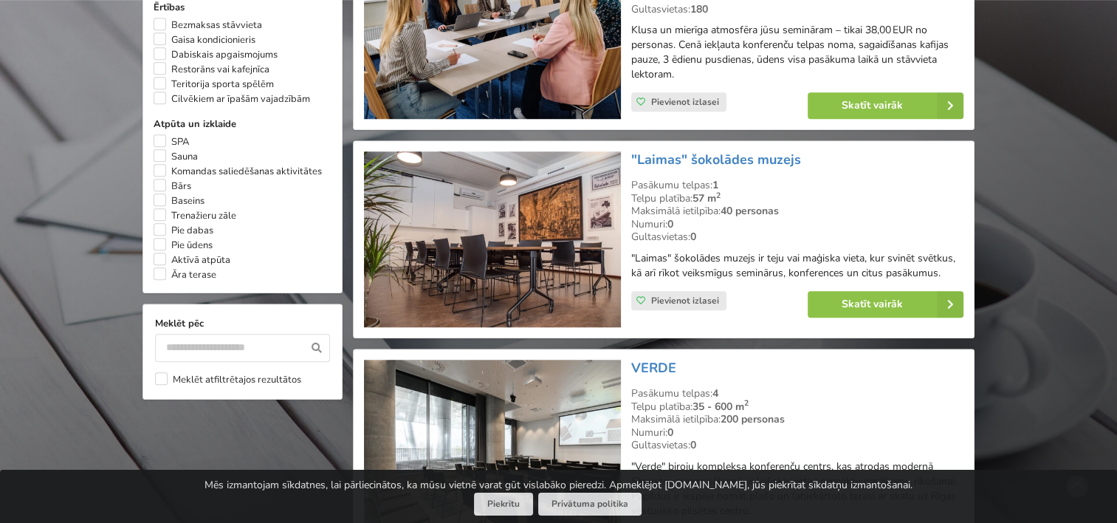
click at [527, 249] on img at bounding box center [492, 239] width 256 height 176
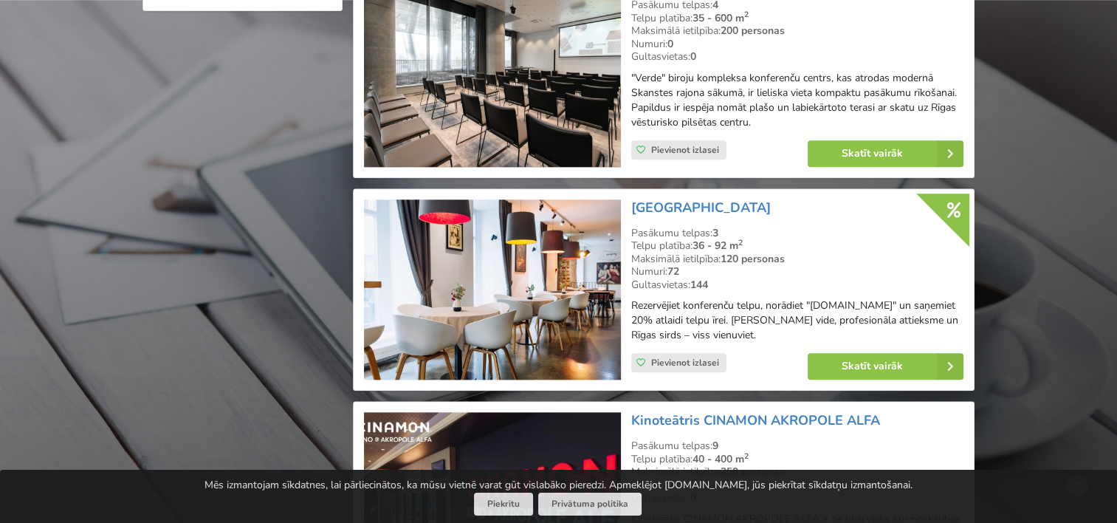
scroll to position [1625, 0]
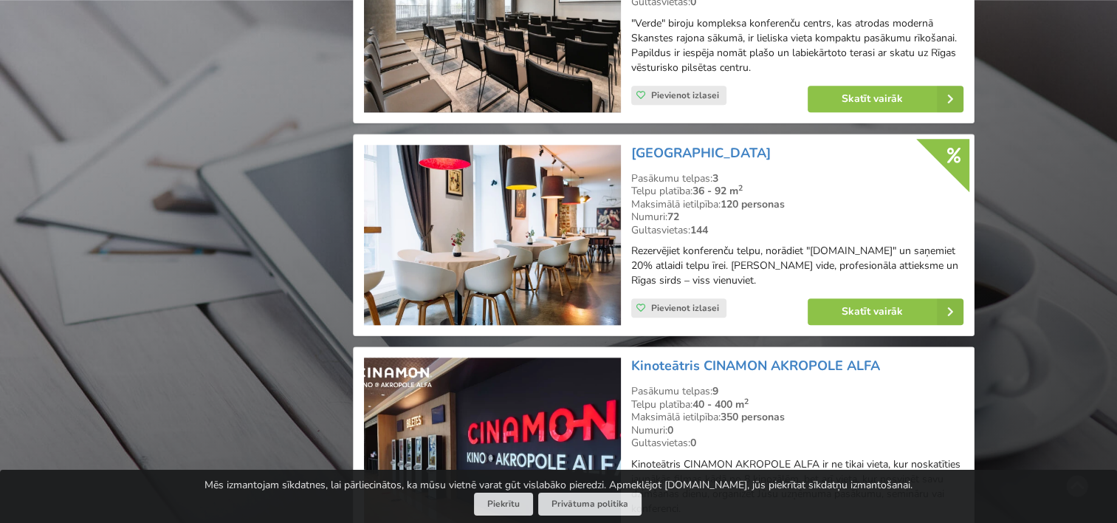
click at [548, 219] on img at bounding box center [492, 235] width 256 height 181
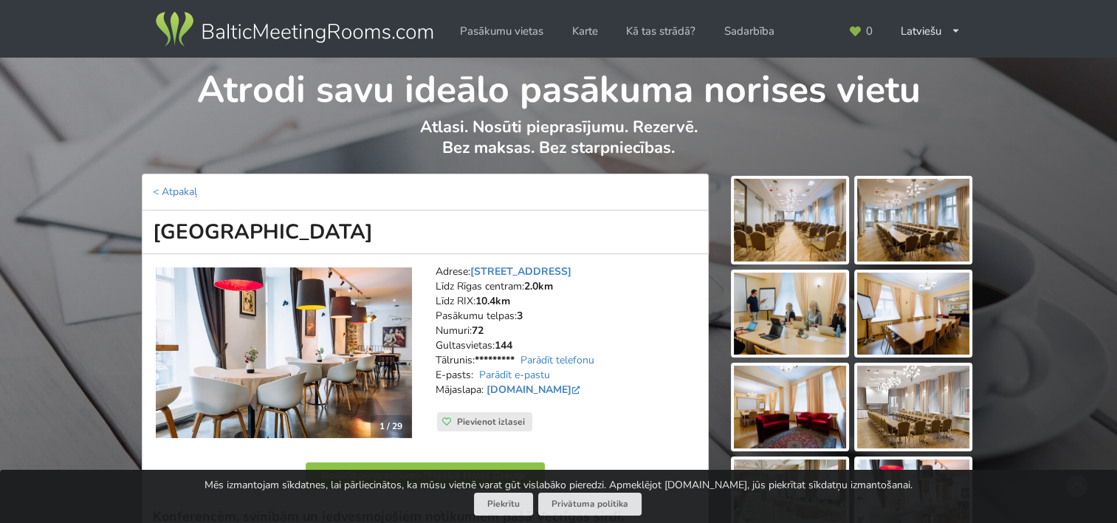
click at [902, 229] on img at bounding box center [913, 220] width 112 height 83
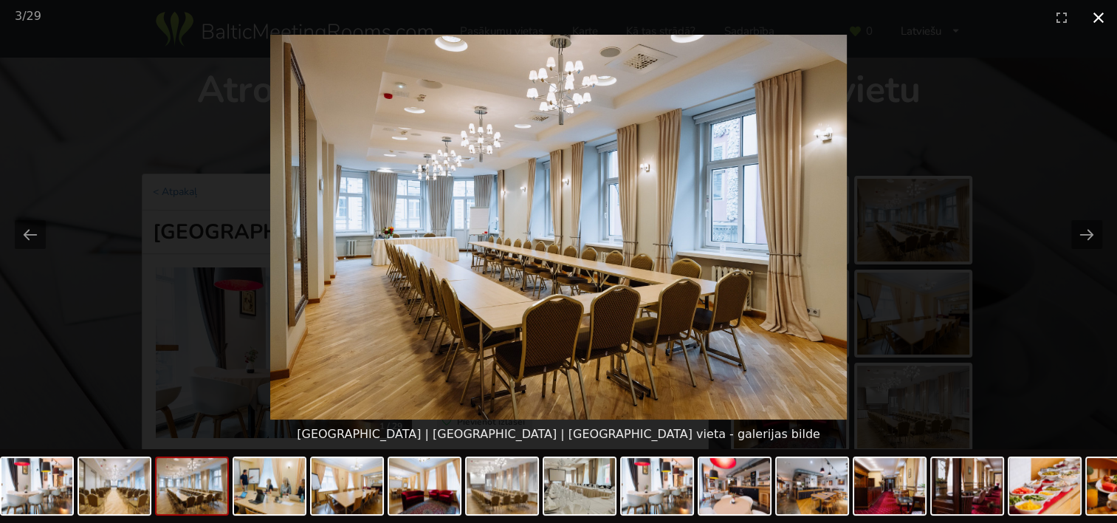
click at [1090, 15] on button "Close gallery" at bounding box center [1098, 17] width 37 height 35
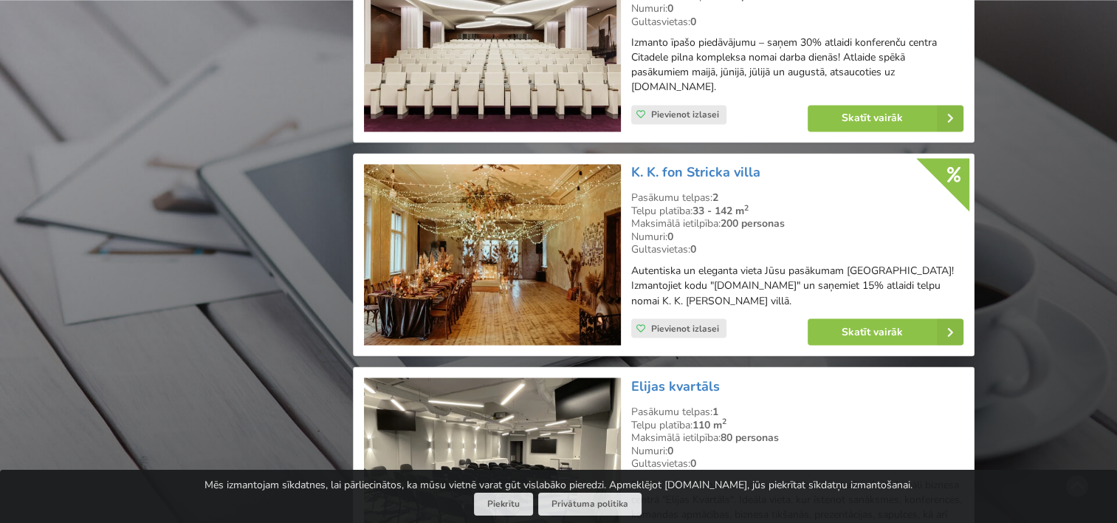
scroll to position [2511, 0]
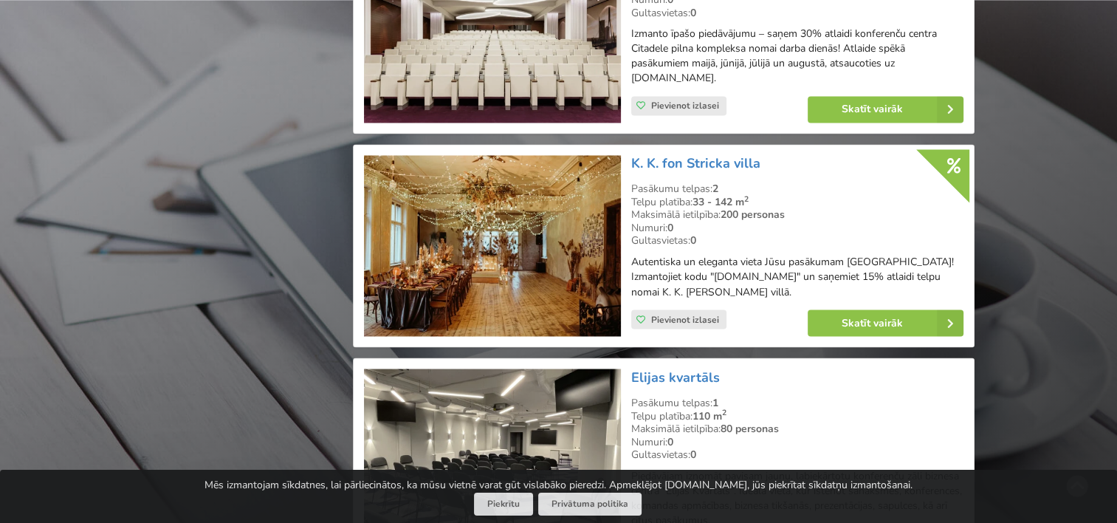
click at [501, 274] on img at bounding box center [492, 245] width 256 height 181
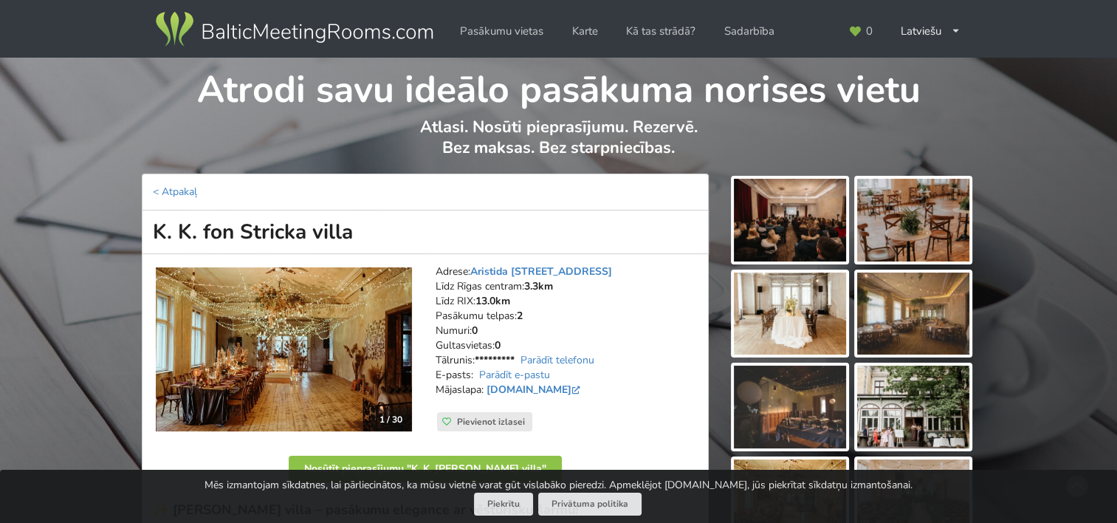
click at [821, 221] on img at bounding box center [790, 220] width 112 height 83
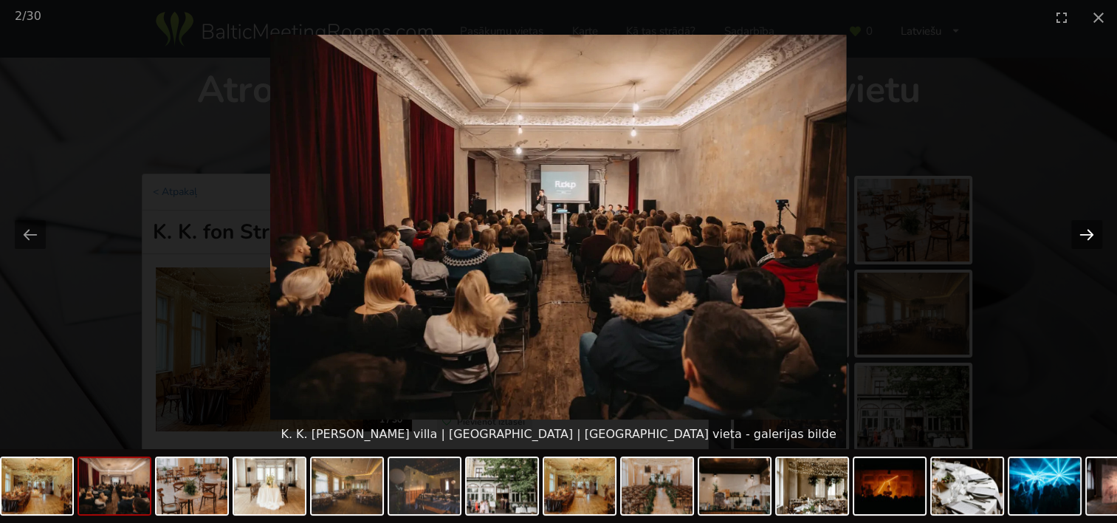
click at [1096, 226] on button "Next slide" at bounding box center [1087, 234] width 31 height 29
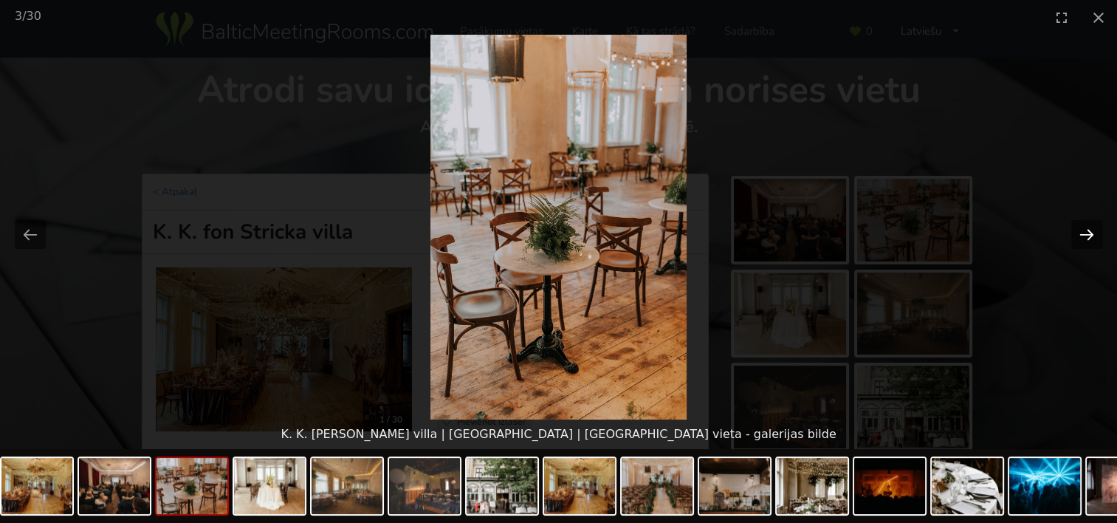
click at [1095, 226] on button "Next slide" at bounding box center [1087, 234] width 31 height 29
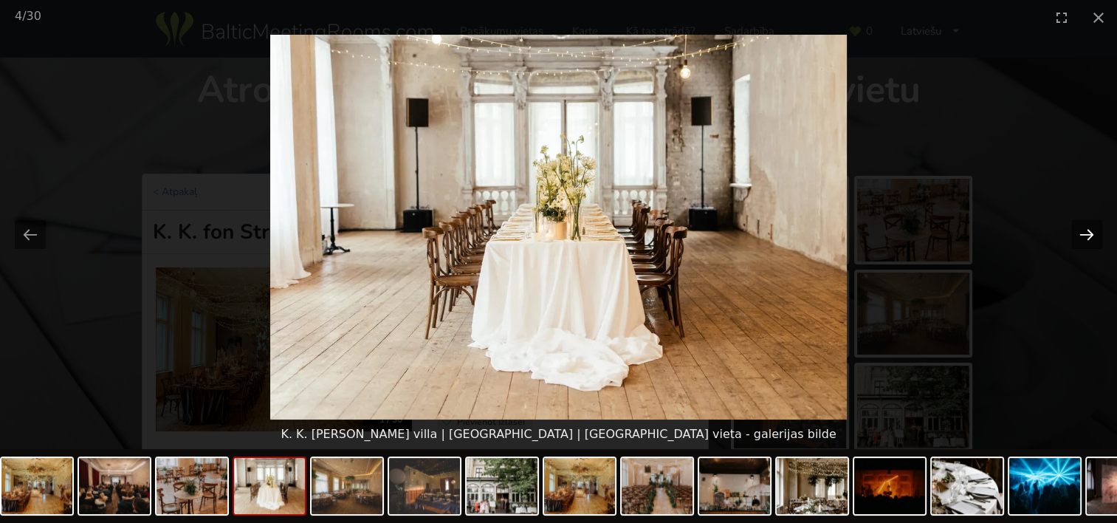
click at [1095, 226] on button "Next slide" at bounding box center [1087, 234] width 31 height 29
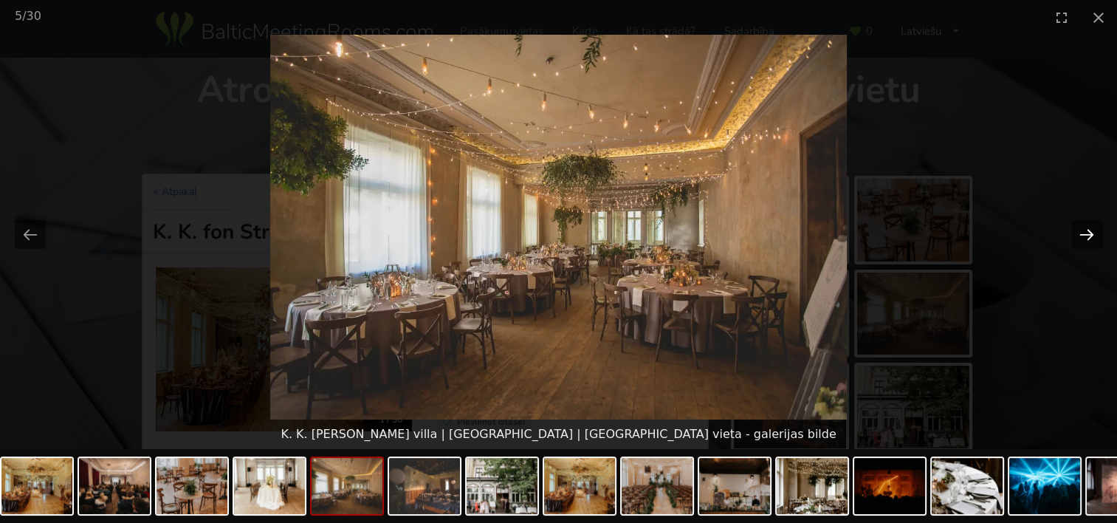
click at [1095, 226] on button "Next slide" at bounding box center [1087, 234] width 31 height 29
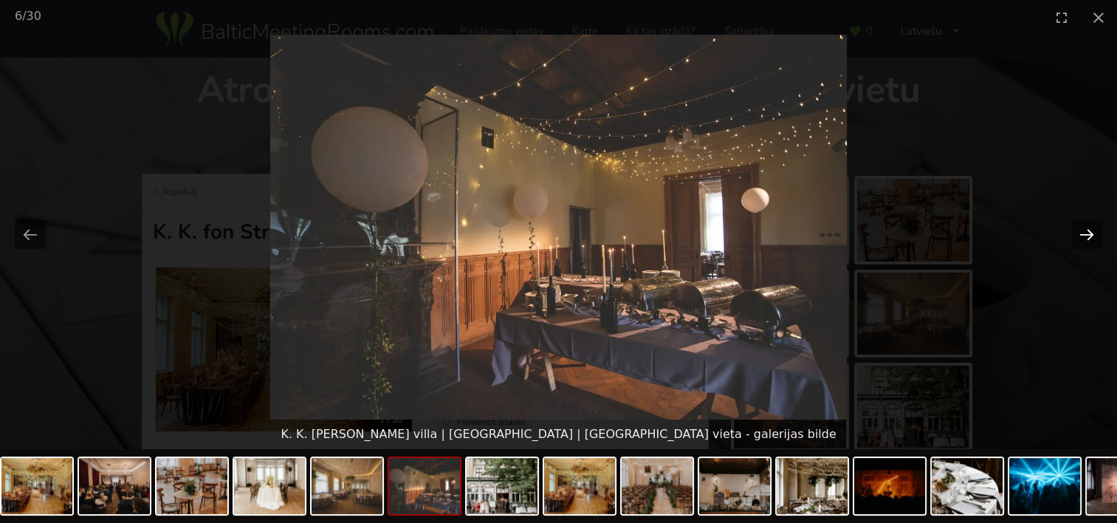
click at [1095, 226] on button "Next slide" at bounding box center [1087, 234] width 31 height 29
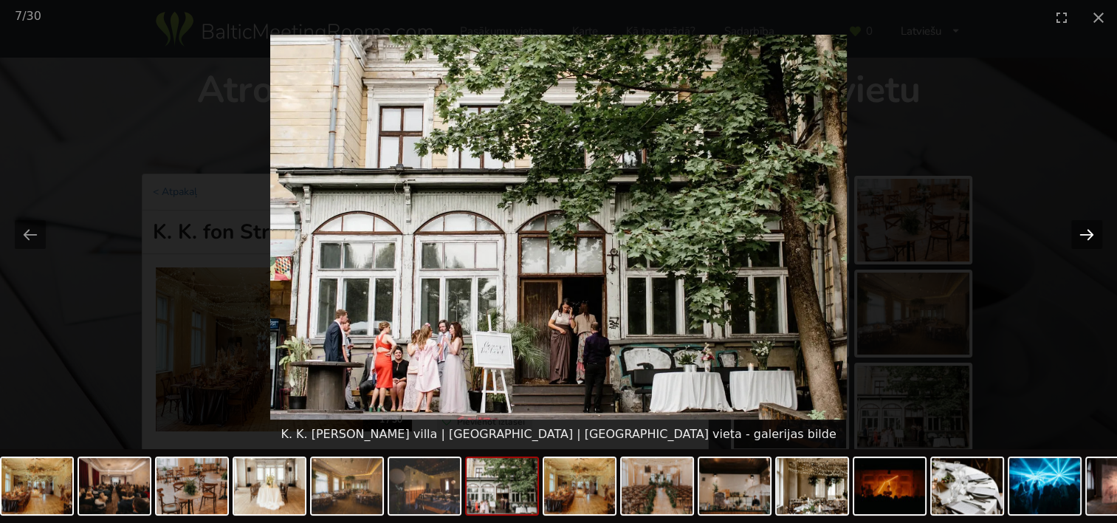
click at [1095, 226] on button "Next slide" at bounding box center [1087, 234] width 31 height 29
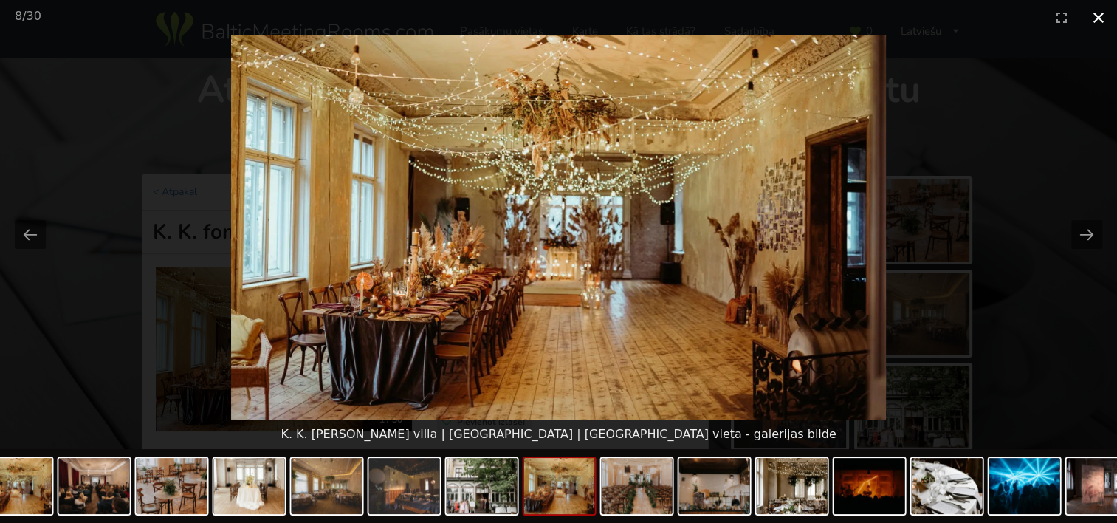
click at [1093, 18] on button "Close gallery" at bounding box center [1098, 17] width 37 height 35
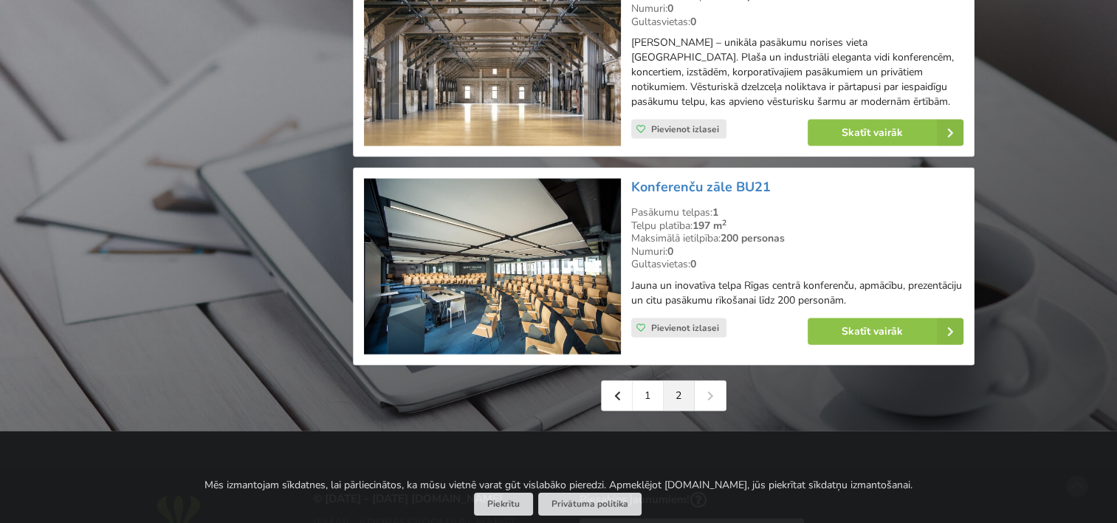
scroll to position [3175, 0]
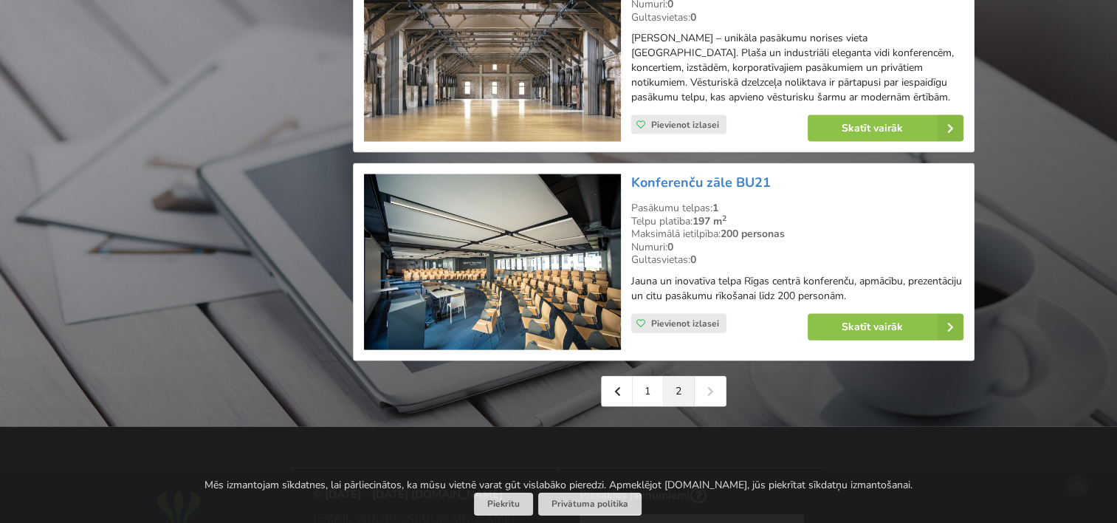
click at [508, 203] on img at bounding box center [492, 262] width 256 height 176
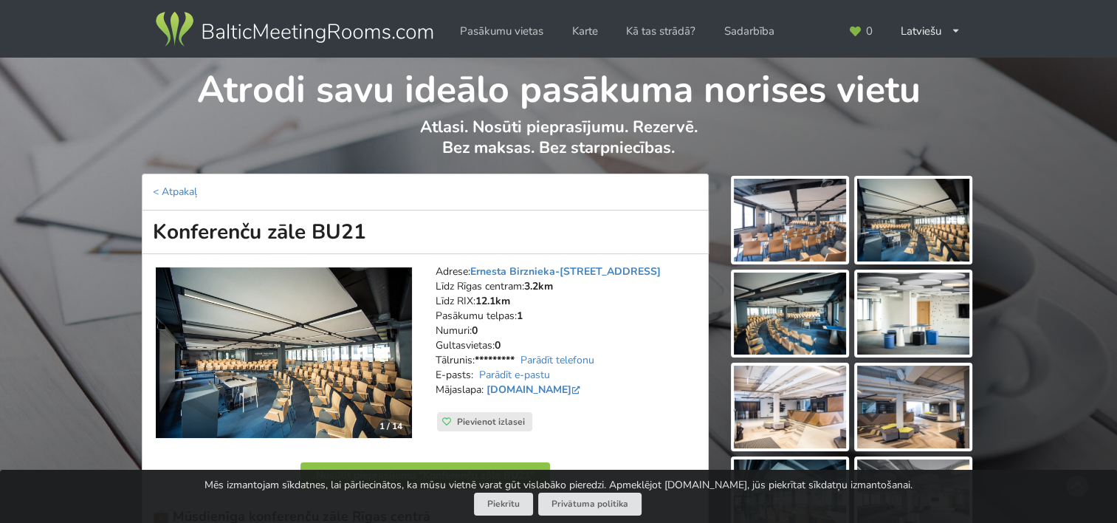
click at [775, 222] on img at bounding box center [790, 220] width 112 height 83
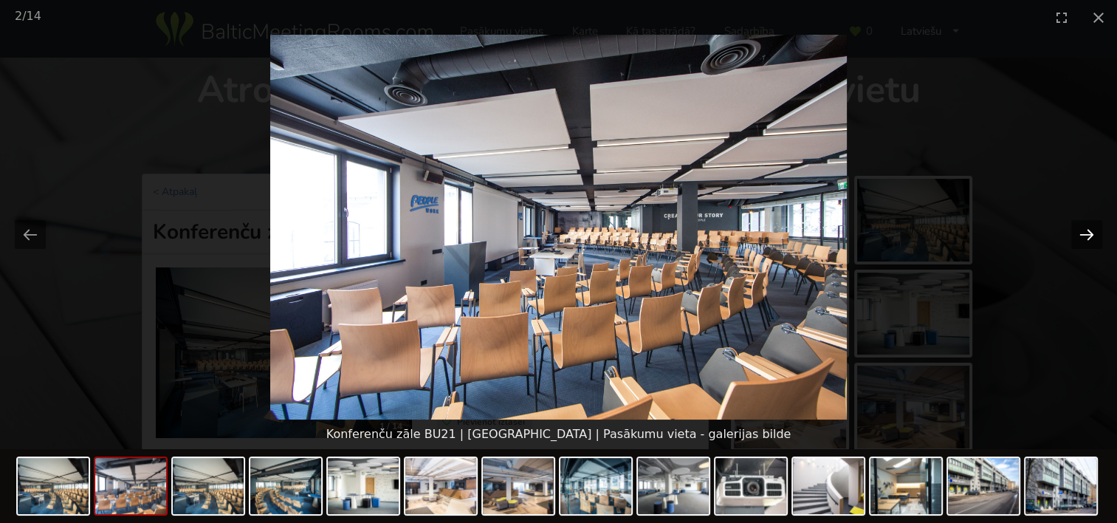
click at [1091, 227] on button "Next slide" at bounding box center [1087, 234] width 31 height 29
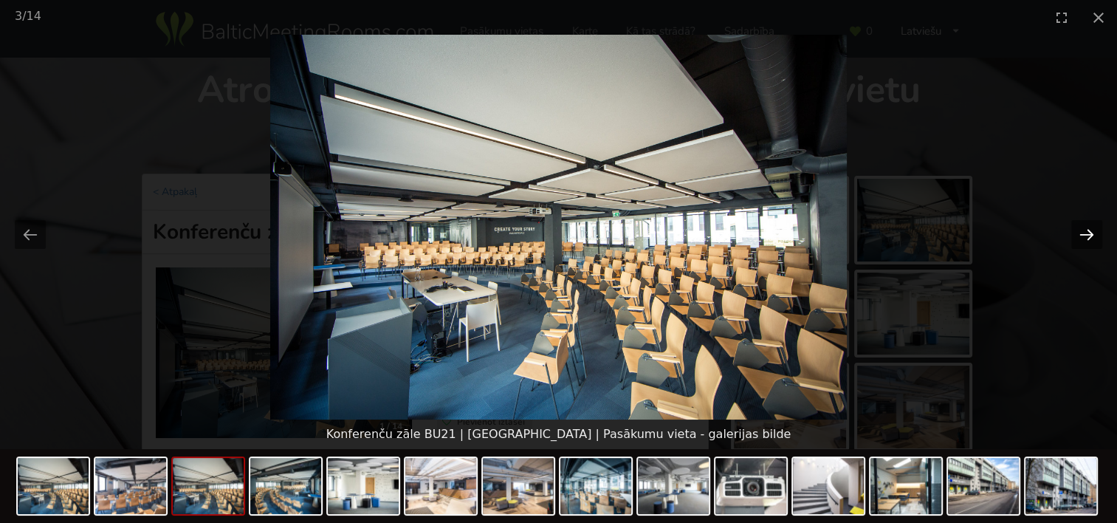
click at [1086, 230] on button "Next slide" at bounding box center [1087, 234] width 31 height 29
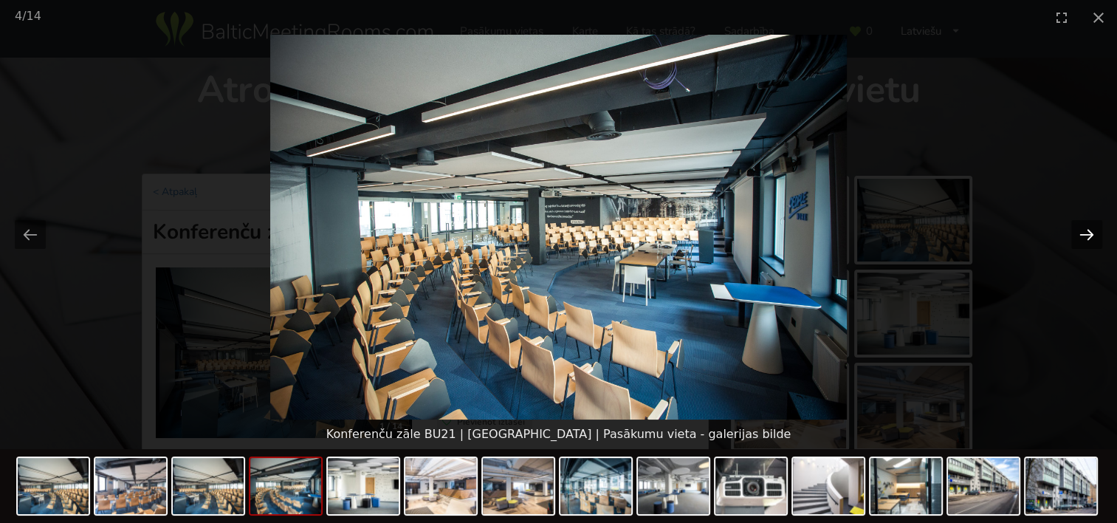
click at [1086, 230] on button "Next slide" at bounding box center [1087, 234] width 31 height 29
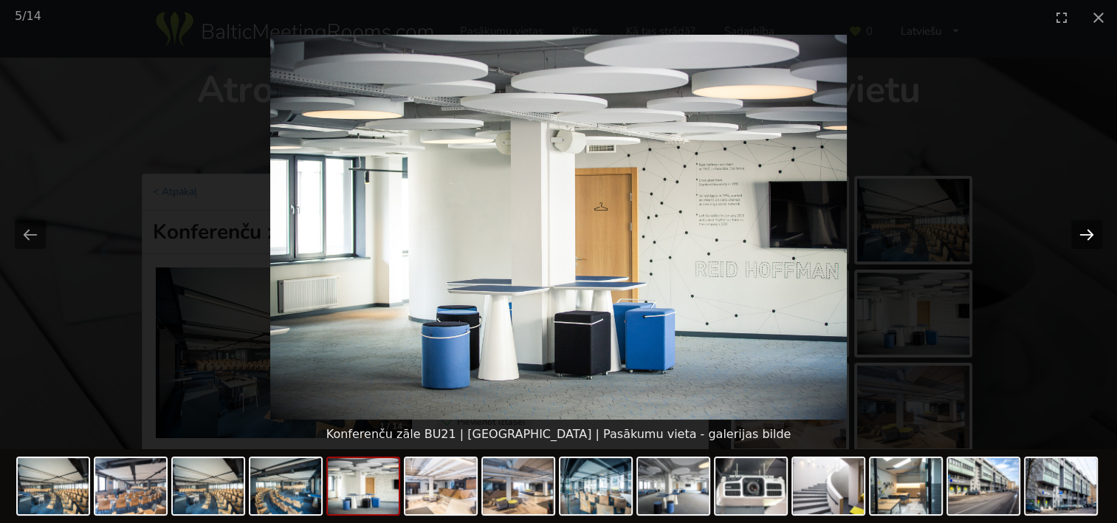
click at [1086, 230] on button "Next slide" at bounding box center [1087, 234] width 31 height 29
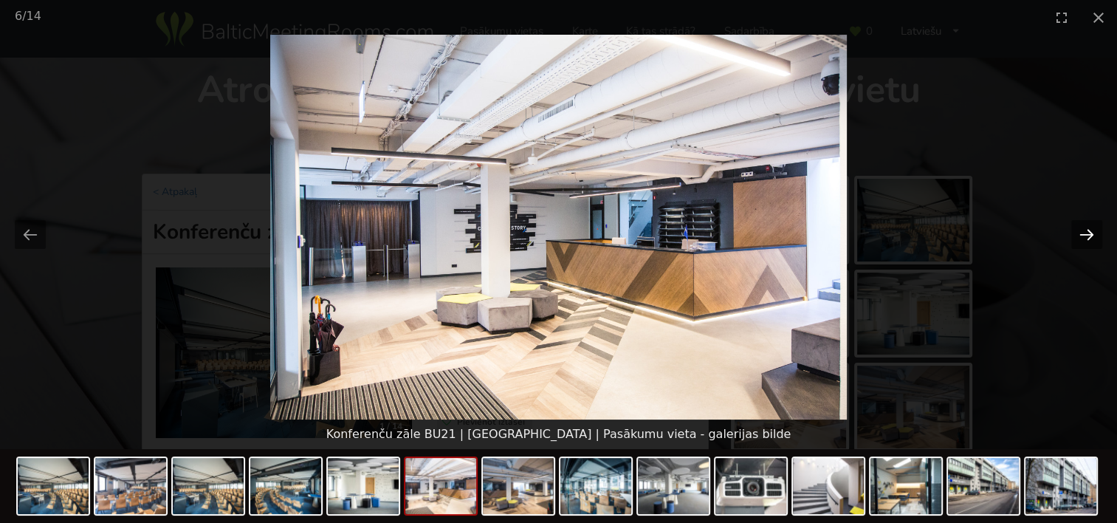
click at [1086, 230] on button "Next slide" at bounding box center [1087, 234] width 31 height 29
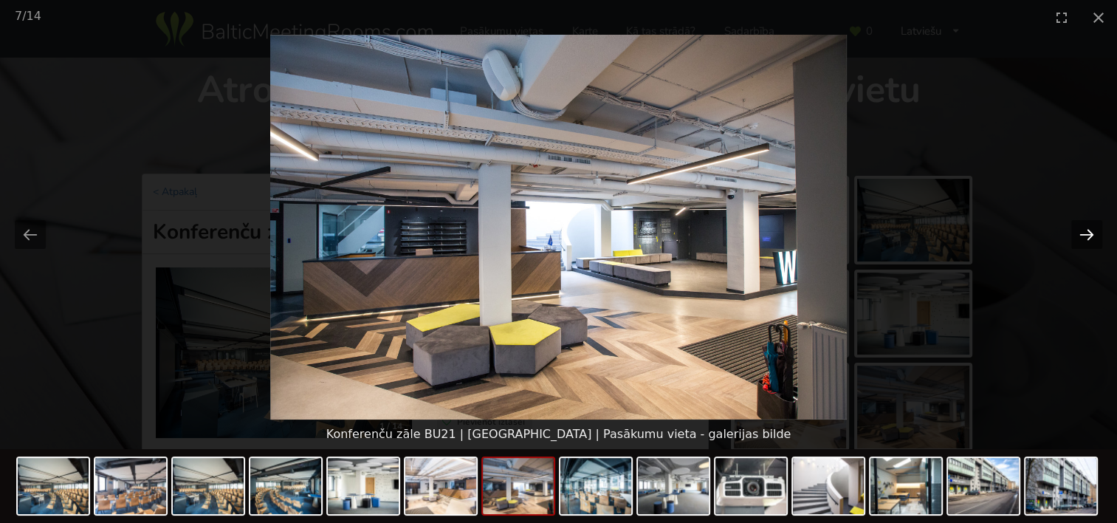
click at [1083, 230] on button "Next slide" at bounding box center [1087, 234] width 31 height 29
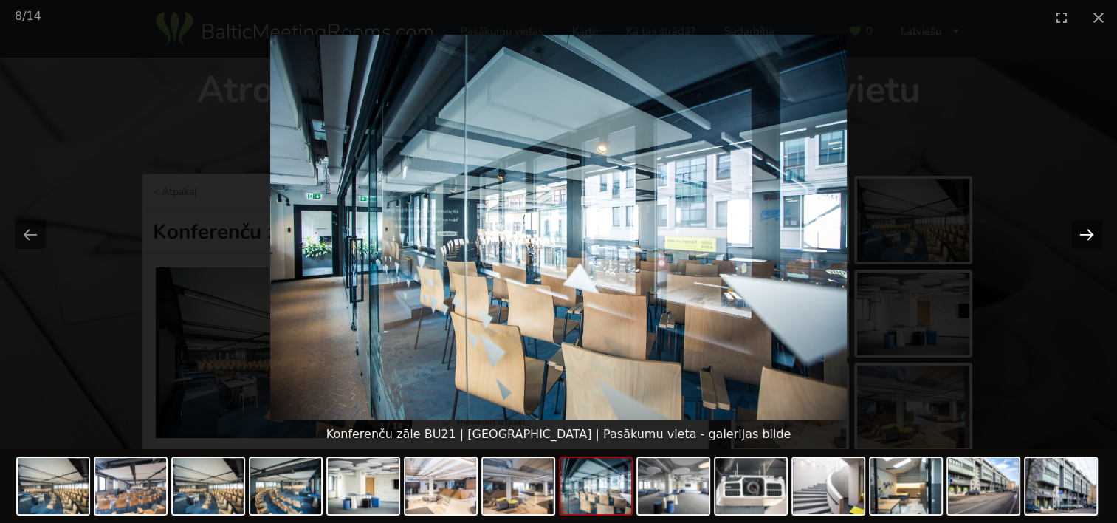
click at [1083, 230] on button "Next slide" at bounding box center [1087, 234] width 31 height 29
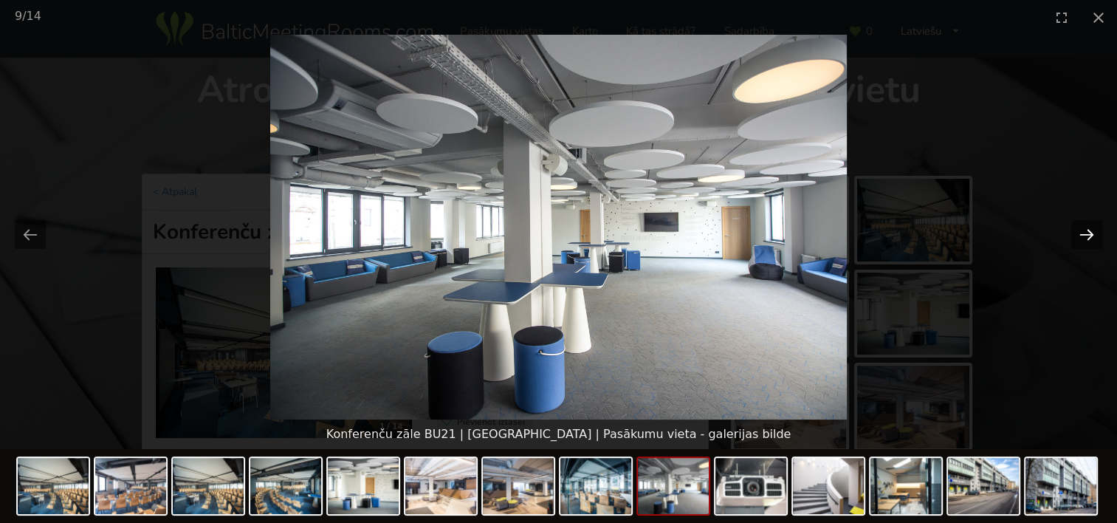
click at [1083, 230] on button "Next slide" at bounding box center [1087, 234] width 31 height 29
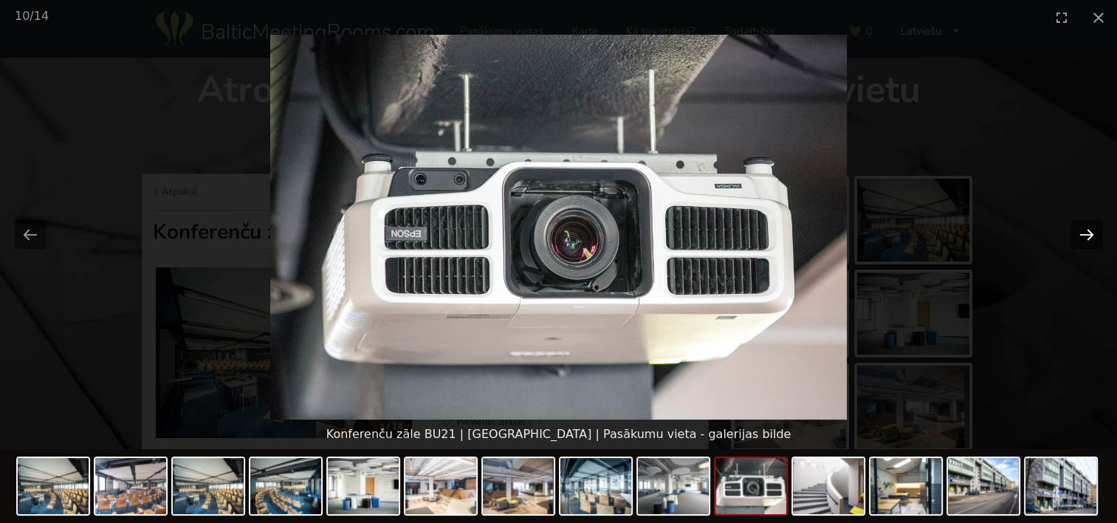
click at [1083, 230] on button "Next slide" at bounding box center [1087, 234] width 31 height 29
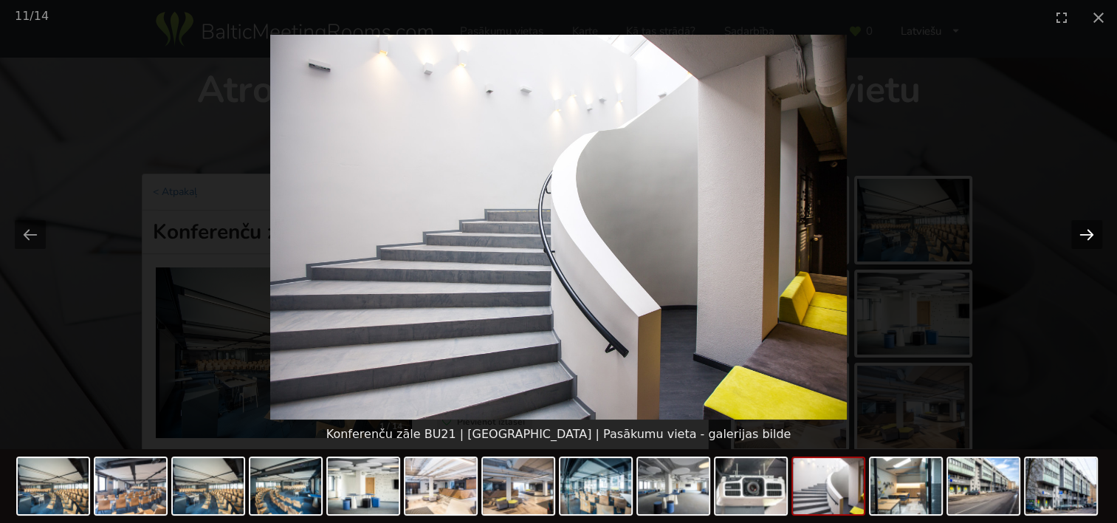
click at [1083, 230] on button "Next slide" at bounding box center [1087, 234] width 31 height 29
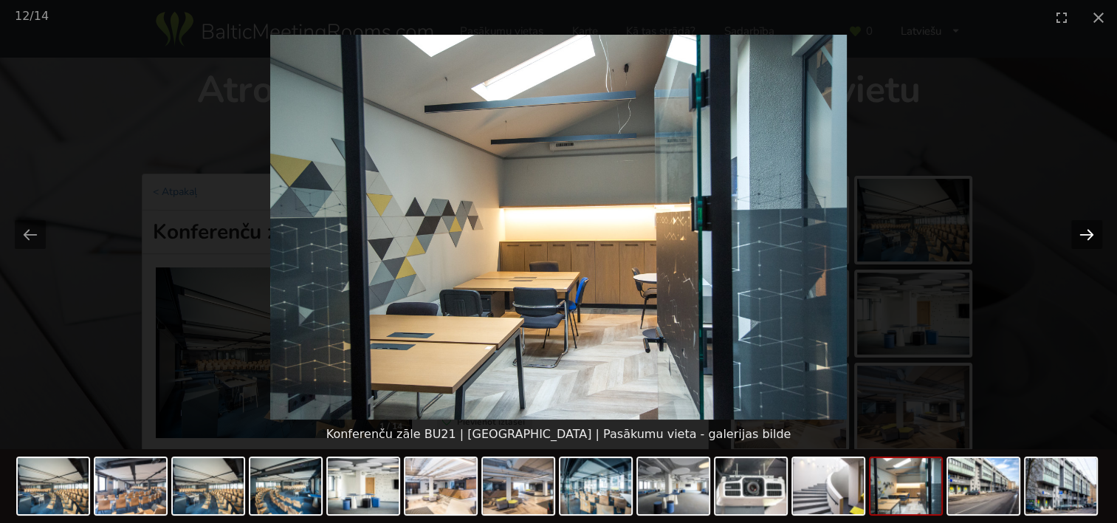
click at [1083, 230] on button "Next slide" at bounding box center [1087, 234] width 31 height 29
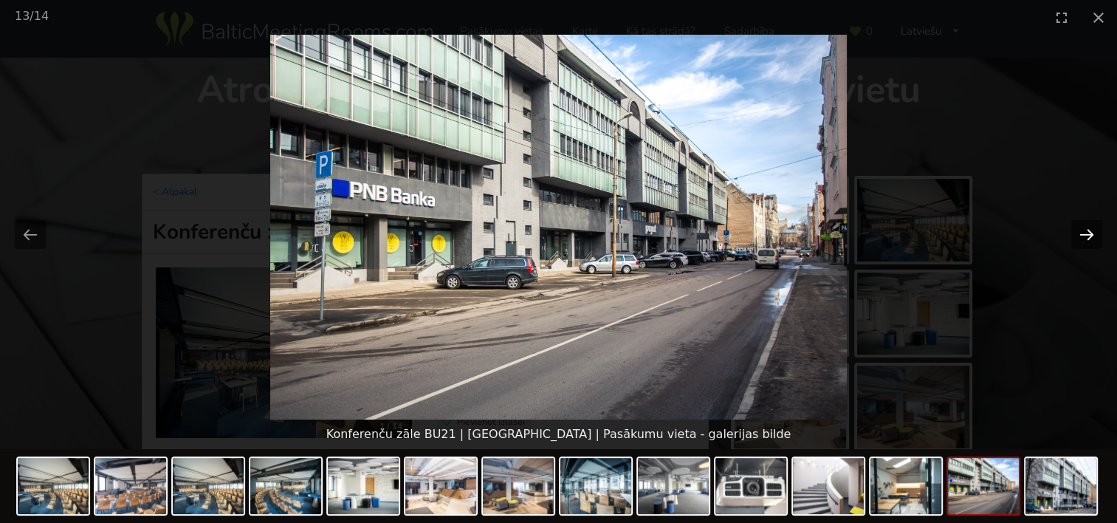
click at [1083, 230] on button "Next slide" at bounding box center [1087, 234] width 31 height 29
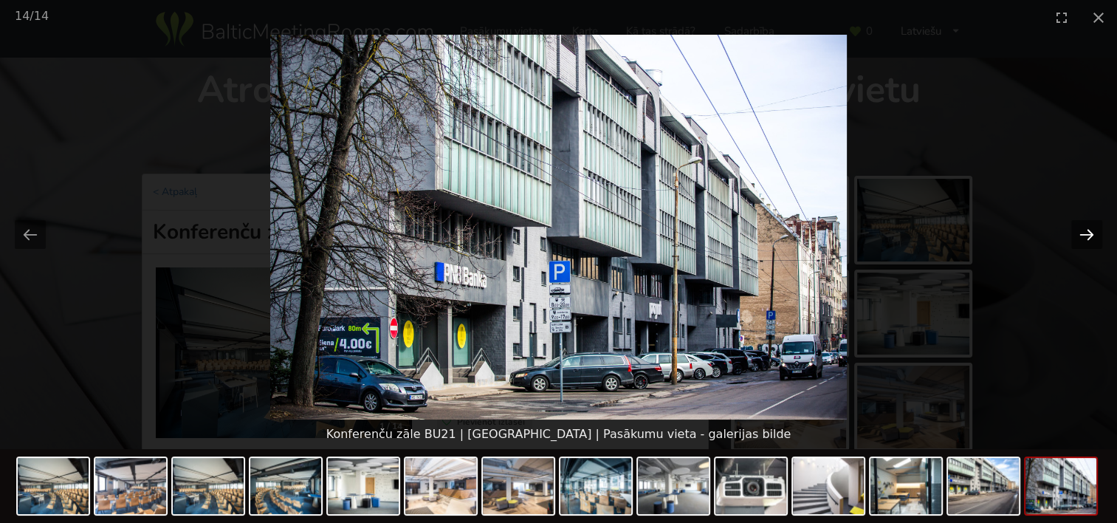
click at [1083, 230] on button "Next slide" at bounding box center [1087, 234] width 31 height 29
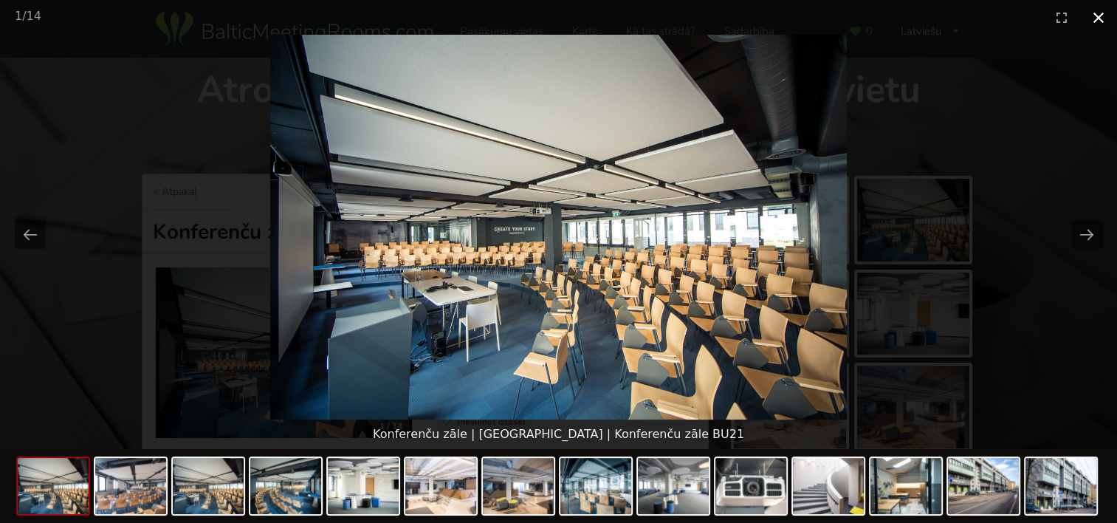
click at [1090, 18] on button "Close gallery" at bounding box center [1098, 17] width 37 height 35
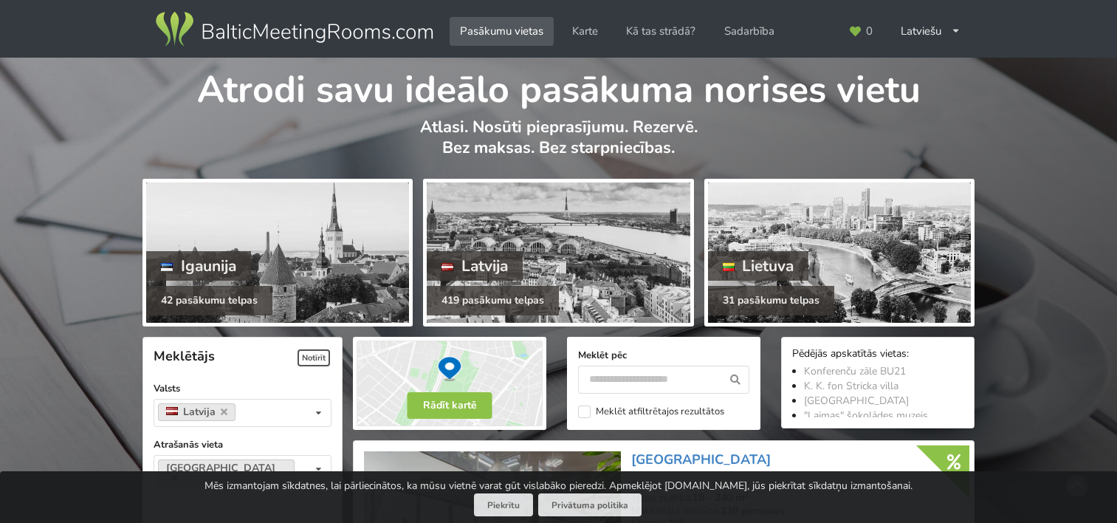
scroll to position [3175, 0]
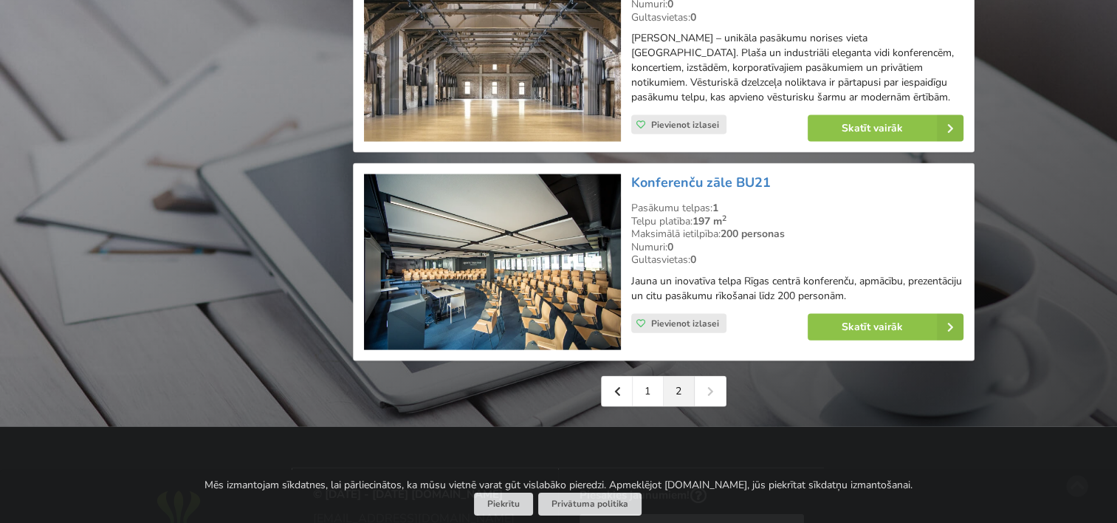
click at [710, 376] on div "1 2" at bounding box center [664, 391] width 126 height 31
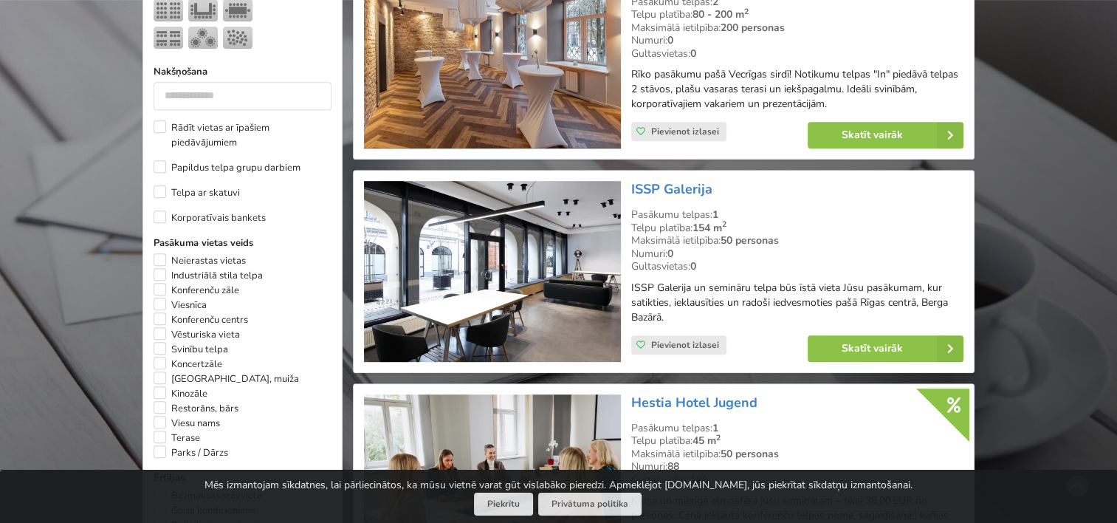
scroll to position [665, 0]
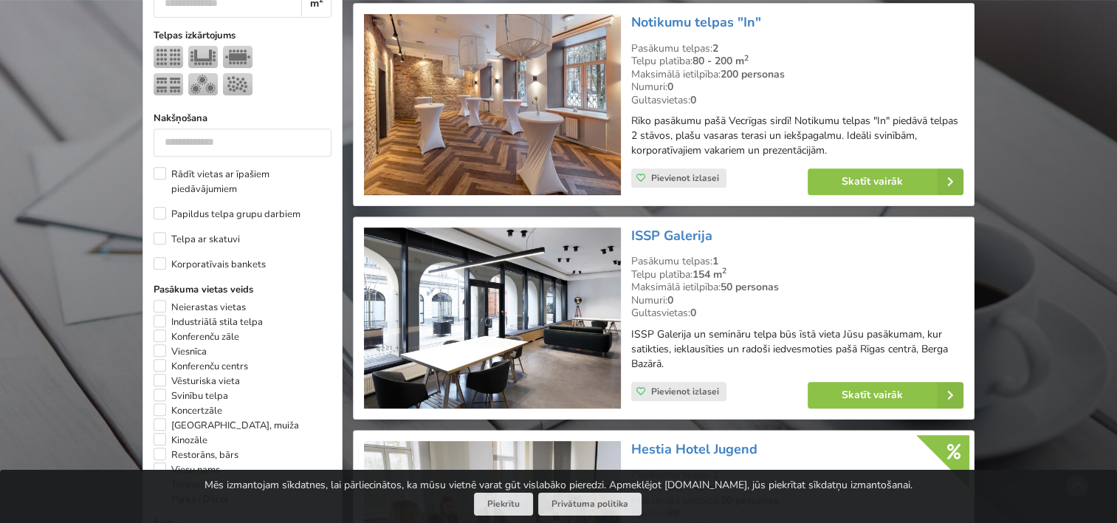
click at [552, 295] on img at bounding box center [492, 317] width 256 height 181
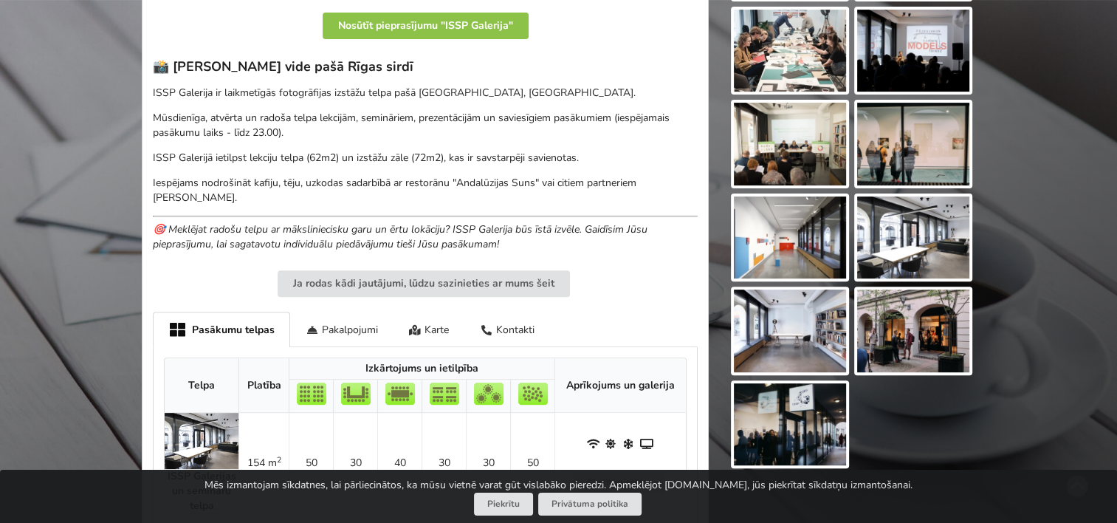
scroll to position [369, 0]
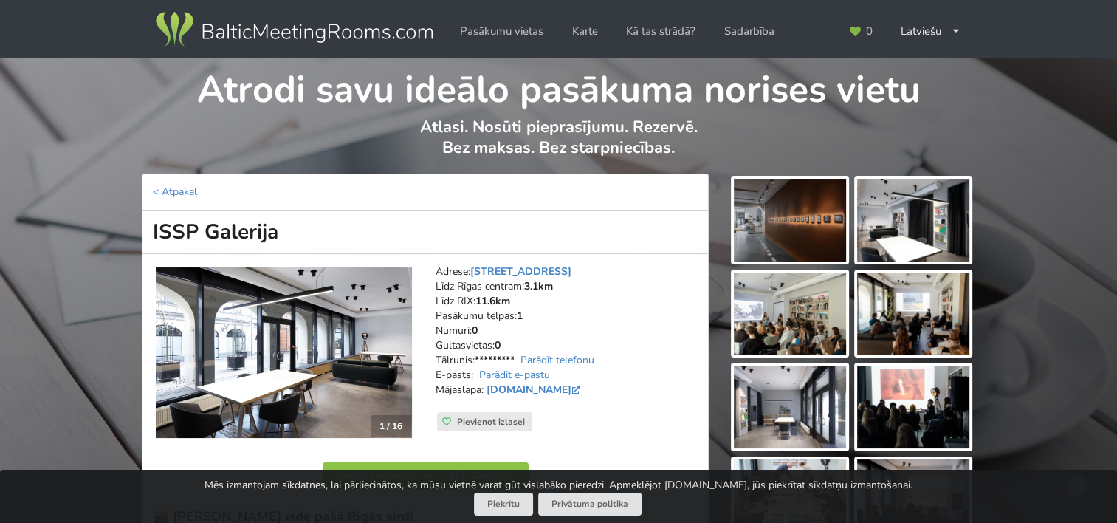
click at [888, 94] on h1 "Atrodi savu ideālo pasākuma norises vietu" at bounding box center [559, 86] width 832 height 56
click at [178, 186] on link "< Atpakaļ" at bounding box center [175, 192] width 44 height 14
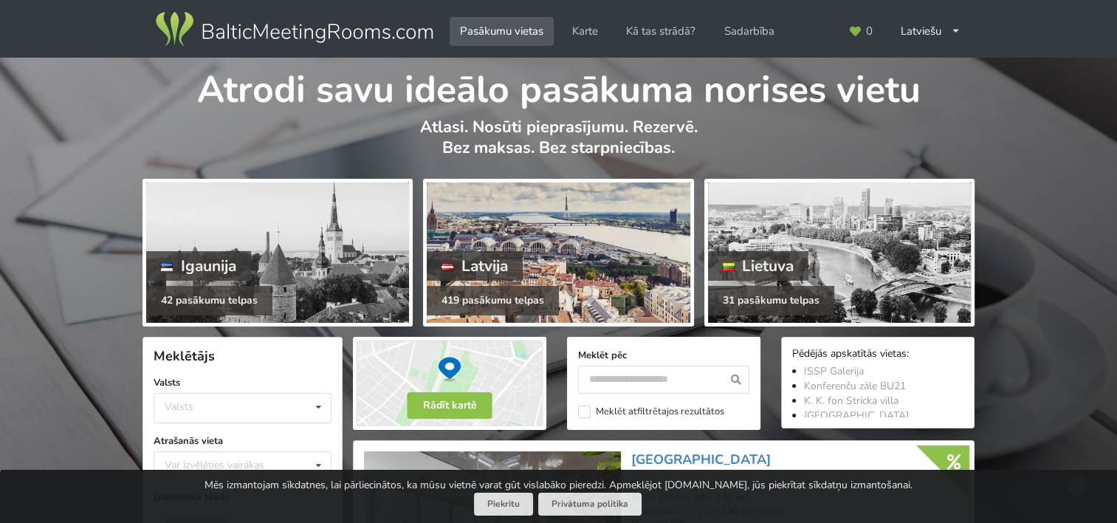
click at [634, 233] on div at bounding box center [558, 252] width 263 height 140
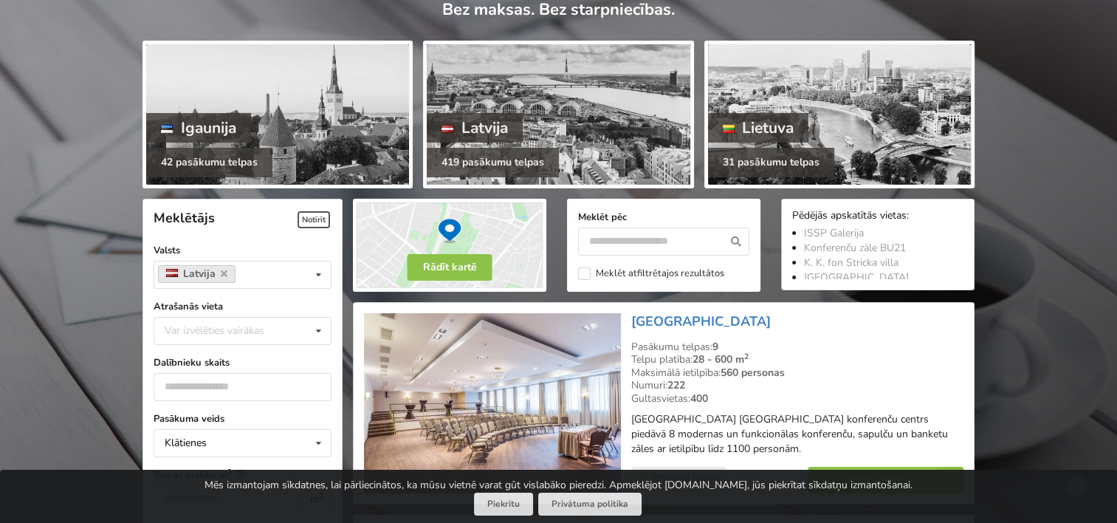
scroll to position [148, 0]
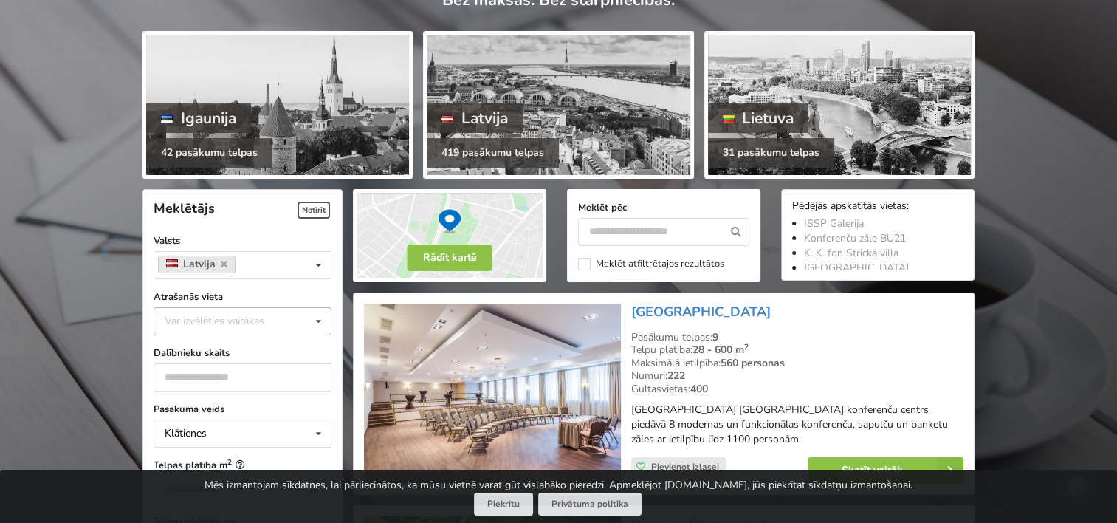
click at [223, 317] on div "Var izvēlēties vairākas" at bounding box center [229, 320] width 137 height 17
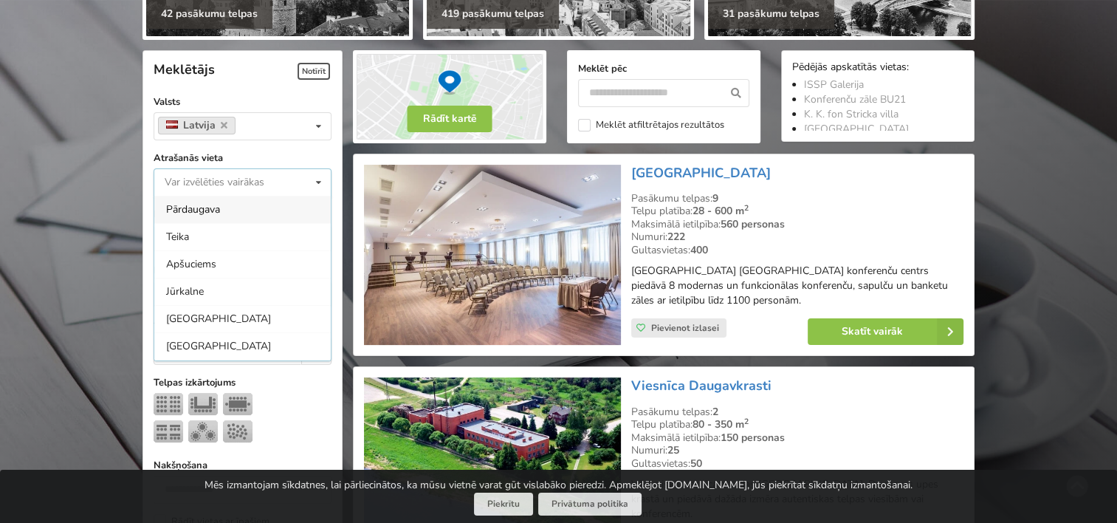
scroll to position [295, 0]
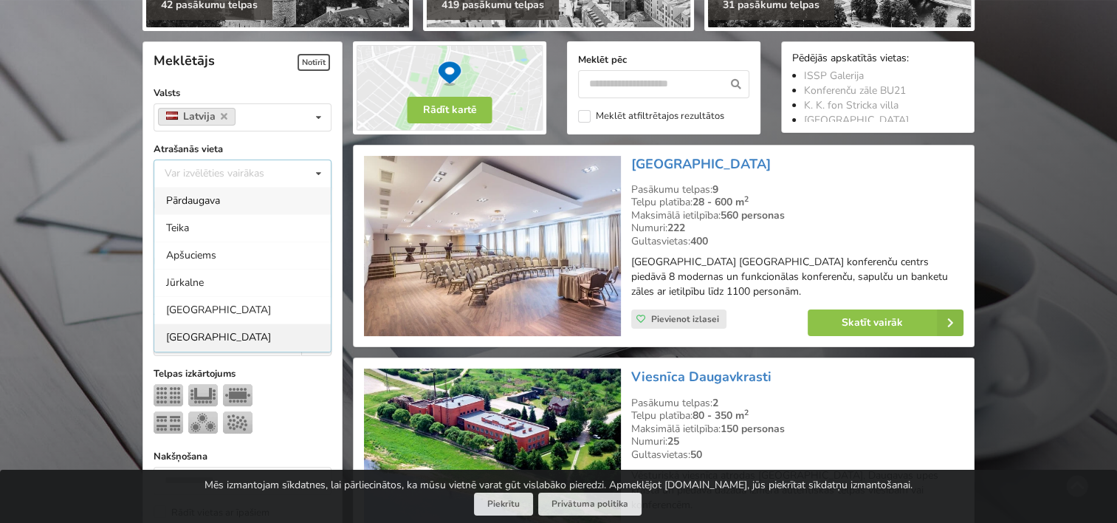
click at [213, 334] on div "Rīga" at bounding box center [242, 336] width 176 height 27
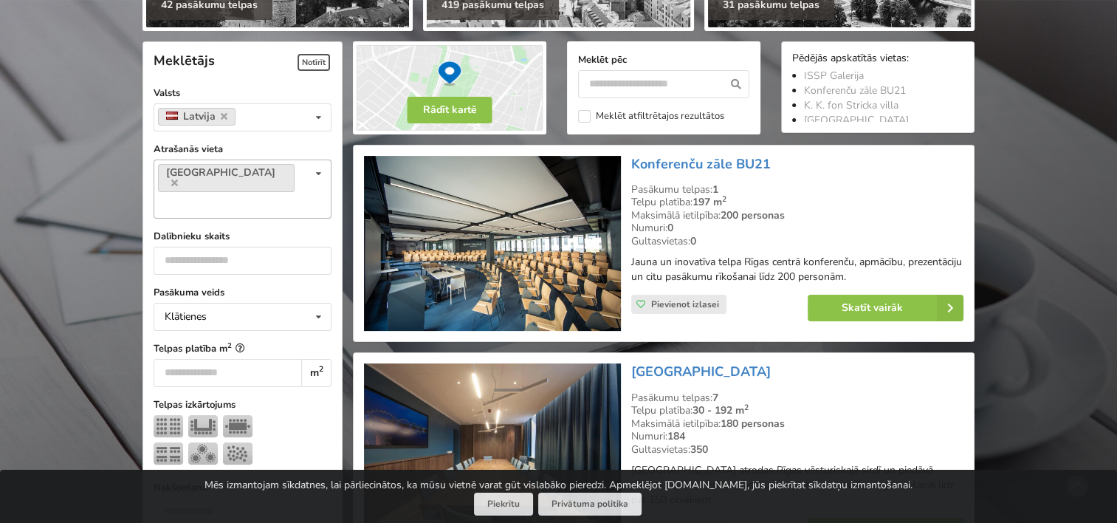
scroll to position [331, 0]
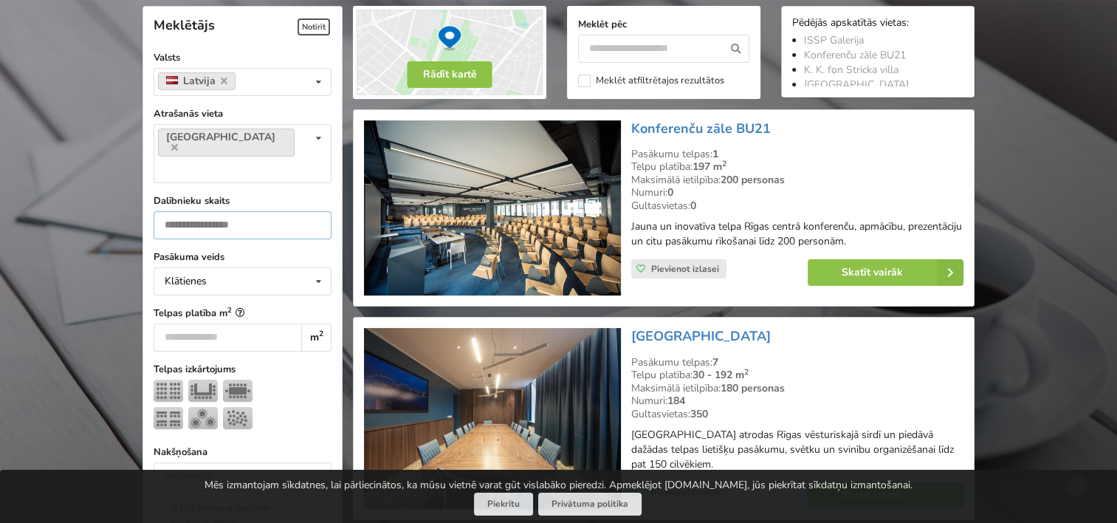
click at [226, 211] on input "number" at bounding box center [243, 225] width 178 height 28
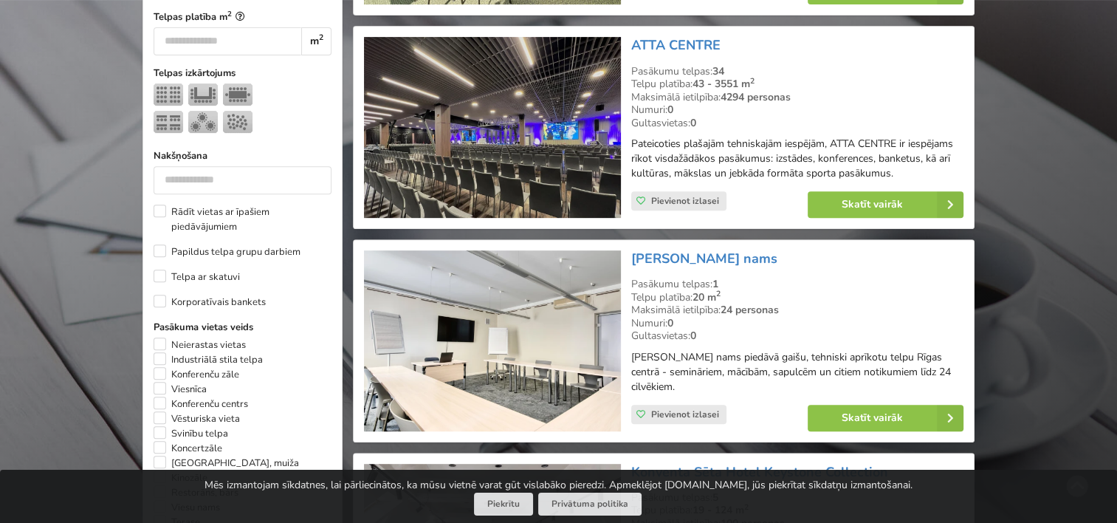
scroll to position [700, 0]
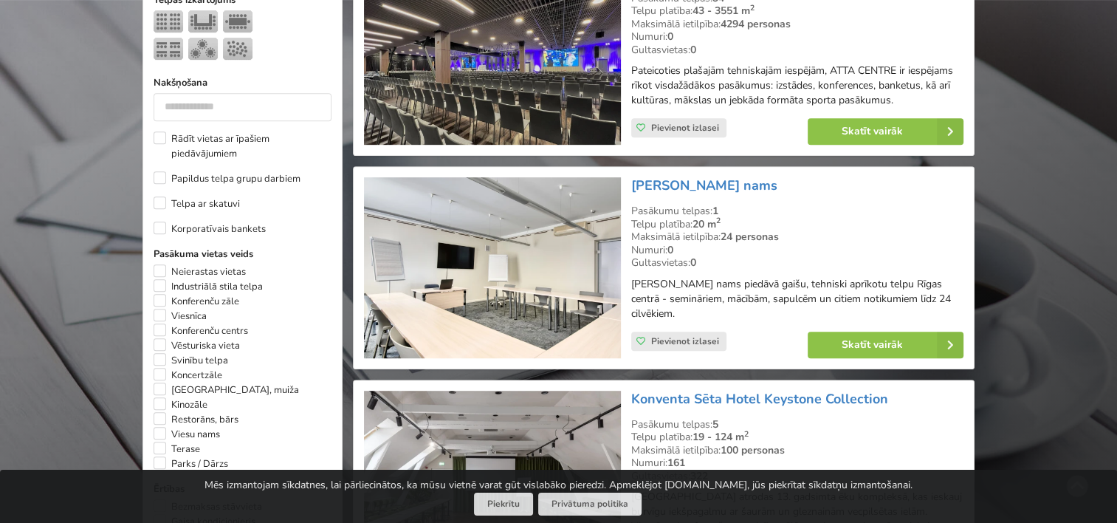
type input "**"
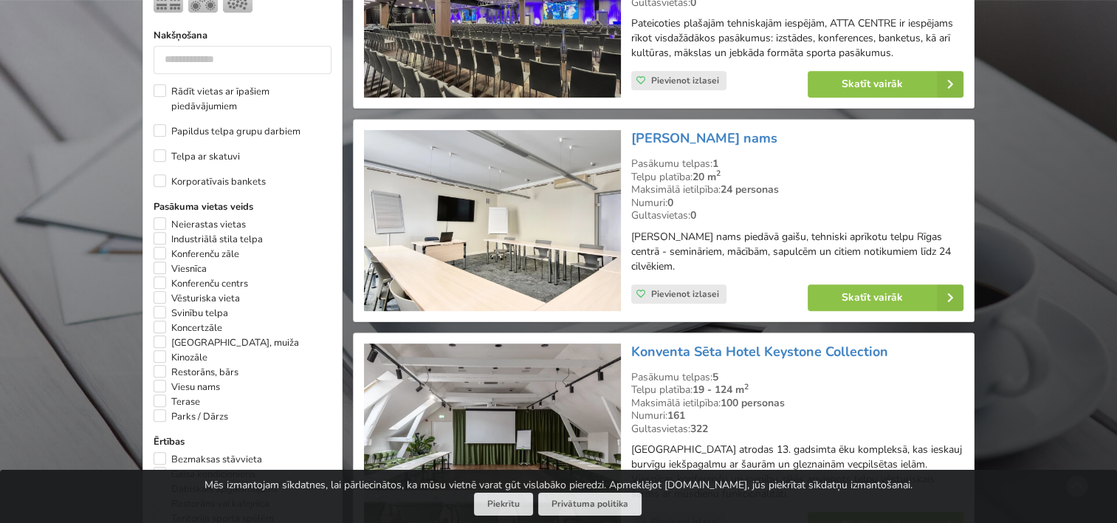
scroll to position [774, 0]
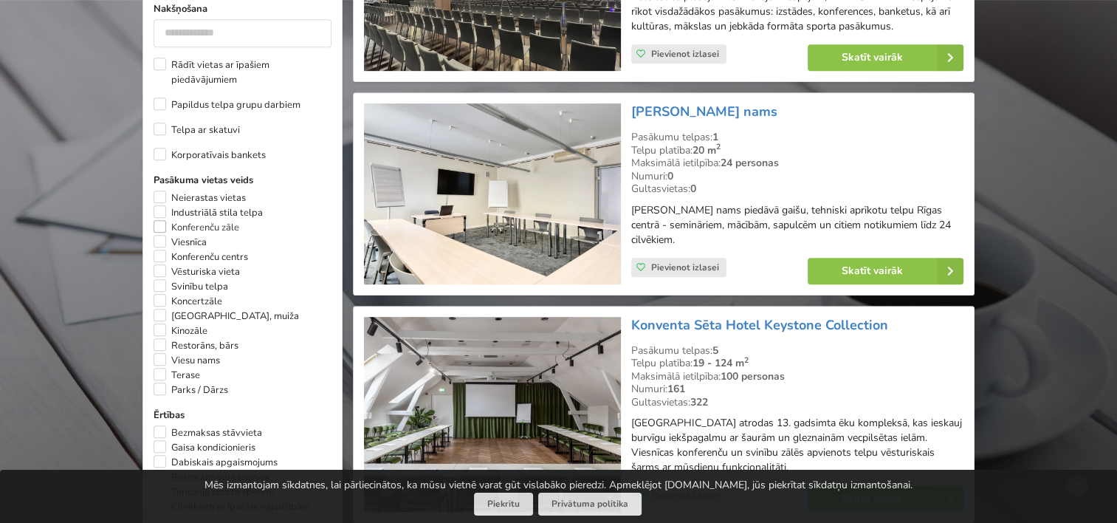
click at [158, 220] on label "Konferenču zāle" at bounding box center [197, 227] width 86 height 15
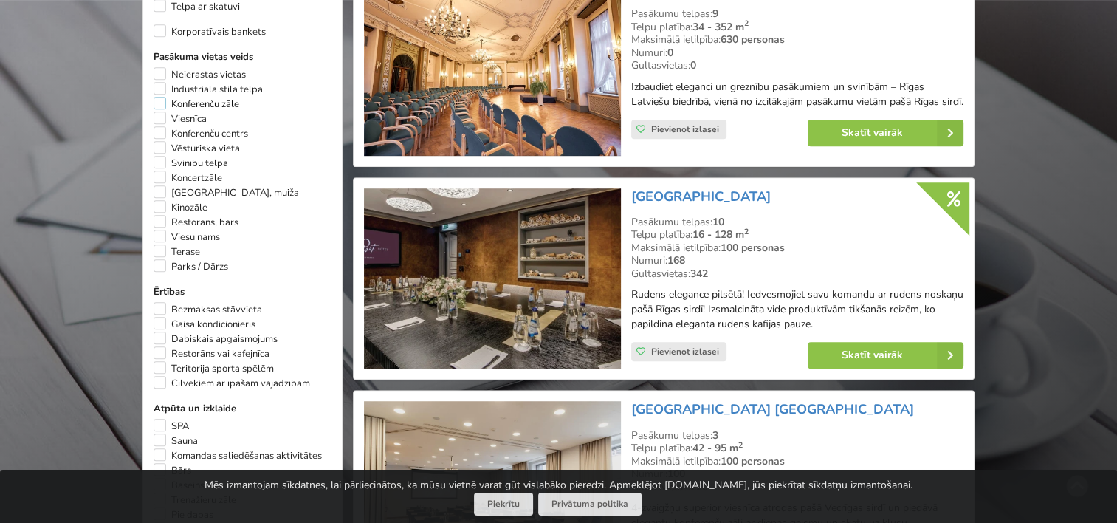
scroll to position [922, 0]
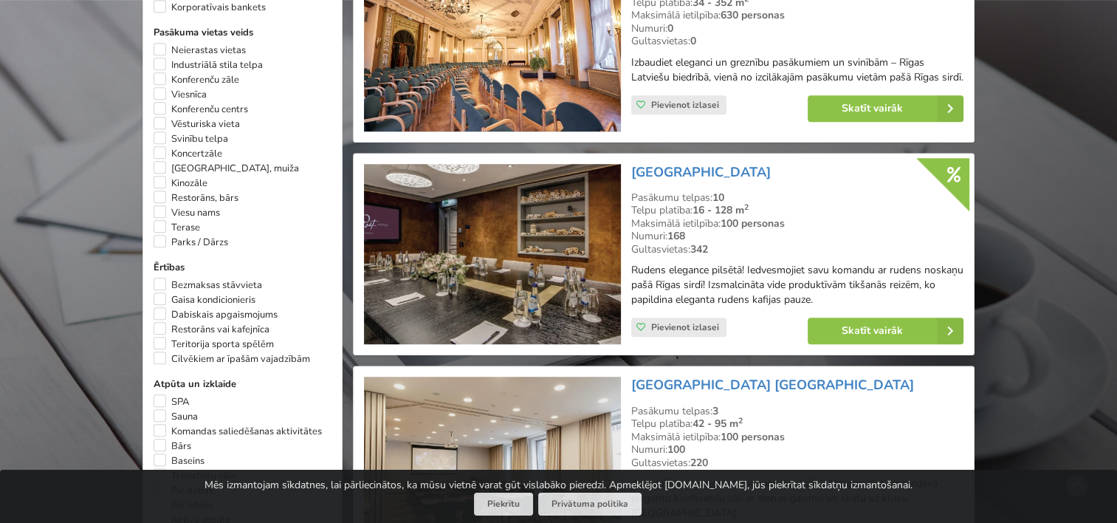
click at [546, 222] on img at bounding box center [492, 254] width 256 height 181
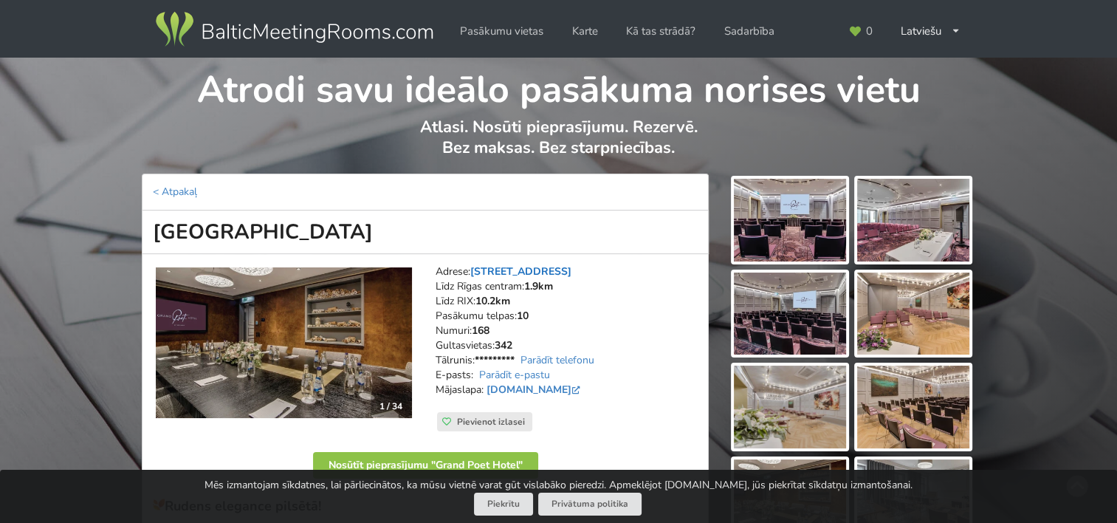
drag, startPoint x: 598, startPoint y: 269, endPoint x: 475, endPoint y: 272, distance: 123.4
click at [475, 272] on address "Adrese: [STREET_ADDRESS] Līdz Rīgas centram: 1.9km Līdz RIX: 10.2km [GEOGRAPHIC…" at bounding box center [567, 338] width 262 height 148
copy link "[STREET_ADDRESS]"
click at [780, 217] on img at bounding box center [790, 220] width 112 height 83
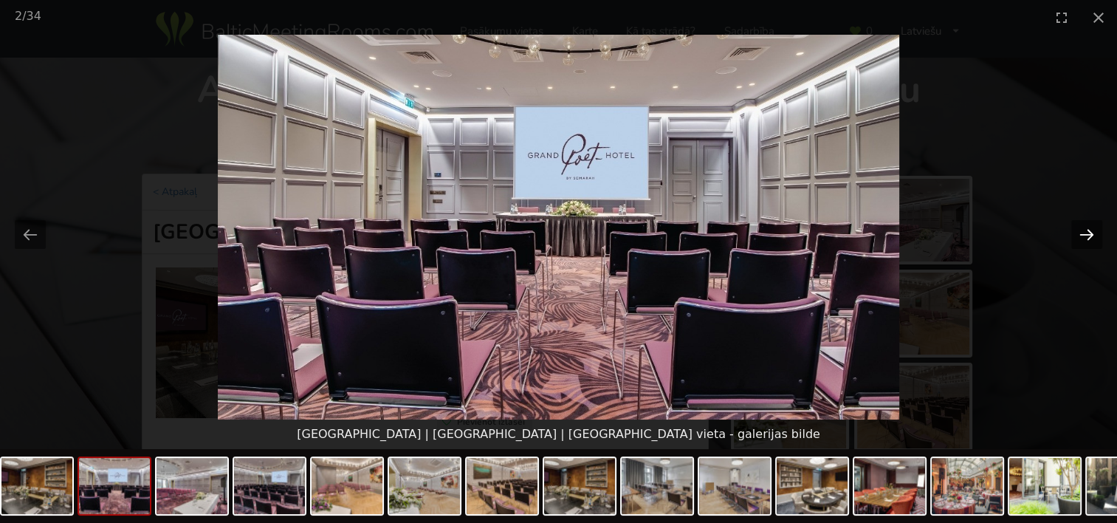
click at [1081, 237] on button "Next slide" at bounding box center [1087, 234] width 31 height 29
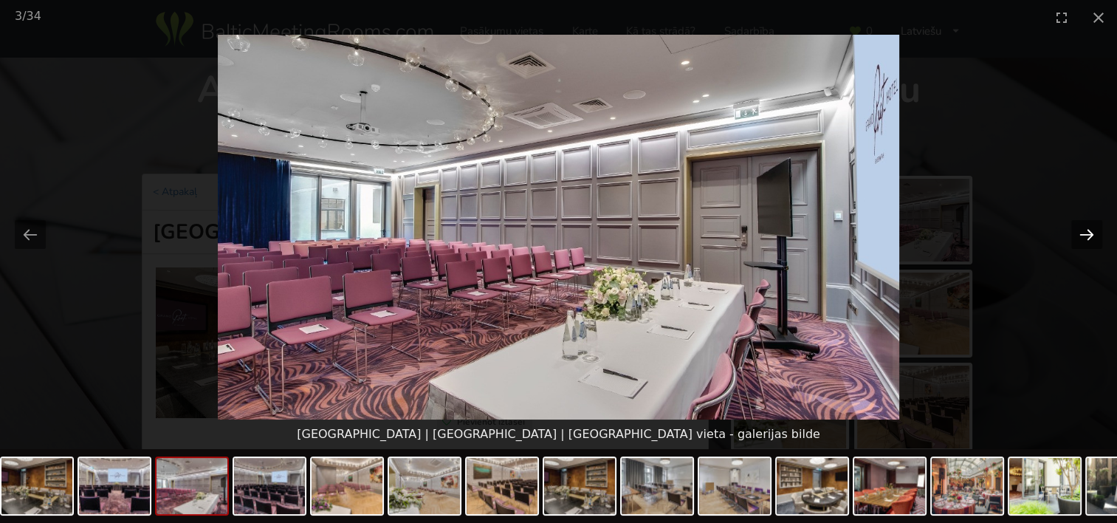
click at [1081, 237] on button "Next slide" at bounding box center [1087, 234] width 31 height 29
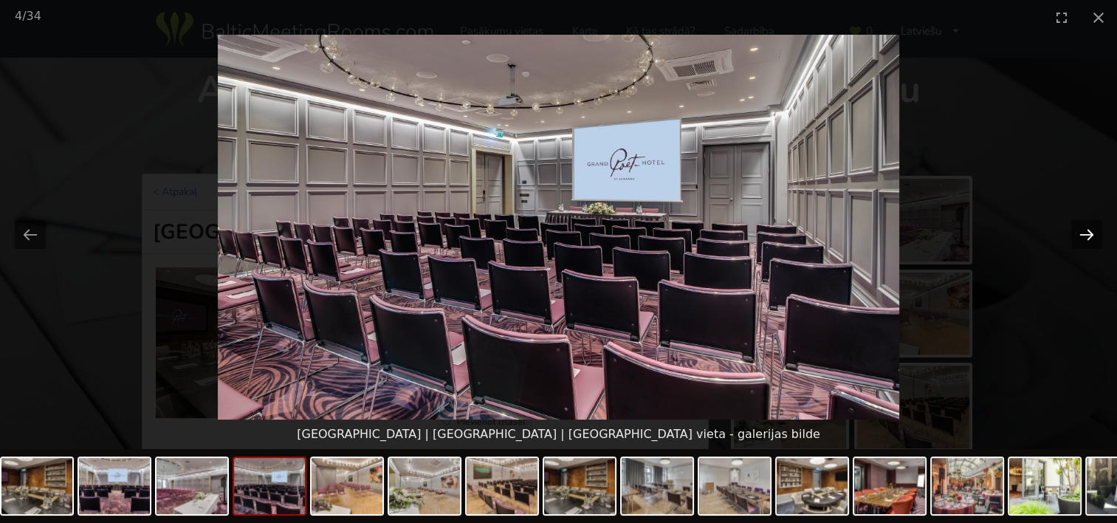
click at [1081, 237] on button "Next slide" at bounding box center [1087, 234] width 31 height 29
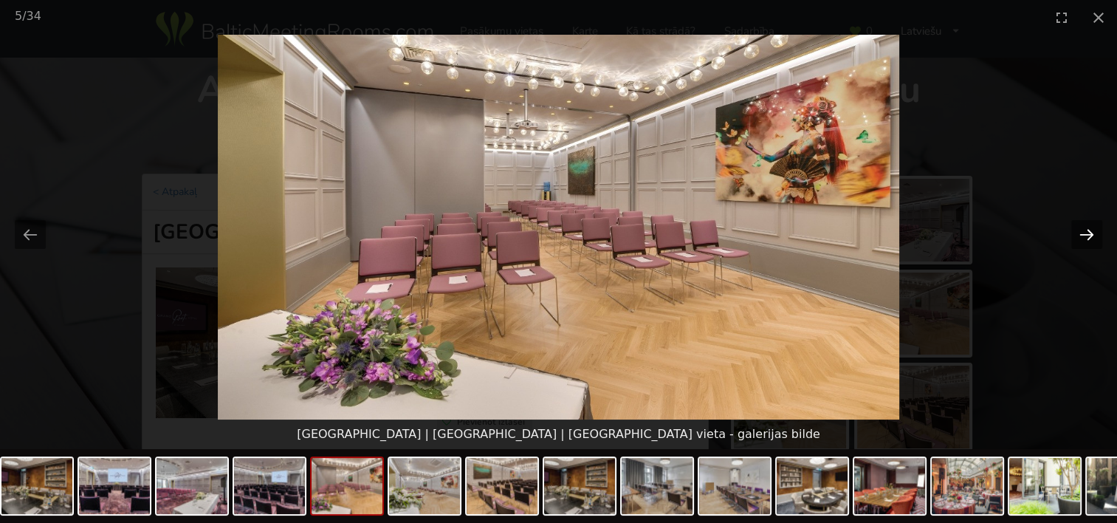
click at [1081, 237] on button "Next slide" at bounding box center [1087, 234] width 31 height 29
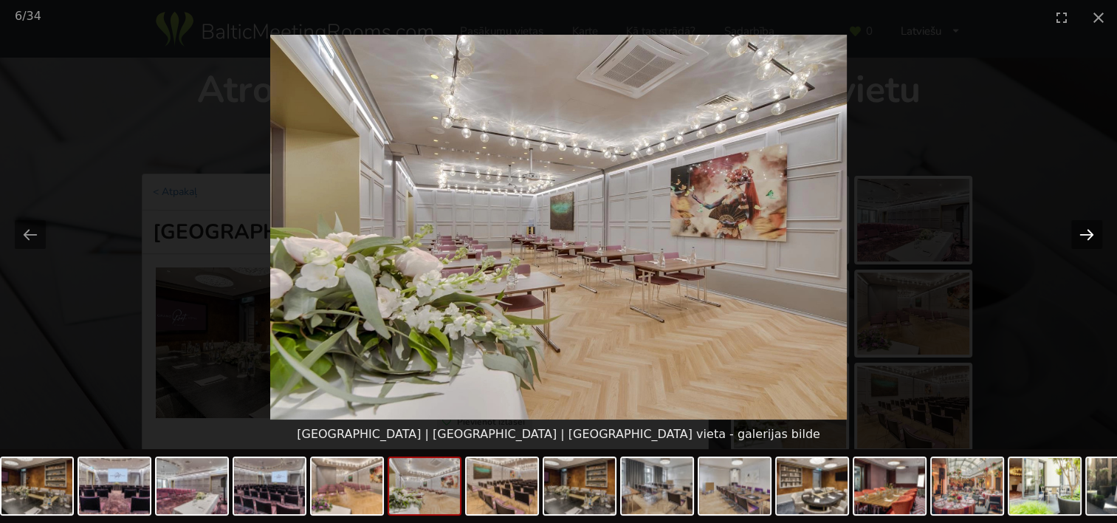
click at [1081, 237] on button "Next slide" at bounding box center [1087, 234] width 31 height 29
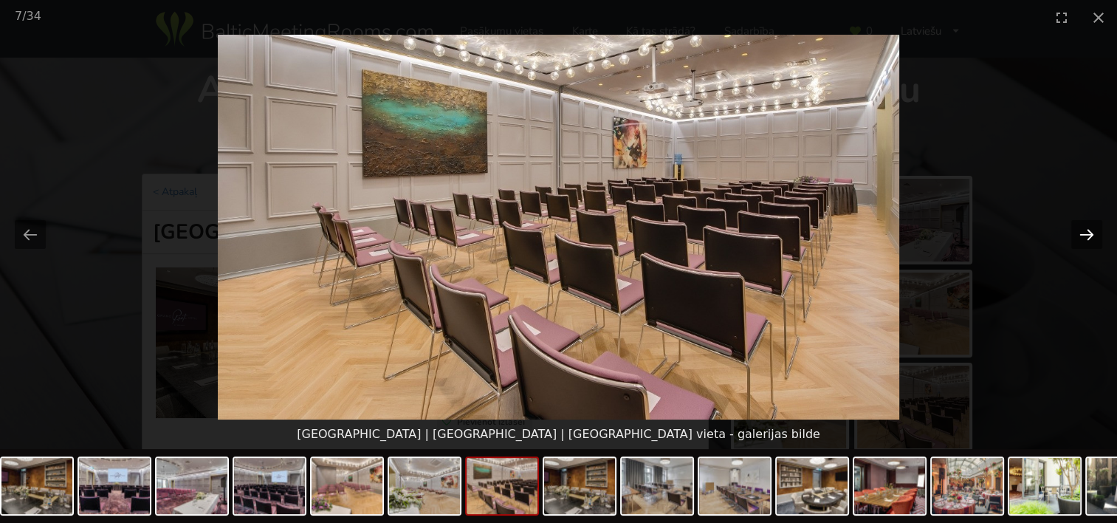
click at [1081, 237] on button "Next slide" at bounding box center [1087, 234] width 31 height 29
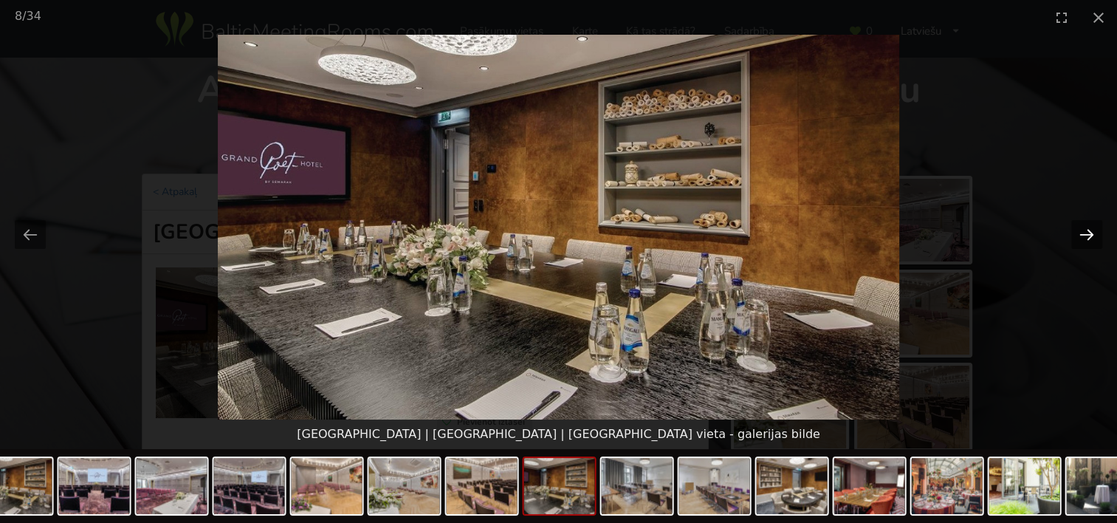
click at [1081, 237] on button "Next slide" at bounding box center [1087, 234] width 31 height 29
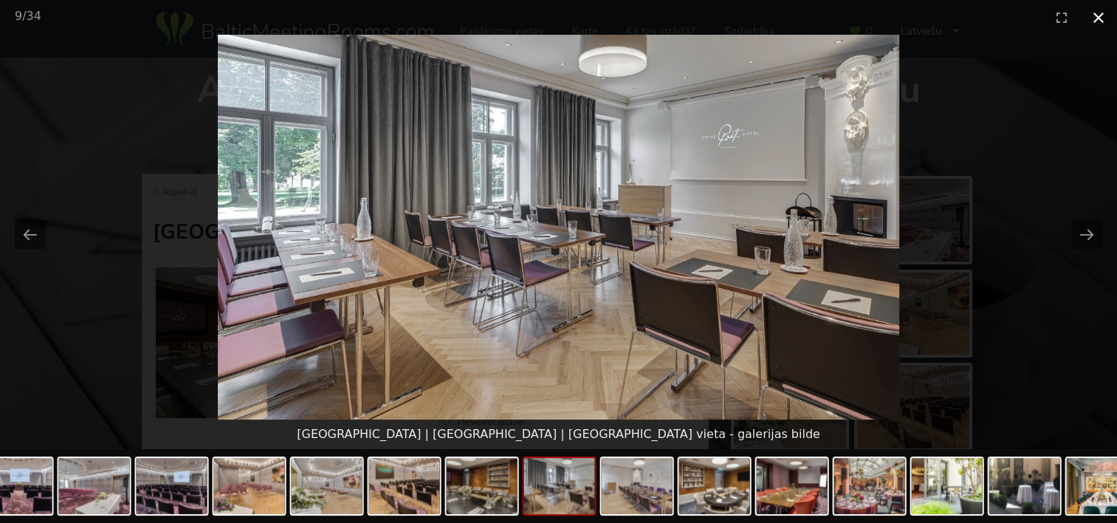
click at [1099, 22] on button "Close gallery" at bounding box center [1098, 17] width 37 height 35
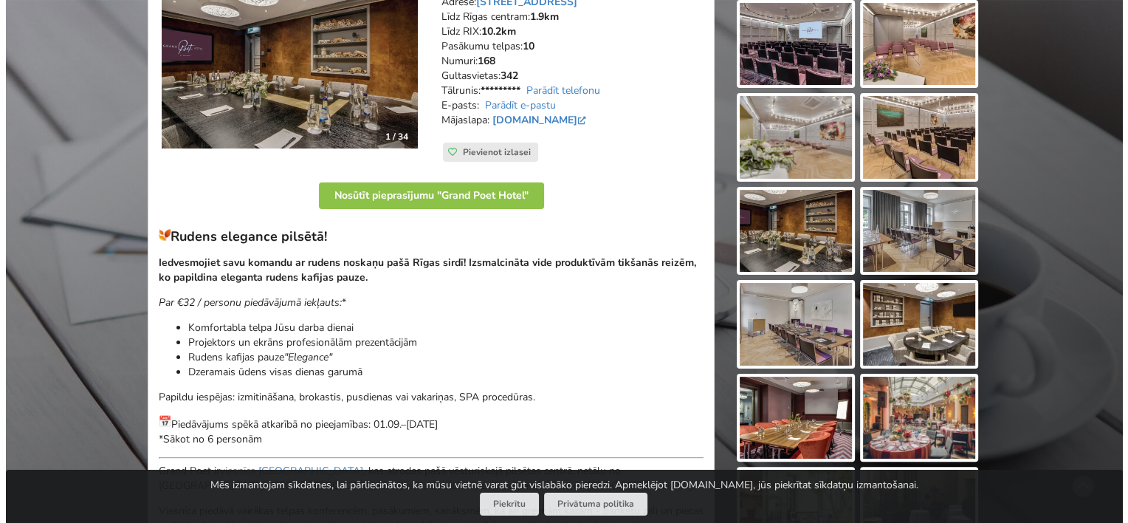
scroll to position [295, 0]
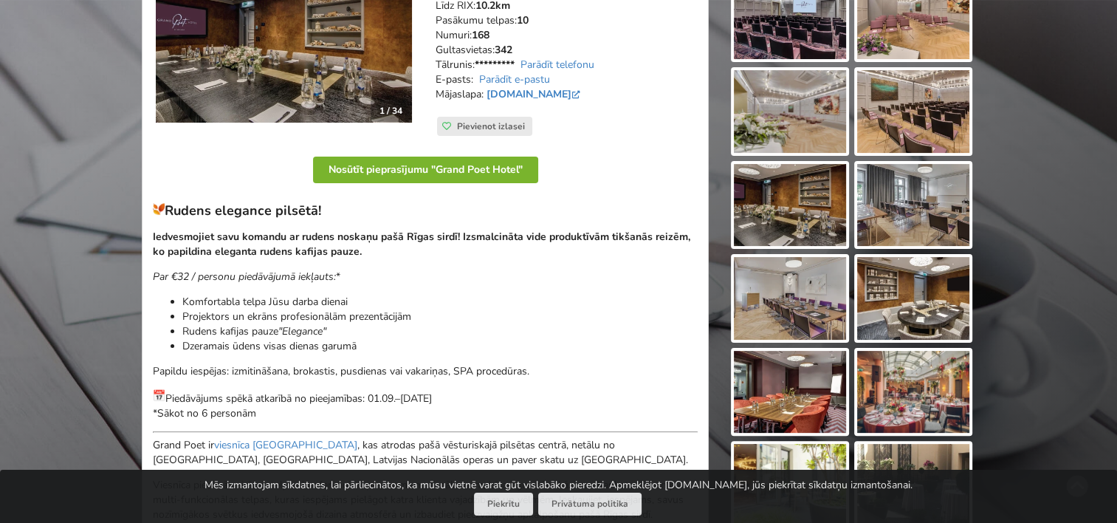
click at [465, 174] on button "Nosūtīt pieprasījumu "Grand Poet Hotel"" at bounding box center [425, 170] width 225 height 27
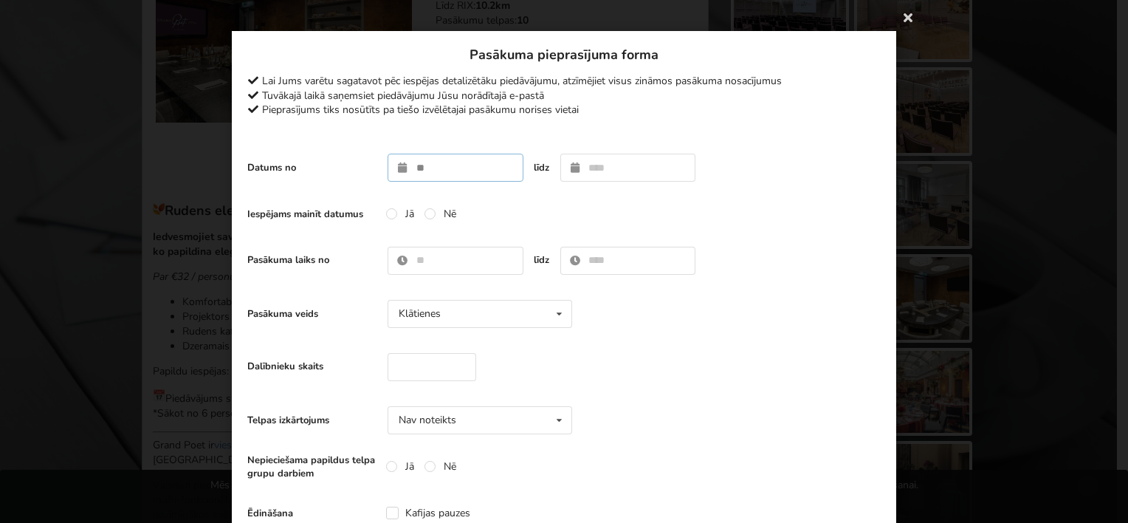
click at [418, 168] on input "text" at bounding box center [456, 168] width 136 height 28
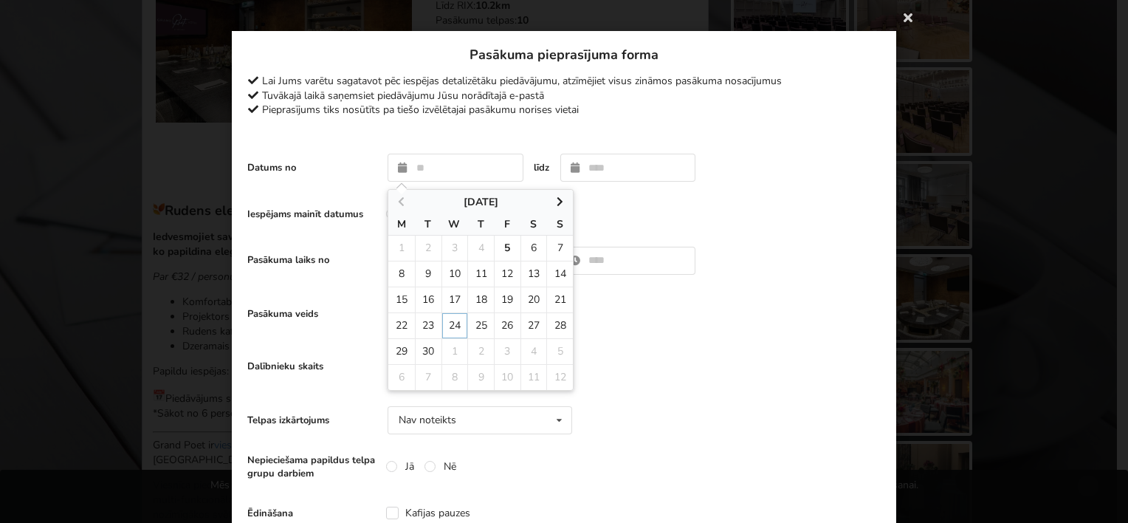
type input "**********"
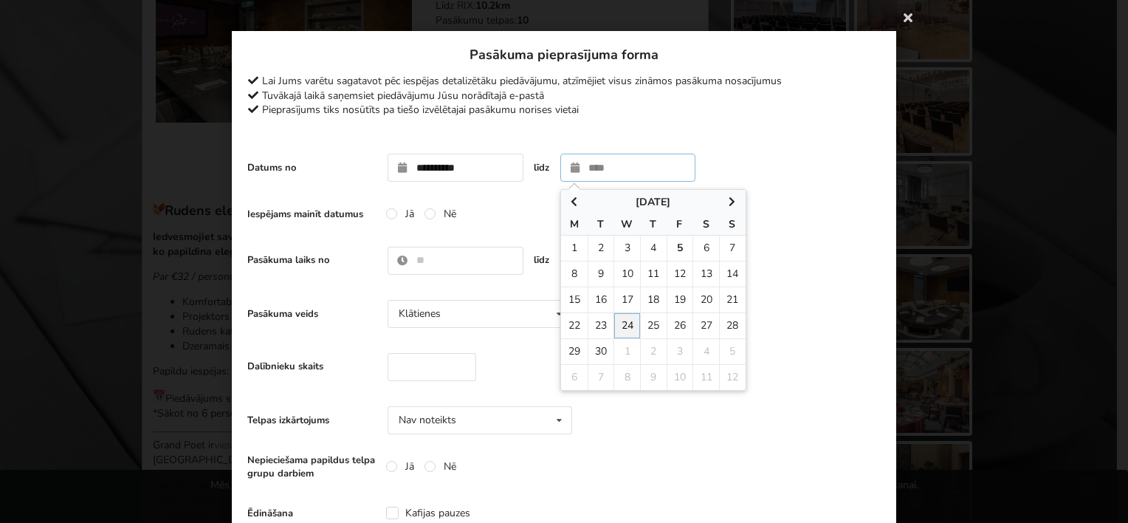
type input "**********"
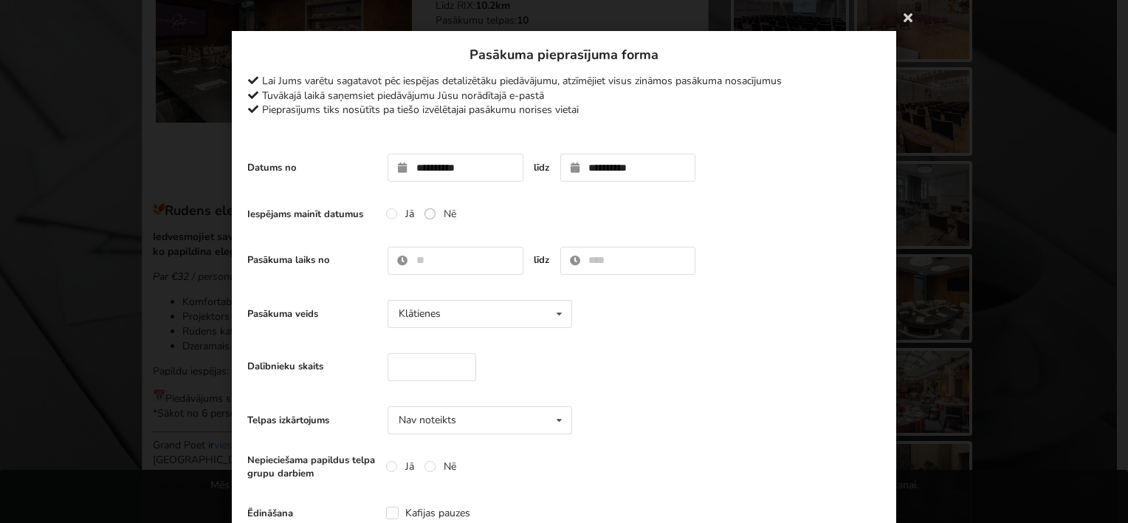
click at [425, 215] on label "Nē" at bounding box center [441, 214] width 32 height 13
click at [433, 257] on input "text" at bounding box center [456, 261] width 136 height 28
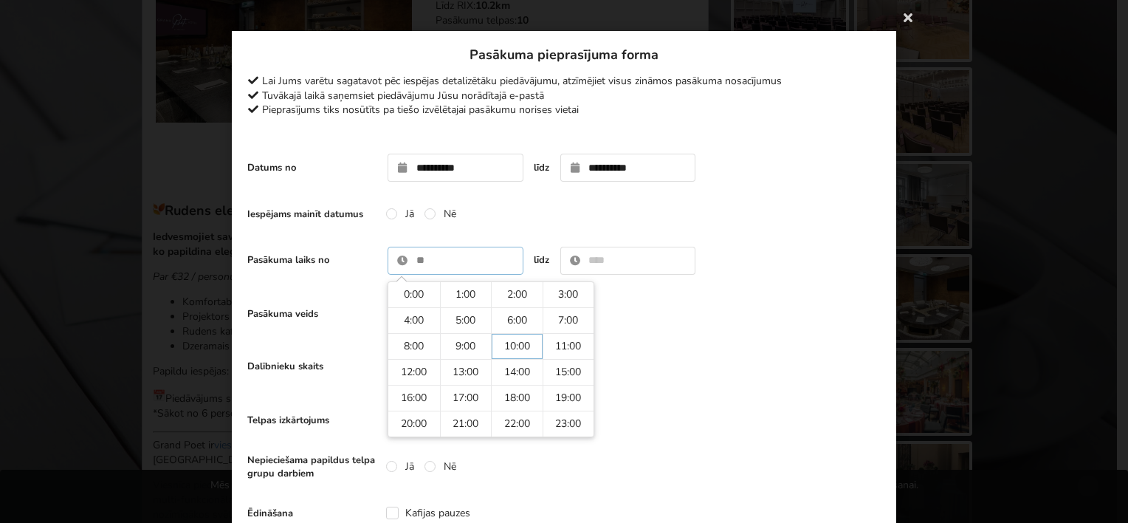
type input "*****"
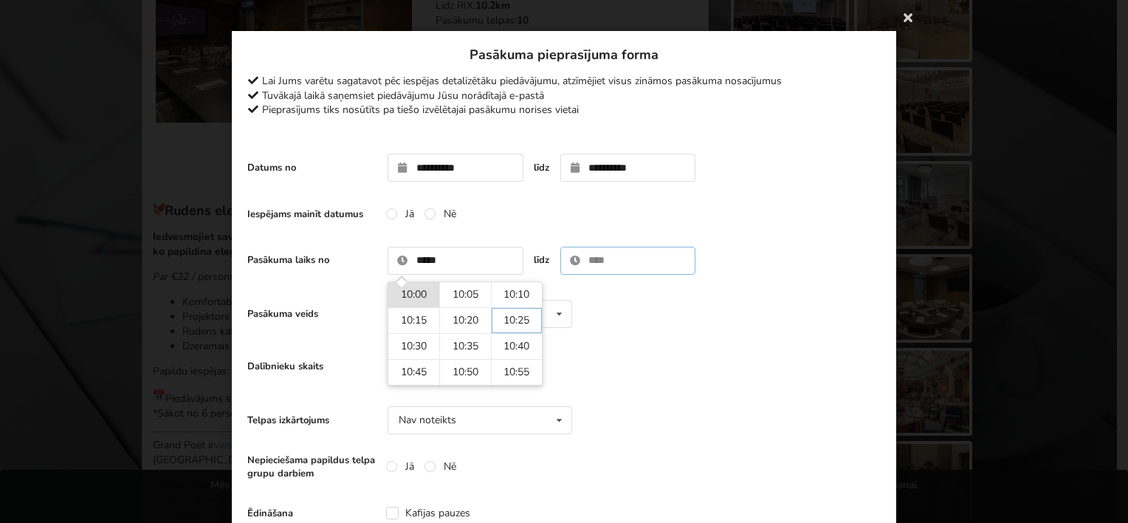
click at [592, 258] on input "text" at bounding box center [629, 261] width 136 height 28
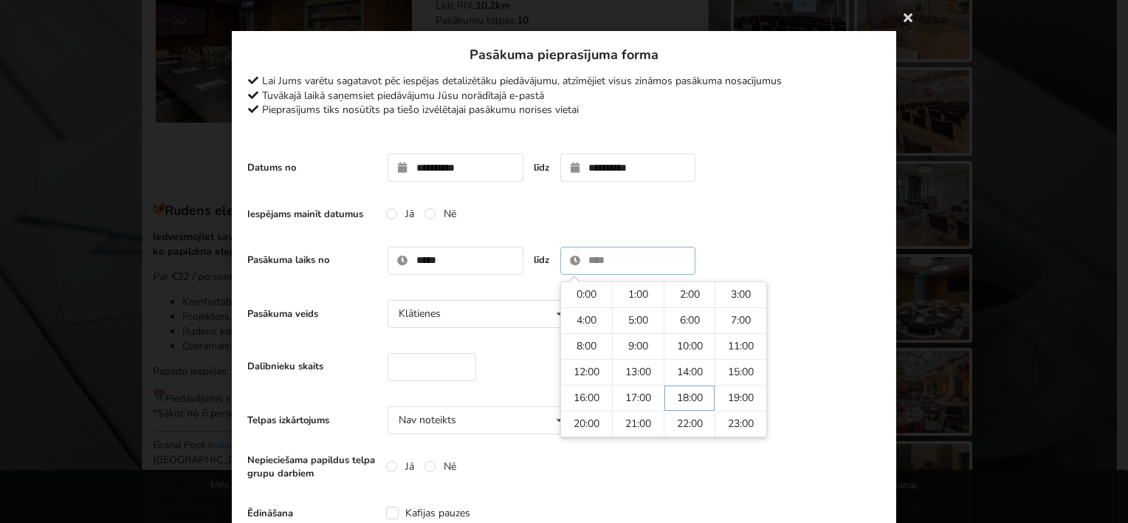
scroll to position [74, 0]
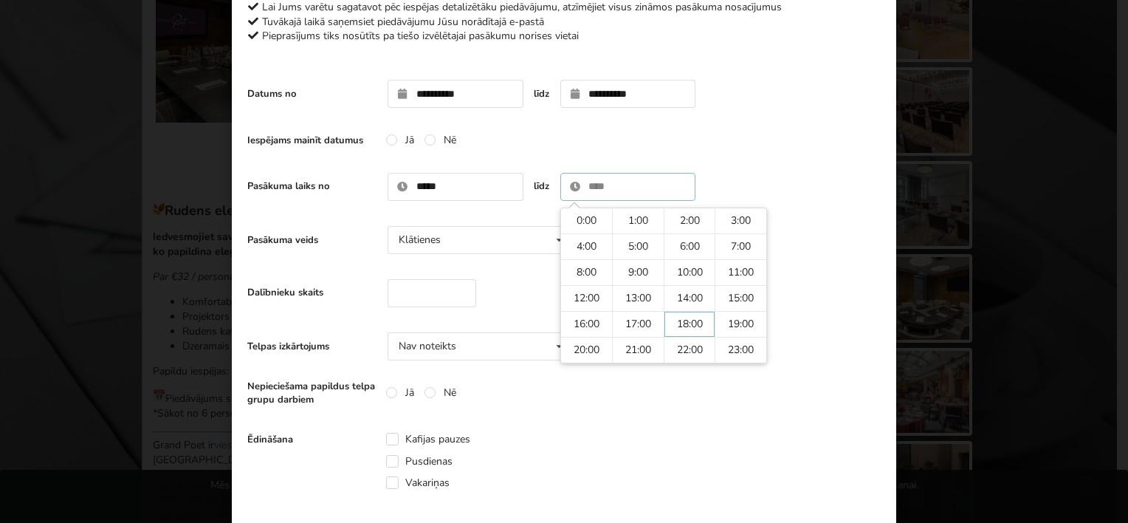
type input "*****"
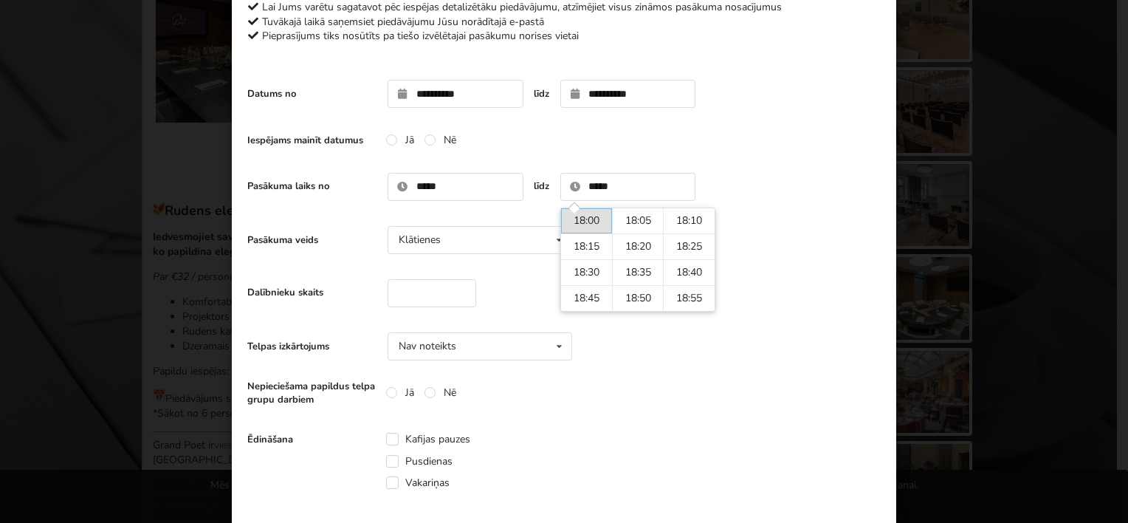
click at [772, 349] on div "Telpas izkārtojums Nav noteikts Nav noteikts Teātris U-Veids [GEOGRAPHIC_DATA] …" at bounding box center [564, 346] width 634 height 43
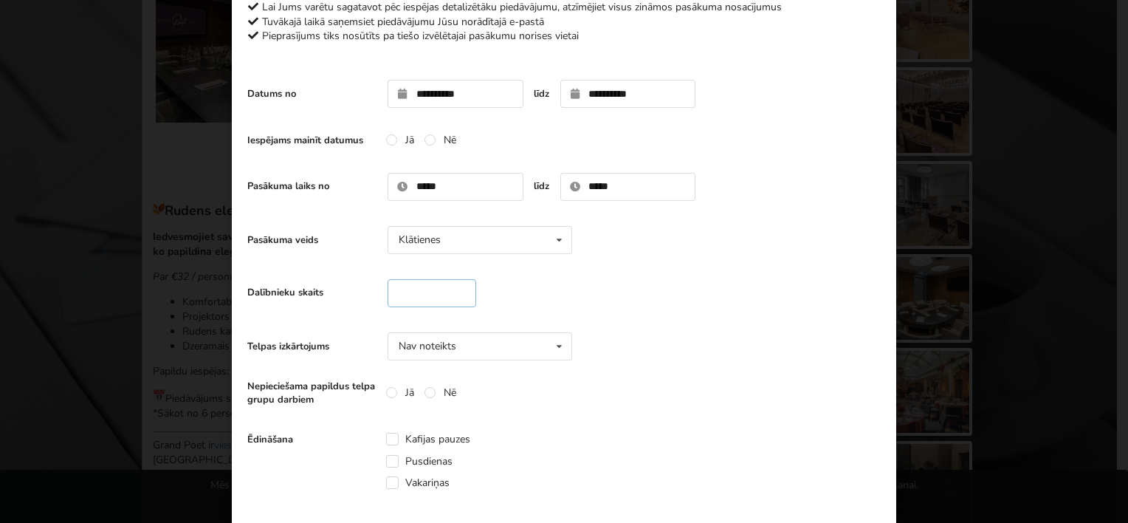
click at [425, 297] on input "number" at bounding box center [432, 293] width 89 height 28
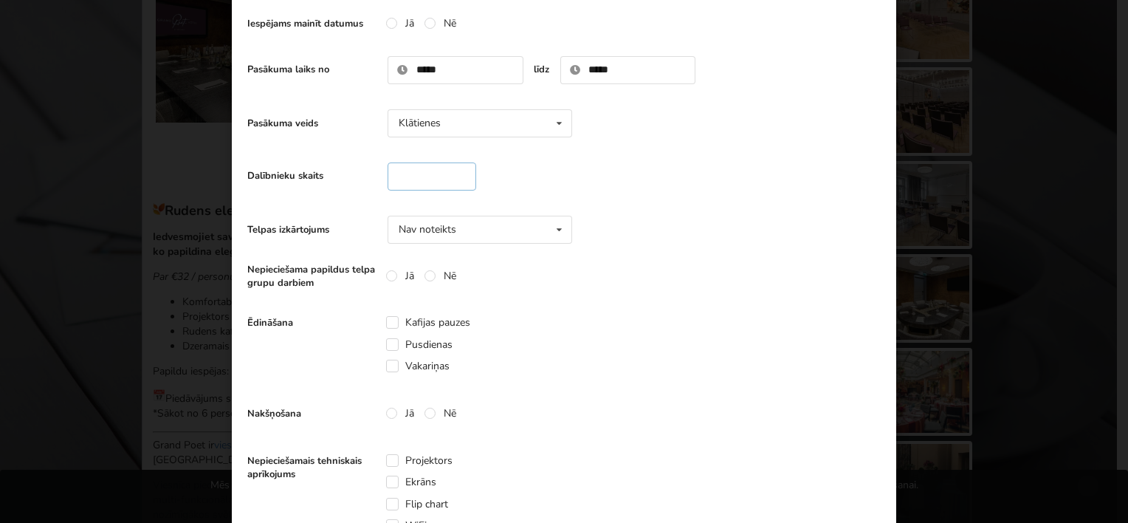
scroll to position [222, 0]
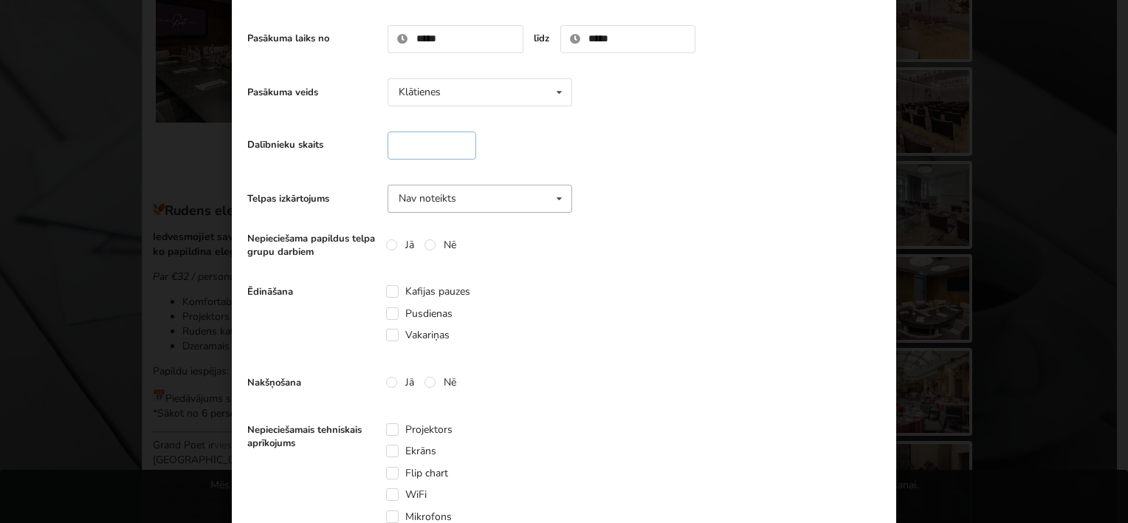
type input "**"
click at [551, 198] on icon at bounding box center [559, 198] width 21 height 27
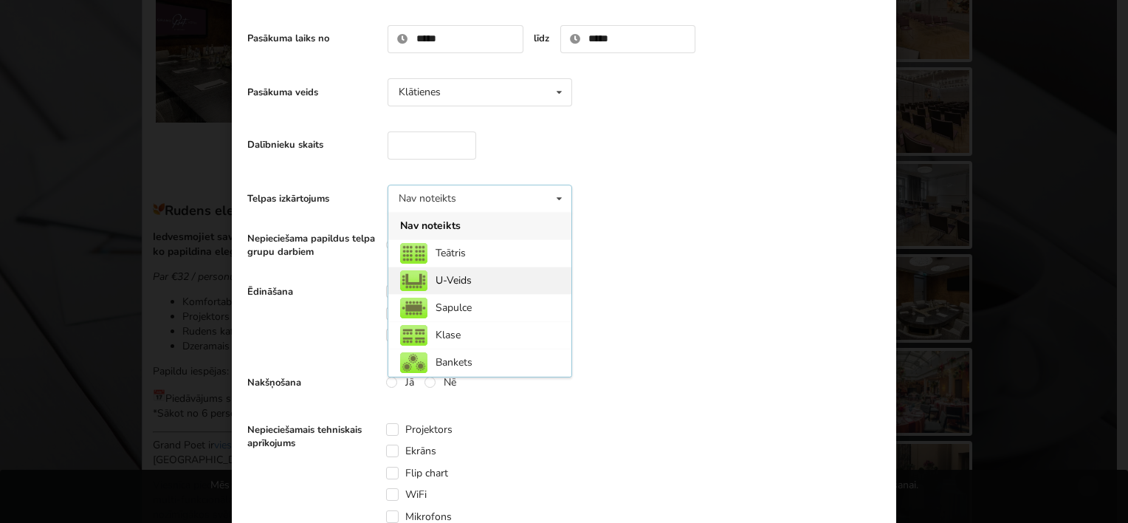
scroll to position [52, 0]
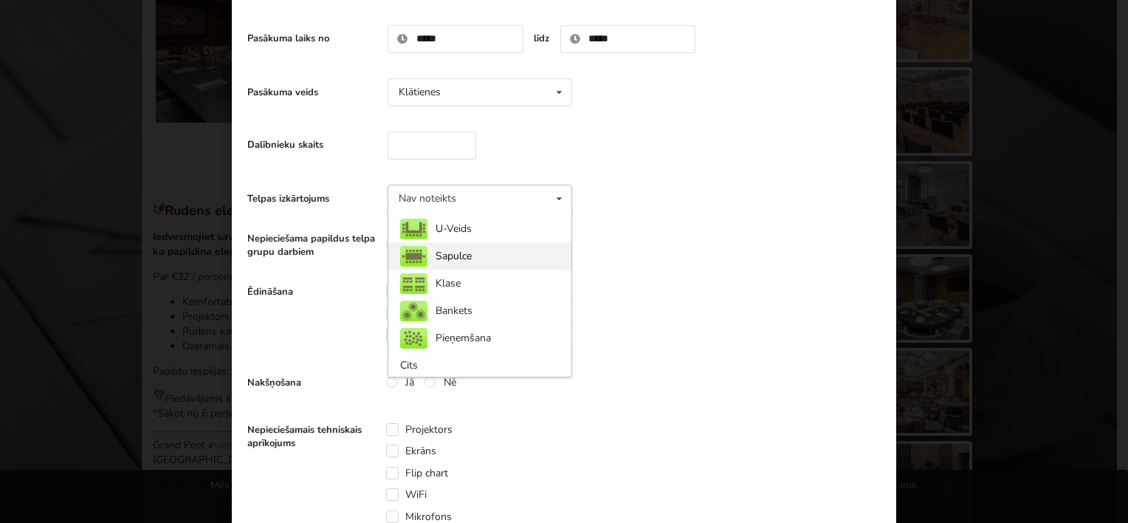
click at [435, 257] on div "Sapulce" at bounding box center [479, 255] width 183 height 27
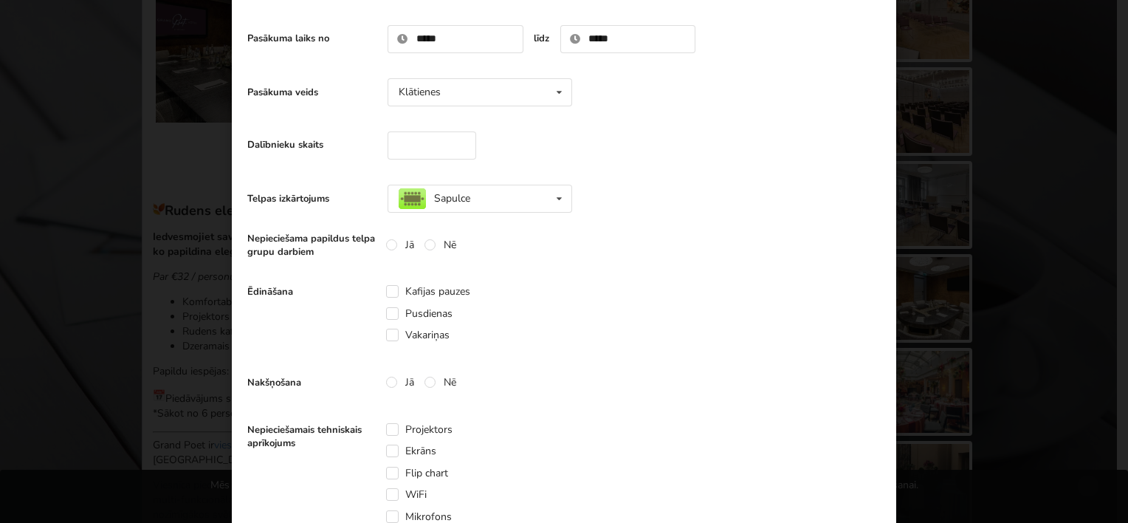
scroll to position [295, 0]
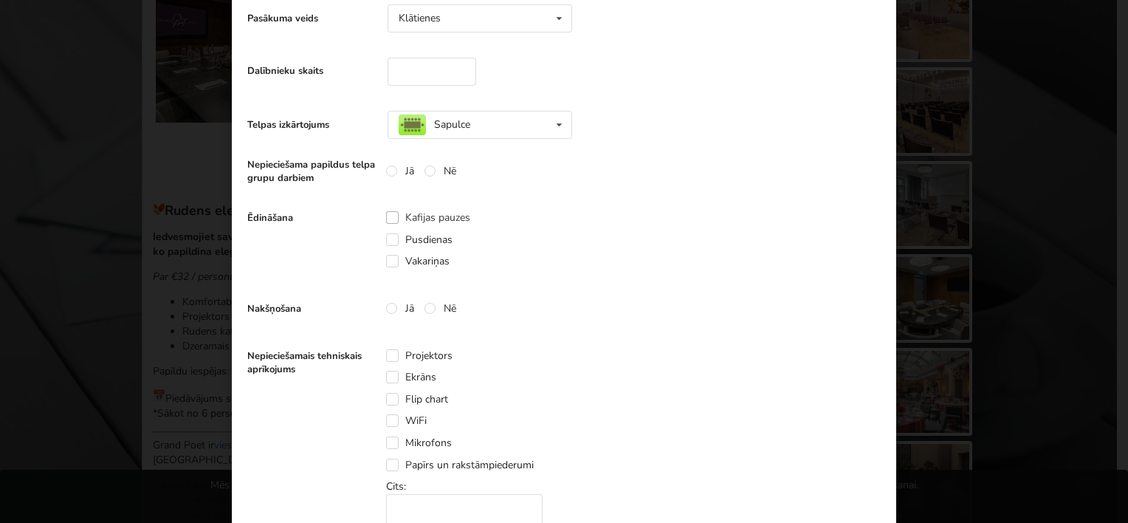
click at [388, 216] on label "Kafijas pauzes" at bounding box center [428, 217] width 84 height 13
click at [390, 241] on label "Pusdienas" at bounding box center [419, 239] width 66 height 13
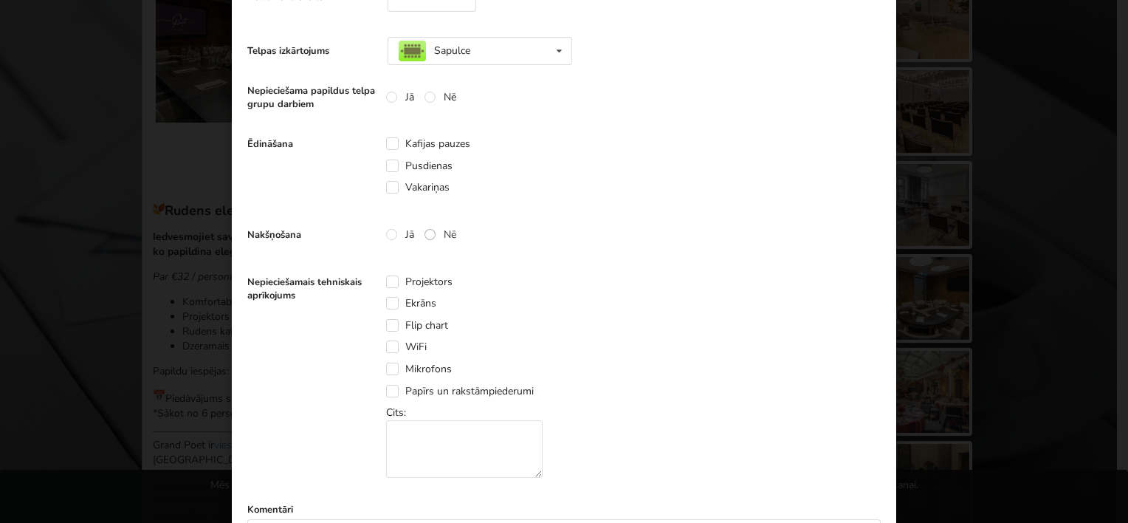
click at [425, 233] on label "Nē" at bounding box center [441, 234] width 32 height 13
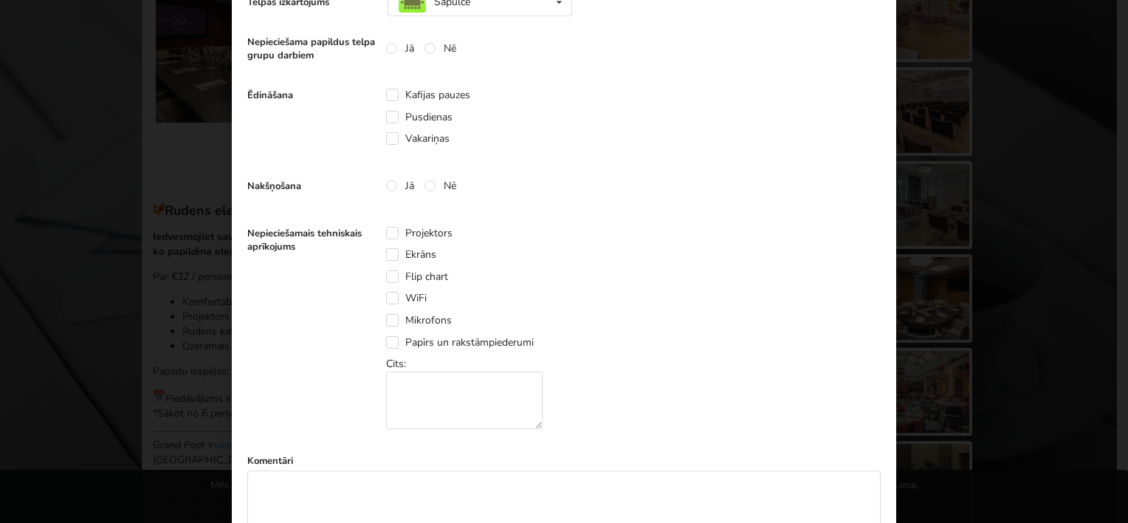
scroll to position [443, 0]
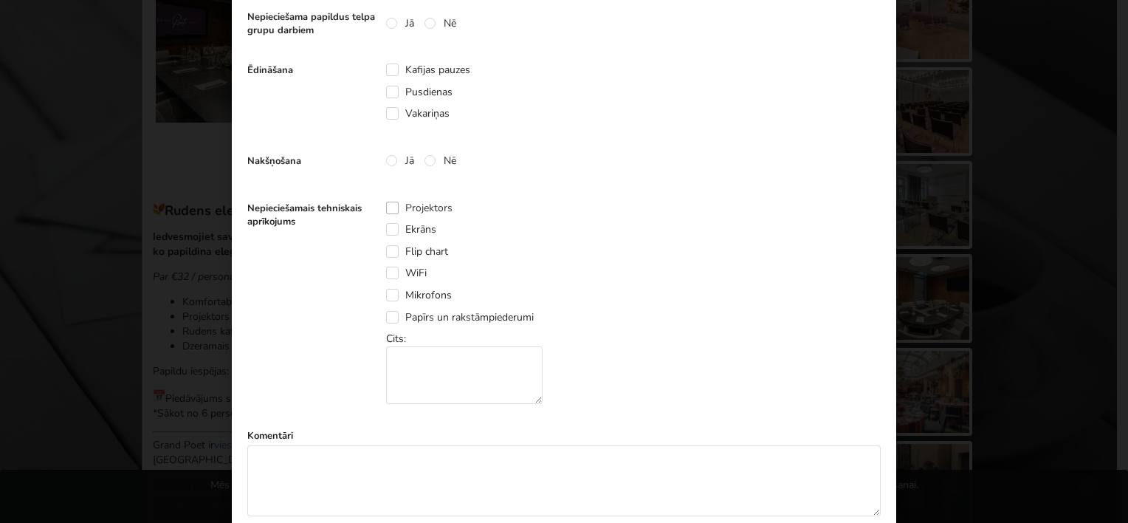
click at [386, 205] on label "Projektors" at bounding box center [419, 208] width 66 height 13
click at [391, 275] on label "WiFi" at bounding box center [406, 273] width 41 height 13
click at [386, 316] on label "Papīrs un rakstāmpiederumi" at bounding box center [460, 317] width 148 height 13
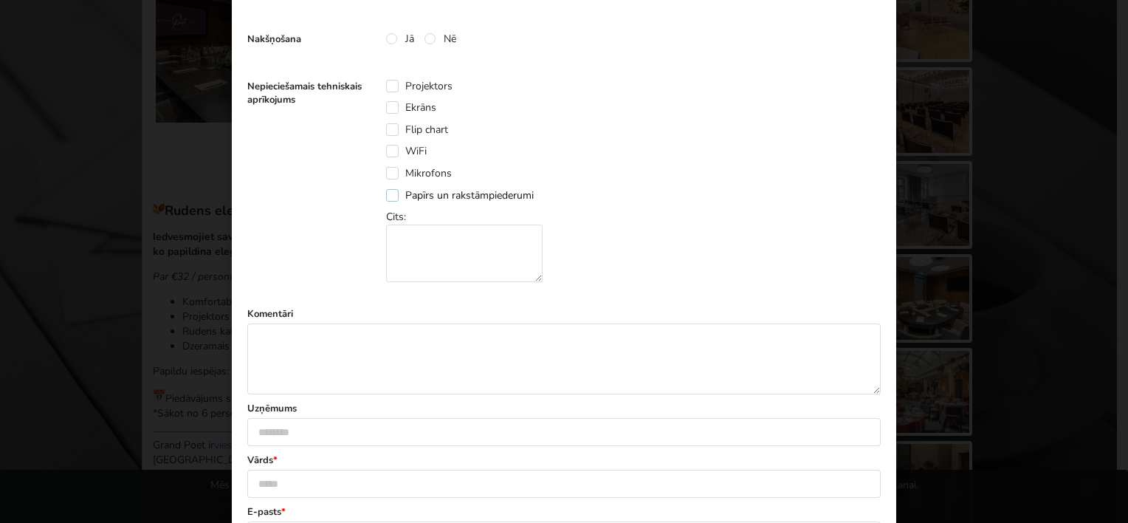
scroll to position [591, 0]
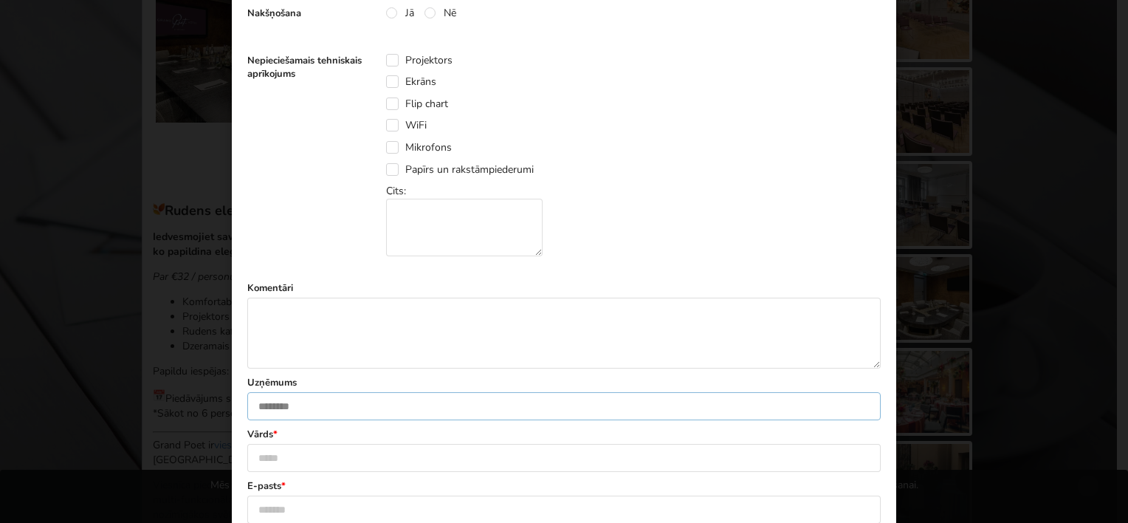
click at [306, 408] on input "text" at bounding box center [564, 406] width 634 height 28
type input "**********"
click at [270, 453] on input "text" at bounding box center [564, 458] width 634 height 28
type input "**********"
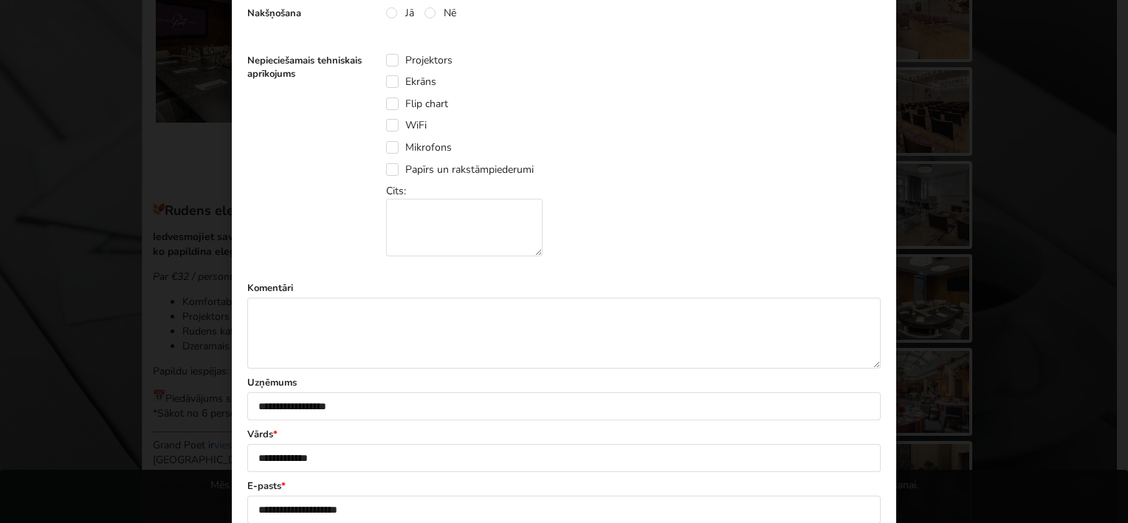
type input "********"
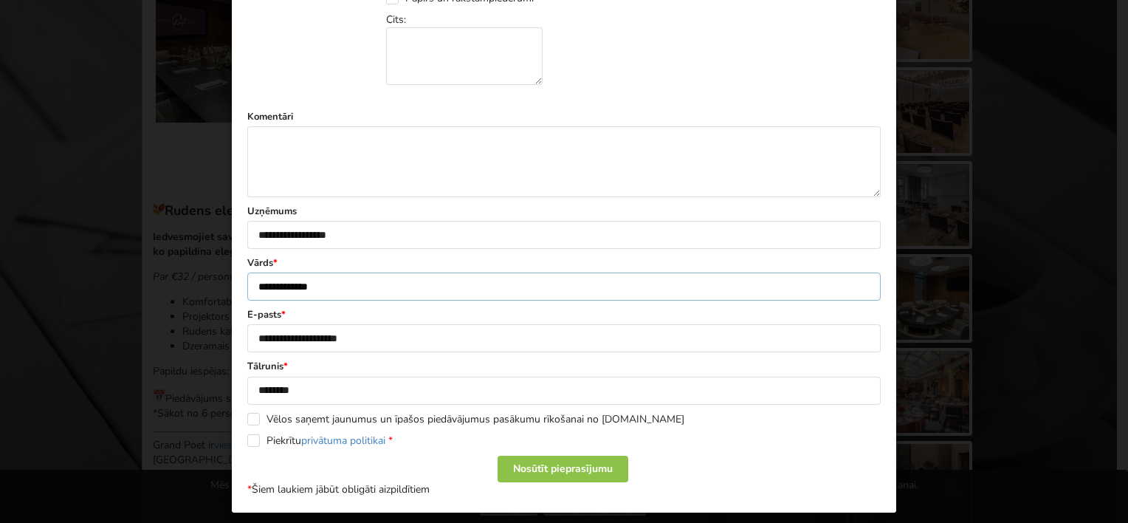
scroll to position [769, 0]
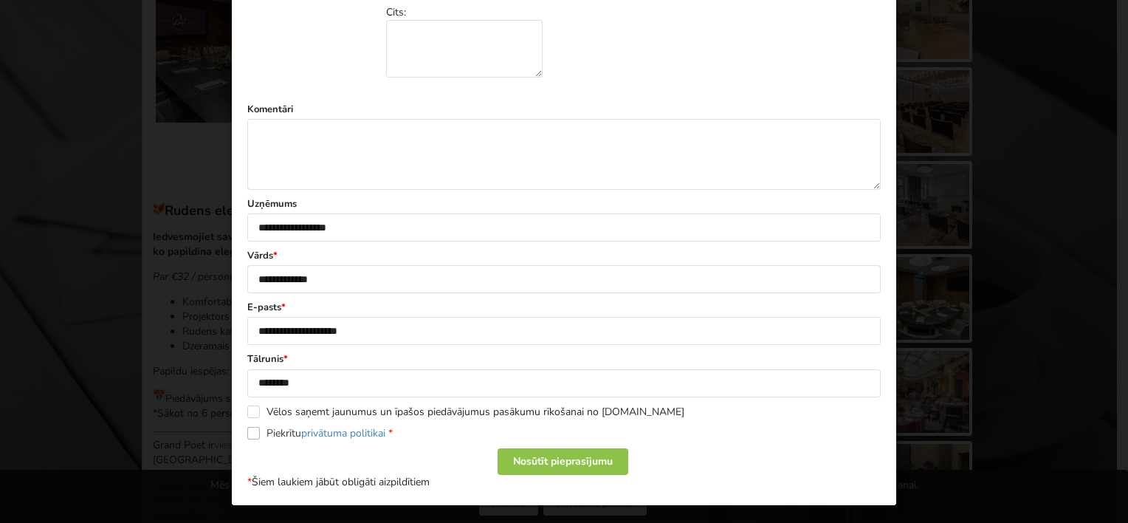
click at [250, 433] on label "Piekrītu privātuma politikai *" at bounding box center [319, 433] width 145 height 13
click at [585, 464] on div "Nosūtīt pieprasījumu" at bounding box center [563, 461] width 131 height 27
